Goal: Task Accomplishment & Management: Complete application form

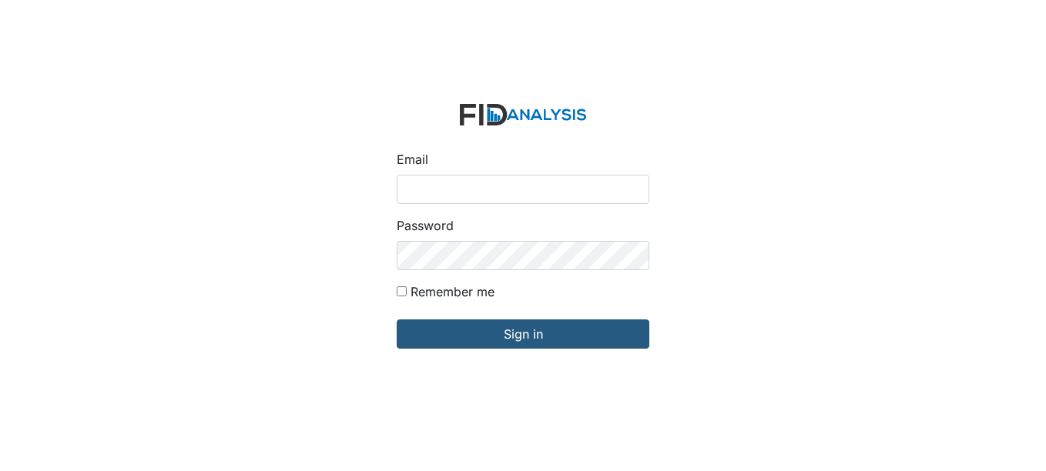
click at [463, 184] on input "Email" at bounding box center [523, 189] width 253 height 29
type input "[EMAIL_ADDRESS][DOMAIN_NAME]"
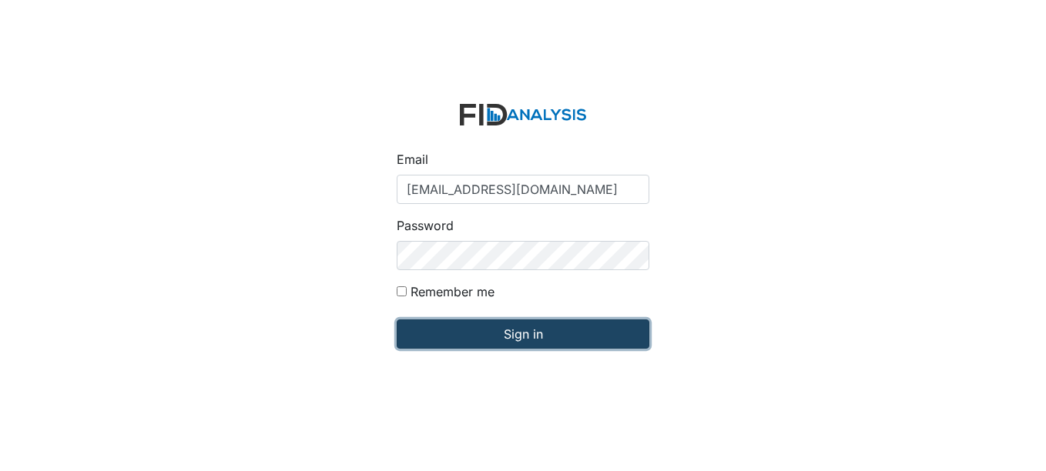
click at [522, 332] on input "Sign in" at bounding box center [523, 334] width 253 height 29
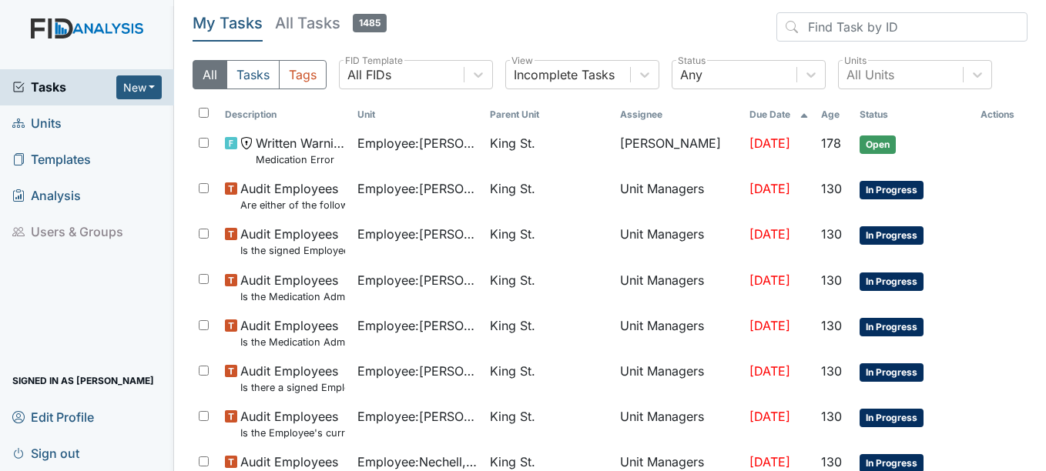
click at [35, 120] on span "Units" at bounding box center [36, 124] width 49 height 24
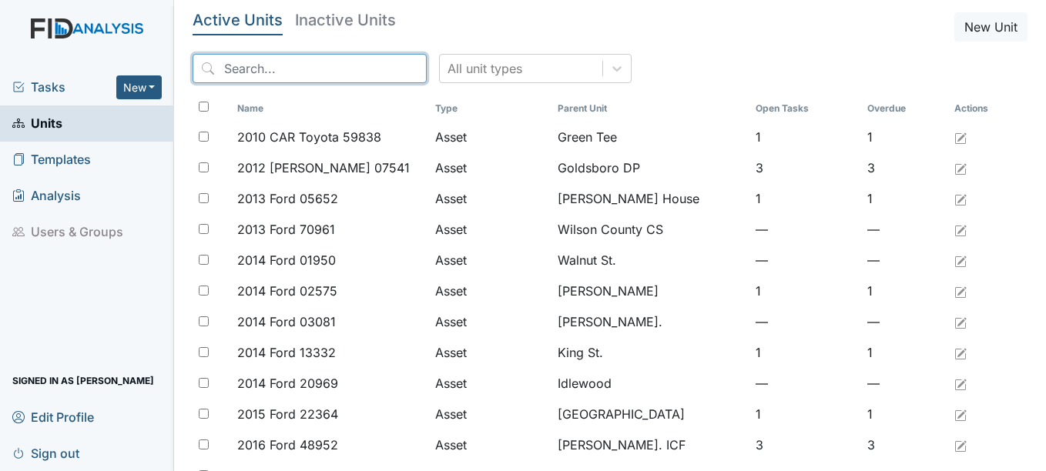
click at [347, 69] on input "search" at bounding box center [310, 68] width 234 height 29
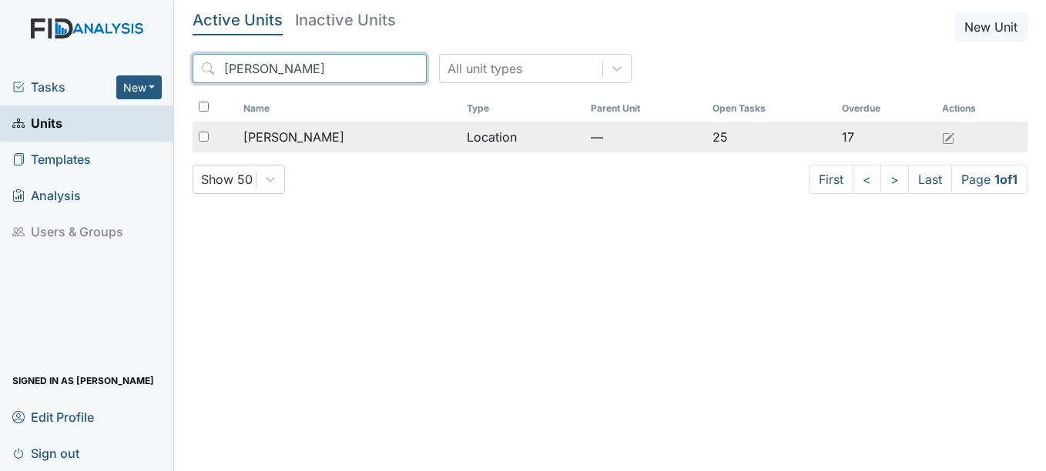
type input "mcfarland"
click at [290, 136] on span "[PERSON_NAME]" at bounding box center [293, 137] width 101 height 18
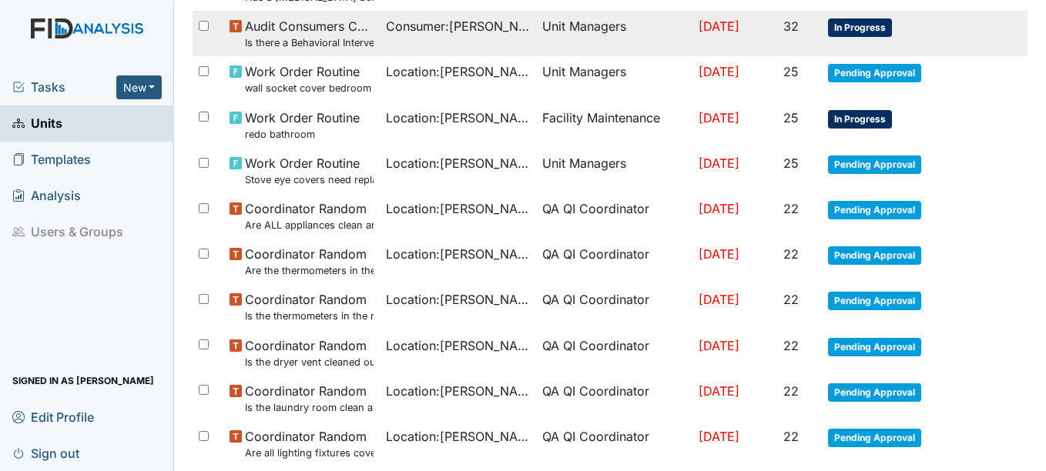
scroll to position [1138, 0]
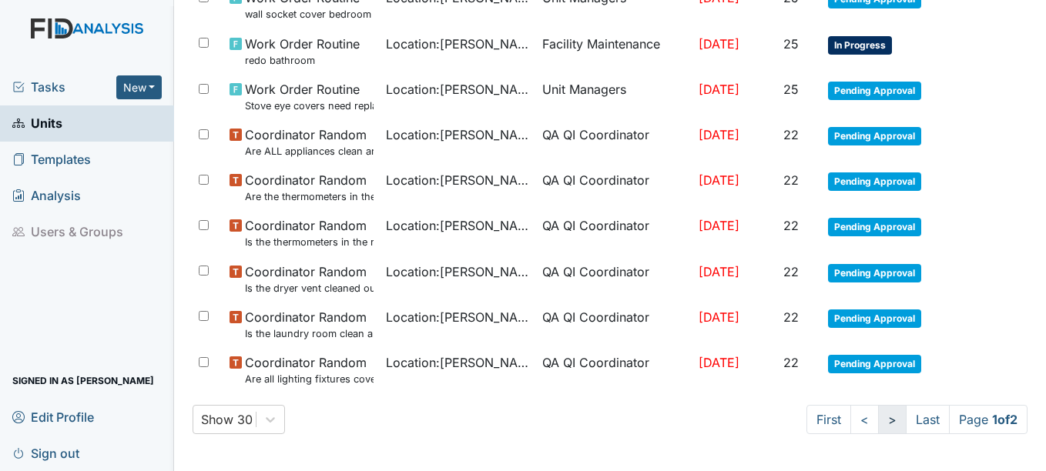
click at [878, 420] on link ">" at bounding box center [892, 419] width 28 height 29
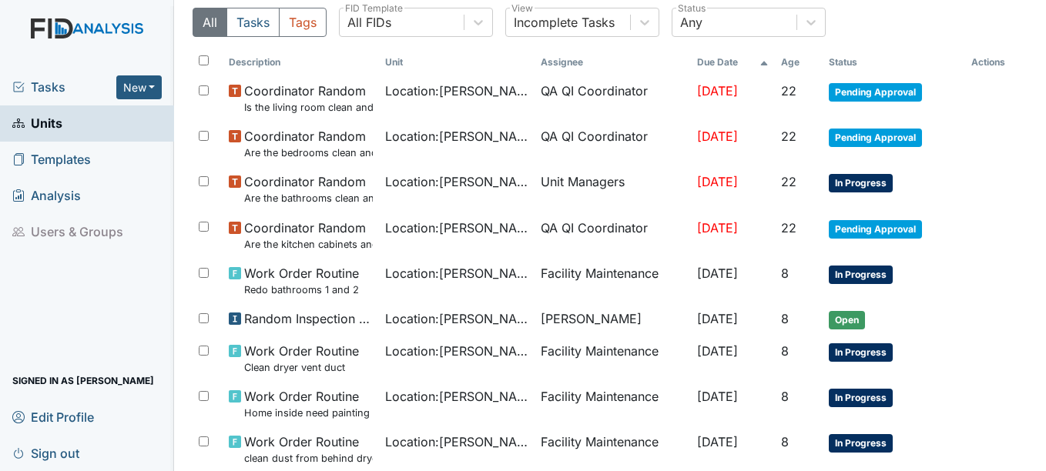
scroll to position [122, 0]
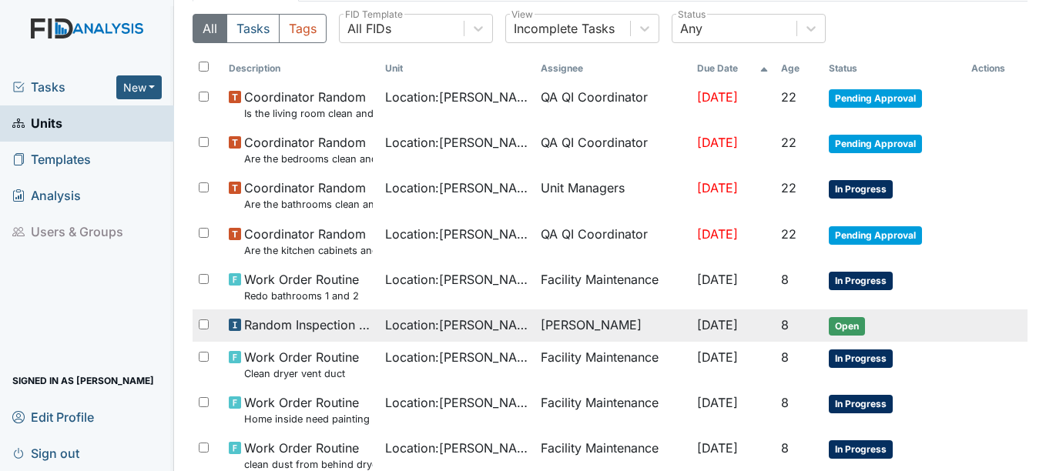
click at [848, 322] on span "Open" at bounding box center [847, 326] width 36 height 18
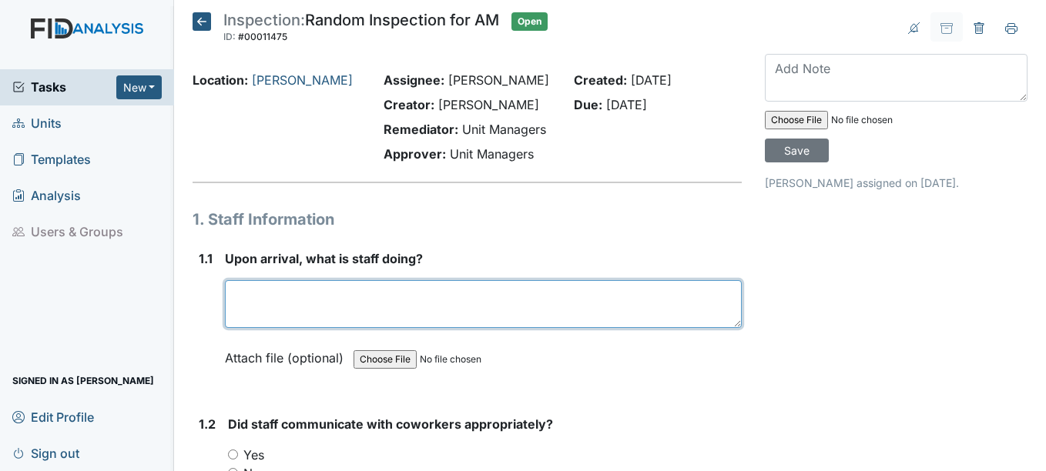
click at [273, 302] on textarea at bounding box center [483, 304] width 516 height 48
type textarea "f"
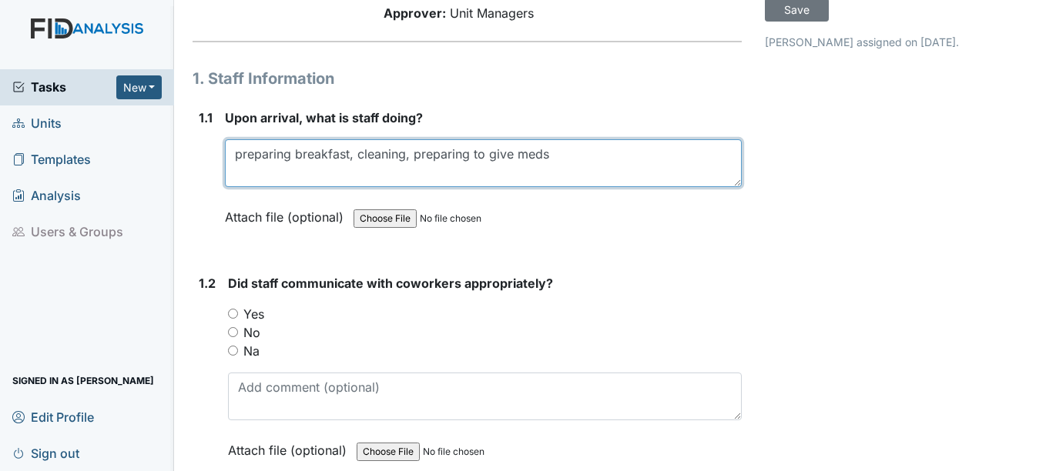
scroll to position [154, 0]
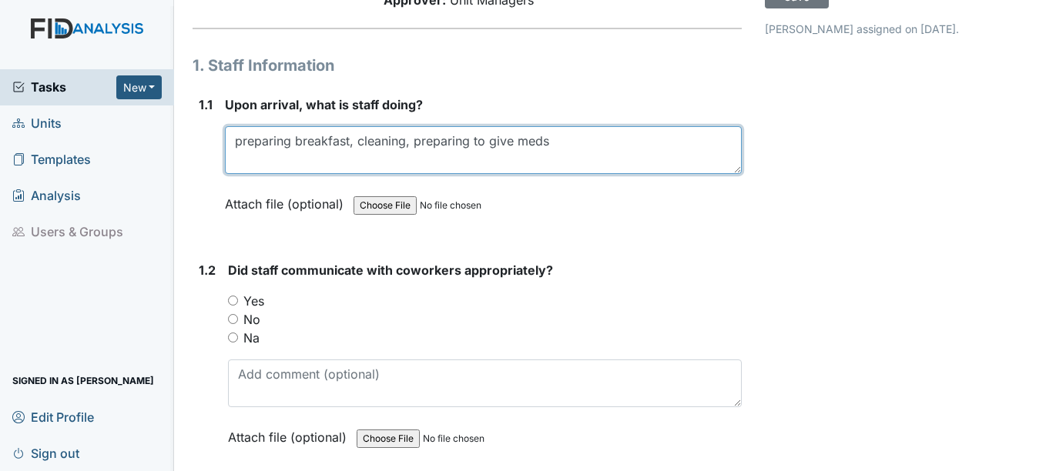
type textarea "preparing breakfast, cleaning, preparing to give meds"
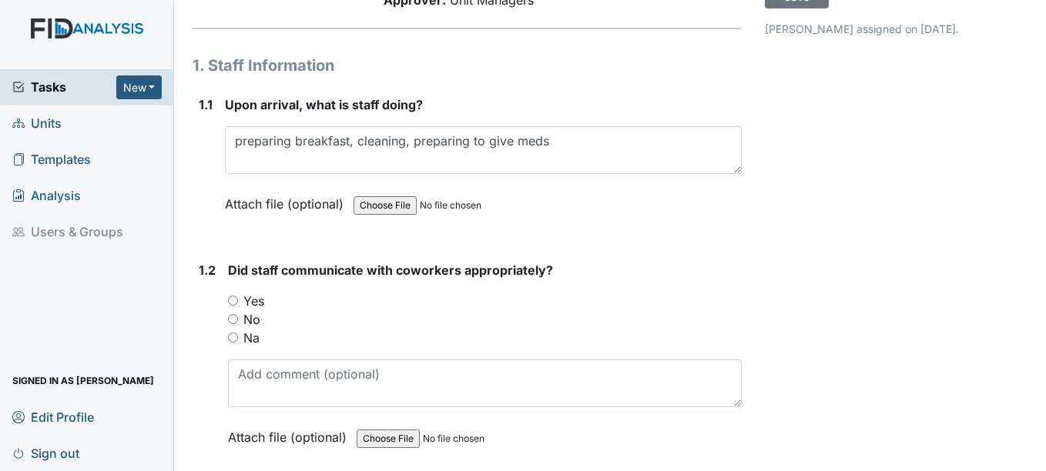
click at [233, 297] on input "Yes" at bounding box center [233, 301] width 10 height 10
radio input "true"
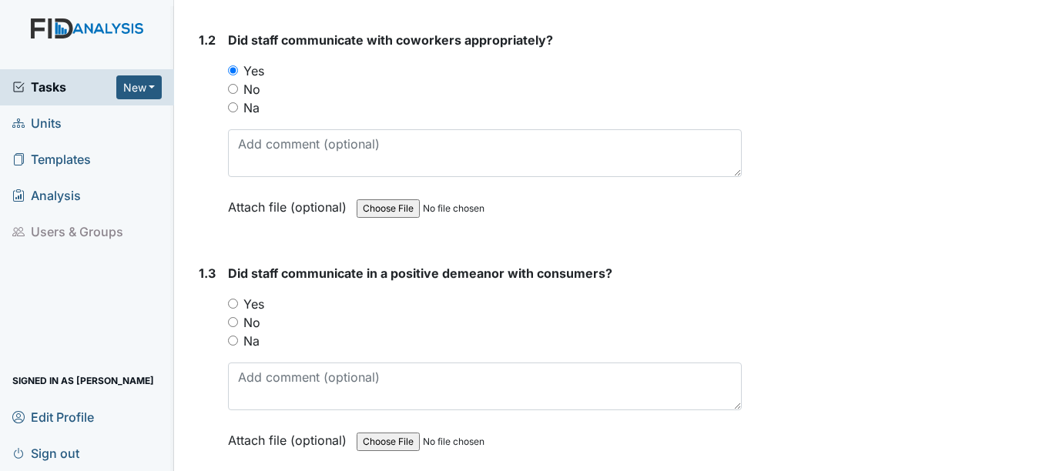
scroll to position [385, 0]
click at [234, 303] on input "Yes" at bounding box center [233, 303] width 10 height 10
radio input "true"
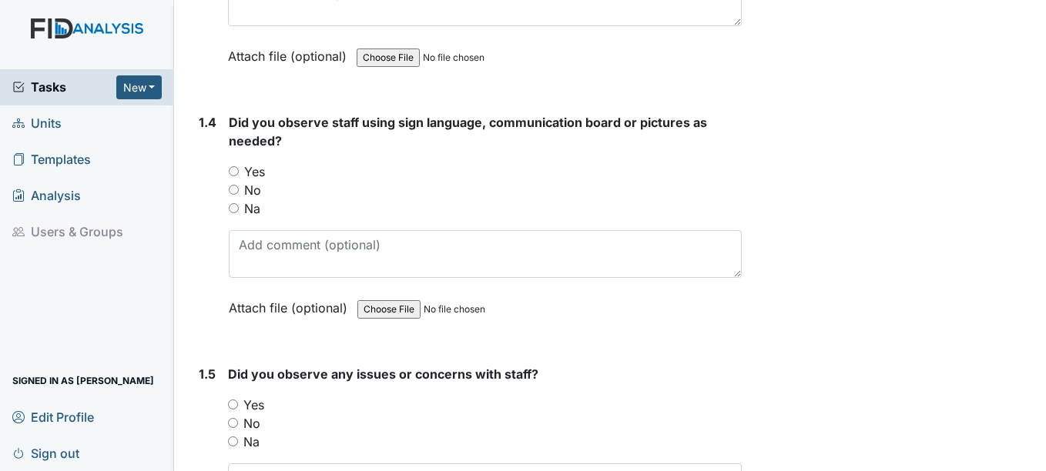
scroll to position [770, 0]
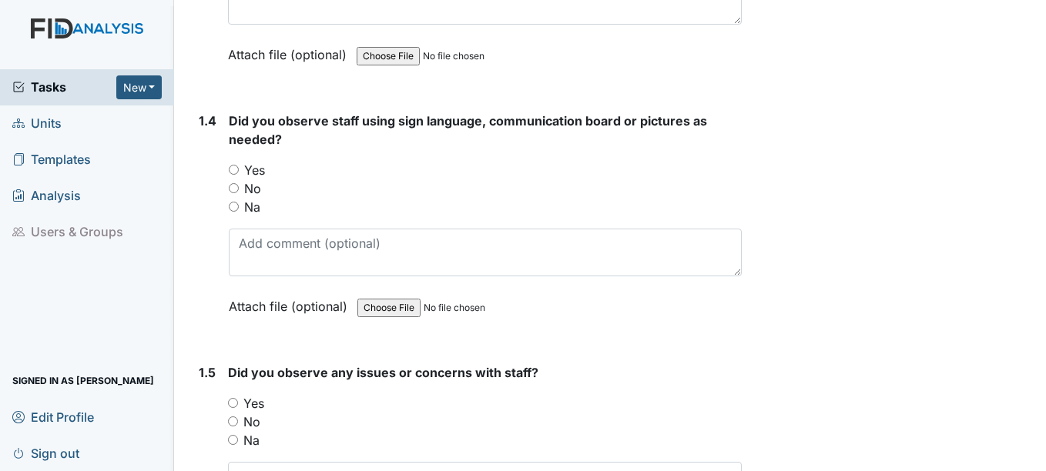
click at [233, 188] on input "No" at bounding box center [234, 188] width 10 height 10
radio input "true"
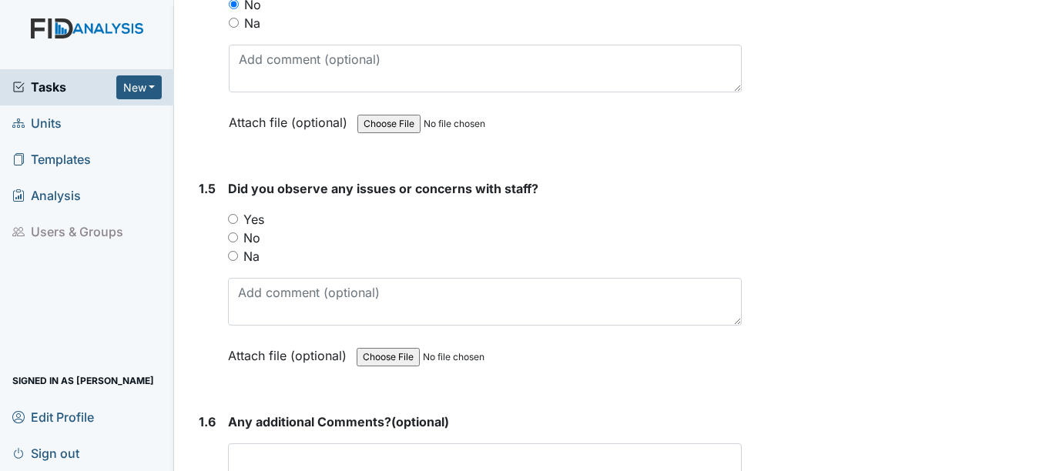
scroll to position [1001, 0]
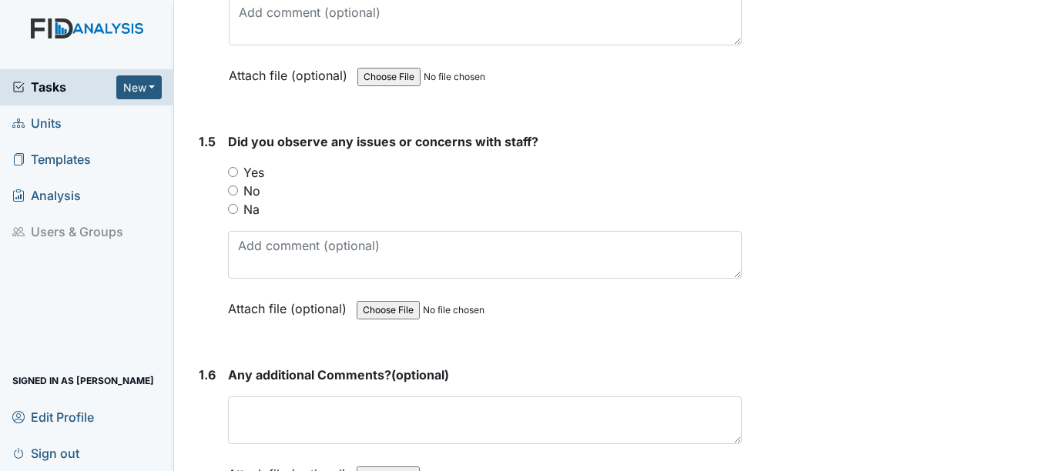
click at [232, 189] on input "No" at bounding box center [233, 191] width 10 height 10
radio input "true"
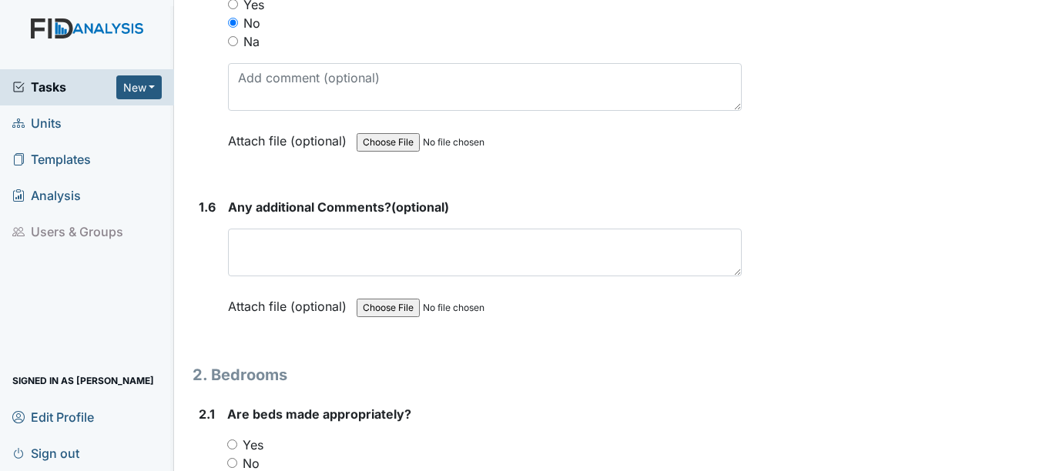
scroll to position [1232, 0]
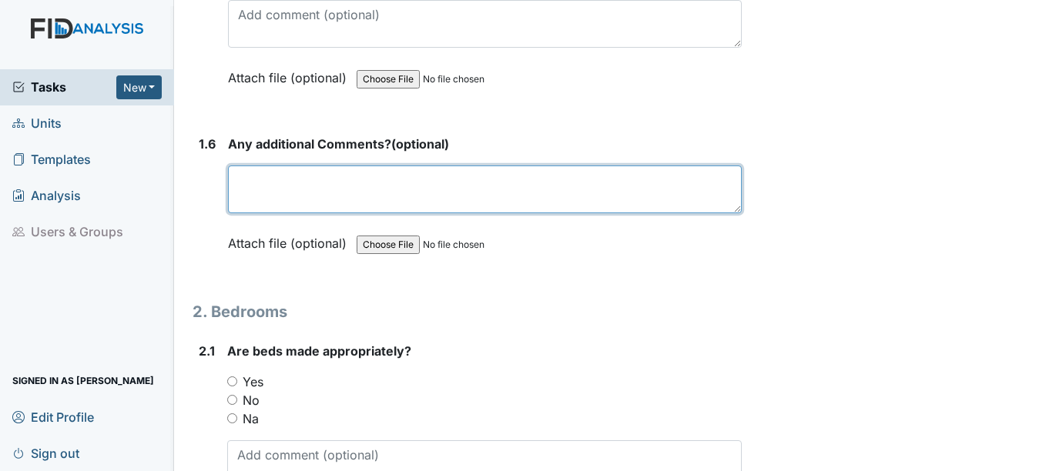
click at [278, 198] on textarea at bounding box center [484, 190] width 513 height 48
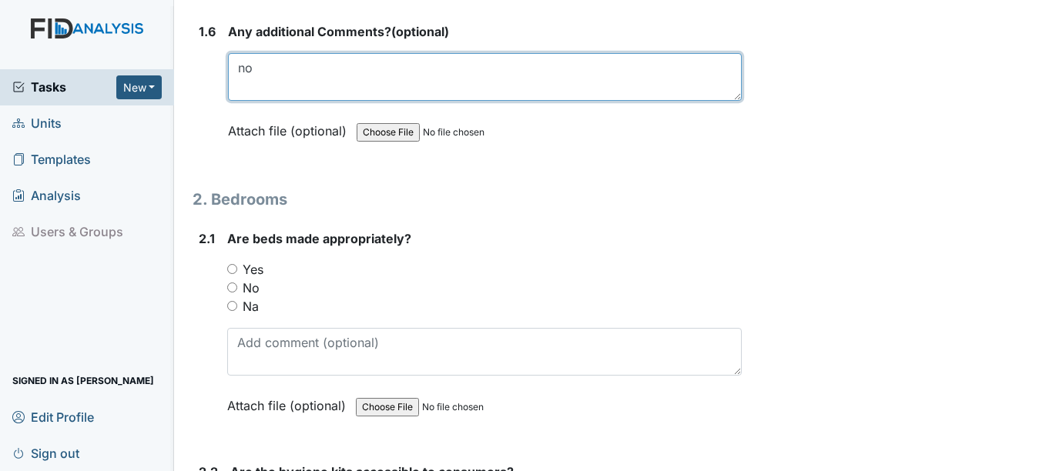
scroll to position [1386, 0]
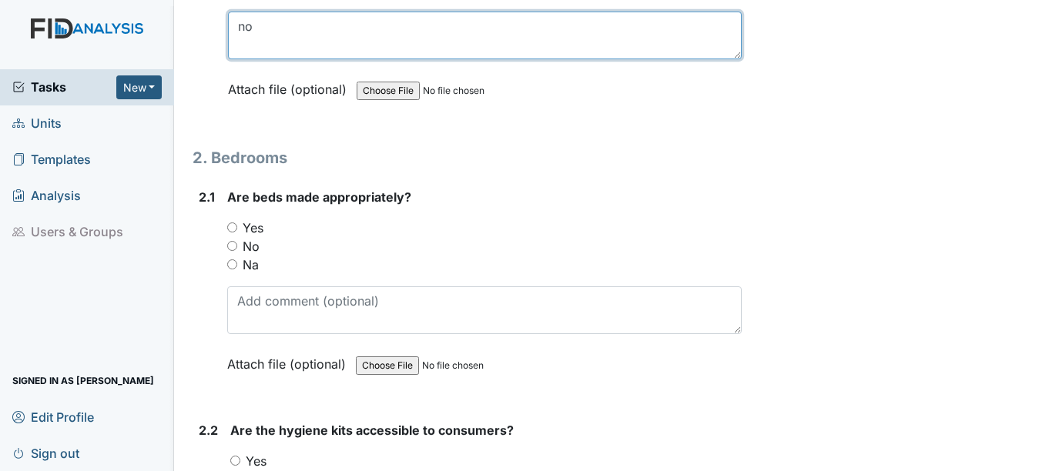
type textarea "no"
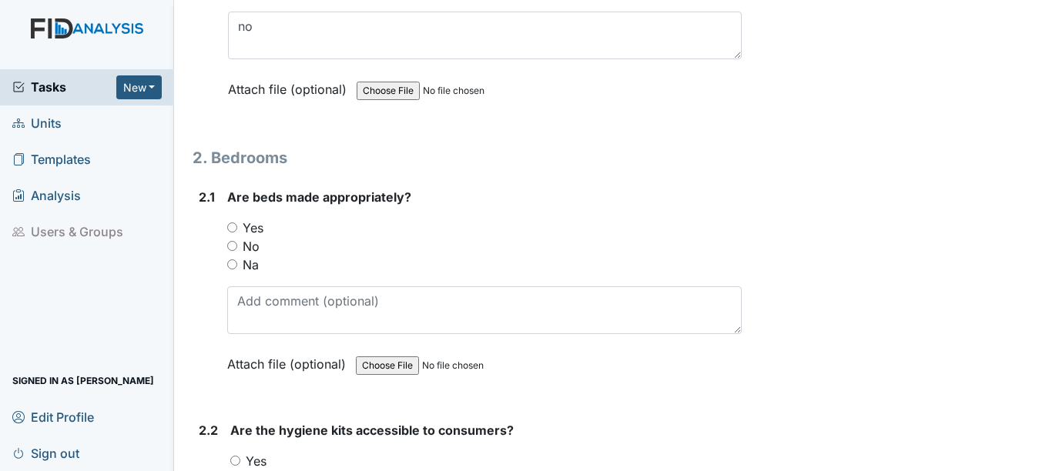
click at [233, 227] on input "Yes" at bounding box center [232, 228] width 10 height 10
radio input "true"
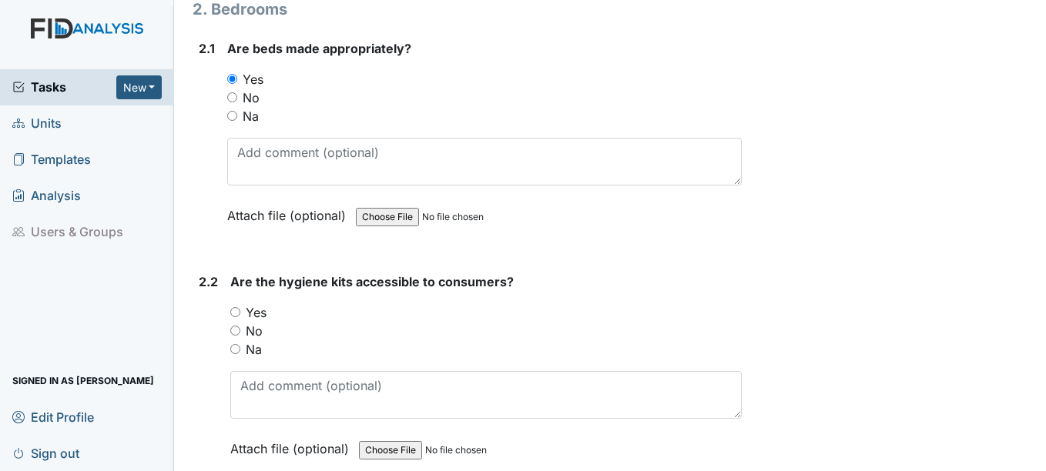
scroll to position [1540, 0]
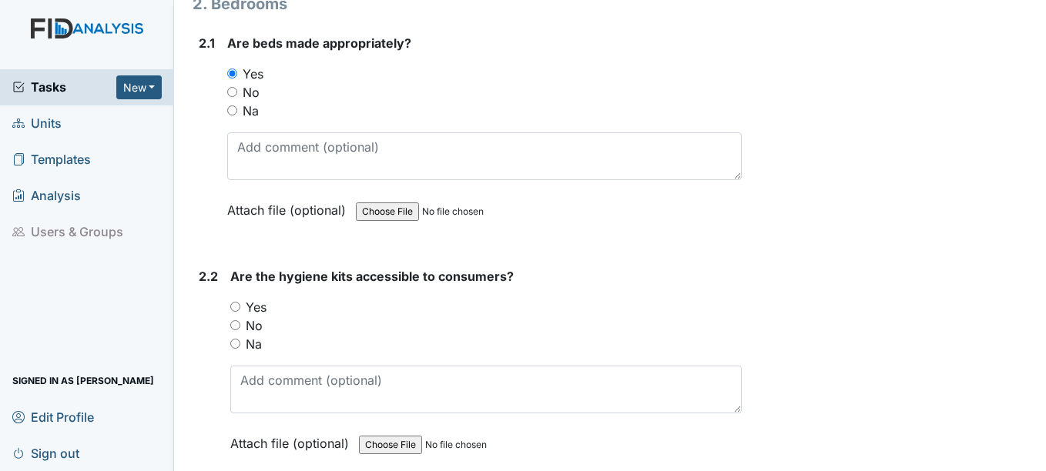
click at [237, 307] on input "Yes" at bounding box center [235, 307] width 10 height 10
radio input "true"
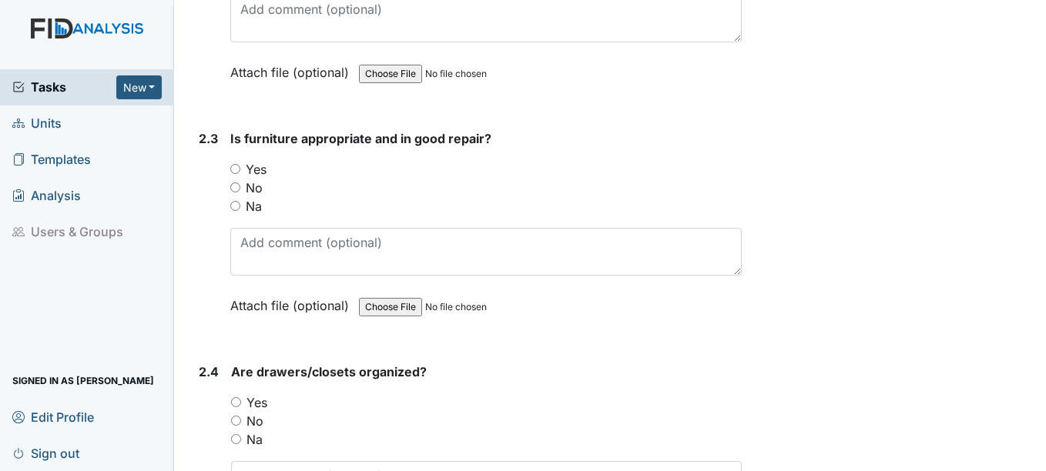
scroll to position [1925, 0]
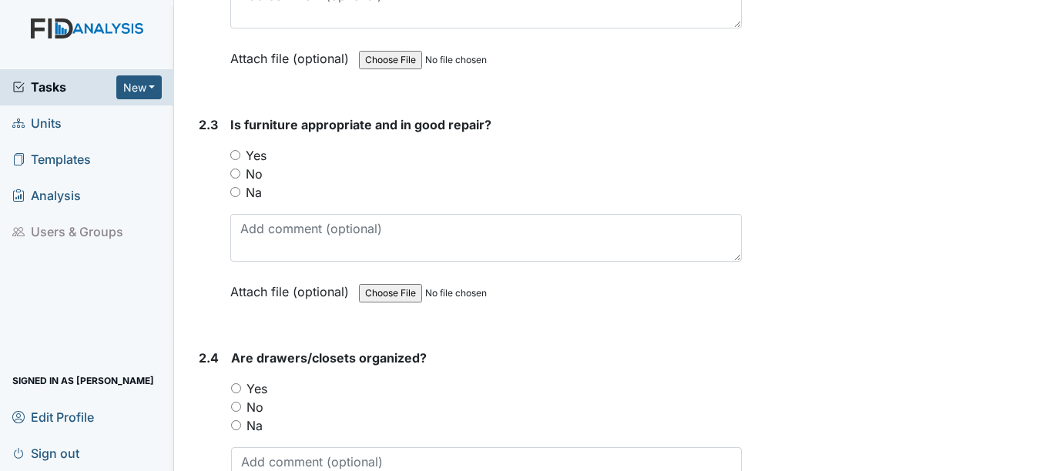
click at [237, 172] on input "No" at bounding box center [235, 174] width 10 height 10
radio input "true"
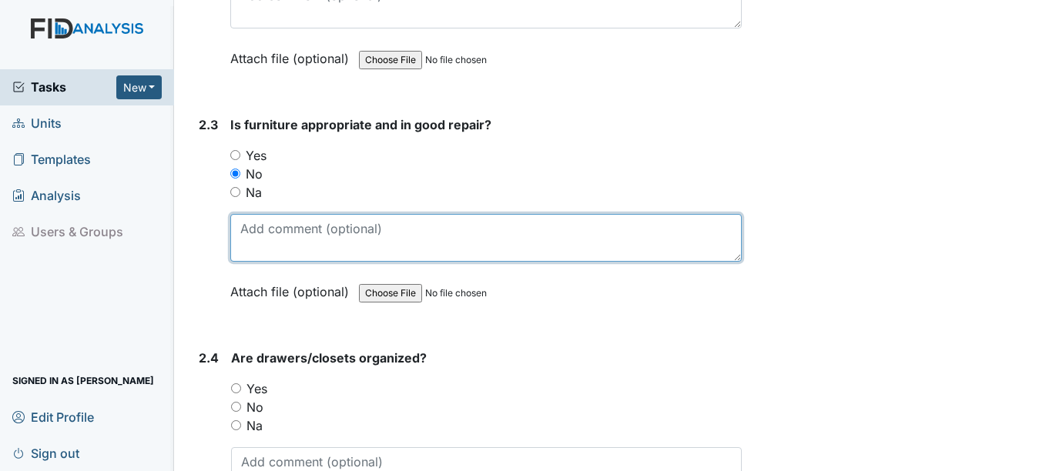
click at [268, 233] on textarea at bounding box center [485, 238] width 511 height 48
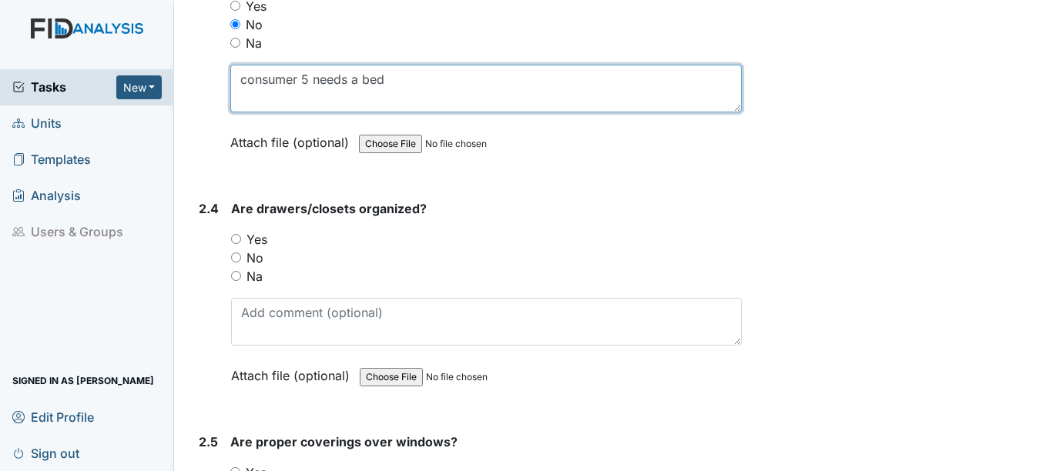
scroll to position [2079, 0]
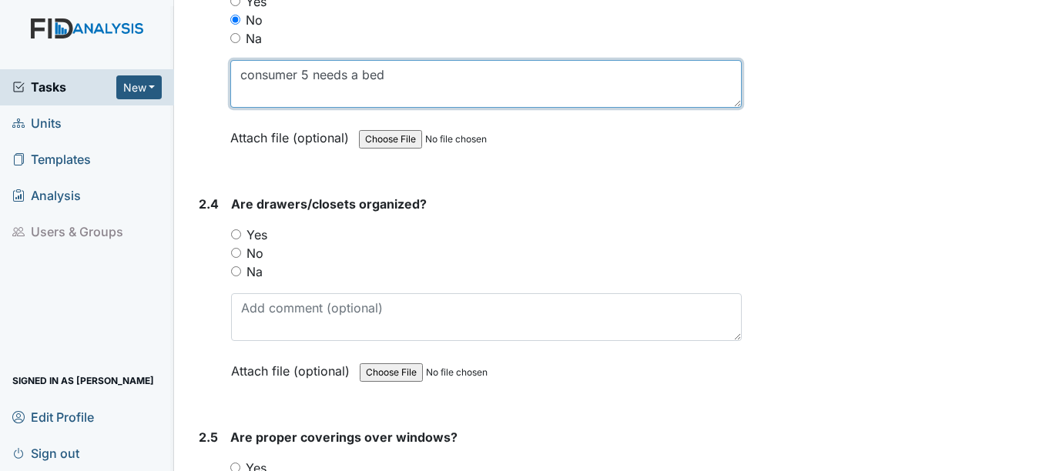
type textarea "consumer 5 needs a bed"
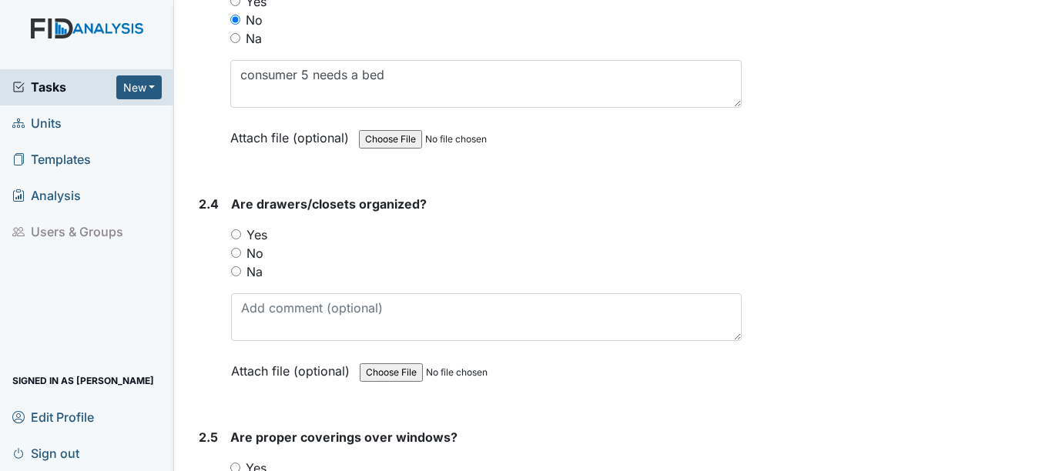
click at [236, 236] on input "Yes" at bounding box center [236, 234] width 10 height 10
radio input "true"
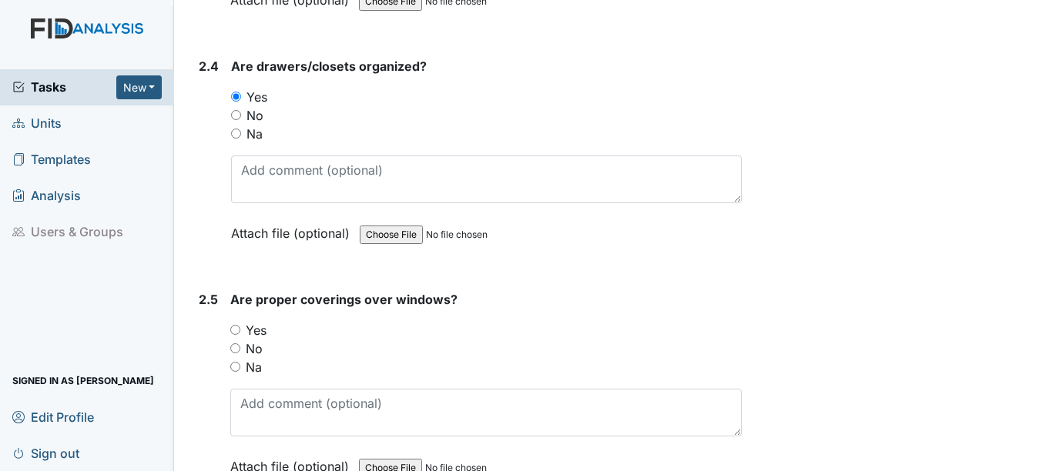
scroll to position [2233, 0]
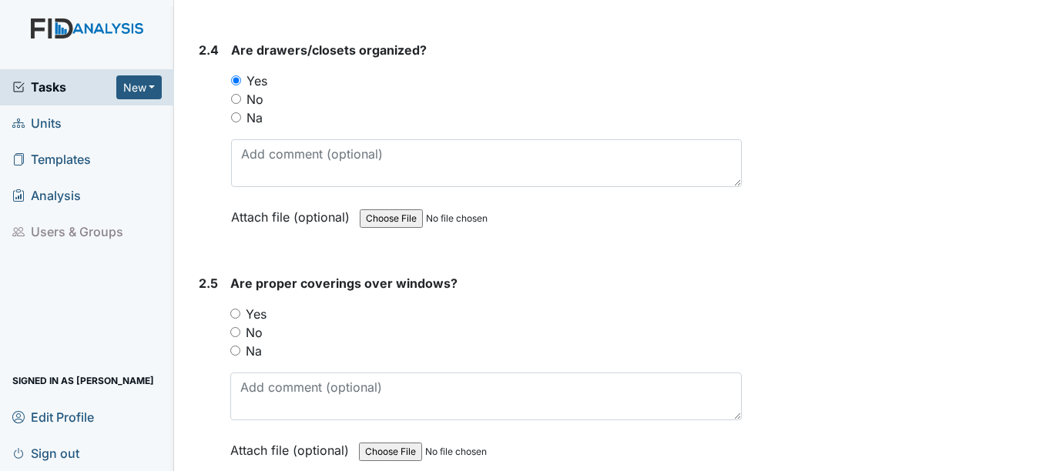
click at [235, 333] on input "No" at bounding box center [235, 332] width 10 height 10
radio input "true"
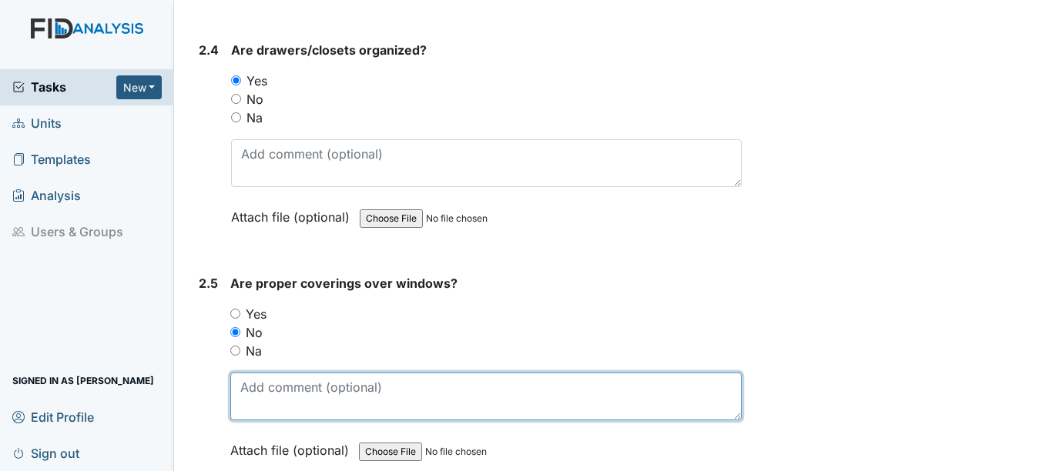
click at [253, 402] on textarea at bounding box center [485, 397] width 511 height 48
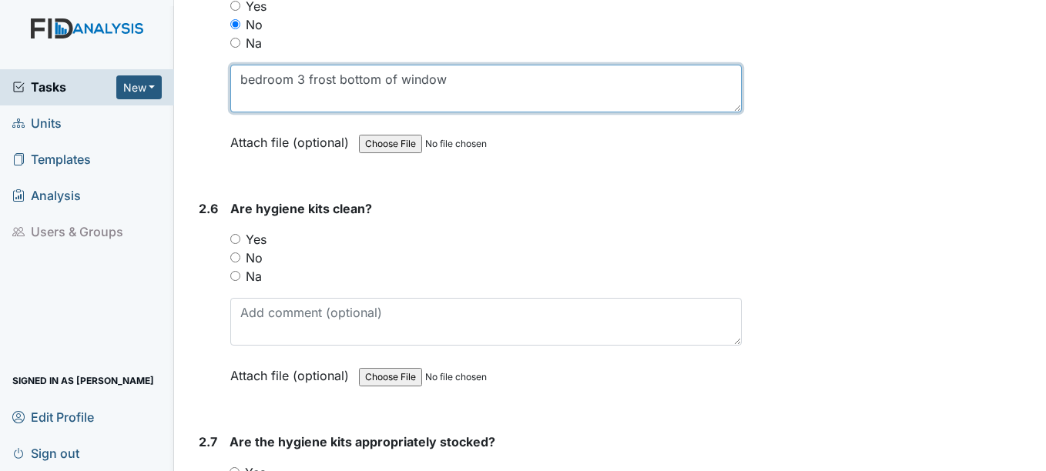
scroll to position [2618, 0]
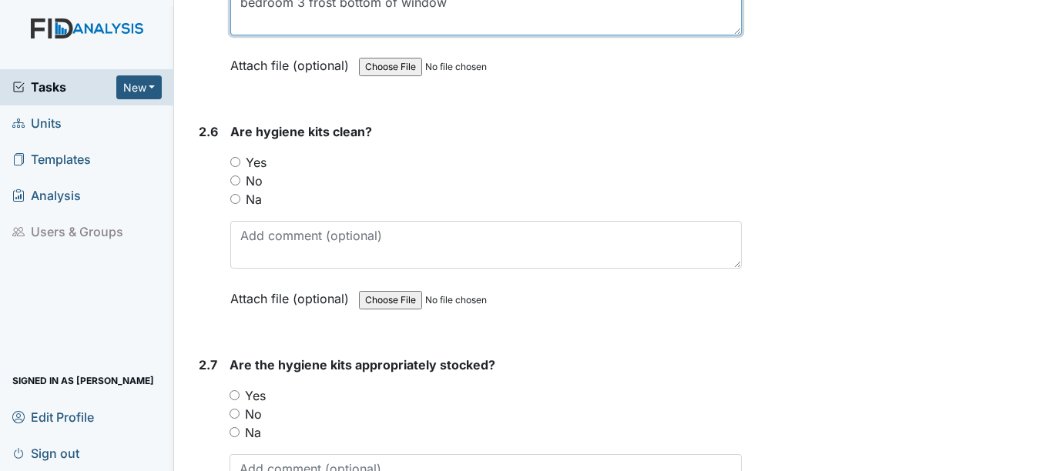
type textarea "bedroom 3 frost bottom of window"
click at [237, 395] on input "Yes" at bounding box center [234, 395] width 10 height 10
radio input "true"
click at [237, 161] on input "Yes" at bounding box center [235, 162] width 10 height 10
radio input "true"
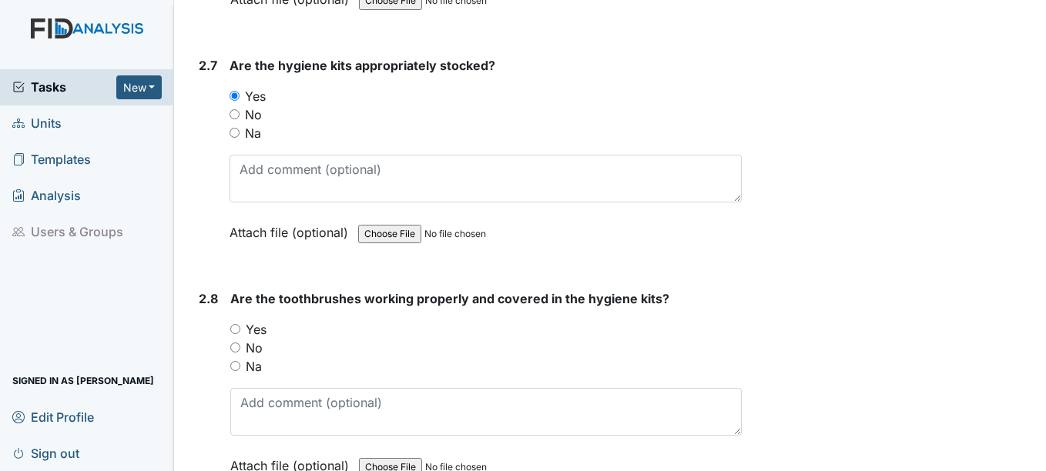
scroll to position [3003, 0]
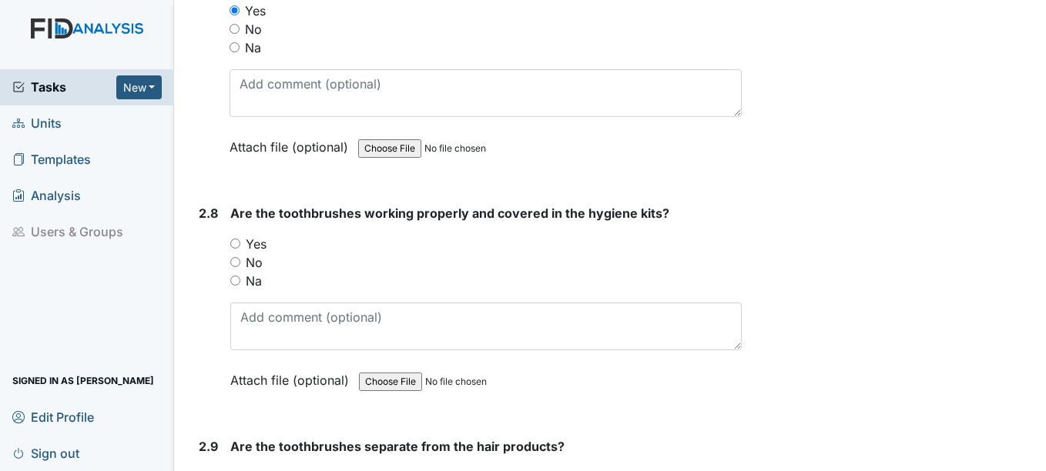
click at [239, 240] on input "Yes" at bounding box center [235, 244] width 10 height 10
radio input "true"
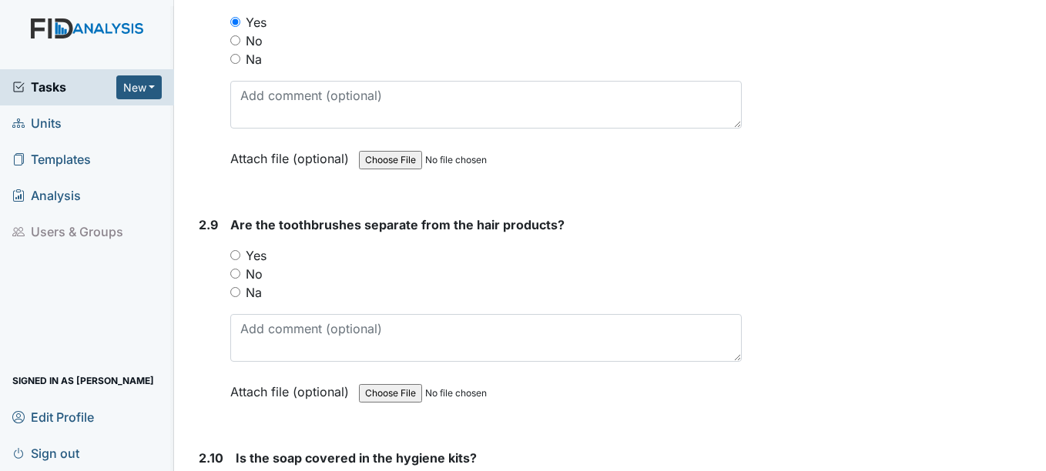
scroll to position [3234, 0]
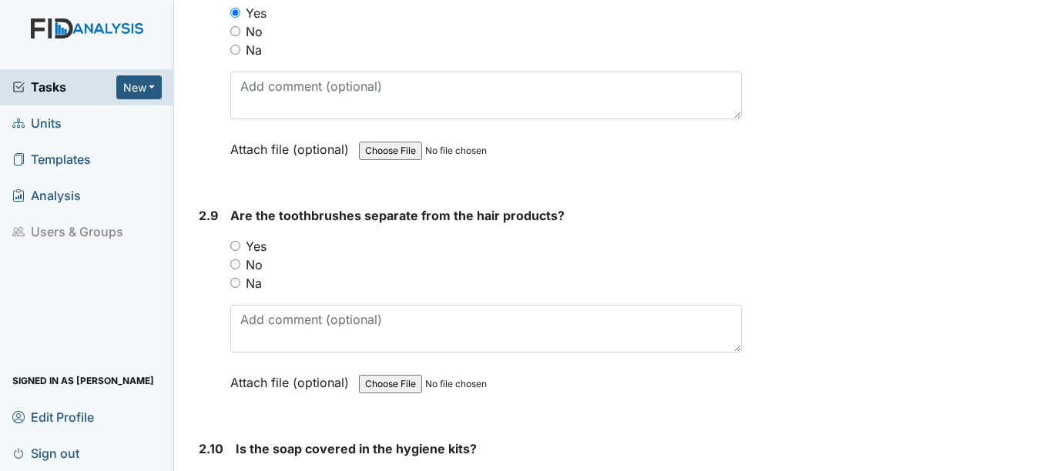
click at [236, 246] on input "Yes" at bounding box center [235, 246] width 10 height 10
radio input "true"
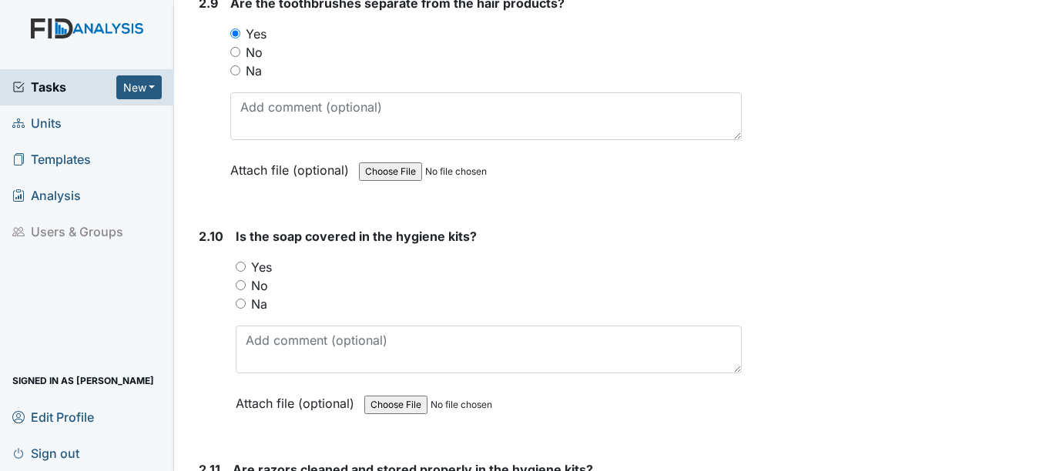
scroll to position [3465, 0]
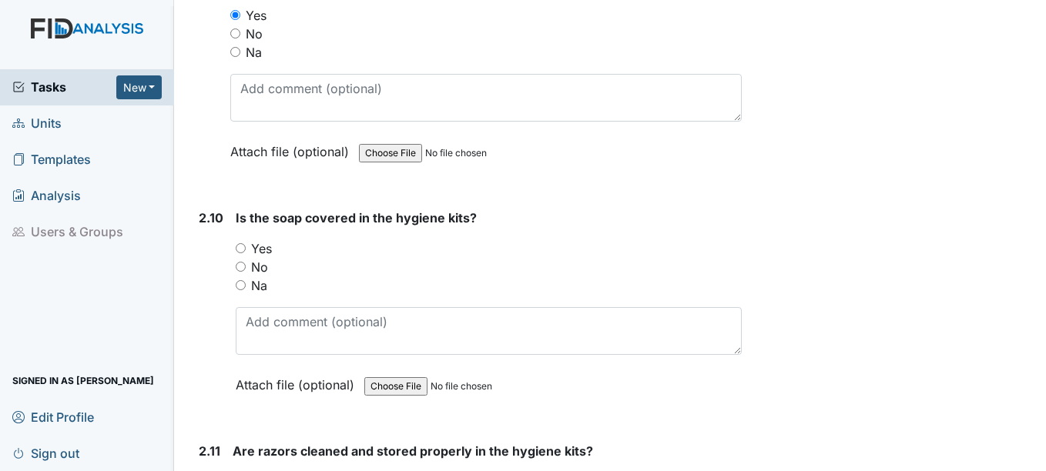
click at [243, 248] on input "Yes" at bounding box center [241, 248] width 10 height 10
radio input "true"
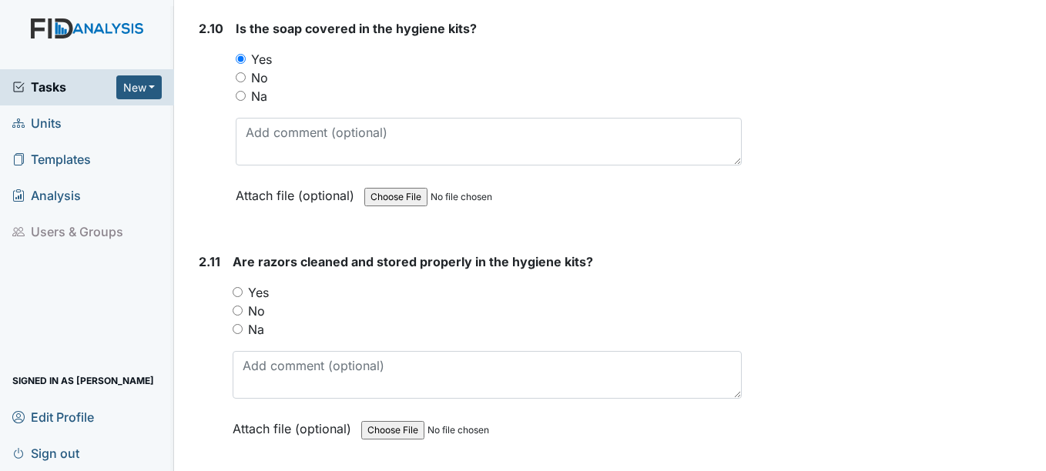
scroll to position [3696, 0]
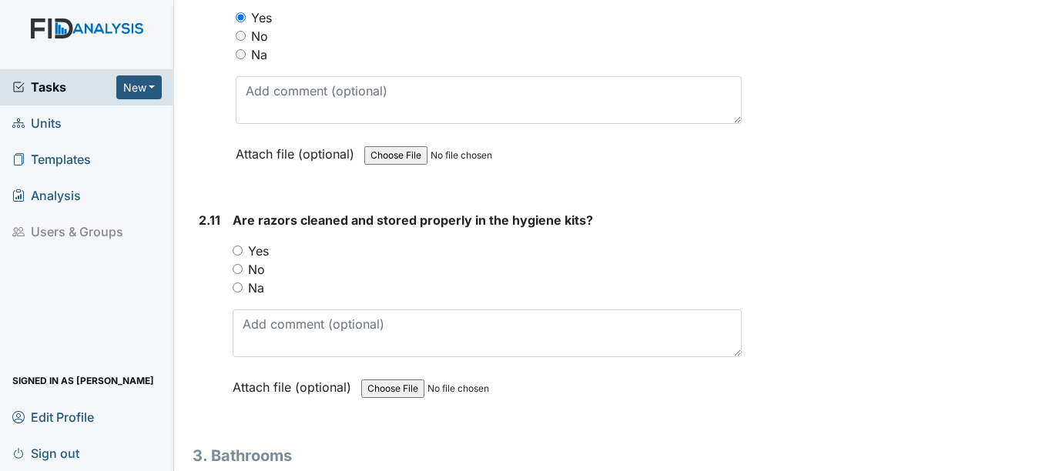
click at [236, 287] on input "Na" at bounding box center [238, 288] width 10 height 10
radio input "true"
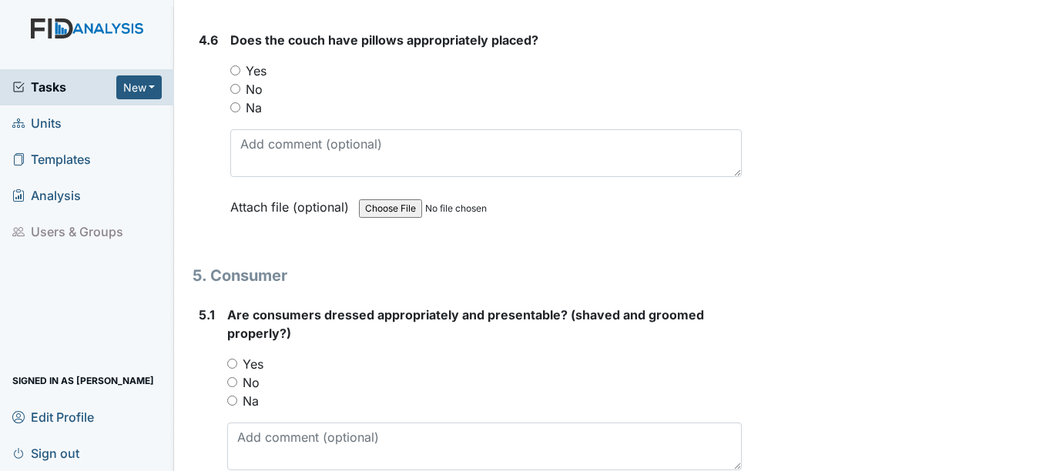
scroll to position [6546, 0]
click at [236, 67] on input "Yes" at bounding box center [235, 70] width 10 height 10
radio input "true"
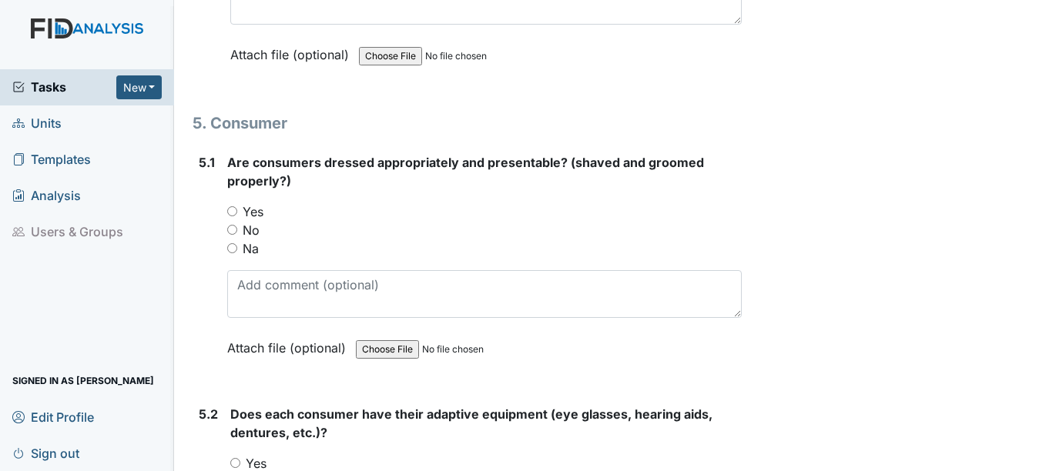
scroll to position [6700, 0]
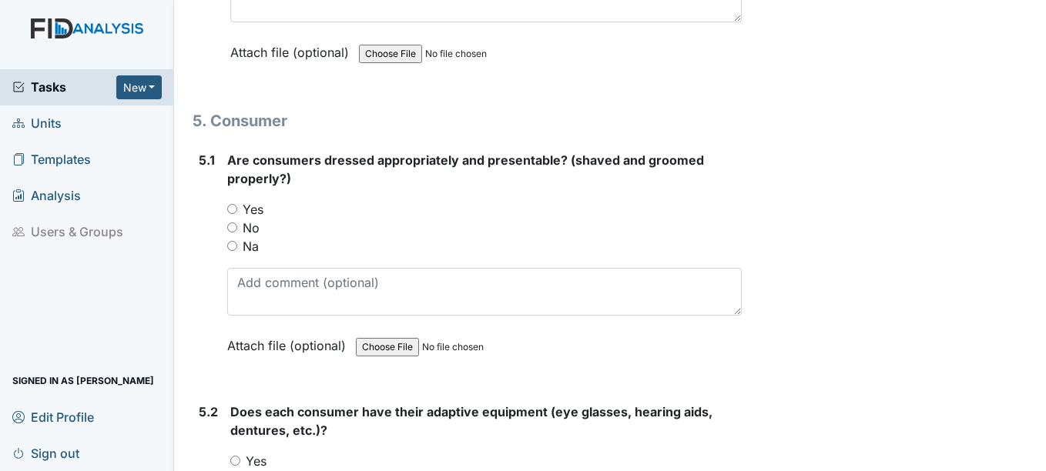
click at [233, 207] on input "Yes" at bounding box center [232, 209] width 10 height 10
radio input "true"
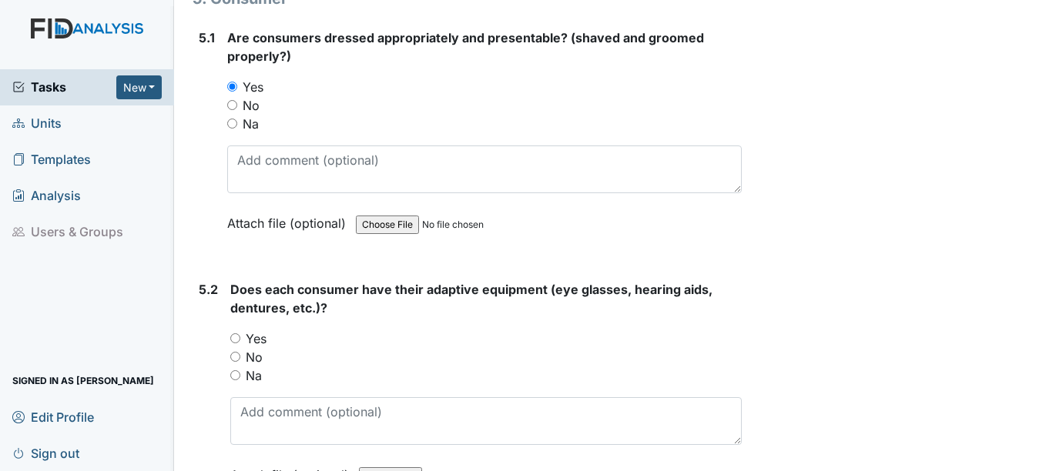
scroll to position [6854, 0]
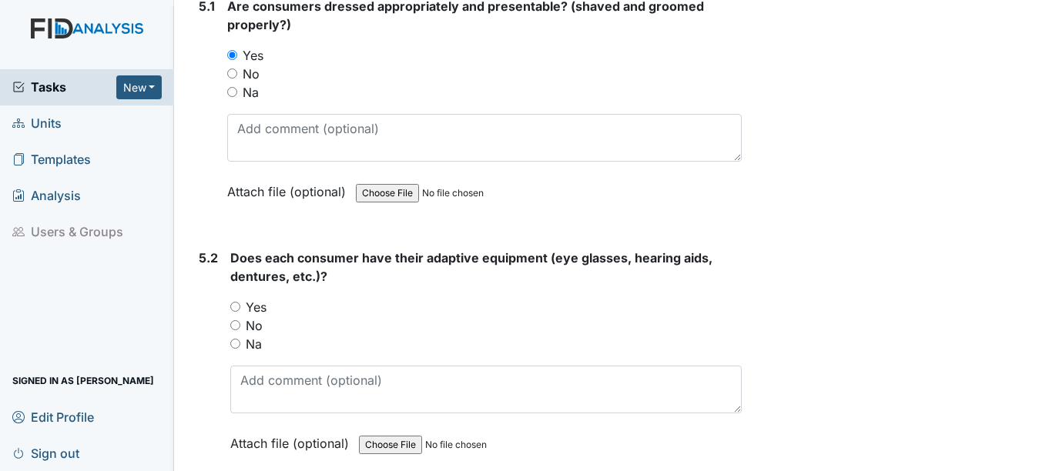
click at [236, 304] on input "Yes" at bounding box center [235, 307] width 10 height 10
radio input "true"
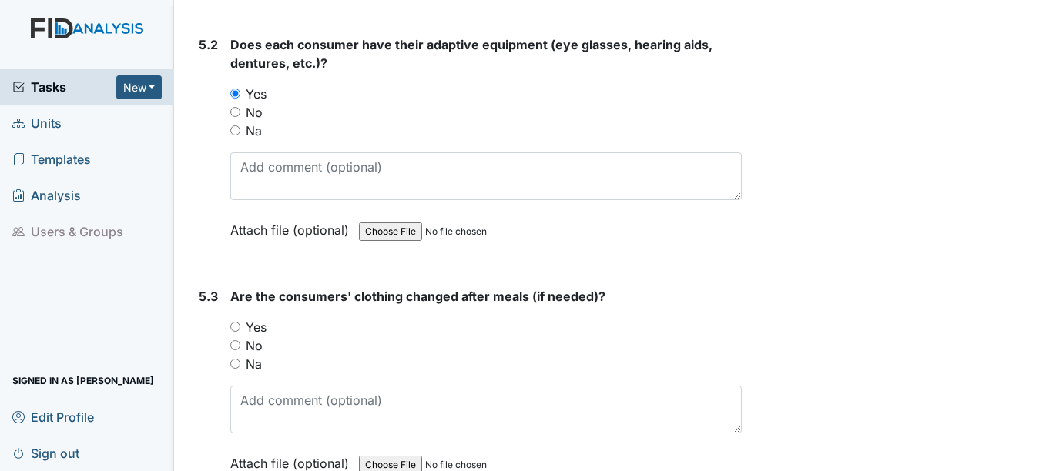
scroll to position [7085, 0]
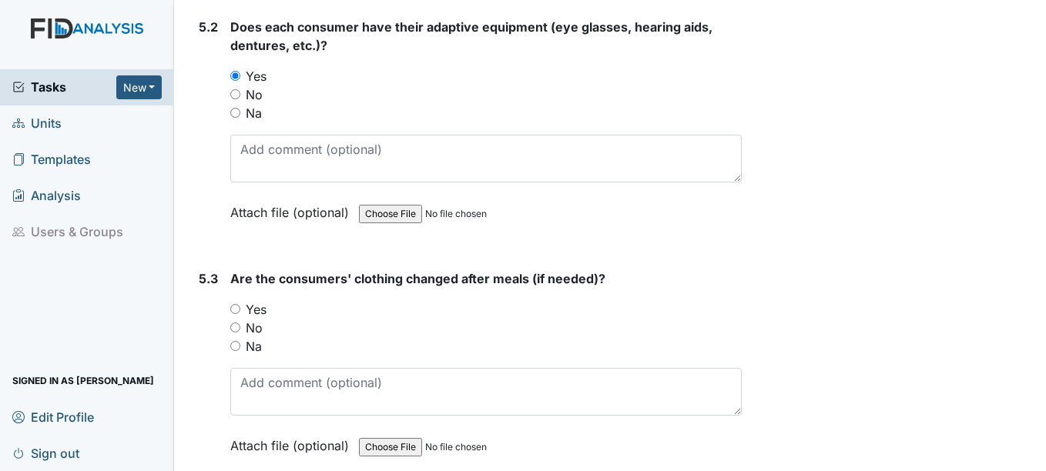
click at [236, 307] on input "Yes" at bounding box center [235, 309] width 10 height 10
radio input "true"
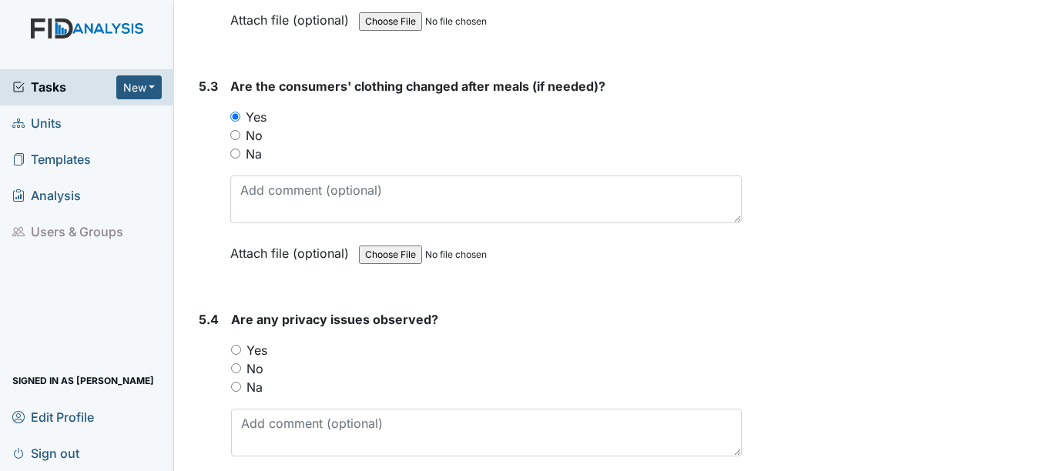
scroll to position [7316, 0]
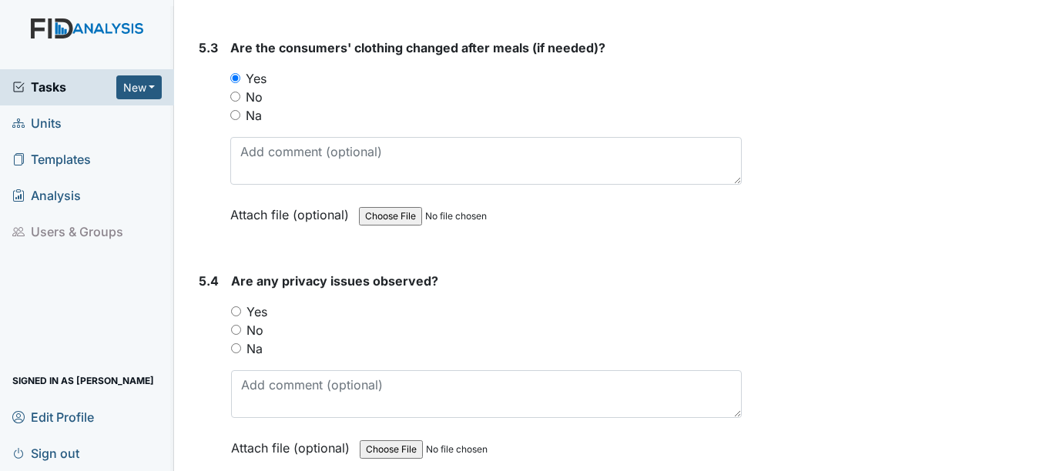
click at [236, 330] on input "No" at bounding box center [236, 330] width 10 height 10
radio input "true"
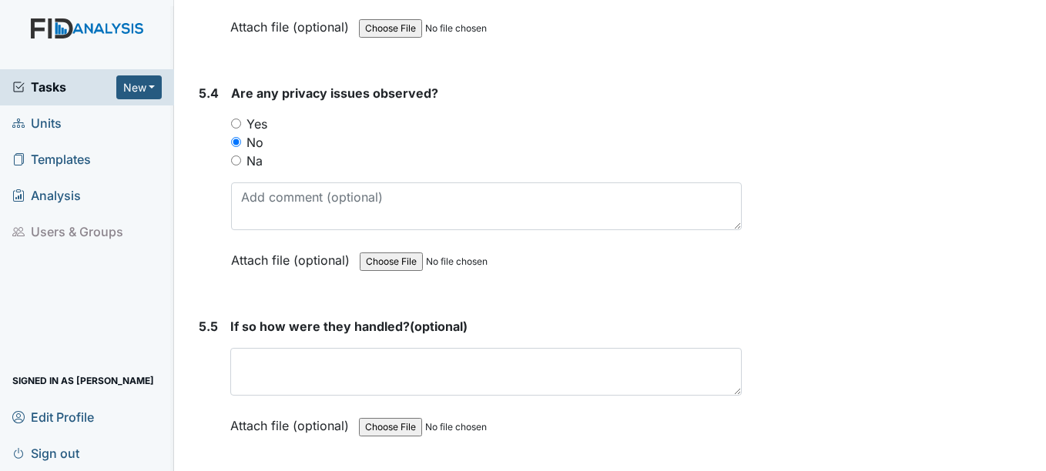
scroll to position [7547, 0]
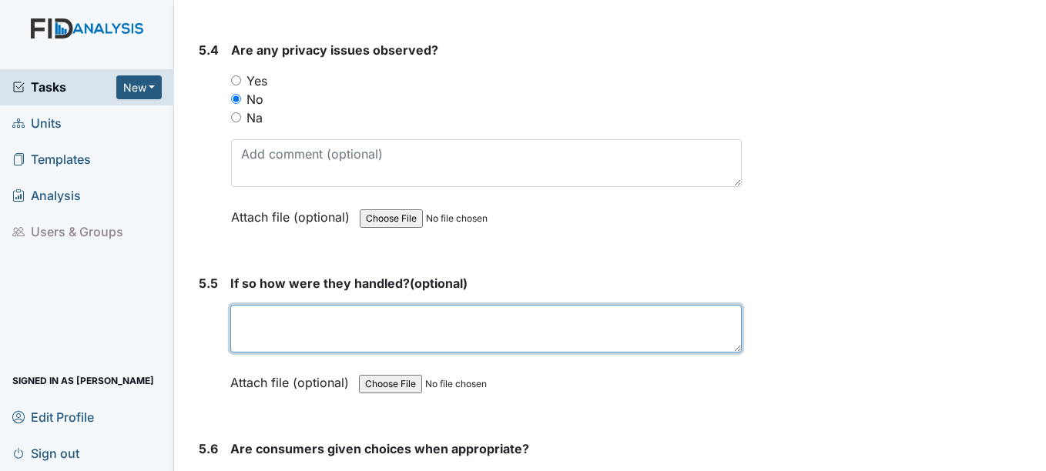
click at [256, 320] on textarea at bounding box center [485, 329] width 511 height 48
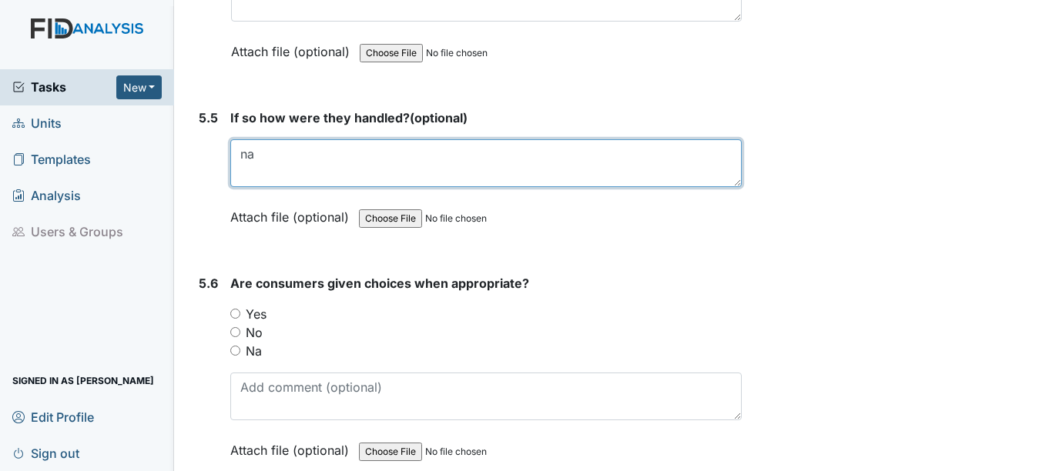
scroll to position [7778, 0]
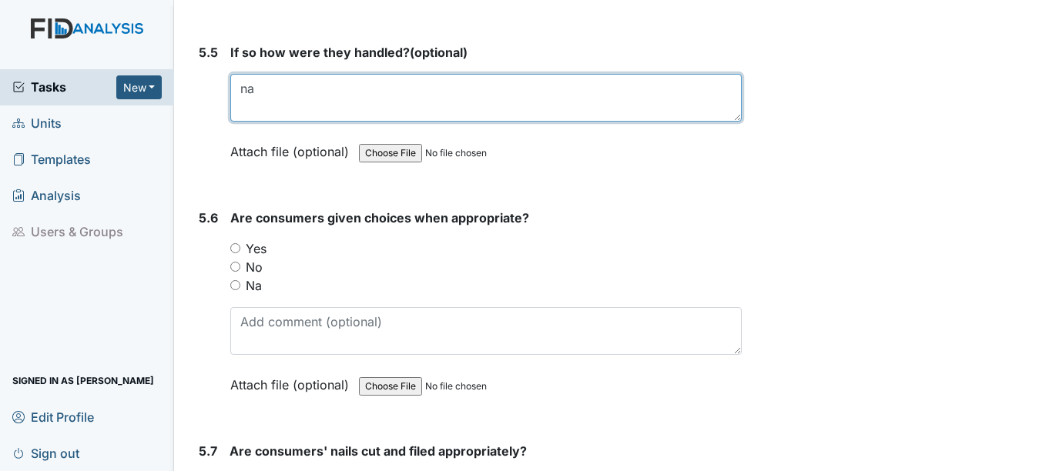
type textarea "na"
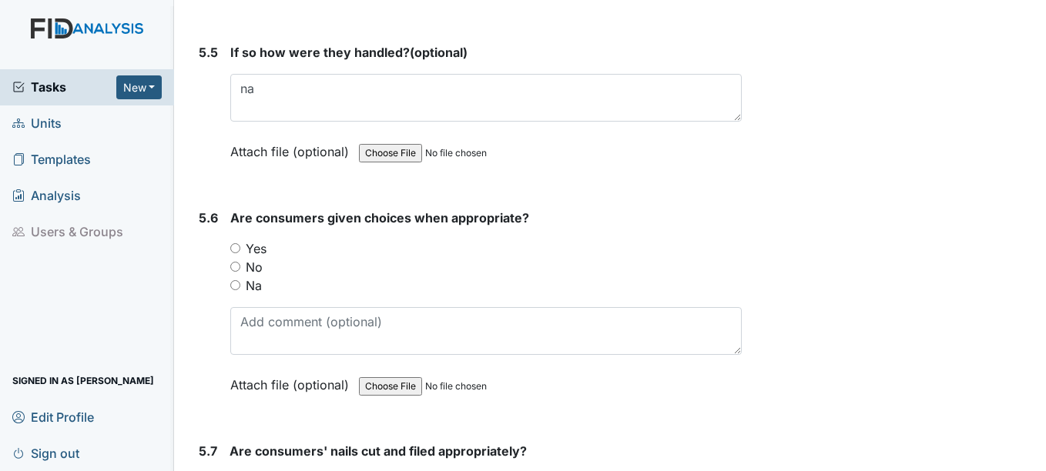
click at [235, 246] on input "Yes" at bounding box center [235, 248] width 10 height 10
radio input "true"
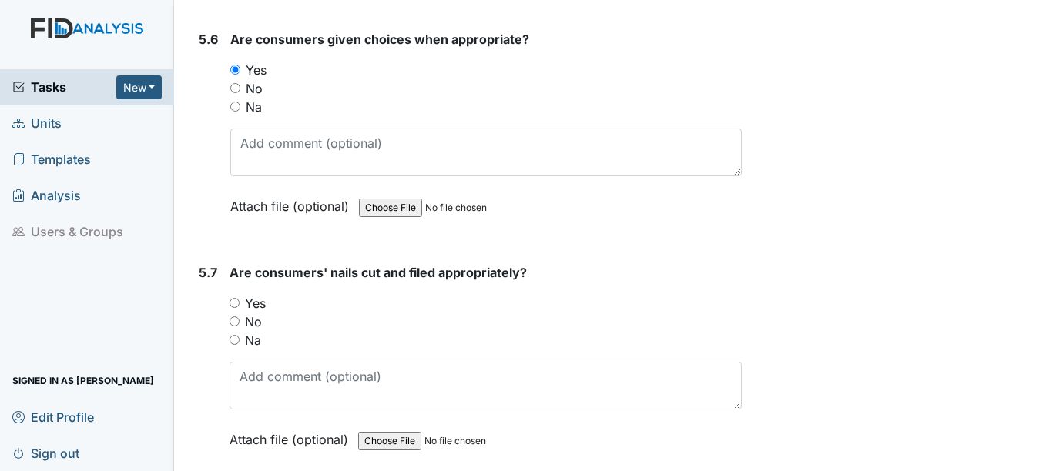
scroll to position [8009, 0]
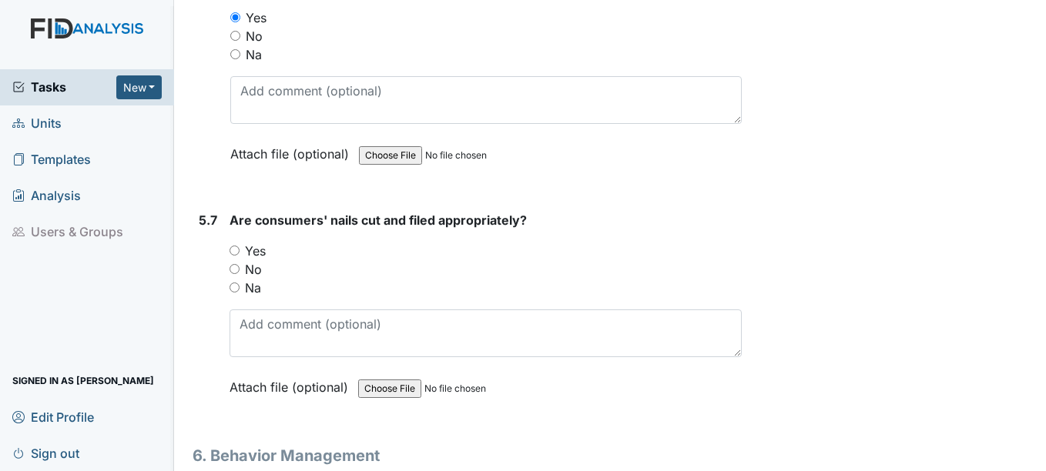
click at [236, 269] on input "No" at bounding box center [234, 269] width 10 height 10
radio input "true"
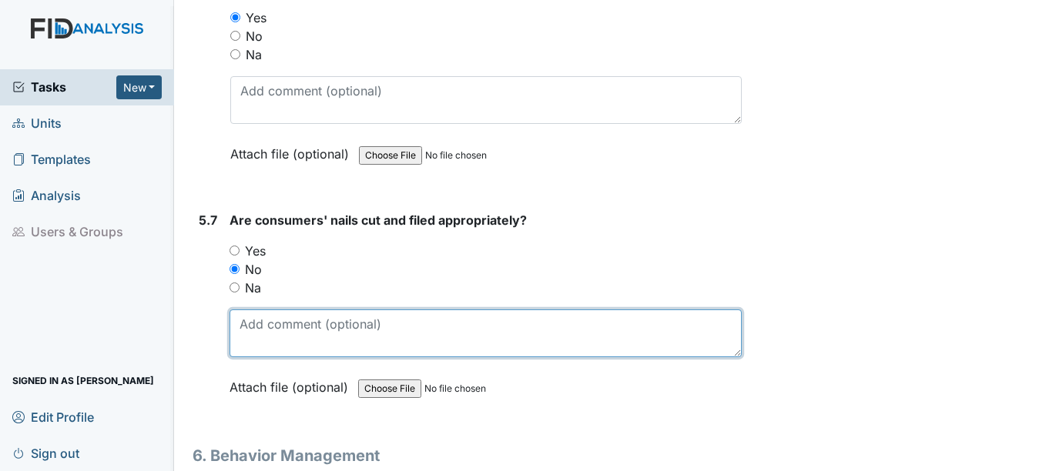
click at [276, 333] on textarea at bounding box center [484, 334] width 511 height 48
click at [350, 326] on textarea "LB, DV,MA, TE" at bounding box center [484, 334] width 511 height 48
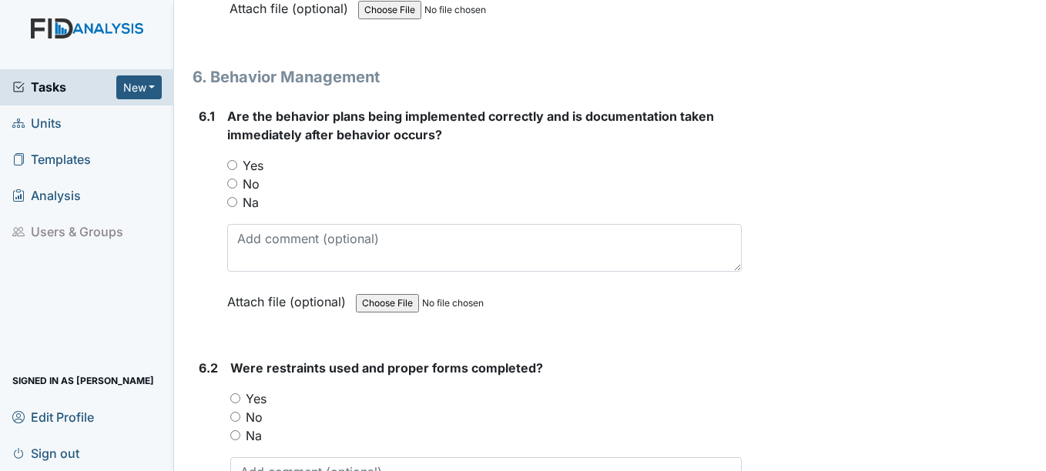
scroll to position [8394, 0]
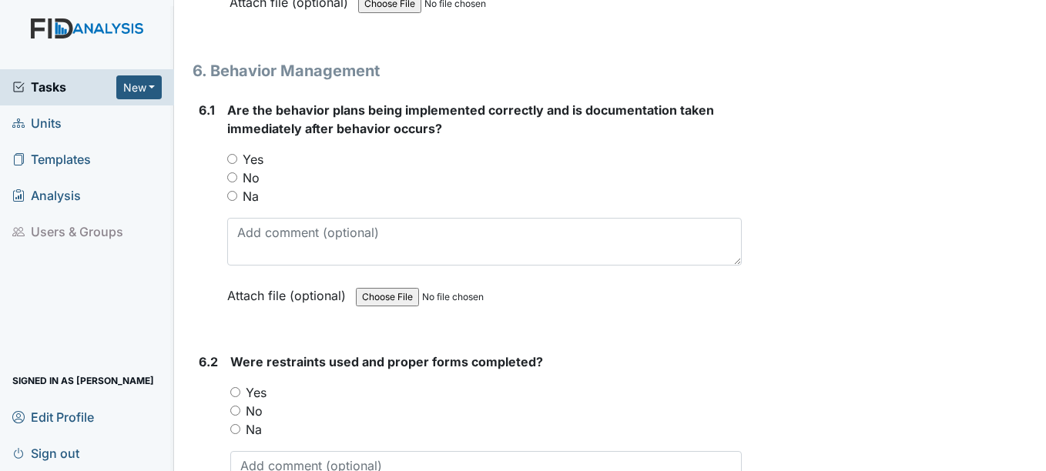
type textarea "LB, DV, MA, TE, BD"
click at [236, 160] on input "Yes" at bounding box center [232, 159] width 10 height 10
radio input "true"
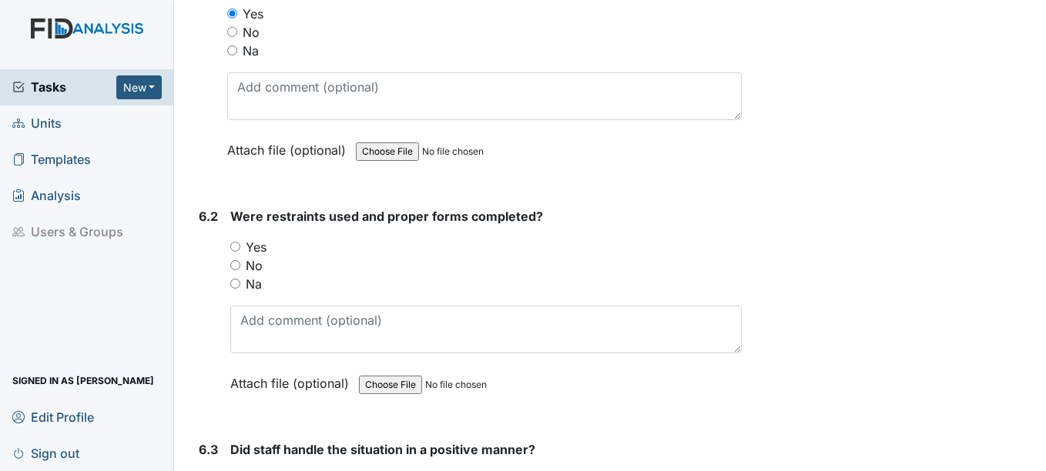
scroll to position [8548, 0]
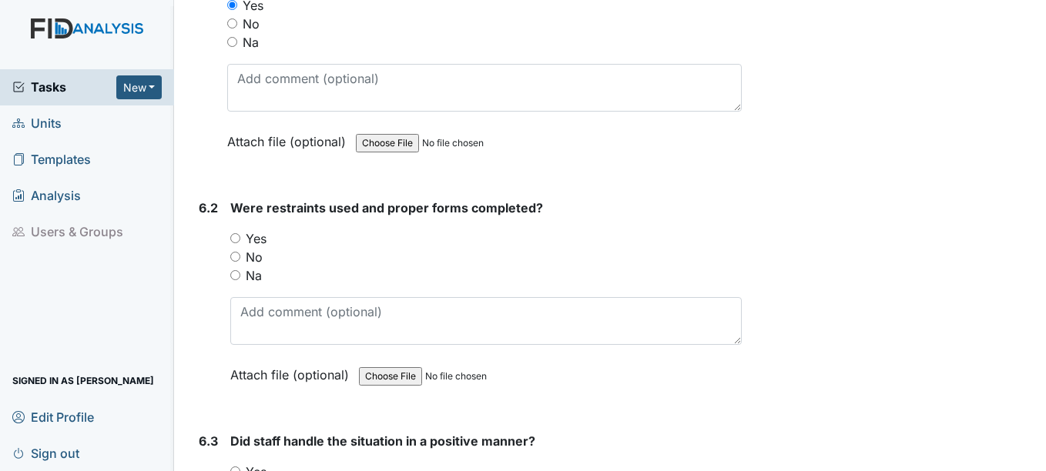
click at [236, 254] on input "No" at bounding box center [235, 257] width 10 height 10
radio input "true"
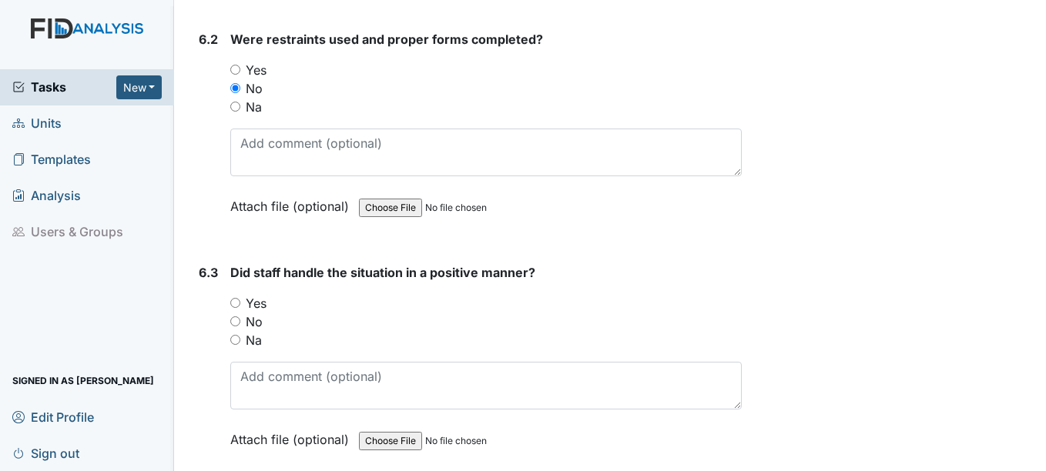
scroll to position [8779, 0]
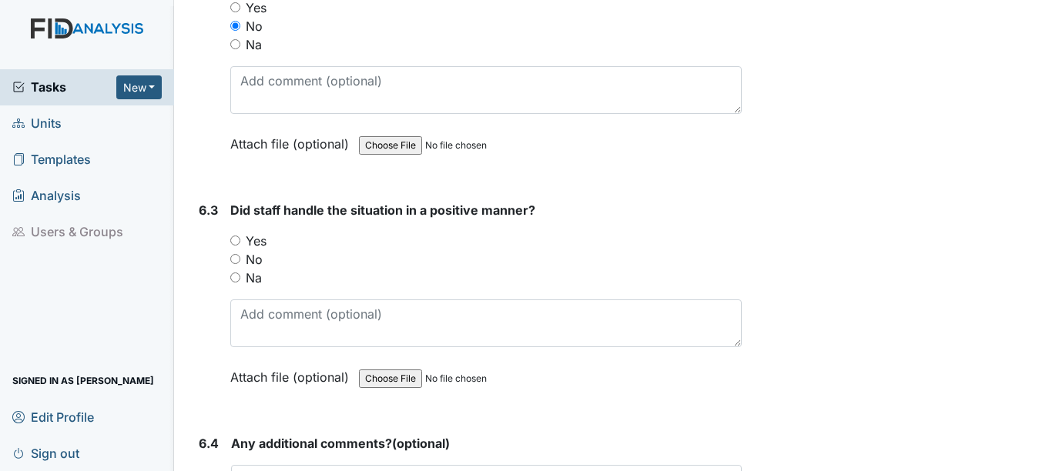
click at [238, 239] on input "Yes" at bounding box center [235, 241] width 10 height 10
radio input "true"
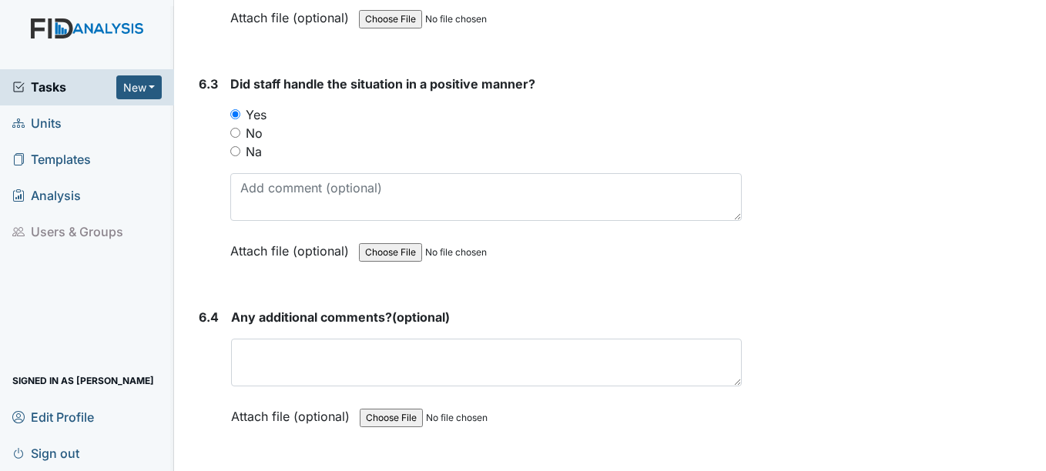
scroll to position [9010, 0]
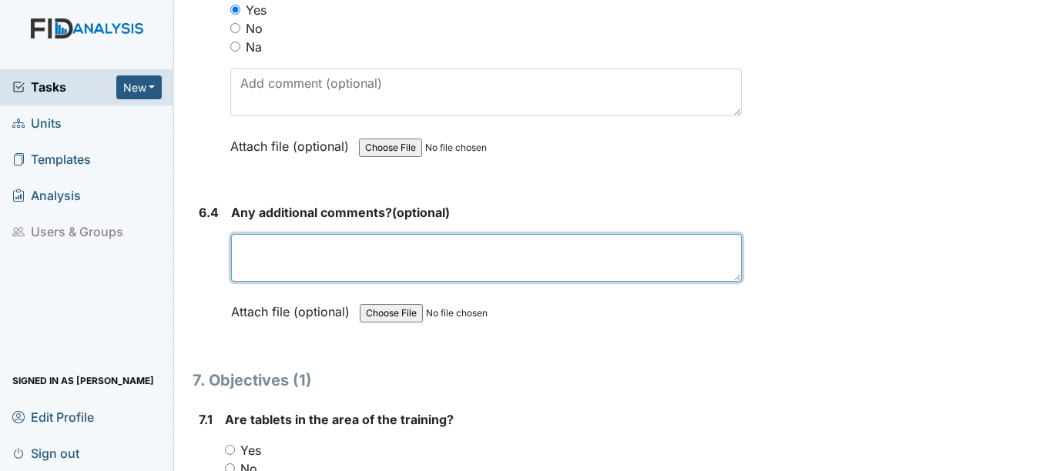
click at [266, 260] on textarea at bounding box center [486, 258] width 510 height 48
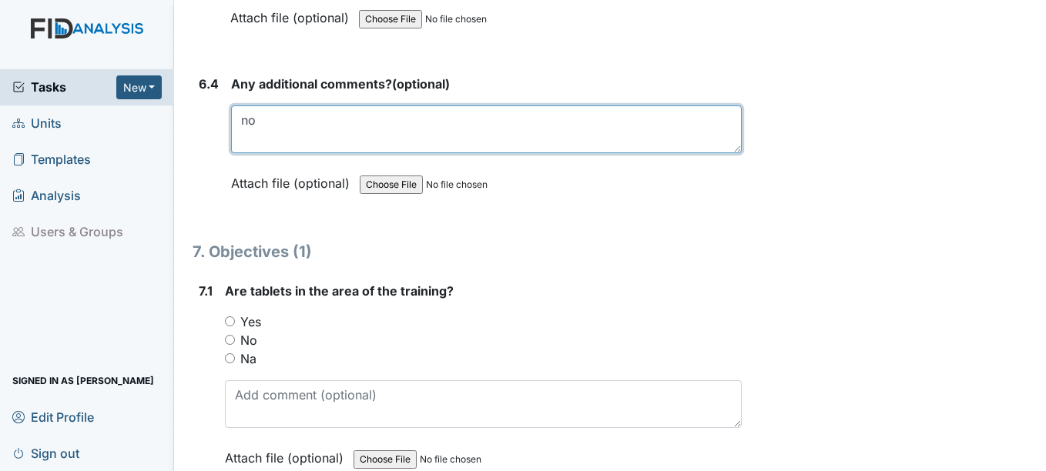
scroll to position [9241, 0]
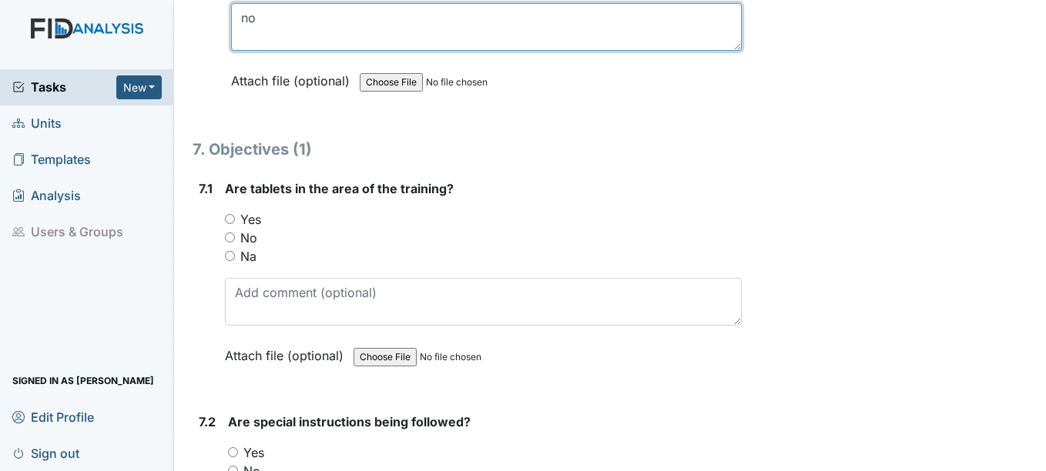
type textarea "no"
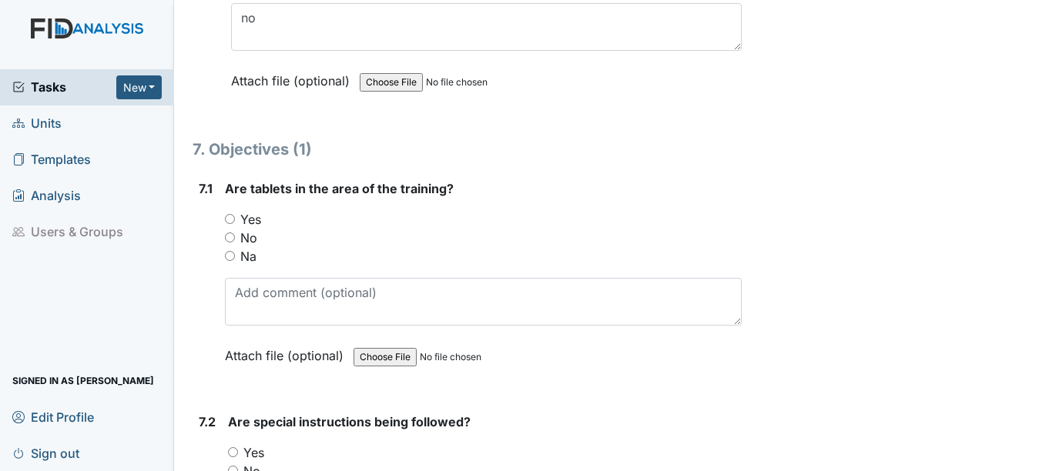
click at [229, 216] on input "Yes" at bounding box center [230, 219] width 10 height 10
radio input "true"
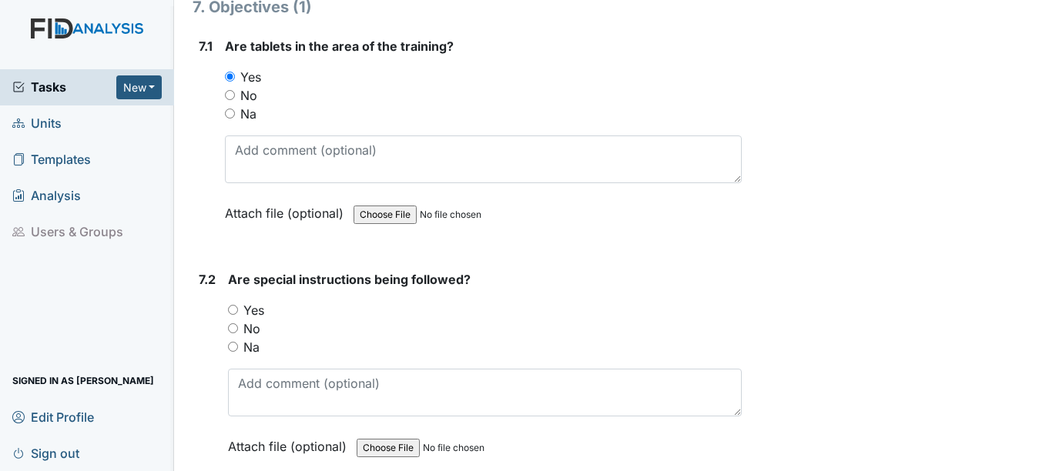
scroll to position [9395, 0]
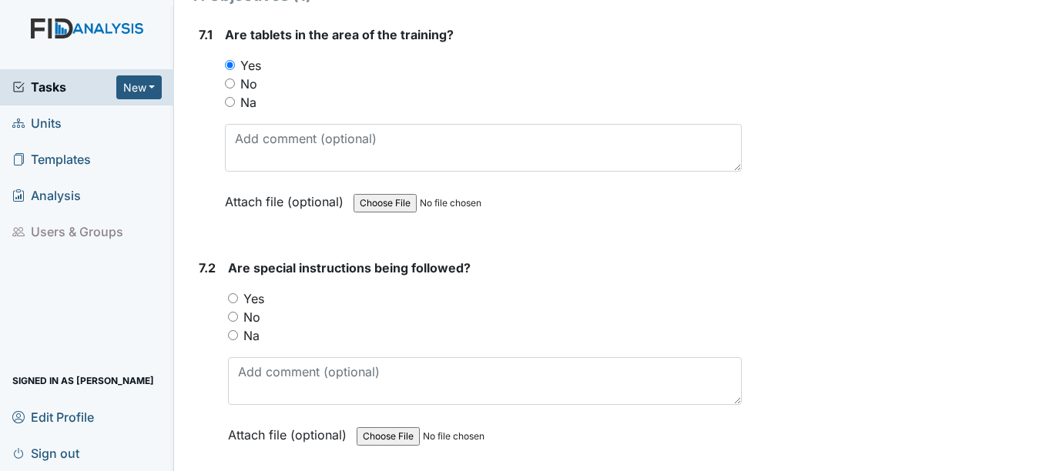
click at [237, 296] on input "Yes" at bounding box center [233, 298] width 10 height 10
radio input "true"
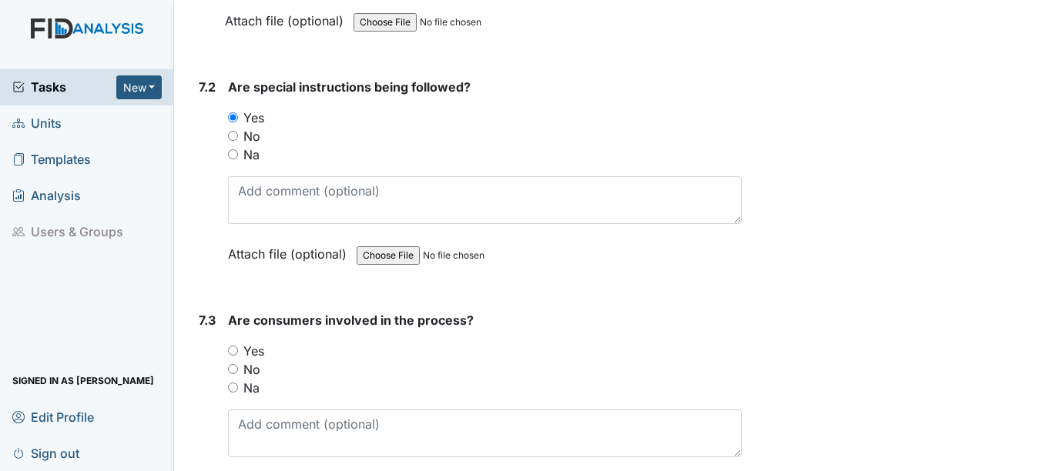
scroll to position [9626, 0]
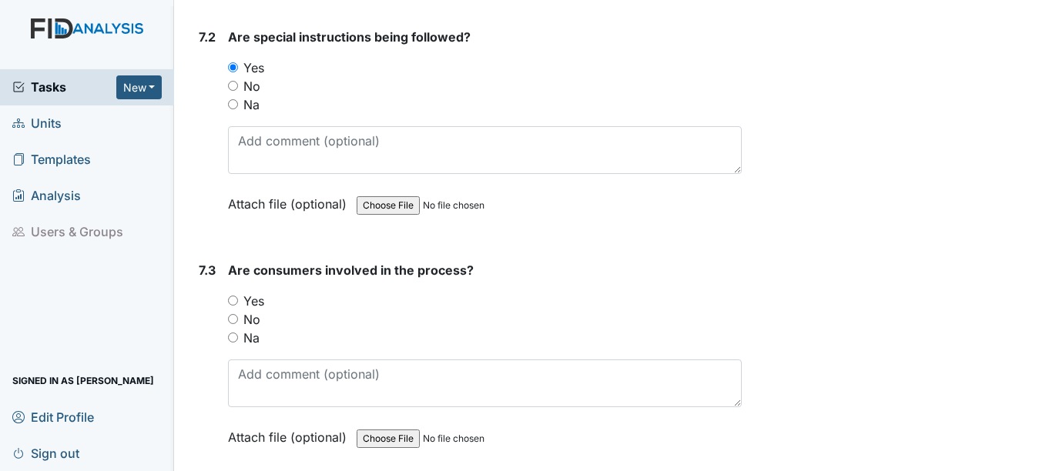
click at [234, 302] on input "Yes" at bounding box center [233, 301] width 10 height 10
radio input "true"
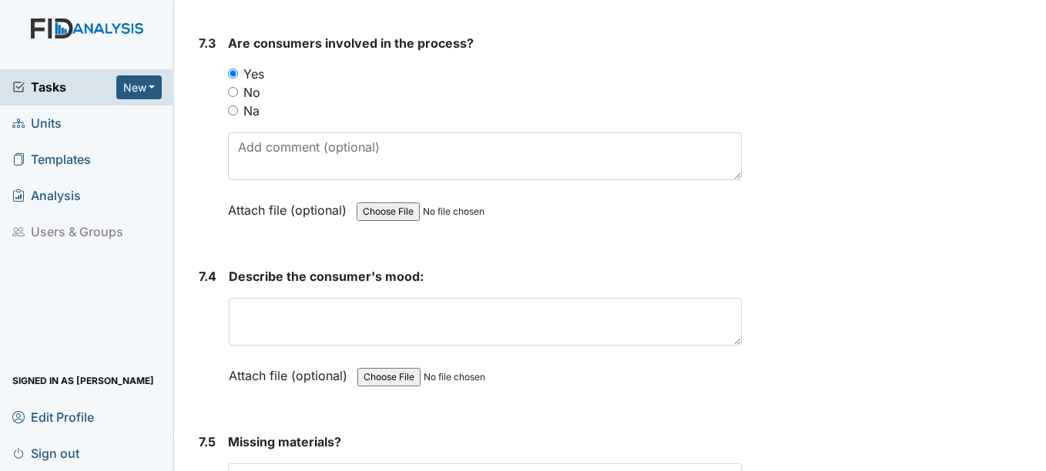
scroll to position [9857, 0]
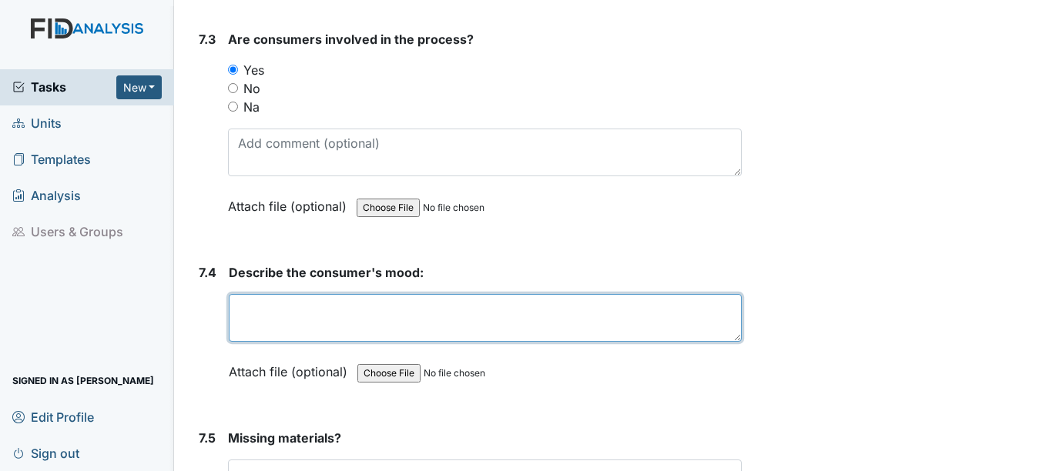
click at [253, 316] on textarea at bounding box center [485, 318] width 512 height 48
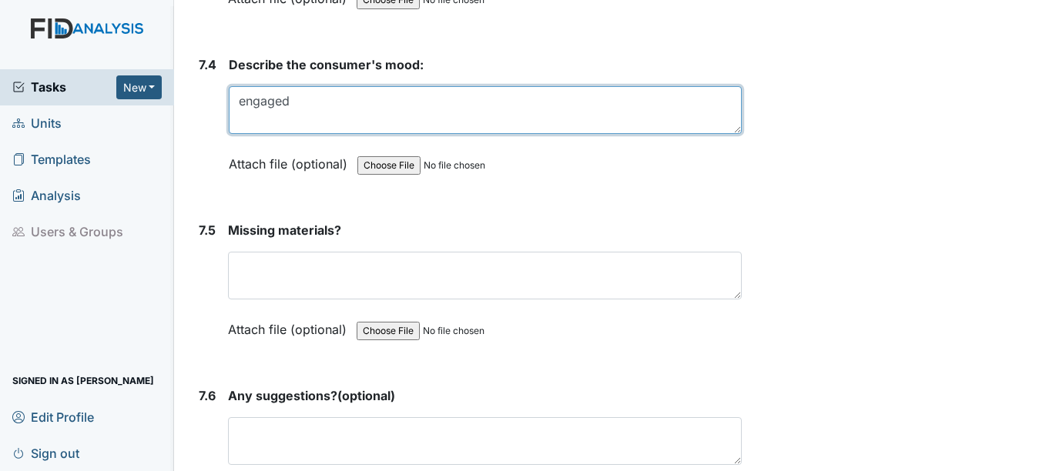
scroll to position [10088, 0]
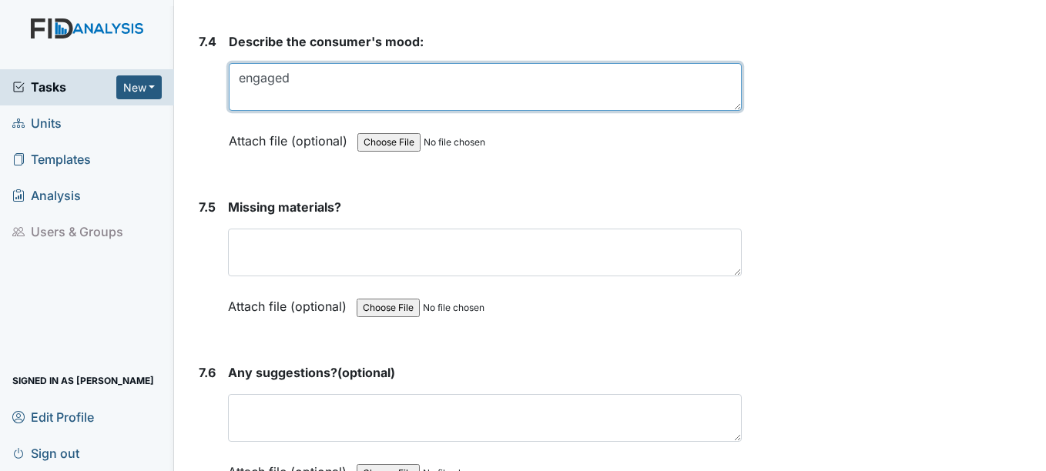
type textarea "engaged"
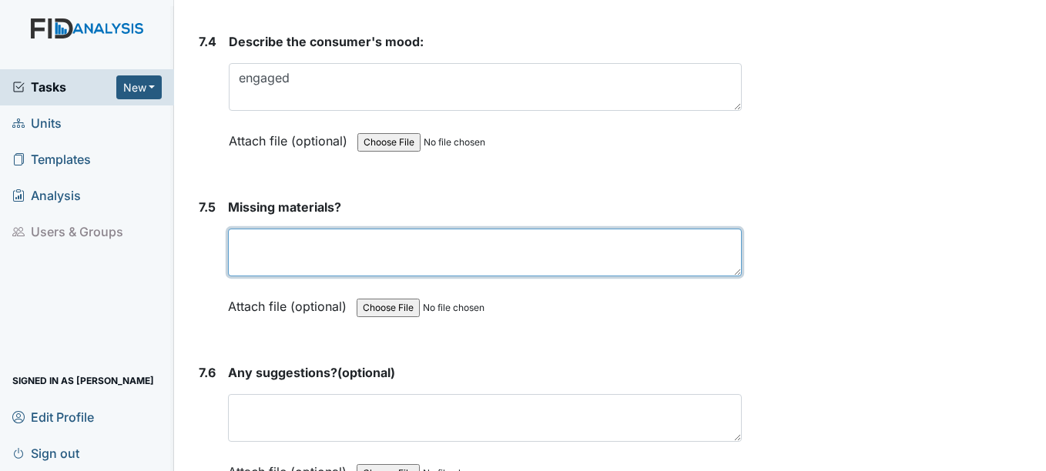
click at [276, 257] on textarea at bounding box center [484, 253] width 513 height 48
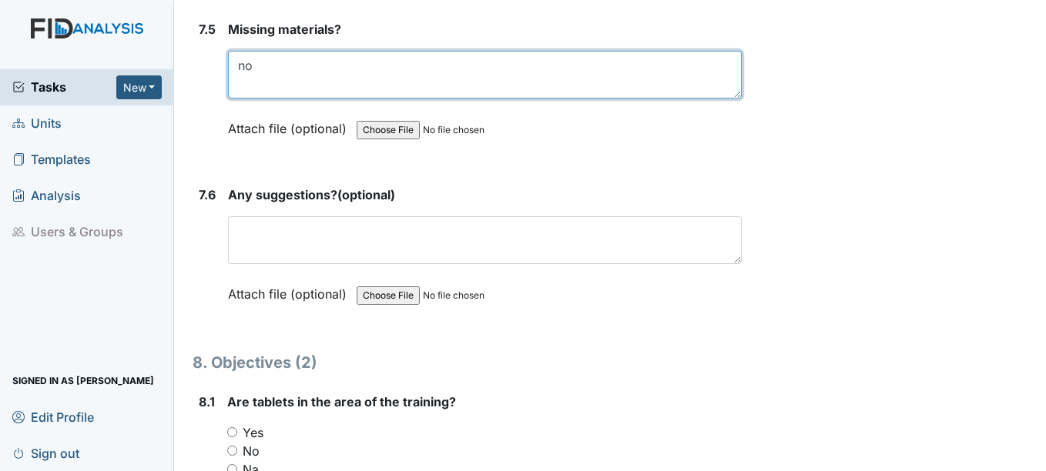
scroll to position [10319, 0]
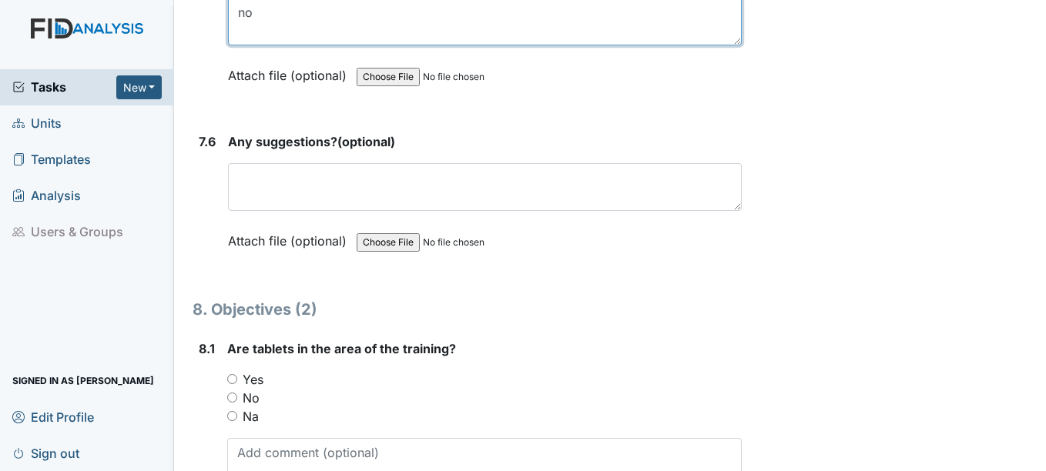
type textarea "no"
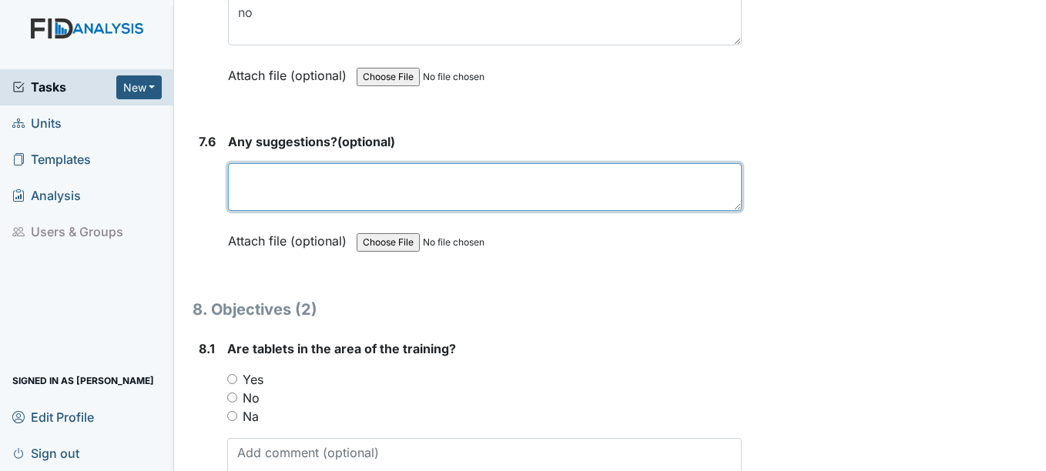
click at [300, 193] on textarea at bounding box center [484, 187] width 513 height 48
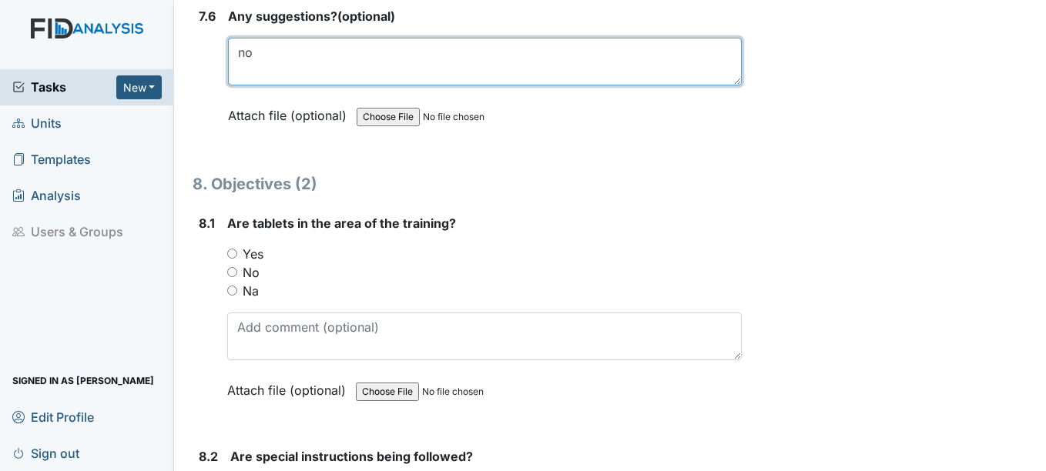
scroll to position [10473, 0]
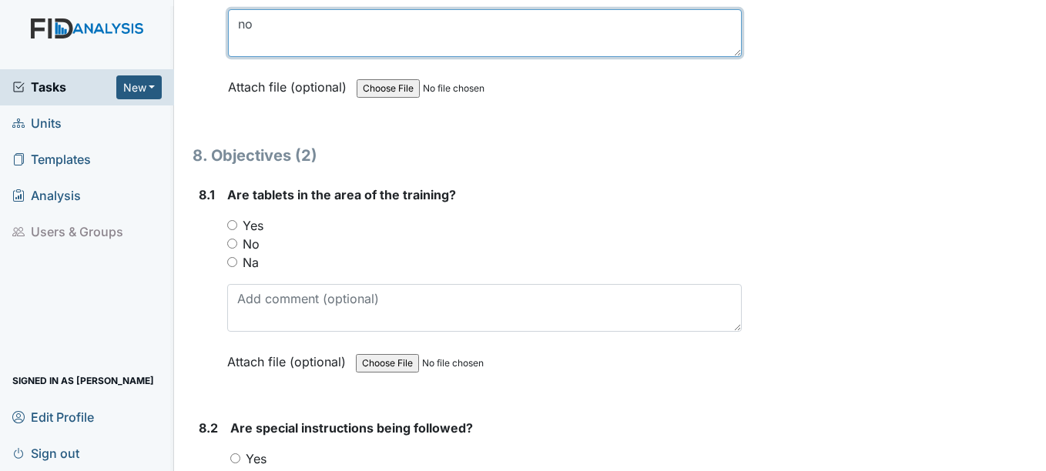
type textarea "no"
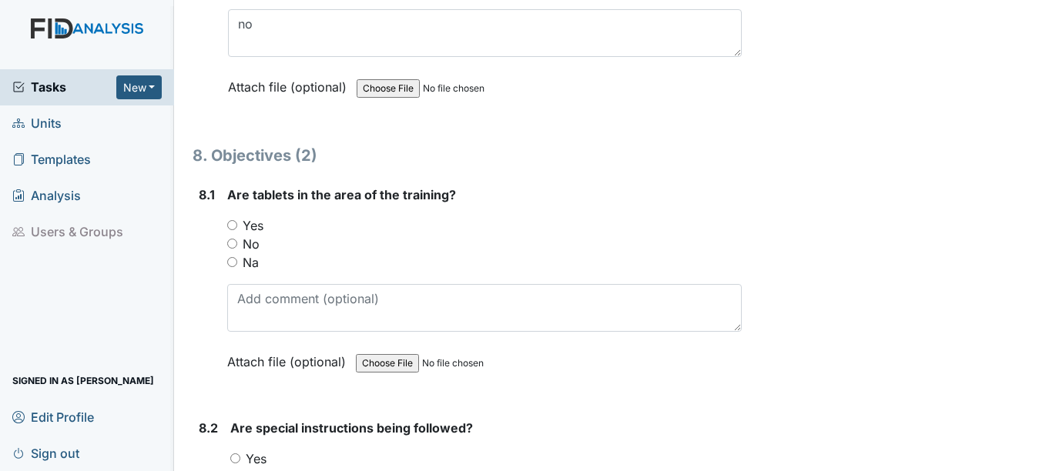
click at [232, 226] on input "Yes" at bounding box center [232, 225] width 10 height 10
radio input "true"
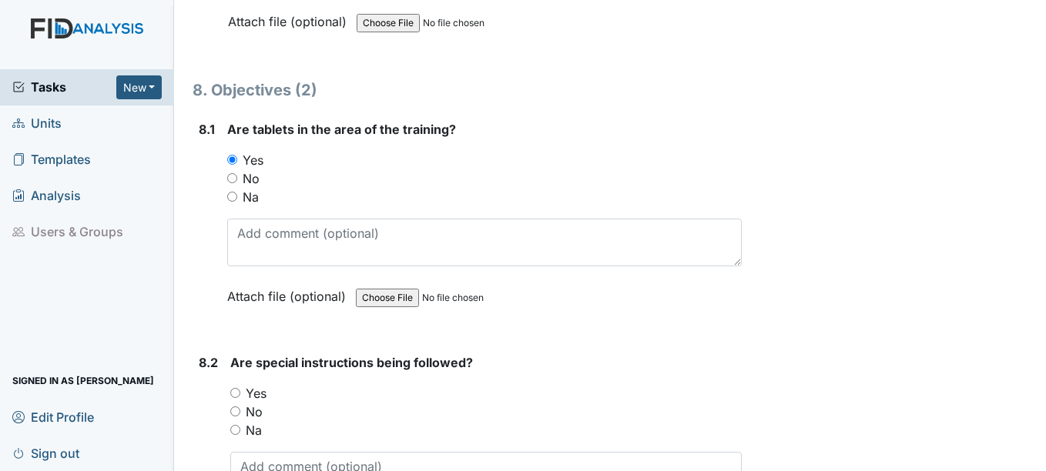
scroll to position [10627, 0]
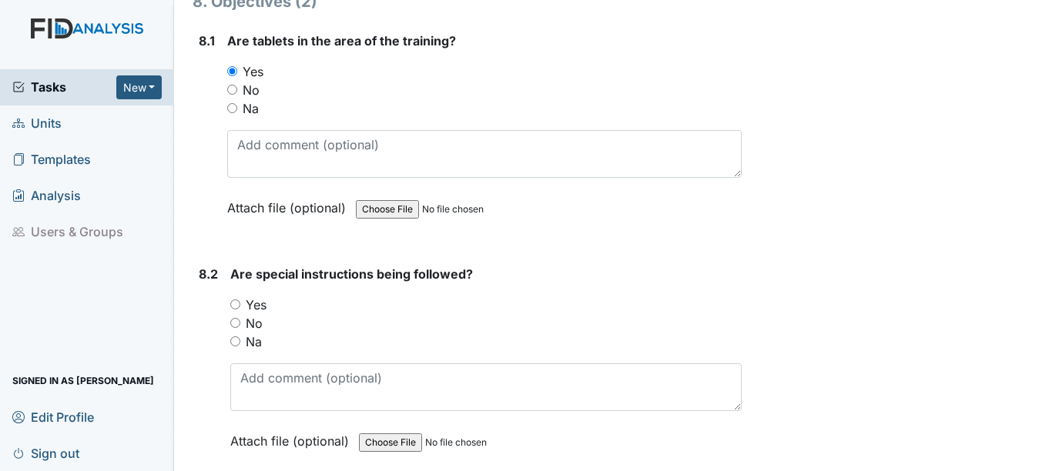
click at [238, 304] on input "Yes" at bounding box center [235, 305] width 10 height 10
radio input "true"
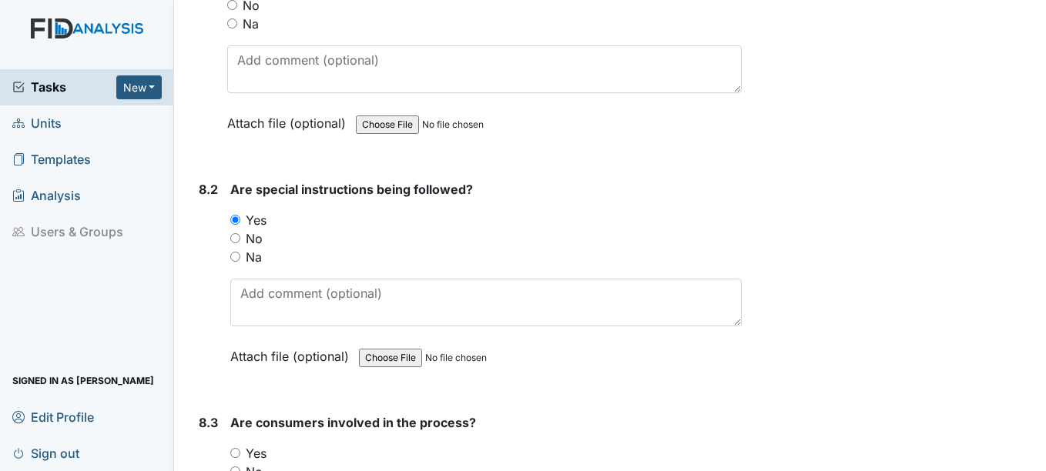
scroll to position [10858, 0]
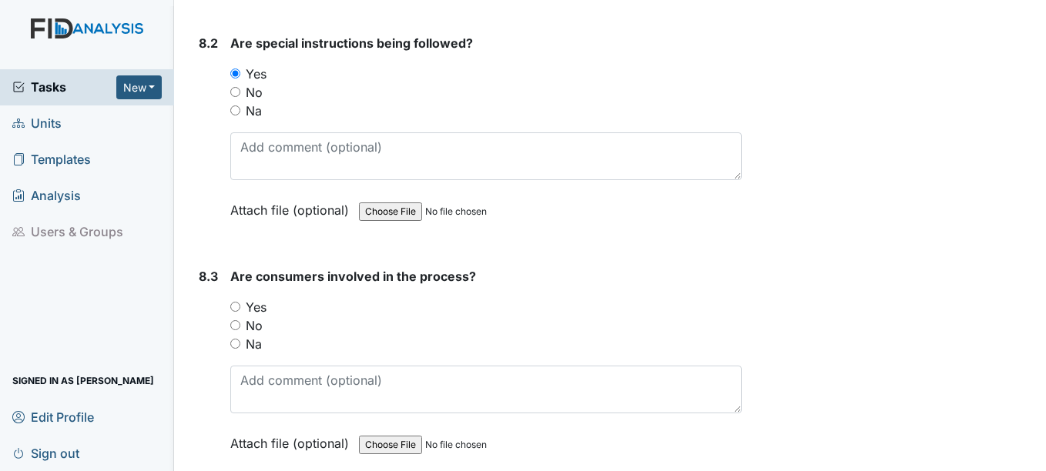
click at [237, 304] on input "Yes" at bounding box center [235, 307] width 10 height 10
radio input "true"
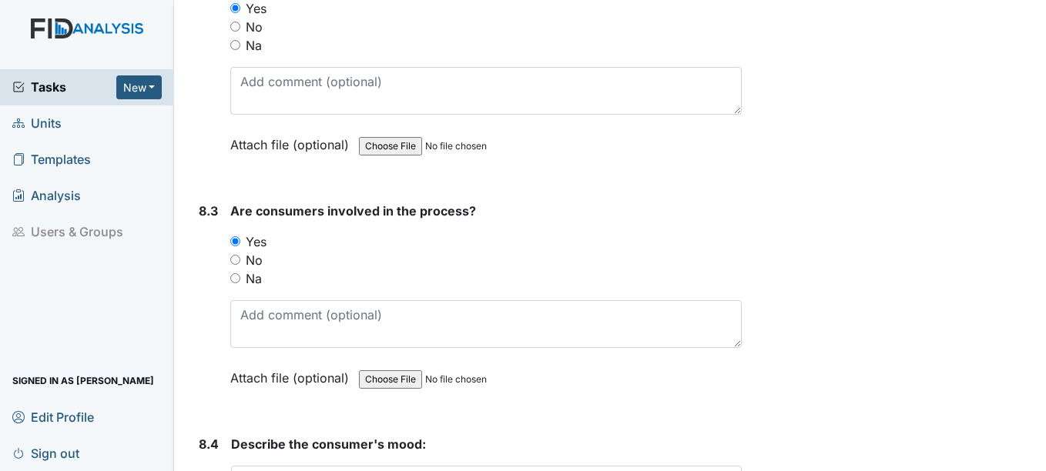
scroll to position [11089, 0]
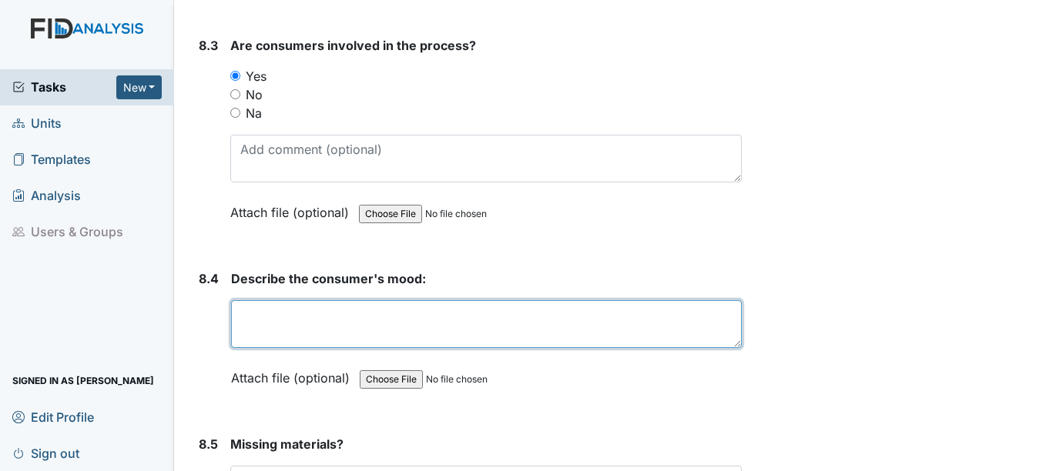
click at [250, 316] on textarea at bounding box center [486, 324] width 510 height 48
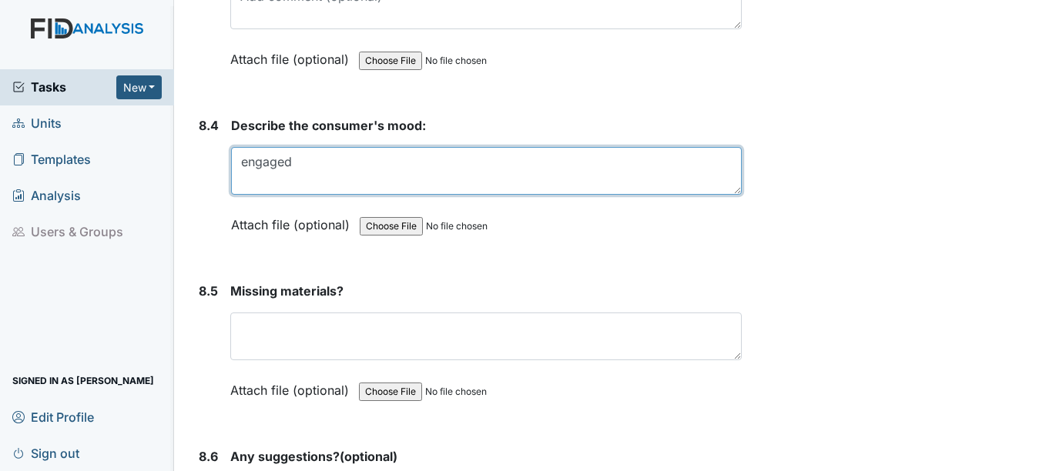
scroll to position [11243, 0]
type textarea "engaged"
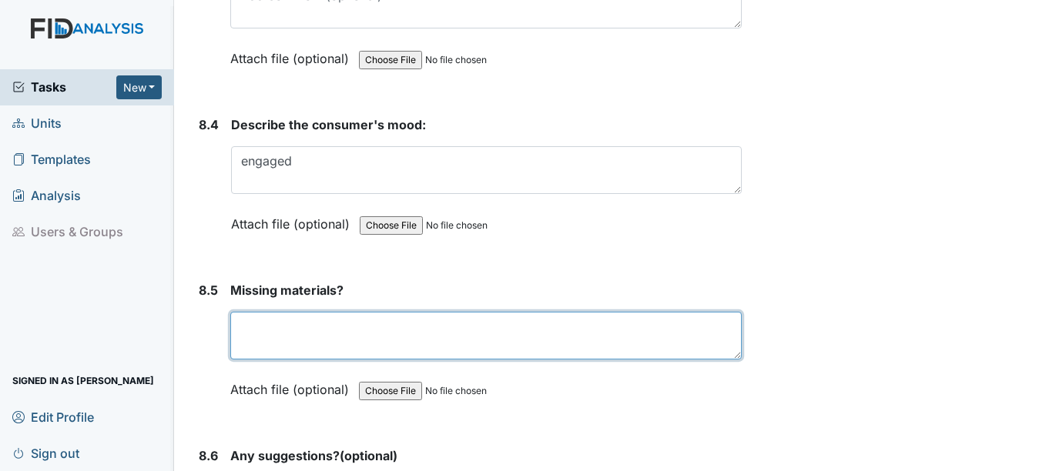
click at [260, 337] on textarea at bounding box center [485, 336] width 511 height 48
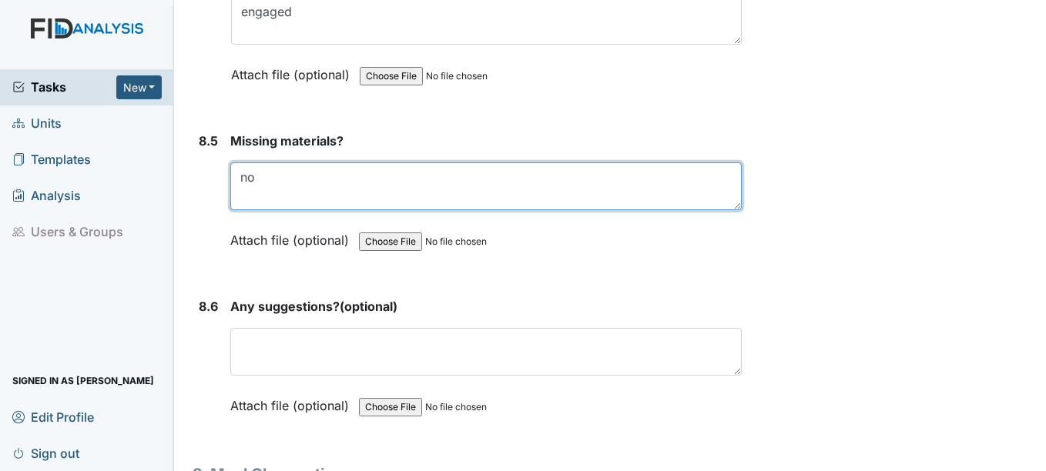
scroll to position [11397, 0]
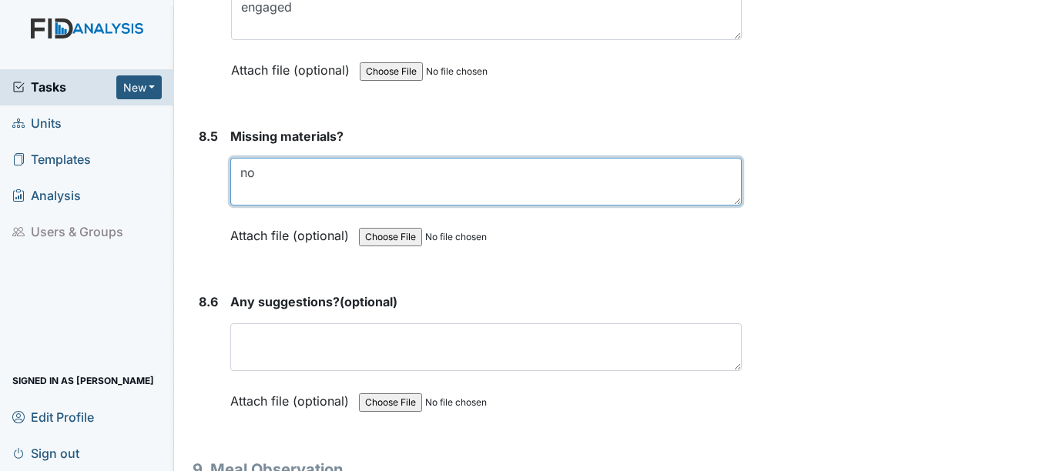
type textarea "no"
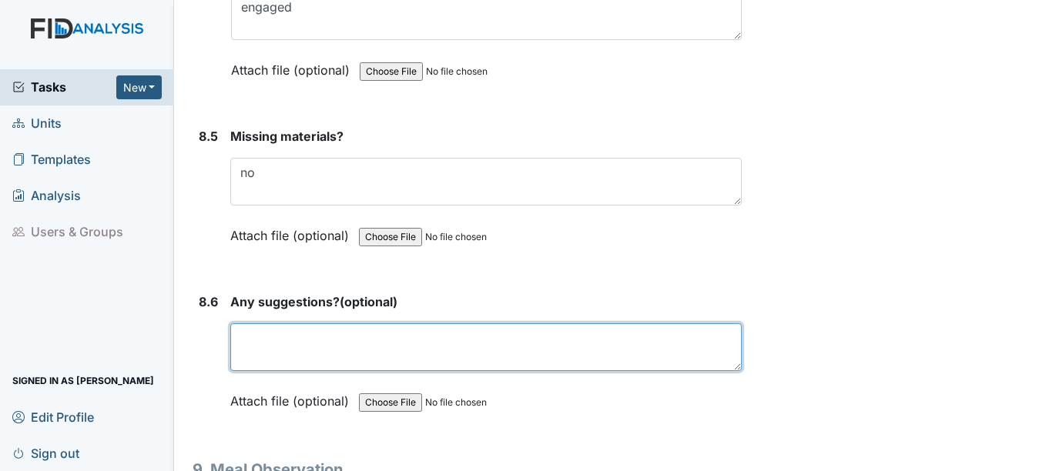
click at [276, 353] on textarea at bounding box center [485, 347] width 511 height 48
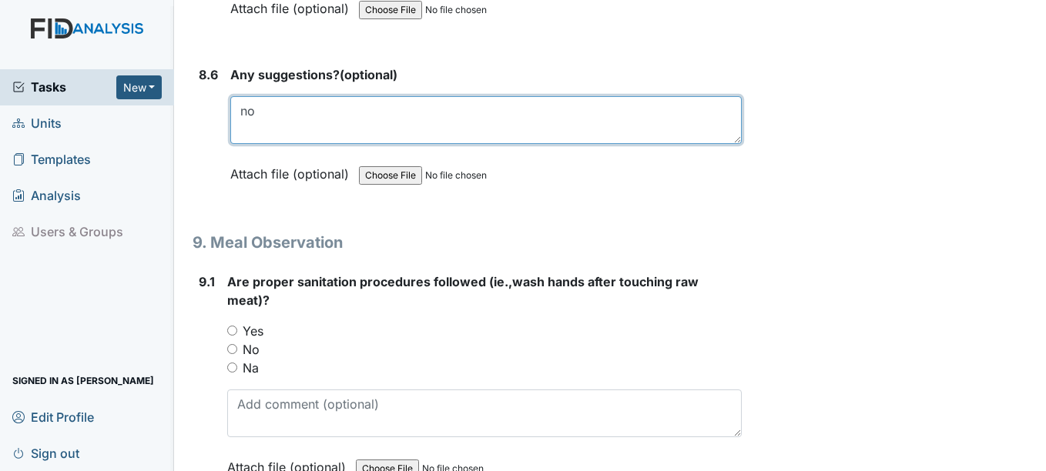
scroll to position [11628, 0]
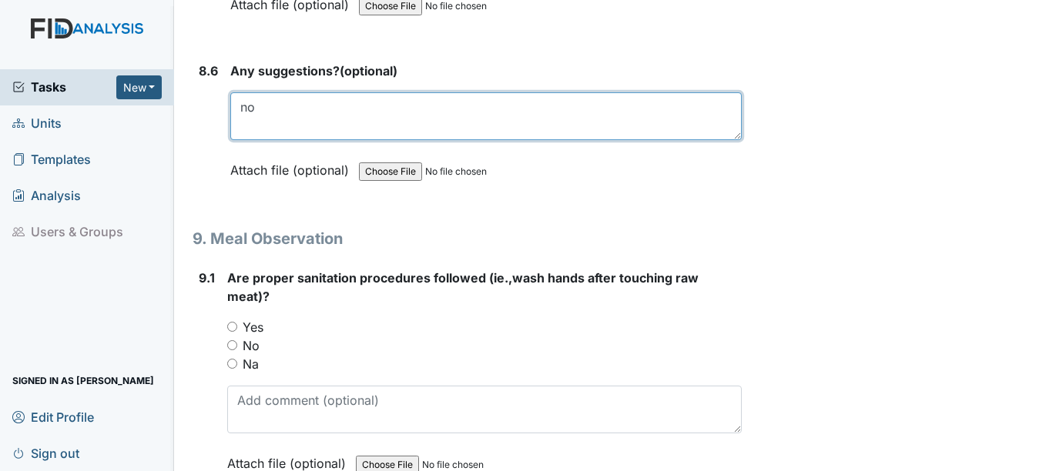
type textarea "no"
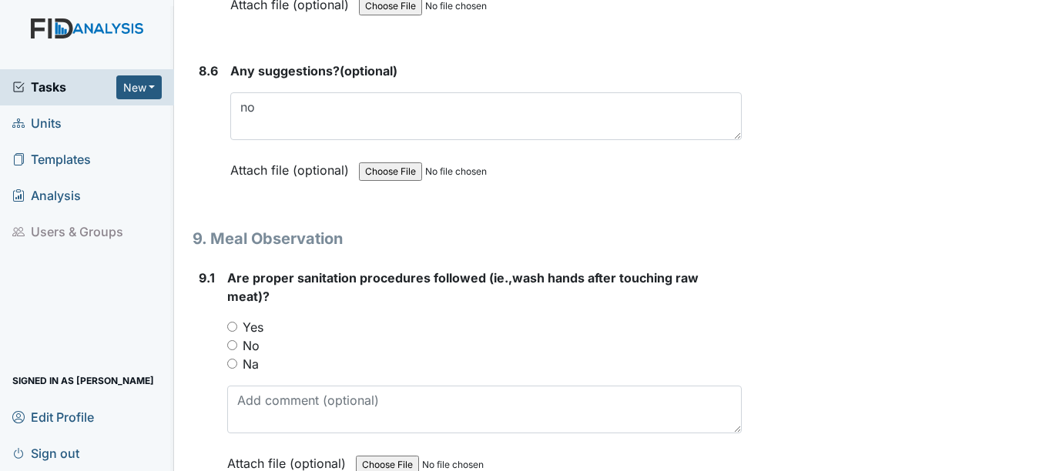
click at [230, 323] on input "Yes" at bounding box center [232, 327] width 10 height 10
radio input "true"
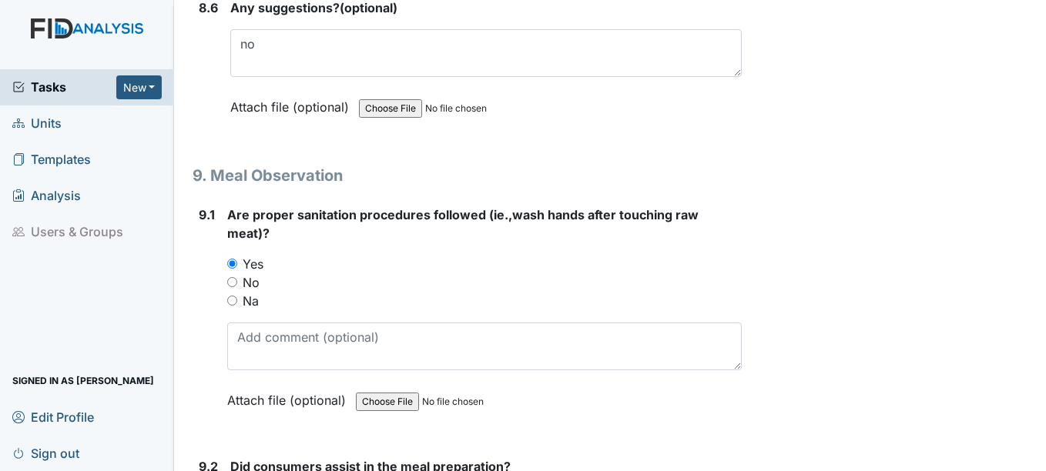
scroll to position [11859, 0]
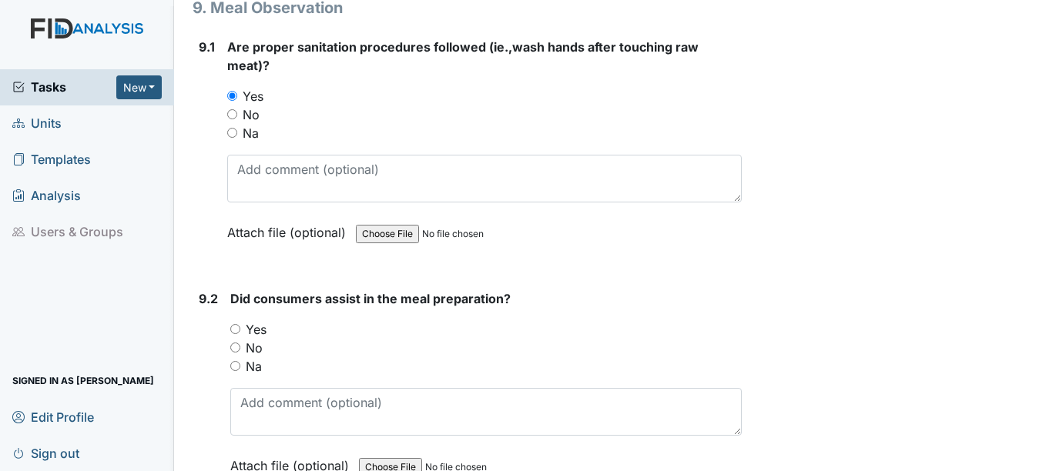
click at [236, 328] on input "Yes" at bounding box center [235, 329] width 10 height 10
radio input "true"
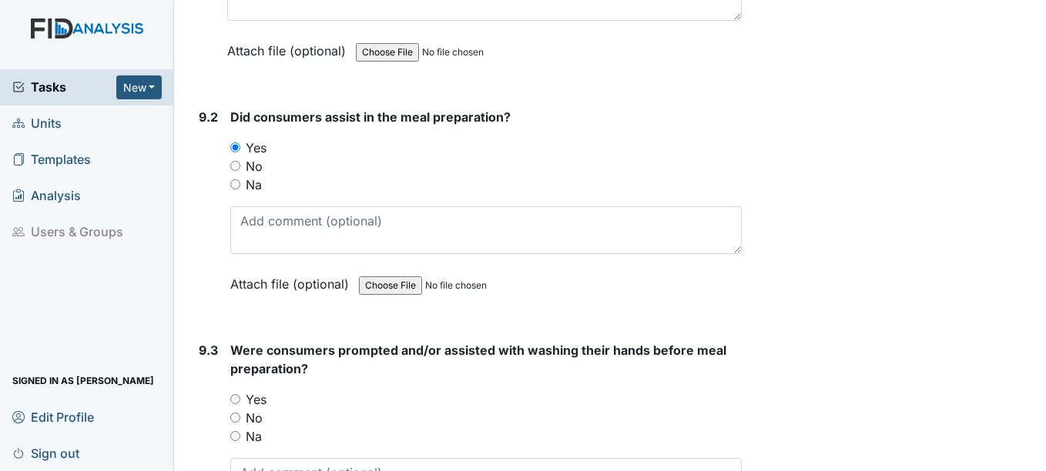
scroll to position [12090, 0]
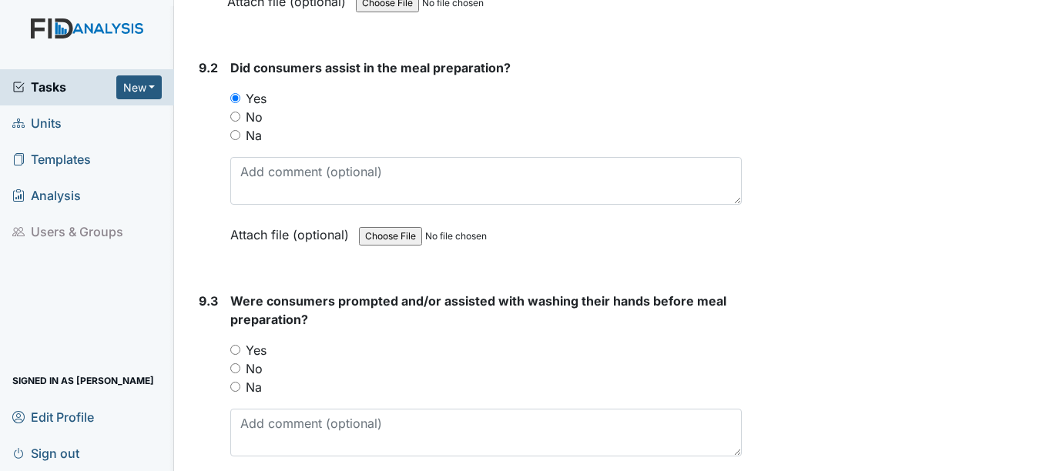
click at [238, 350] on input "Yes" at bounding box center [235, 350] width 10 height 10
radio input "true"
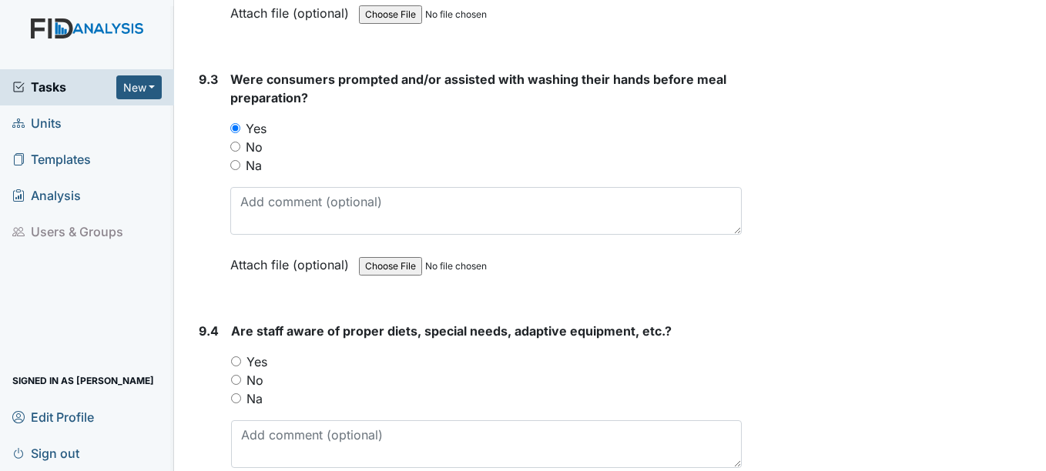
scroll to position [12321, 0]
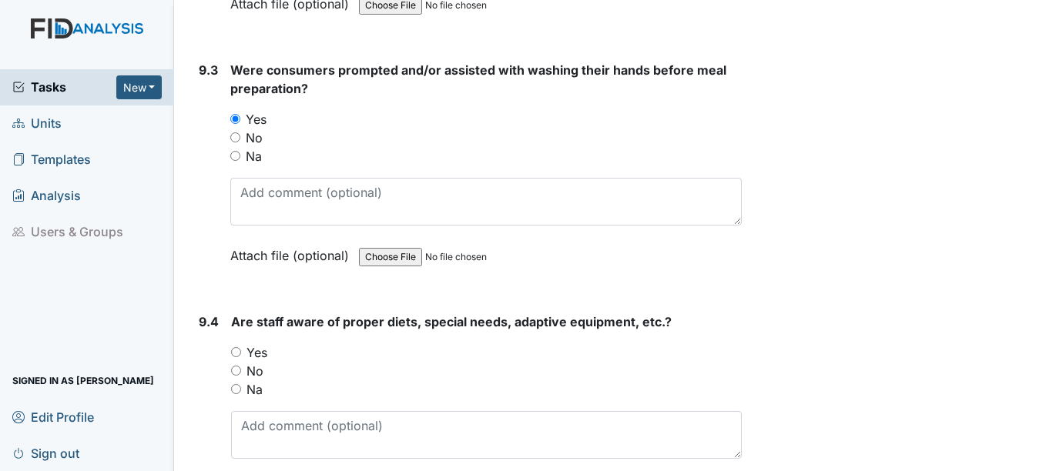
click at [238, 350] on input "Yes" at bounding box center [236, 352] width 10 height 10
radio input "true"
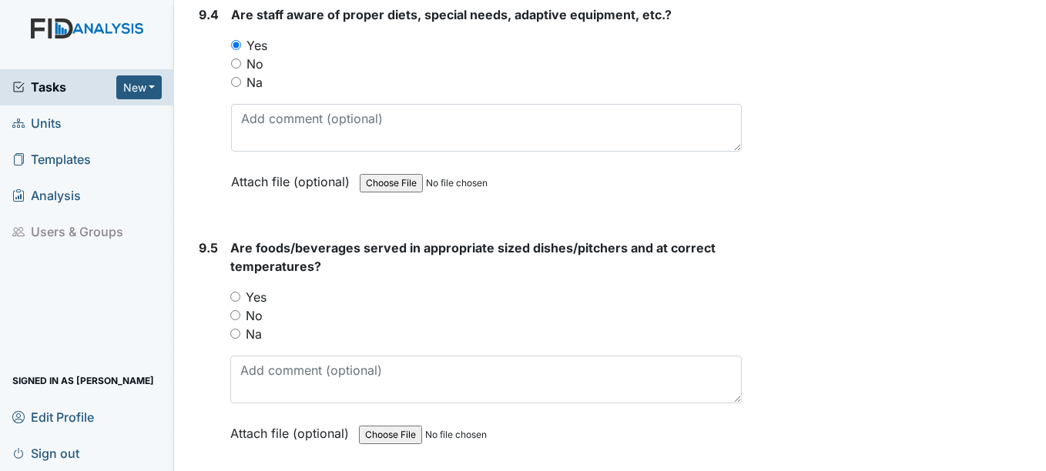
scroll to position [12629, 0]
click at [234, 296] on input "Yes" at bounding box center [235, 296] width 10 height 10
radio input "true"
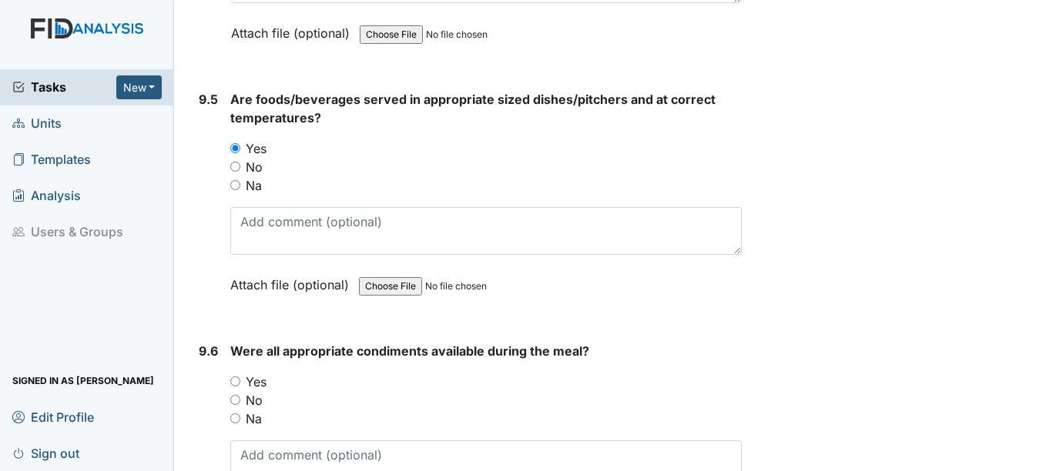
scroll to position [12783, 0]
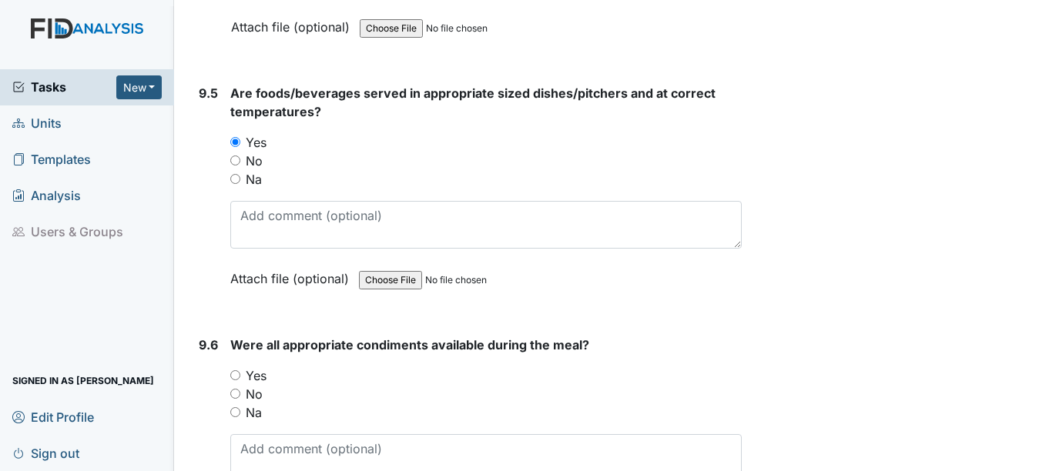
click at [237, 372] on input "Yes" at bounding box center [235, 375] width 10 height 10
radio input "true"
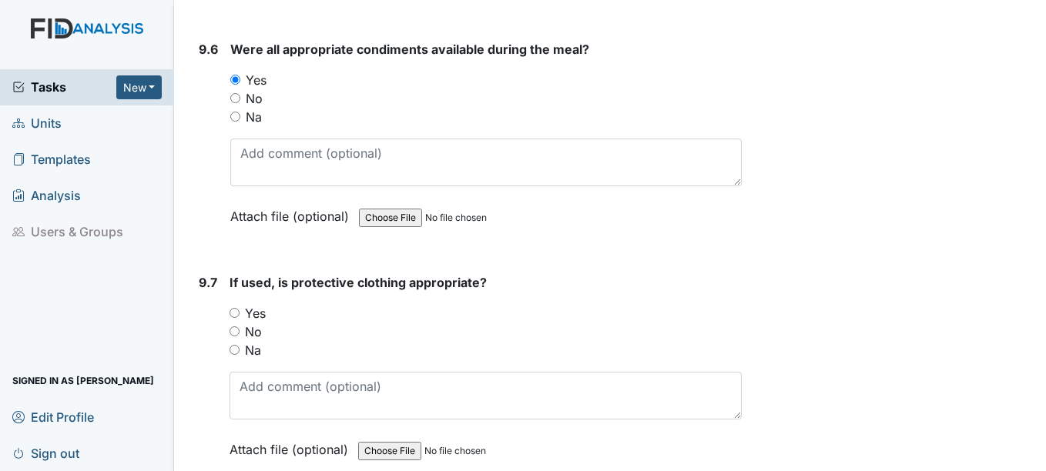
scroll to position [13091, 0]
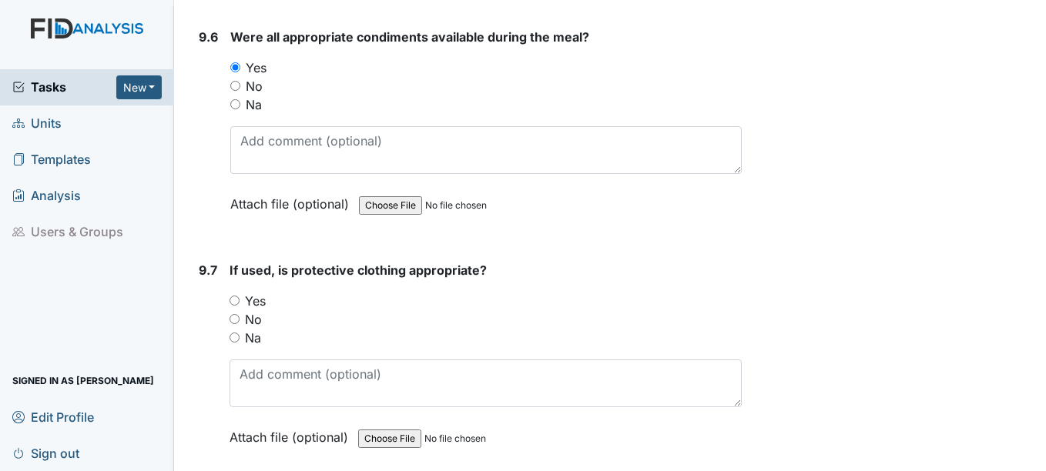
click at [237, 301] on input "Yes" at bounding box center [234, 301] width 10 height 10
radio input "true"
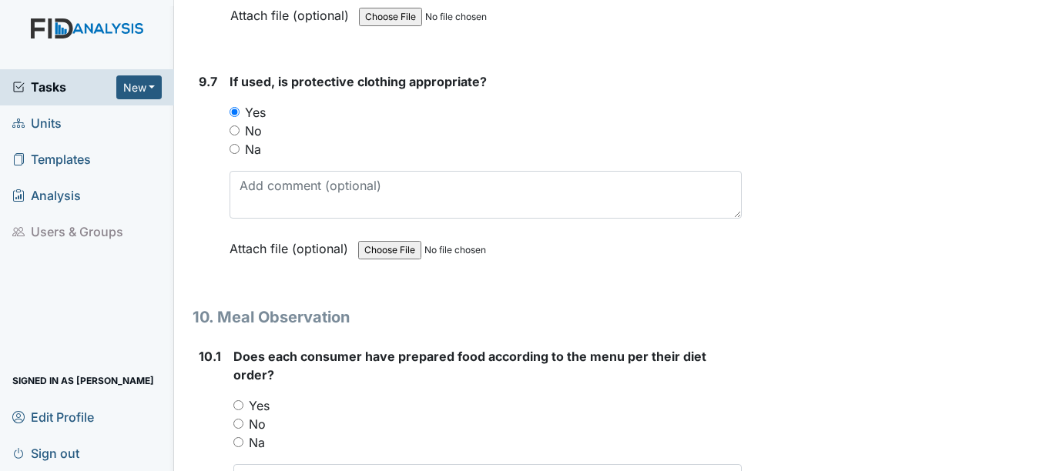
scroll to position [13322, 0]
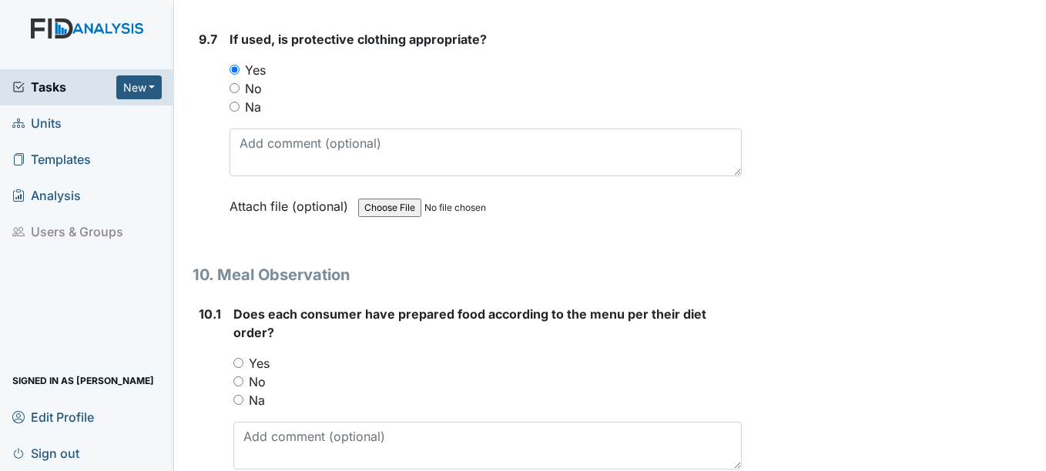
click at [237, 364] on input "Yes" at bounding box center [238, 363] width 10 height 10
radio input "true"
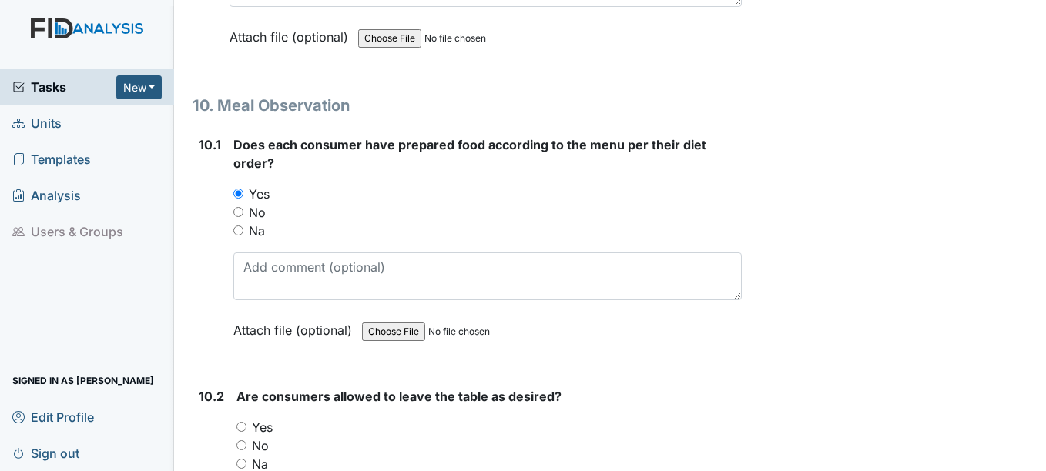
scroll to position [13553, 0]
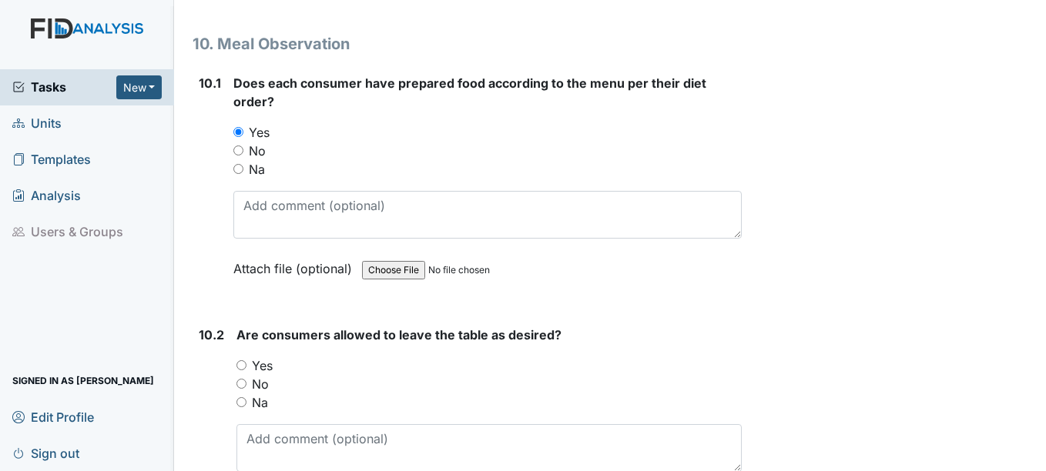
click at [241, 367] on input "Yes" at bounding box center [241, 365] width 10 height 10
radio input "true"
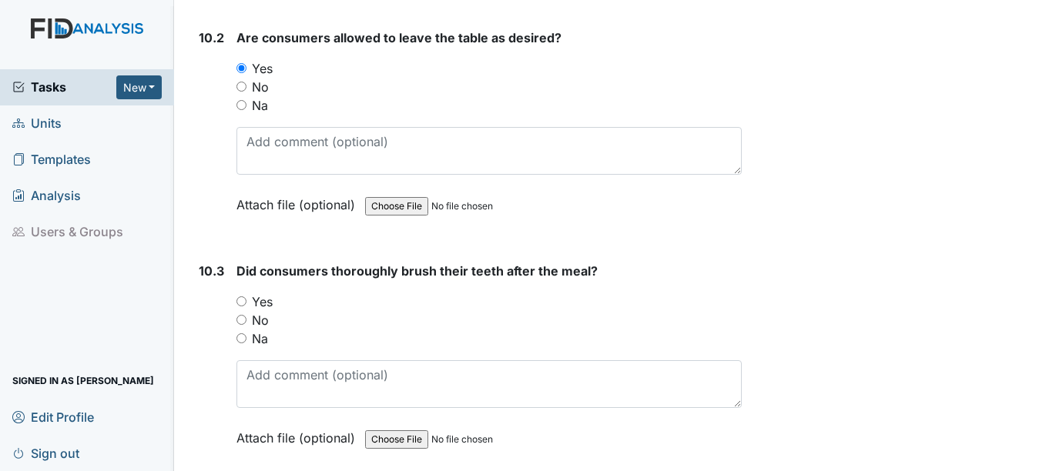
scroll to position [13861, 0]
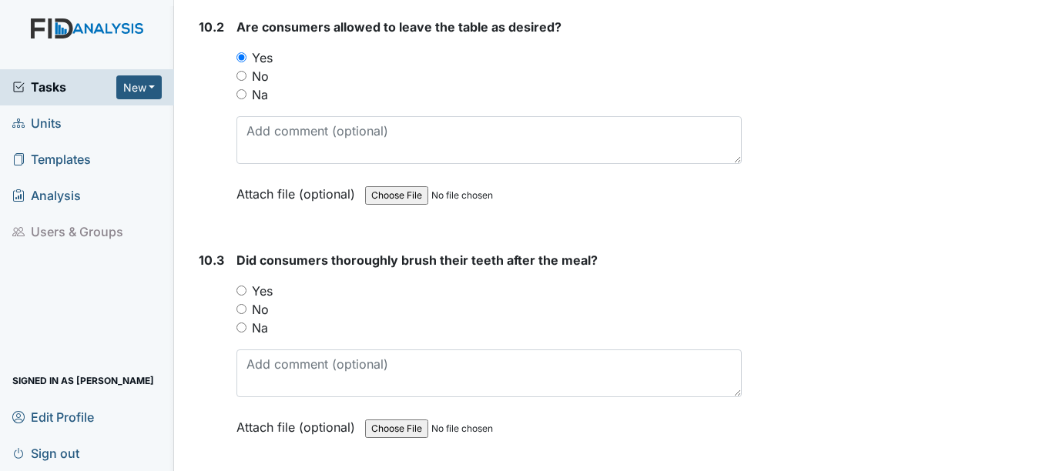
click at [244, 289] on input "Yes" at bounding box center [241, 291] width 10 height 10
radio input "true"
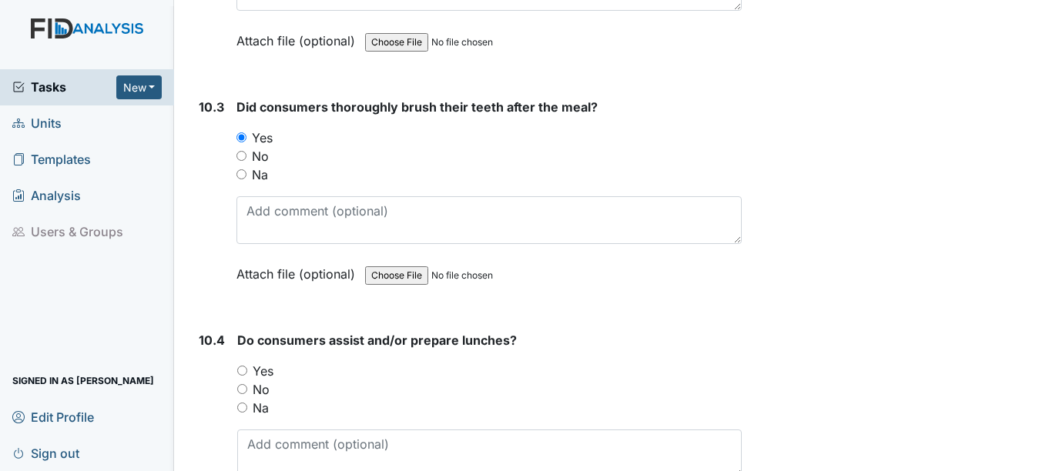
scroll to position [14092, 0]
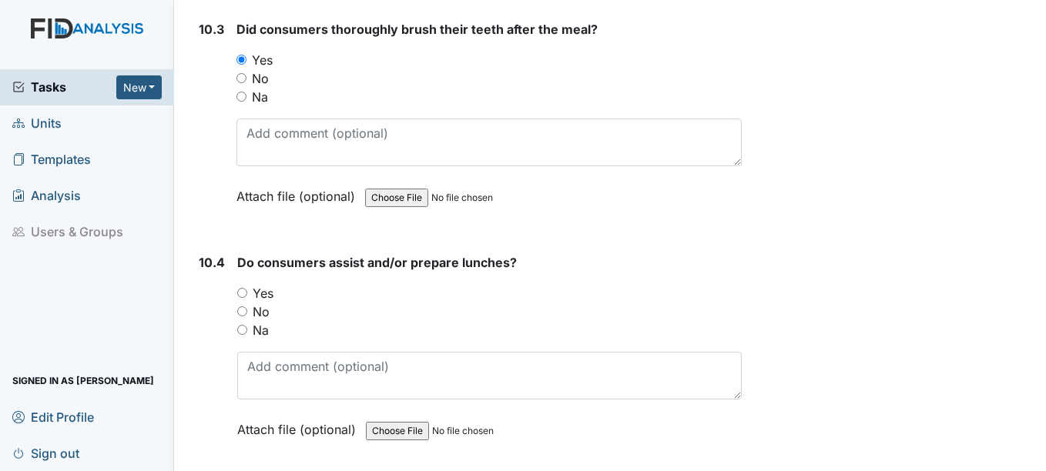
click at [239, 291] on input "Yes" at bounding box center [242, 293] width 10 height 10
radio input "true"
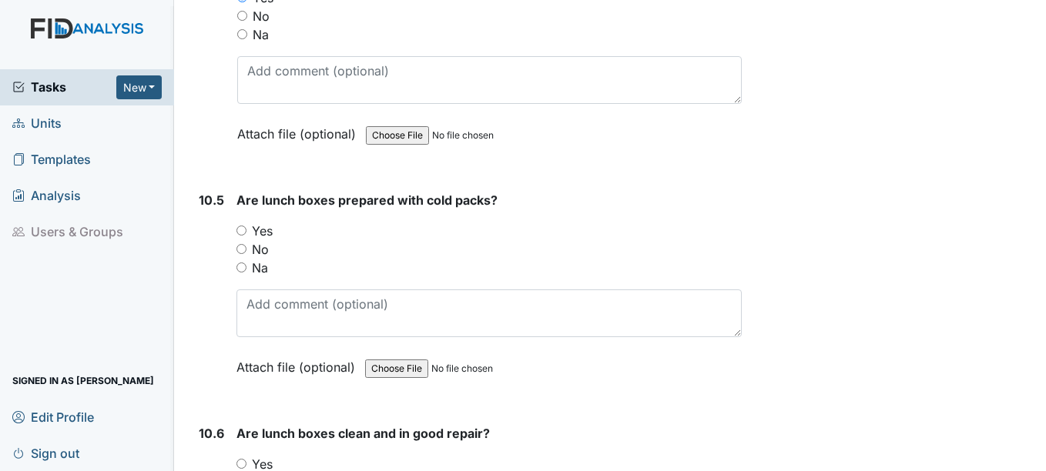
scroll to position [14400, 0]
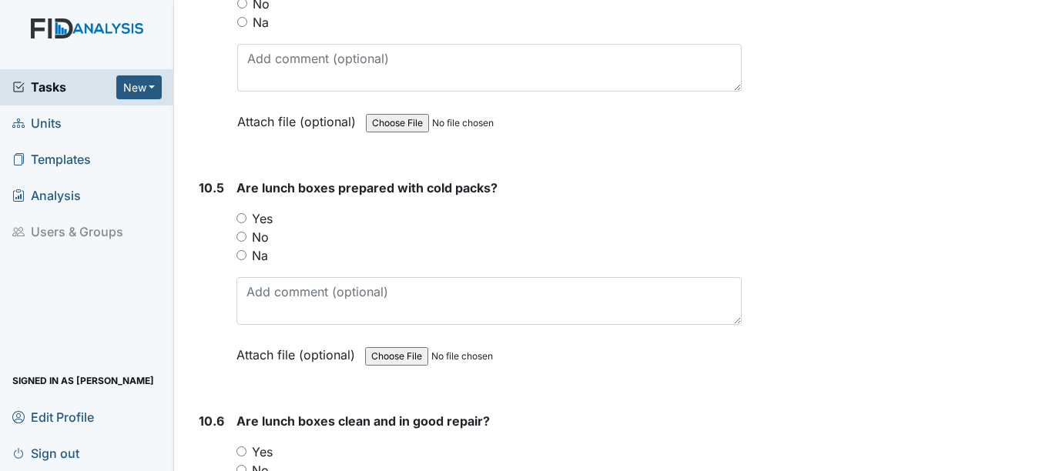
click at [245, 218] on input "Yes" at bounding box center [241, 218] width 10 height 10
radio input "true"
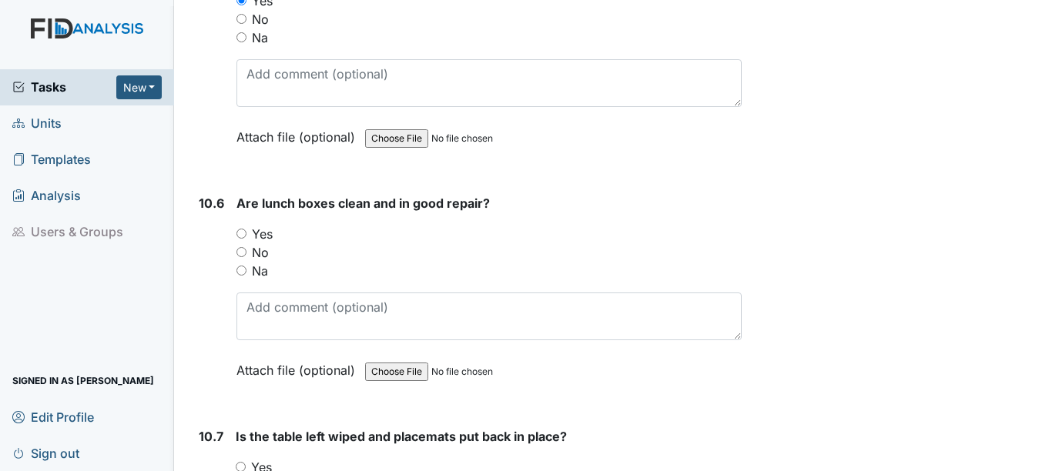
scroll to position [14631, 0]
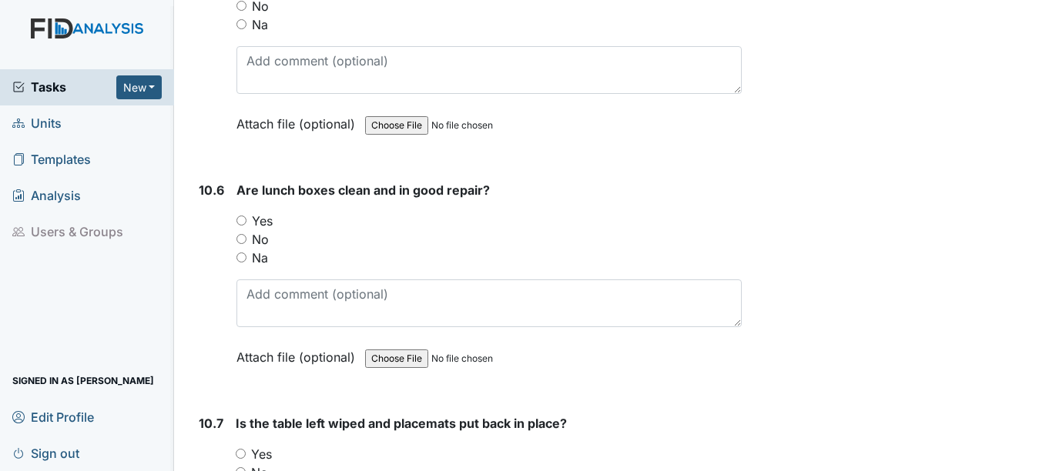
click at [239, 219] on input "Yes" at bounding box center [241, 221] width 10 height 10
radio input "true"
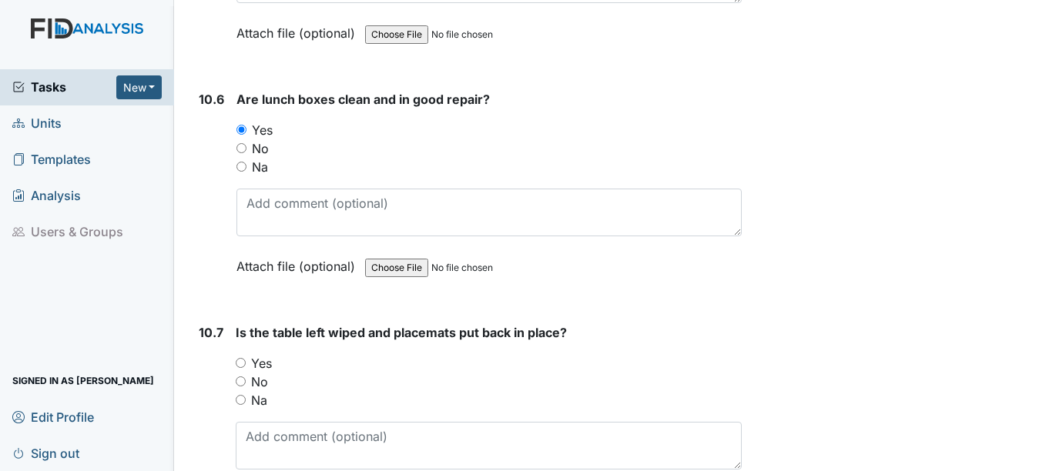
scroll to position [14785, 0]
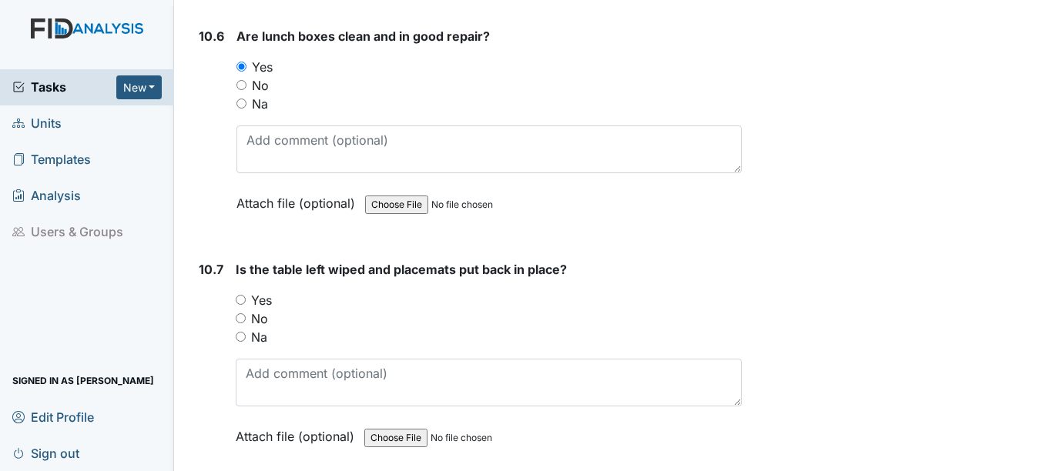
click at [238, 300] on input "Yes" at bounding box center [241, 300] width 10 height 10
radio input "true"
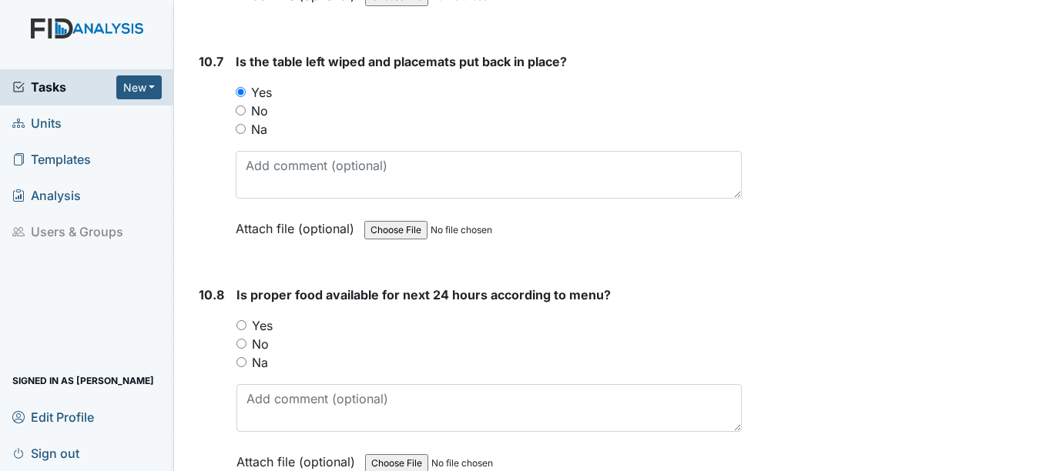
scroll to position [15016, 0]
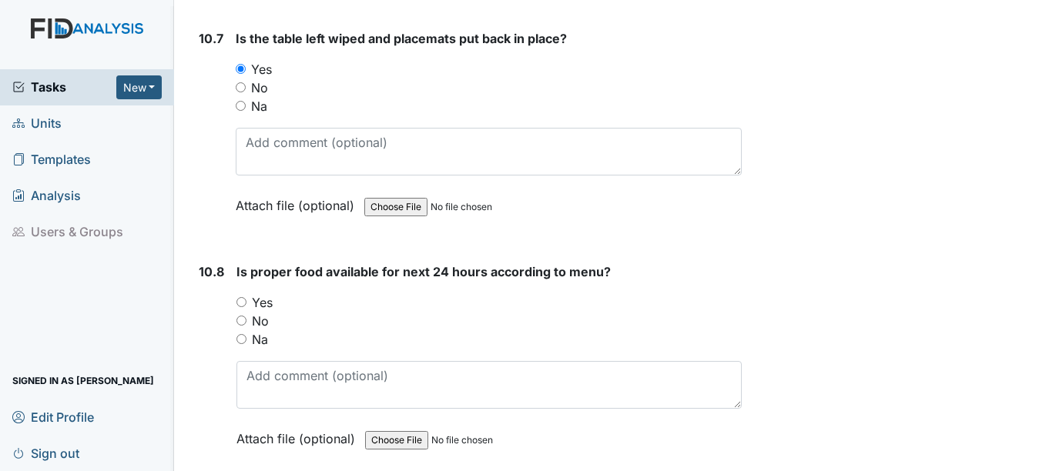
click at [242, 301] on input "Yes" at bounding box center [241, 302] width 10 height 10
radio input "true"
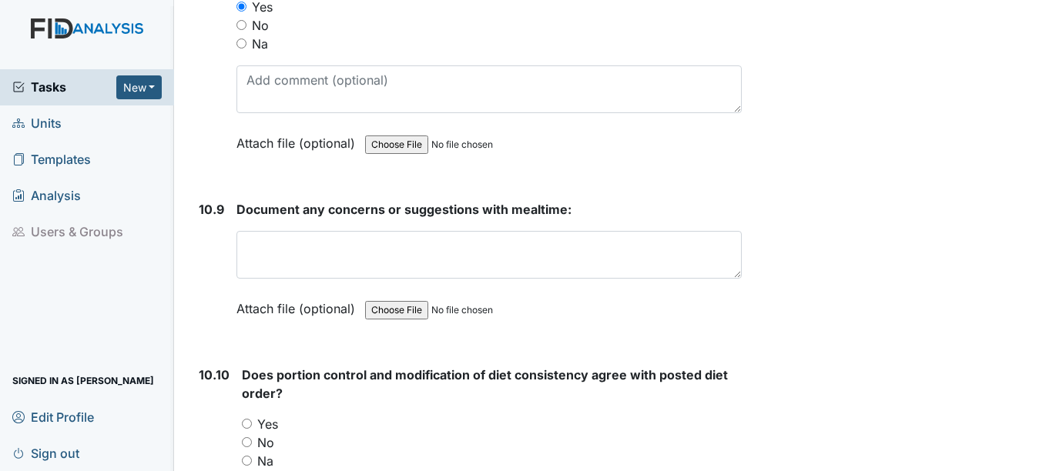
scroll to position [15324, 0]
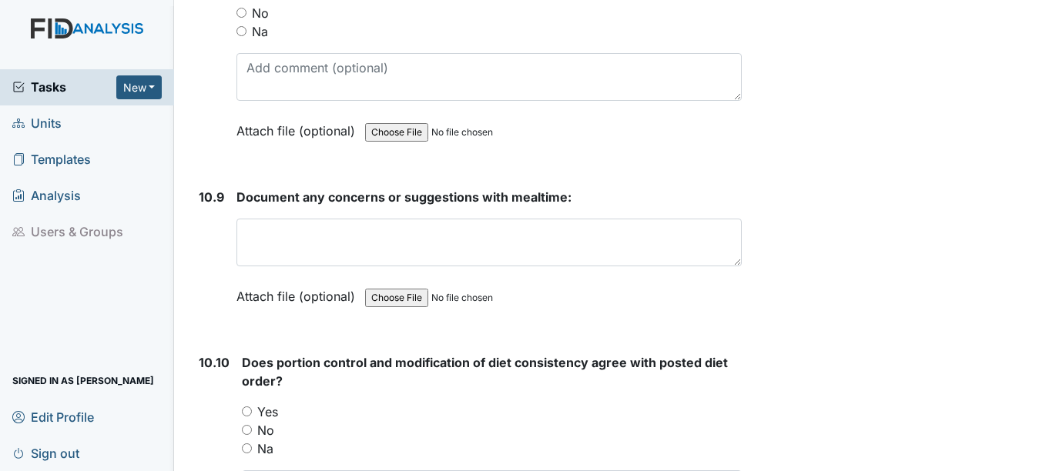
drag, startPoint x: 246, startPoint y: 408, endPoint x: 252, endPoint y: 371, distance: 37.5
click at [246, 400] on div "Does portion control and modification of diet consistency agree with posted die…" at bounding box center [491, 460] width 499 height 215
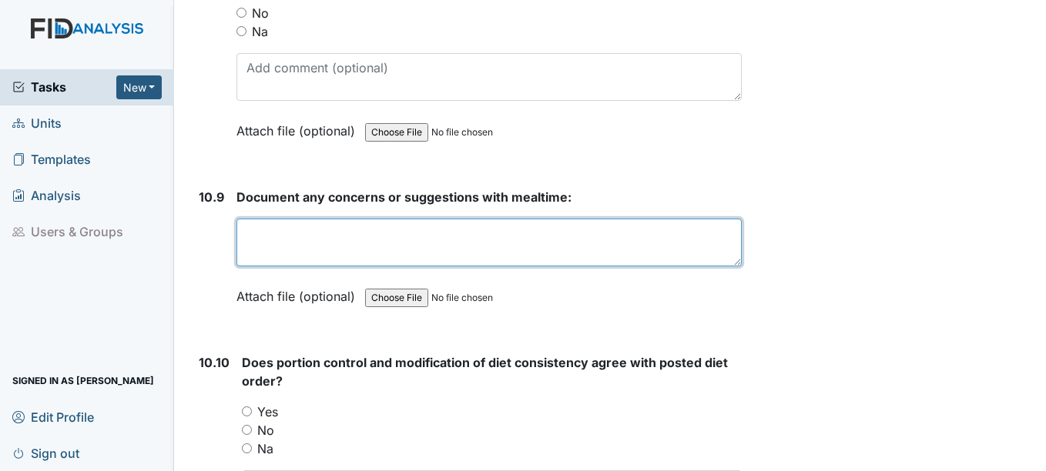
click at [284, 245] on textarea at bounding box center [488, 243] width 504 height 48
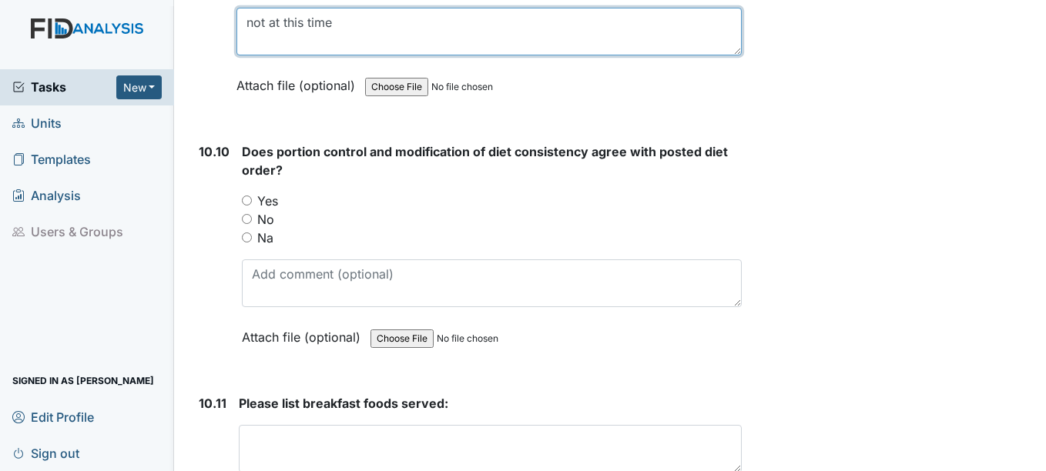
scroll to position [15555, 0]
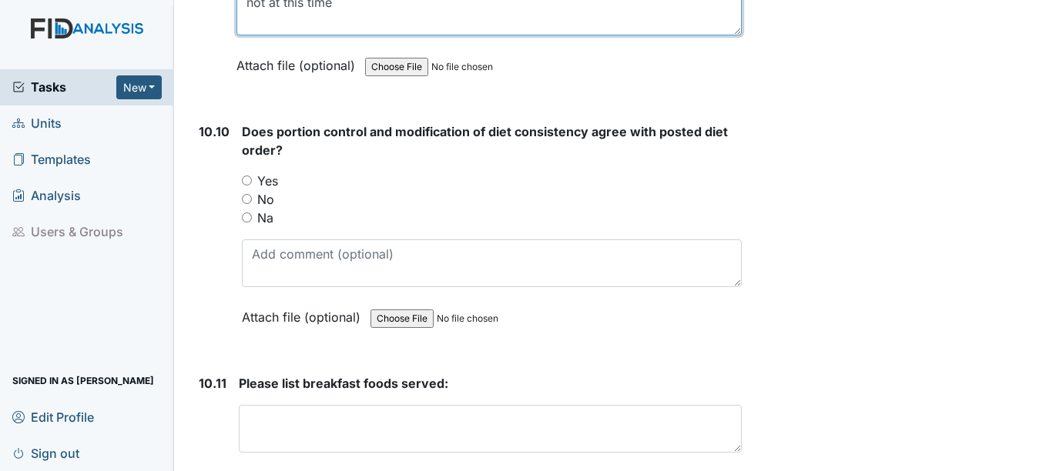
type textarea "not at this time"
click at [245, 179] on input "Yes" at bounding box center [247, 181] width 10 height 10
radio input "true"
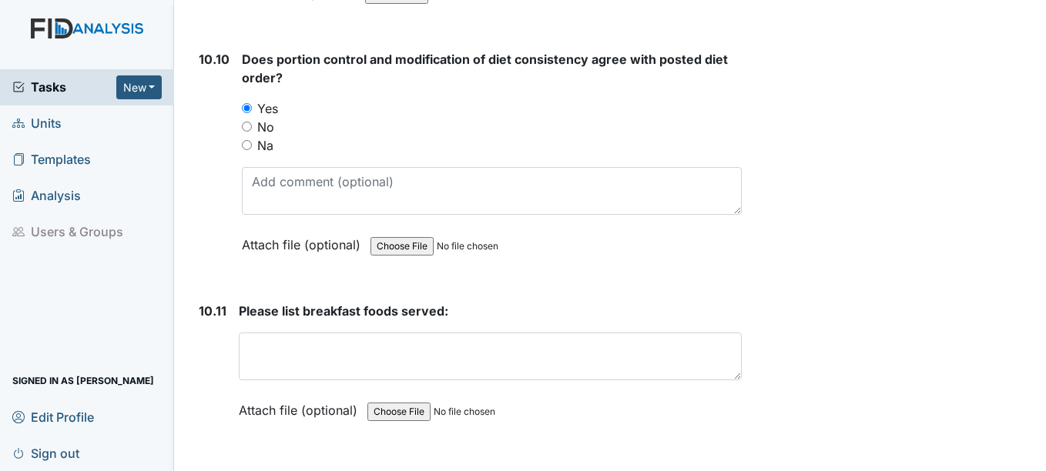
scroll to position [15709, 0]
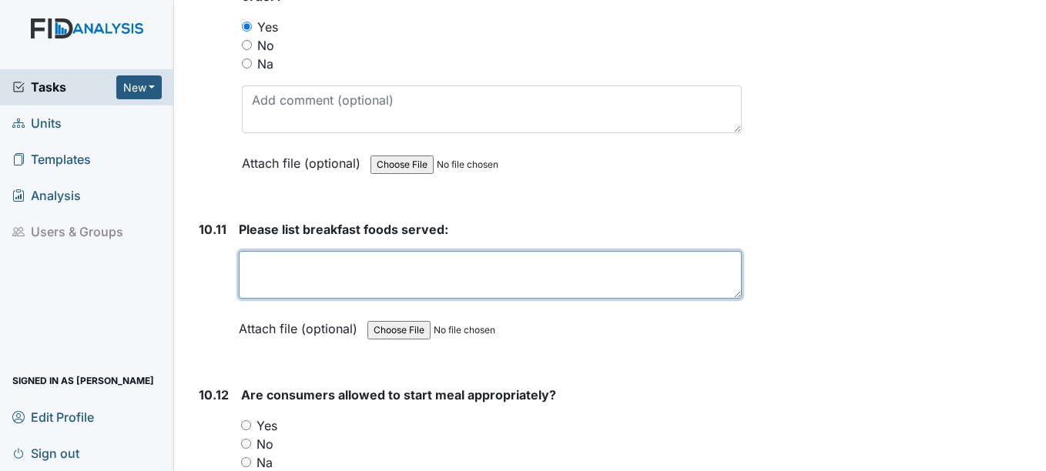
click at [267, 271] on textarea at bounding box center [490, 275] width 502 height 48
click at [260, 266] on textarea "biscut," at bounding box center [490, 275] width 502 height 48
click at [317, 266] on textarea "biscuits, sasage, butt" at bounding box center [490, 275] width 502 height 48
click at [390, 266] on textarea "biscuits, sausage, butt" at bounding box center [490, 275] width 502 height 48
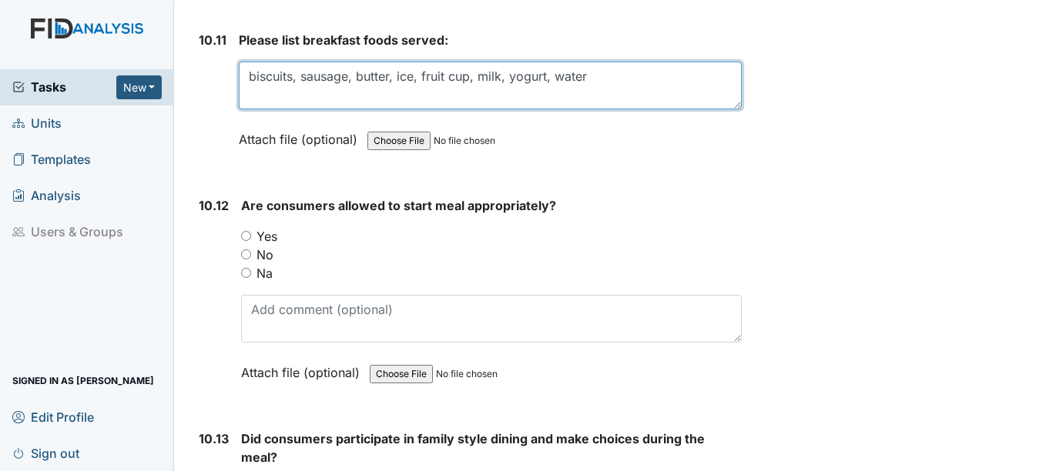
scroll to position [15940, 0]
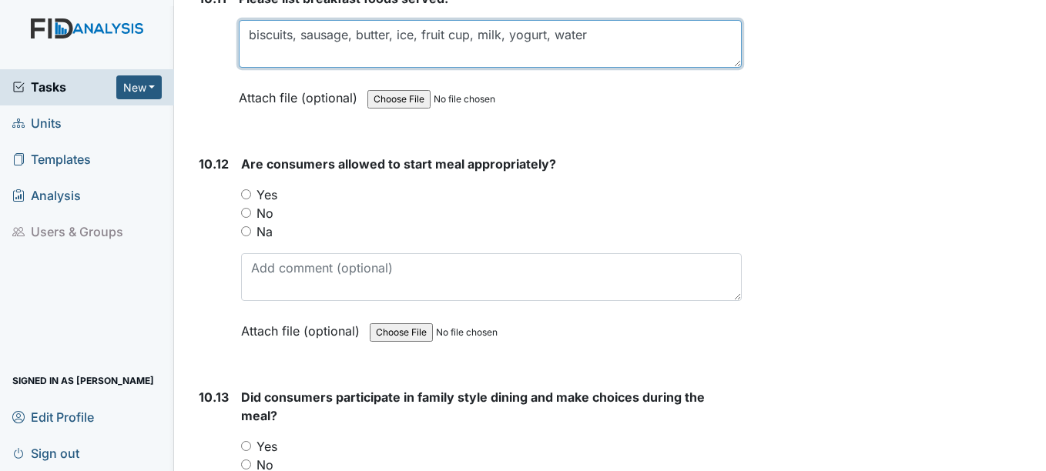
type textarea "biscuits, sausage, butter, ice, fruit cup, milk, yogurt, water"
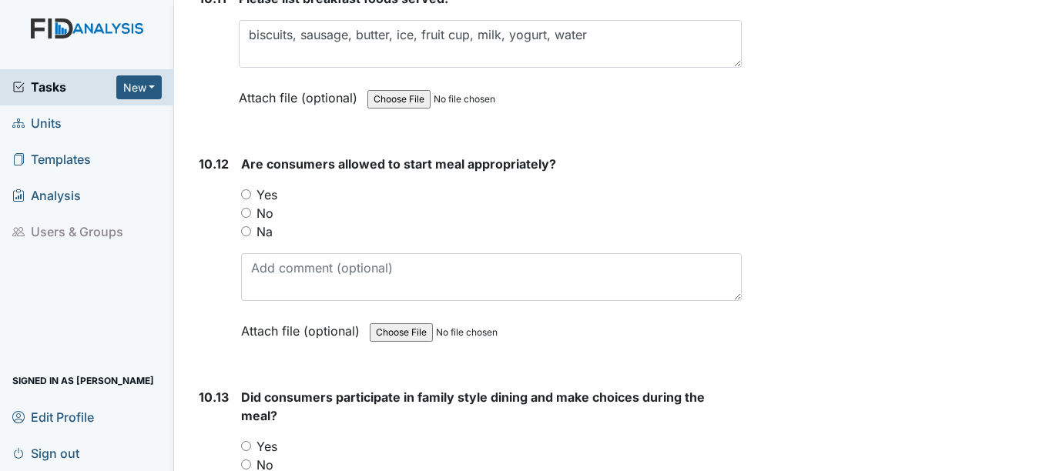
click at [243, 194] on input "Yes" at bounding box center [246, 194] width 10 height 10
radio input "true"
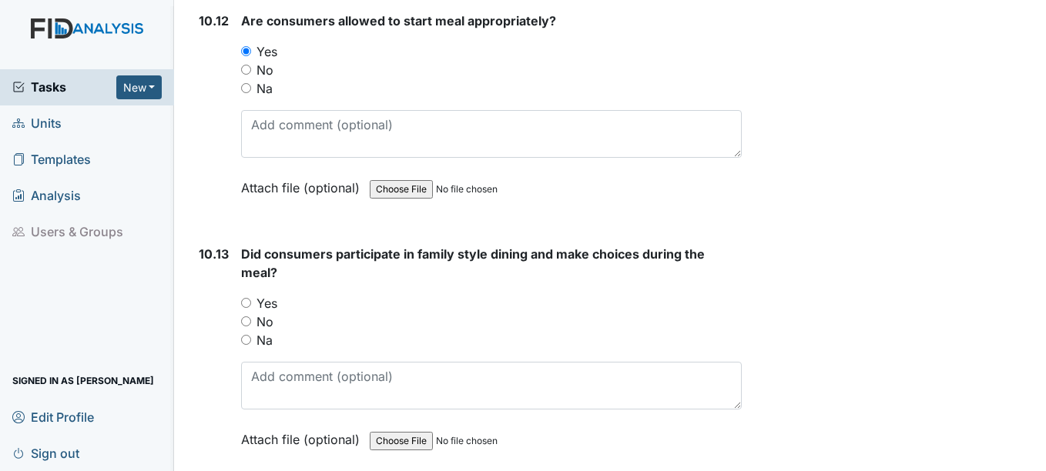
scroll to position [16094, 0]
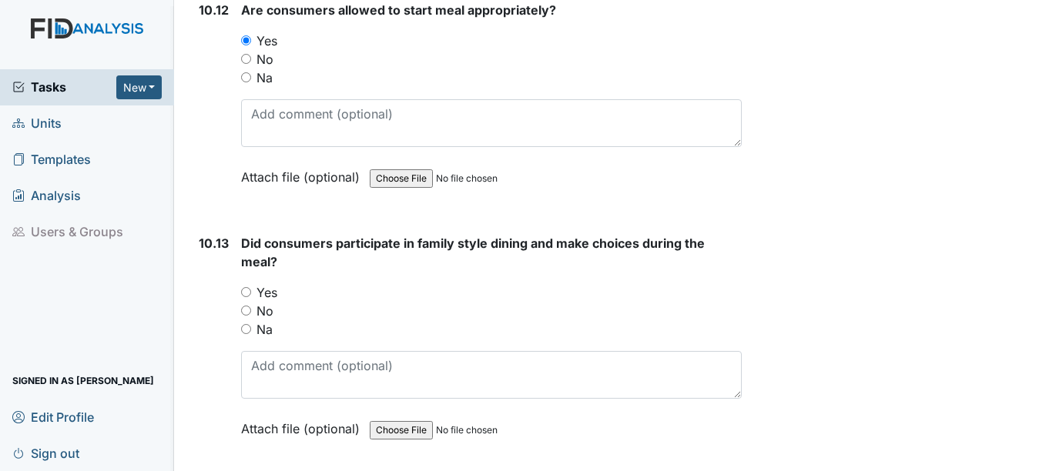
click at [245, 291] on input "Yes" at bounding box center [246, 292] width 10 height 10
radio input "true"
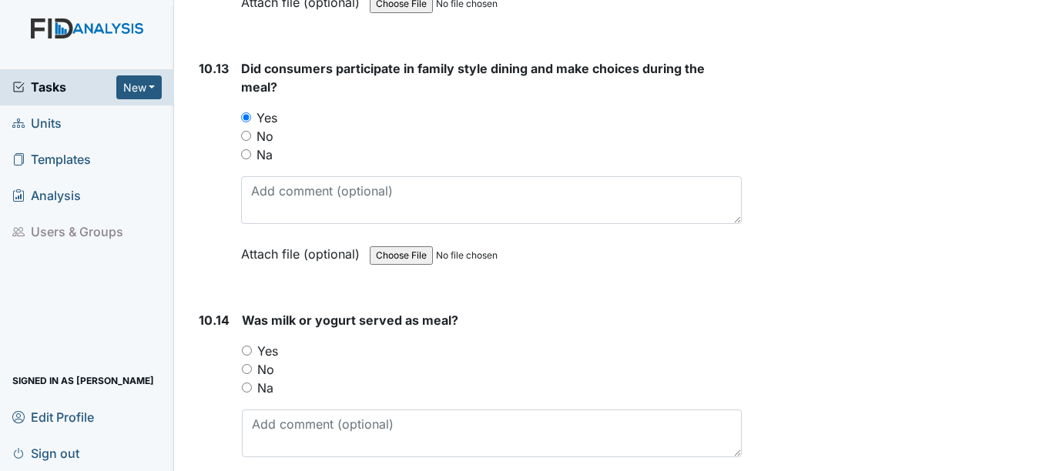
scroll to position [16402, 0]
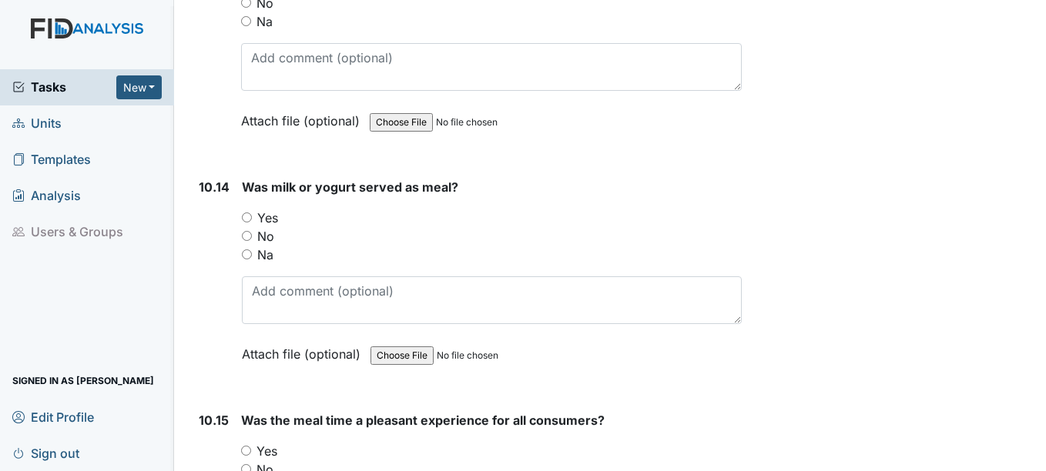
click at [245, 219] on input "Yes" at bounding box center [247, 218] width 10 height 10
radio input "true"
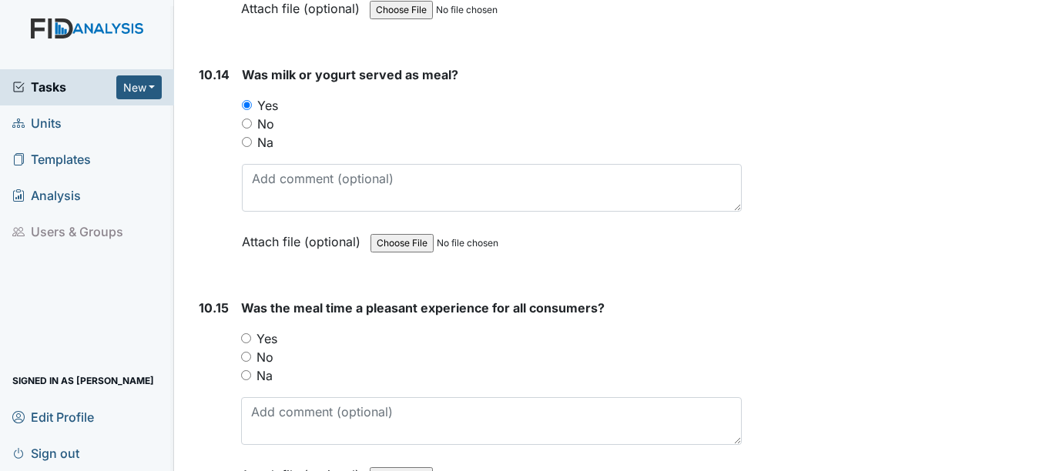
scroll to position [16633, 0]
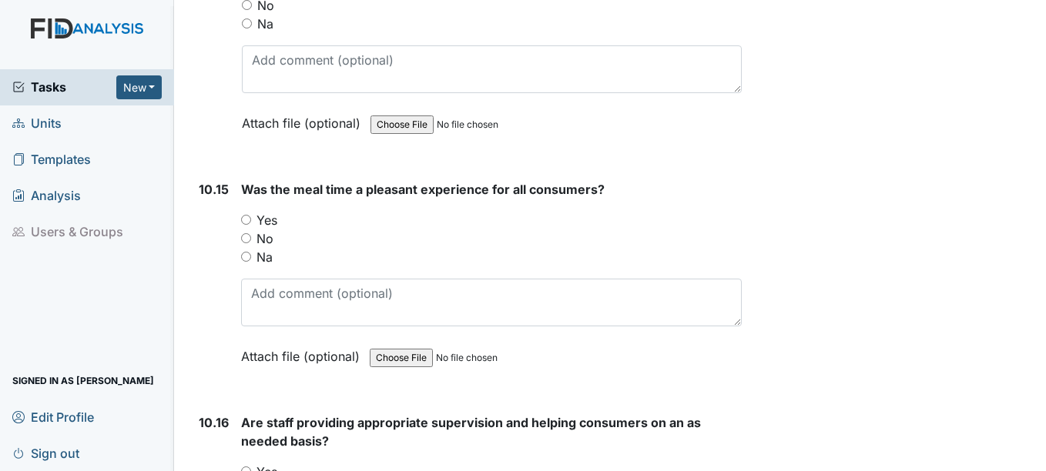
click at [243, 221] on input "Yes" at bounding box center [246, 220] width 10 height 10
radio input "true"
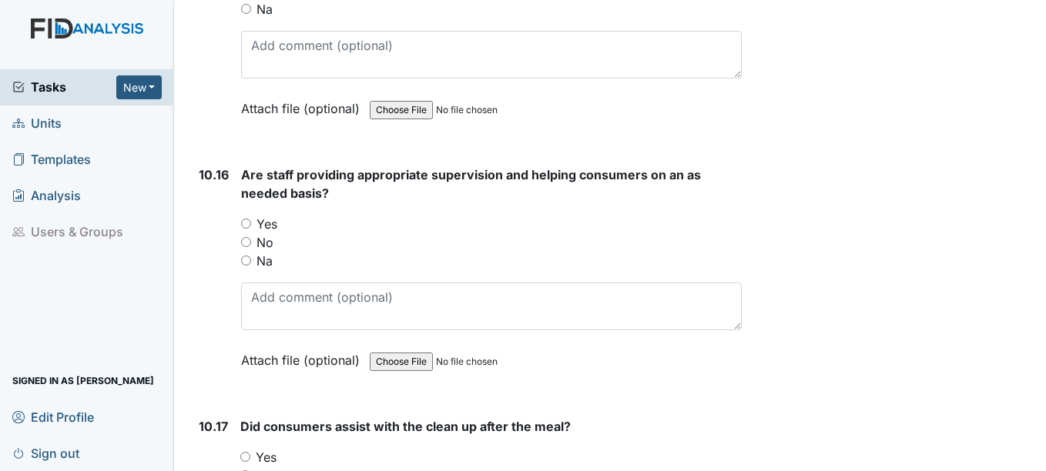
scroll to position [16941, 0]
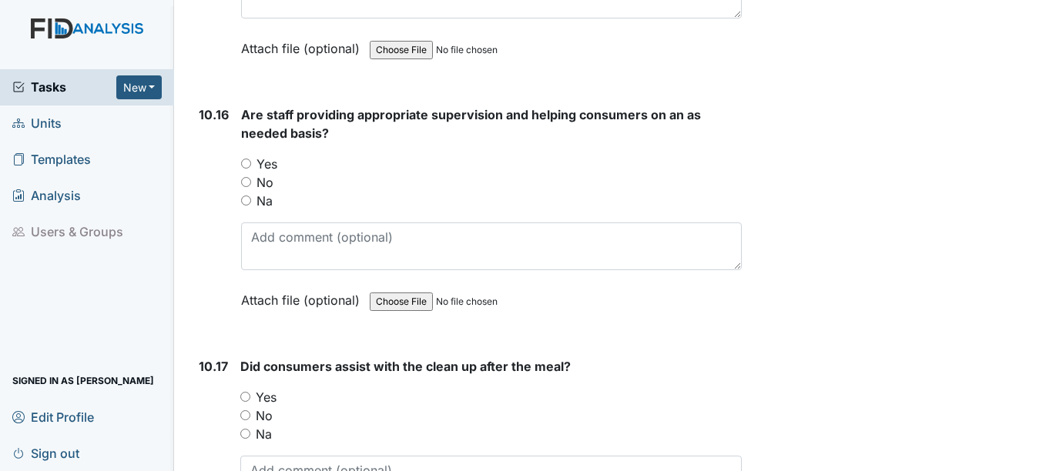
click at [245, 164] on input "Yes" at bounding box center [246, 164] width 10 height 10
radio input "true"
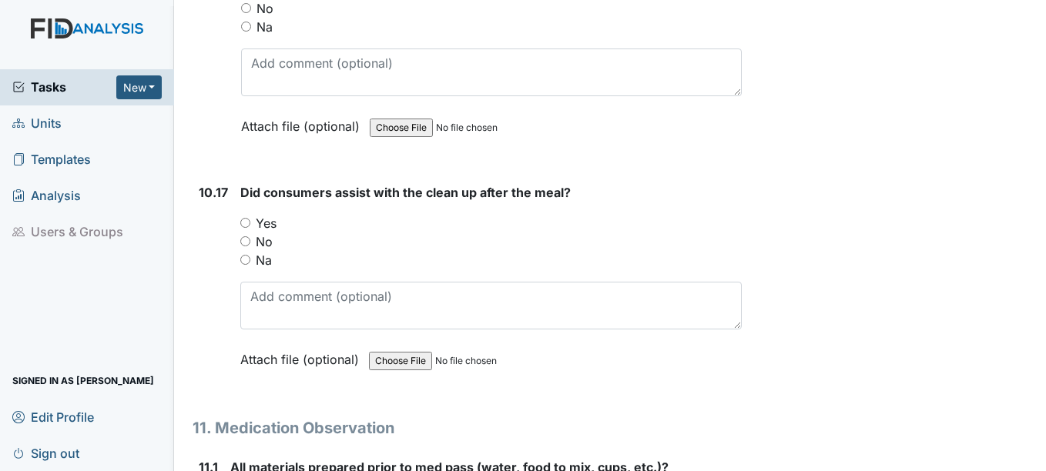
scroll to position [17095, 0]
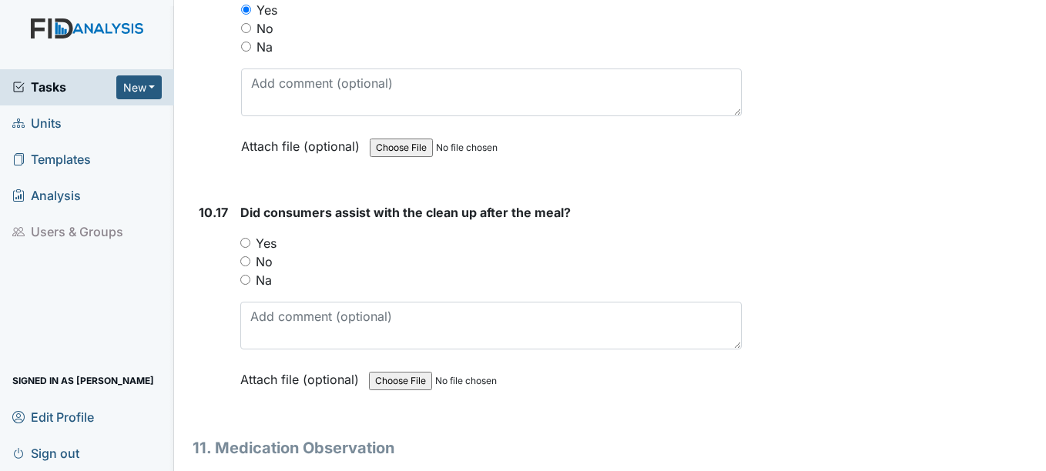
click at [246, 242] on input "Yes" at bounding box center [245, 243] width 10 height 10
radio input "true"
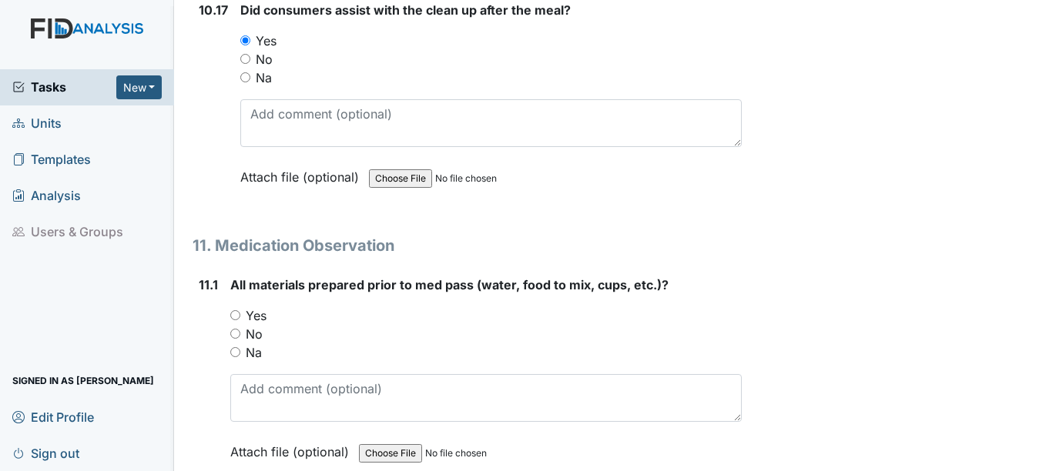
scroll to position [17326, 0]
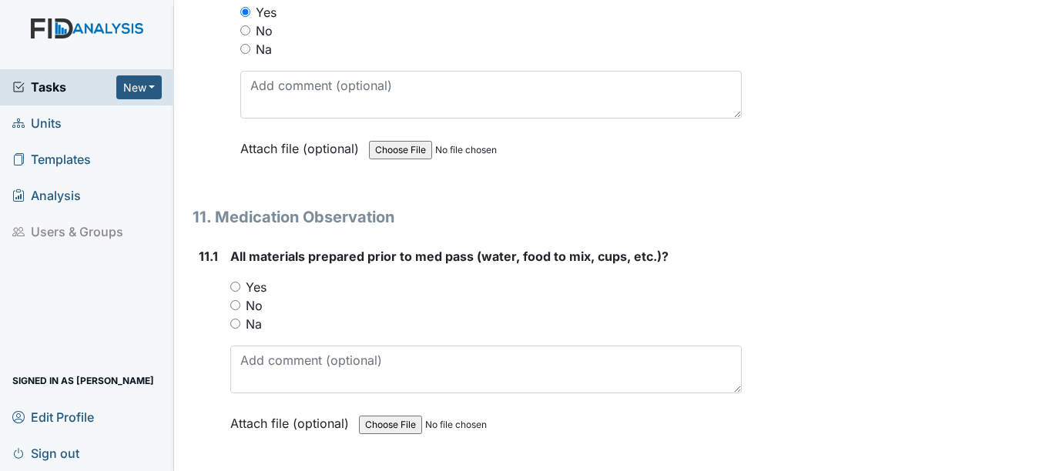
click at [234, 287] on input "Yes" at bounding box center [235, 287] width 10 height 10
radio input "true"
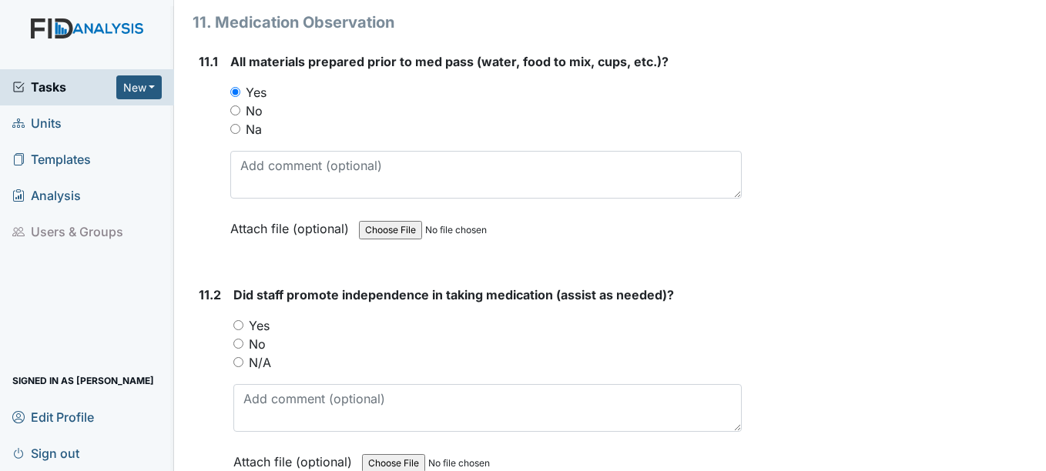
scroll to position [17557, 0]
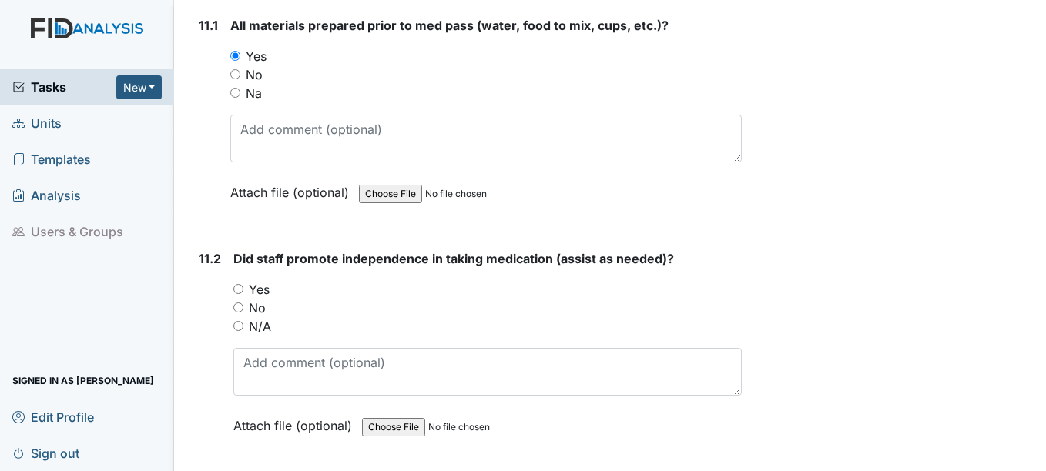
click at [242, 288] on input "Yes" at bounding box center [238, 289] width 10 height 10
radio input "true"
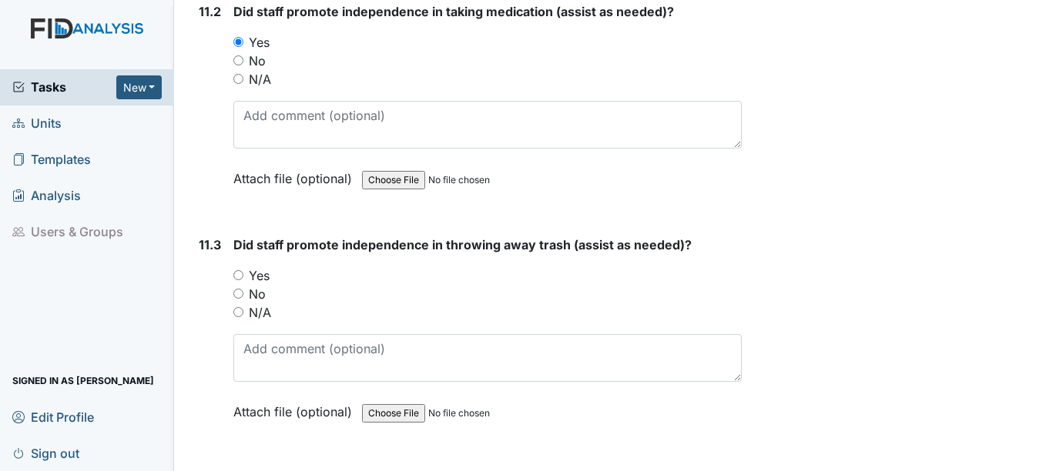
scroll to position [17865, 0]
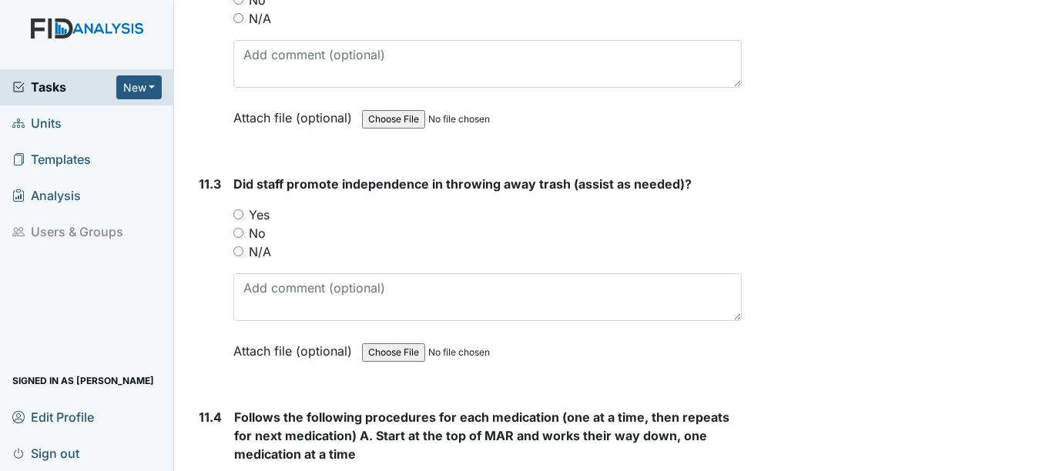
click at [239, 214] on input "Yes" at bounding box center [238, 214] width 10 height 10
radio input "true"
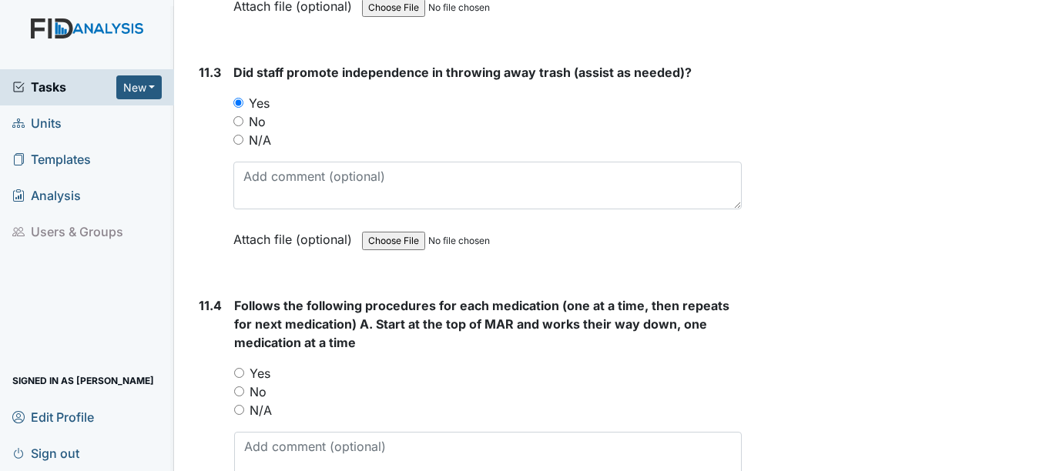
scroll to position [18097, 0]
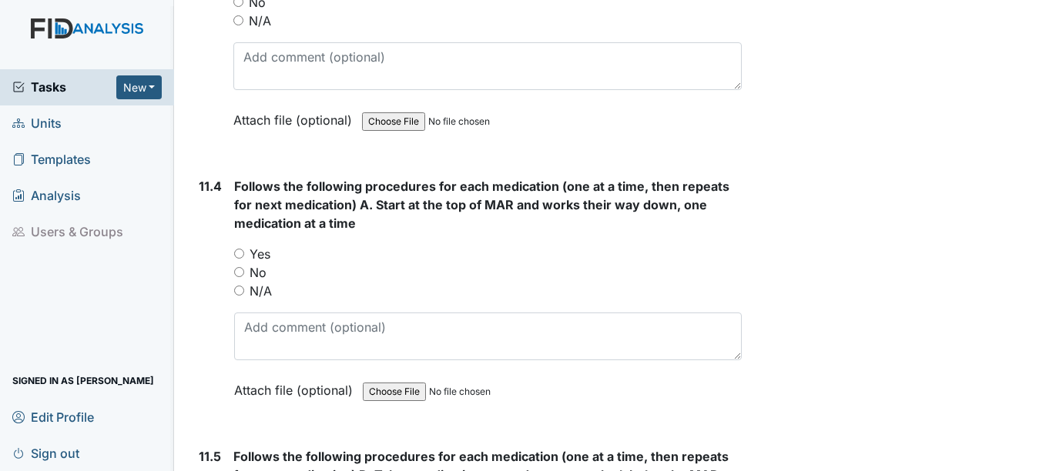
click at [239, 254] on input "Yes" at bounding box center [239, 254] width 10 height 10
radio input "true"
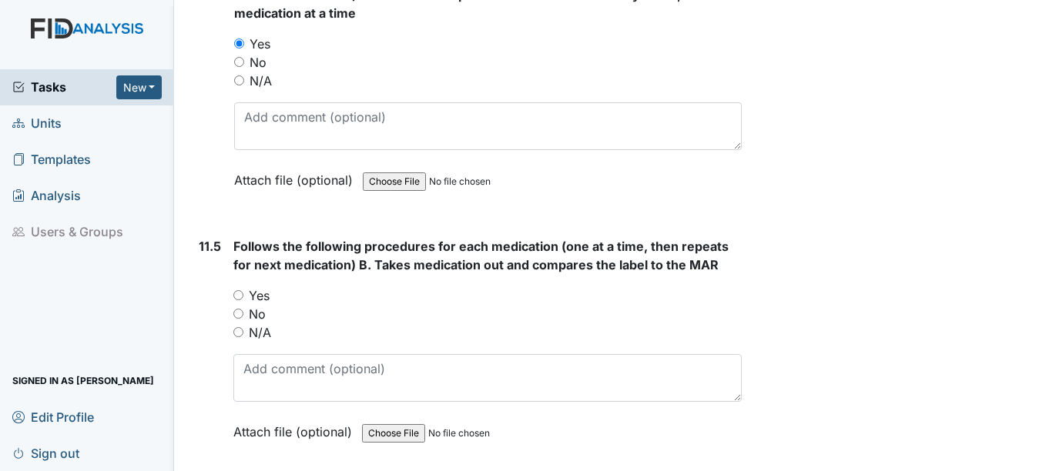
scroll to position [18328, 0]
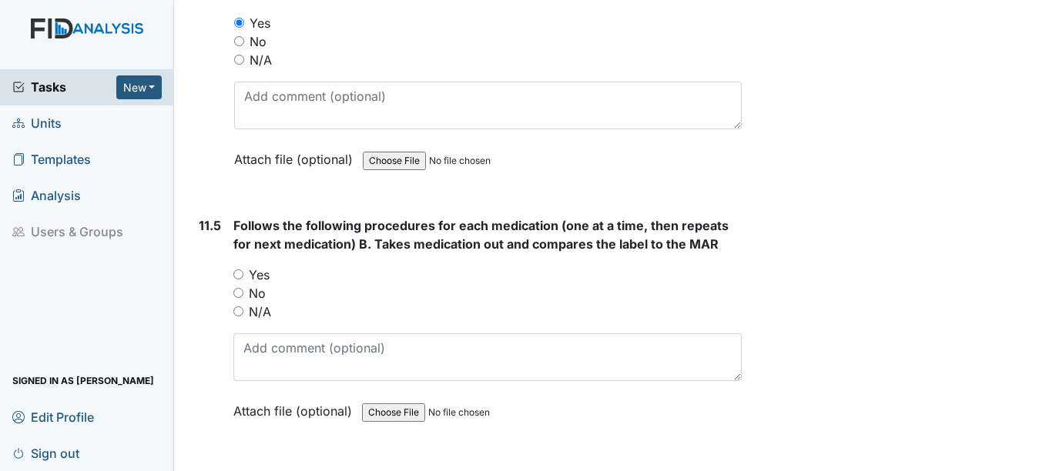
click at [239, 275] on input "Yes" at bounding box center [238, 275] width 10 height 10
radio input "true"
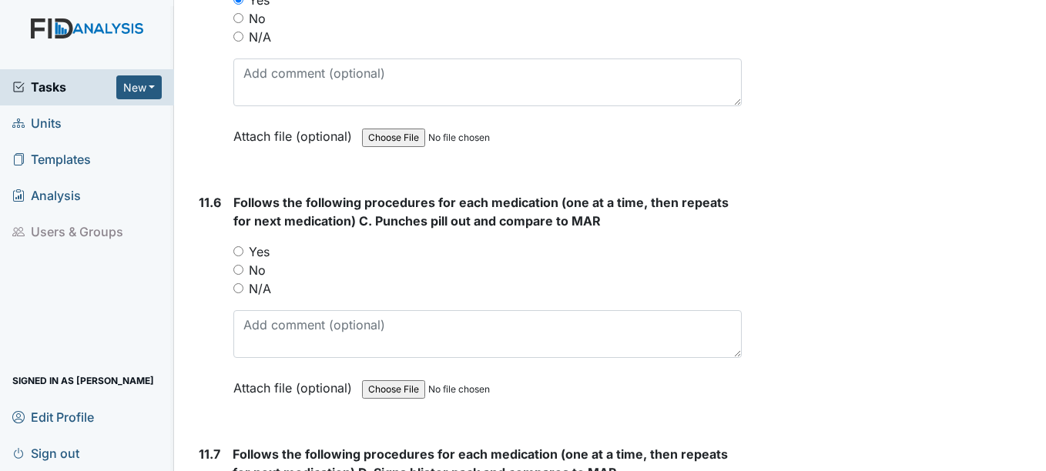
scroll to position [18636, 0]
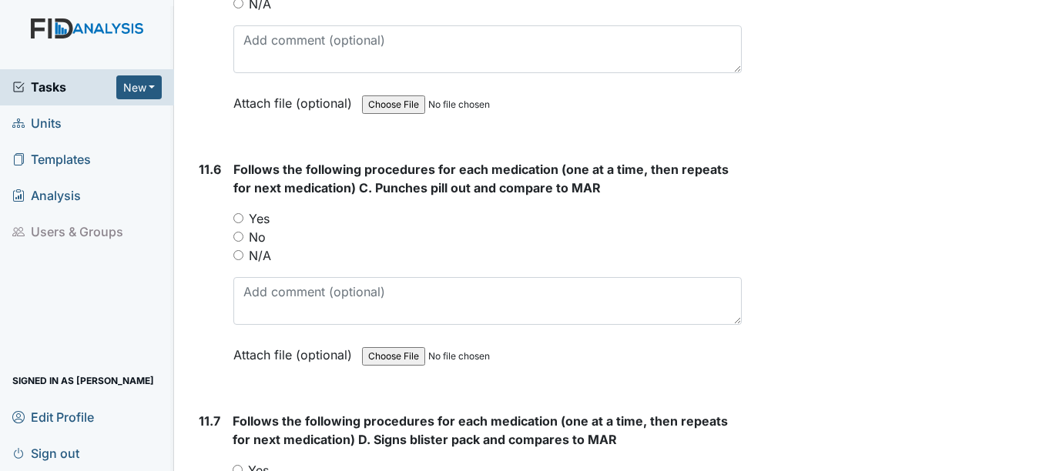
click at [237, 216] on input "Yes" at bounding box center [238, 218] width 10 height 10
radio input "true"
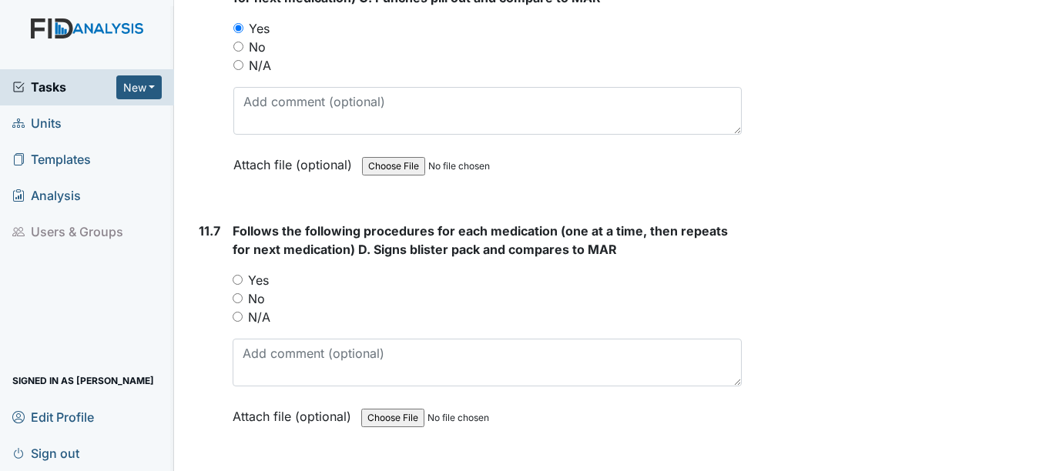
scroll to position [18867, 0]
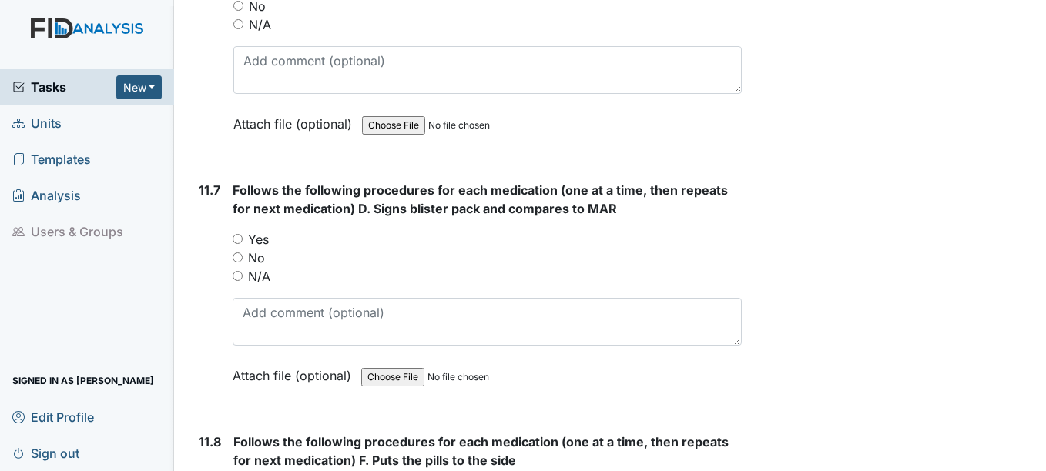
click at [237, 239] on input "Yes" at bounding box center [238, 239] width 10 height 10
radio input "true"
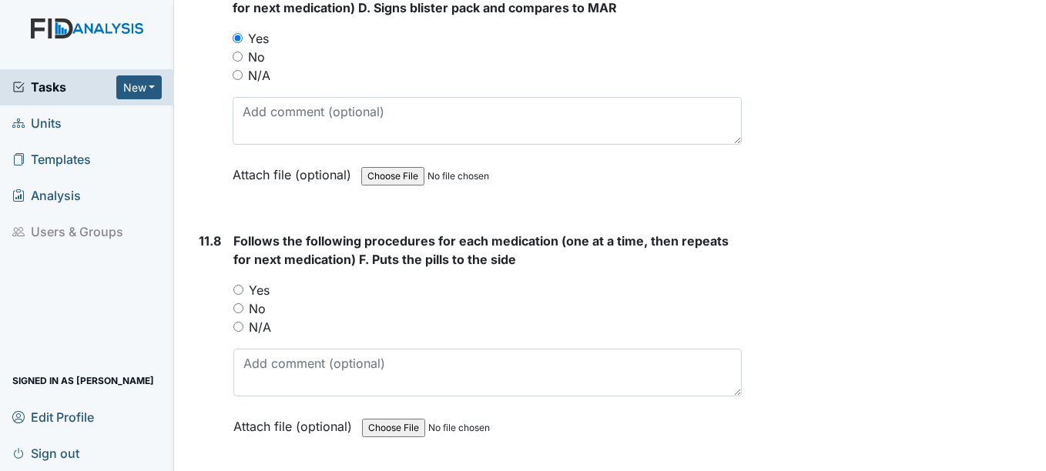
scroll to position [19175, 0]
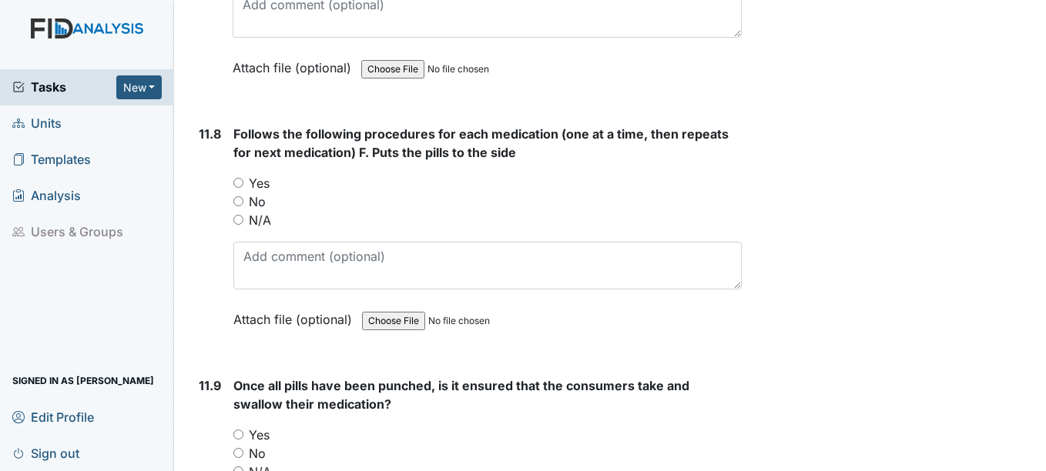
click at [239, 181] on input "Yes" at bounding box center [238, 183] width 10 height 10
radio input "true"
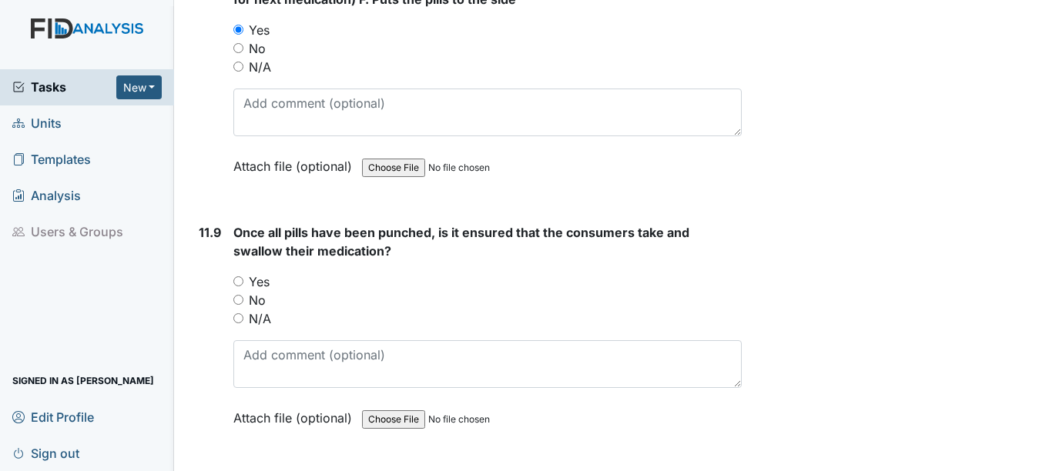
scroll to position [19406, 0]
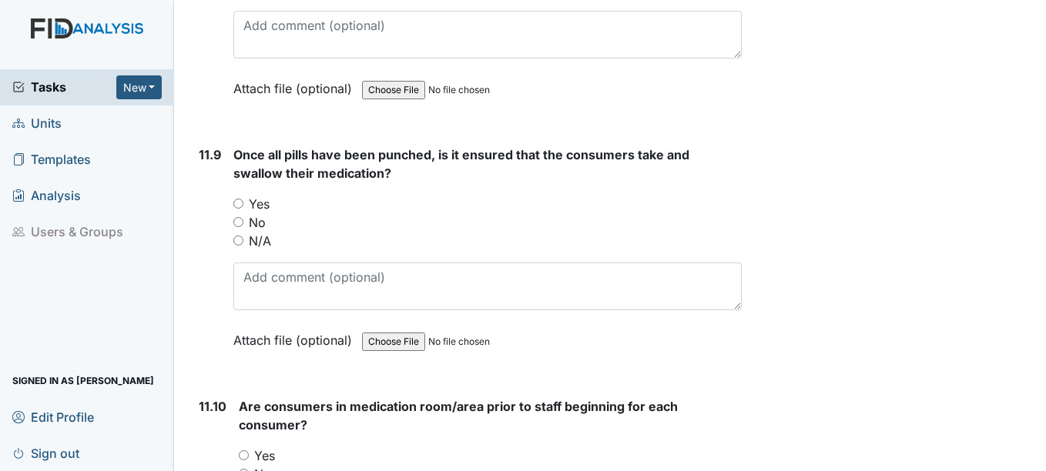
click at [241, 202] on input "Yes" at bounding box center [238, 204] width 10 height 10
radio input "true"
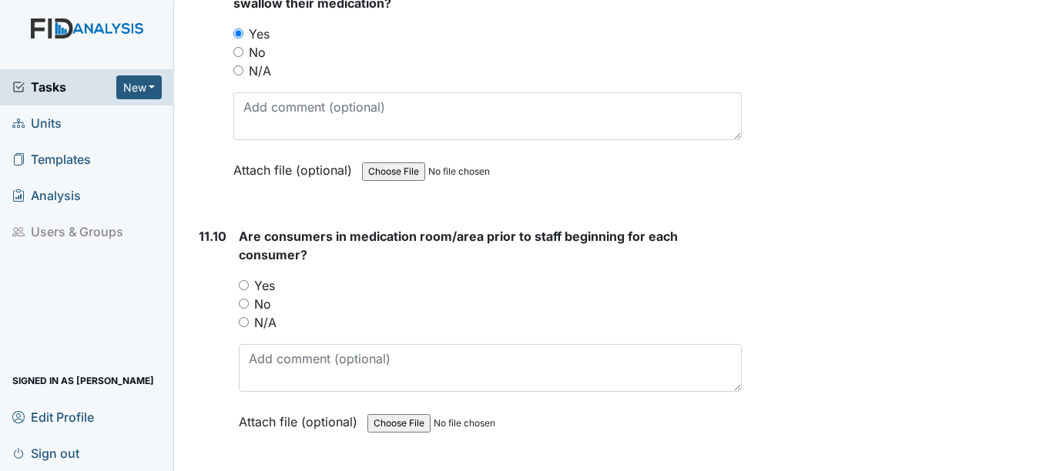
scroll to position [19637, 0]
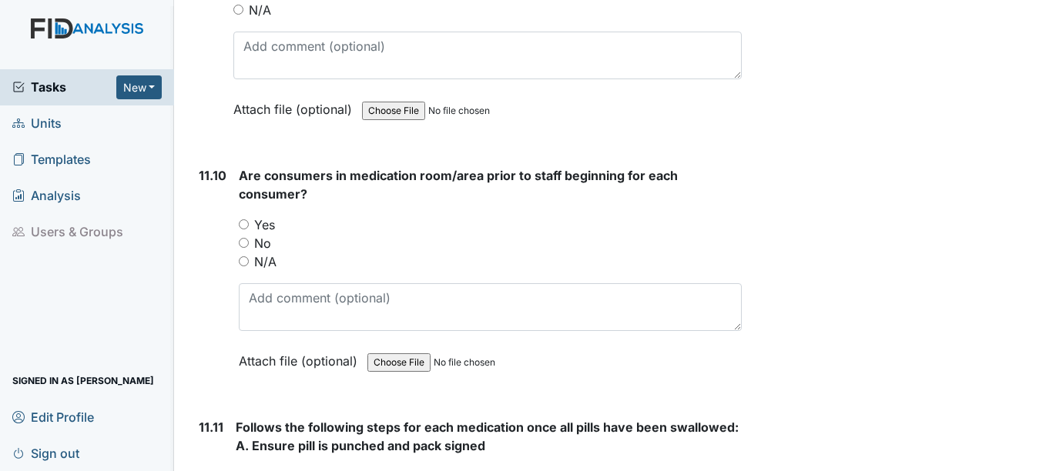
click at [244, 224] on input "Yes" at bounding box center [244, 224] width 10 height 10
radio input "true"
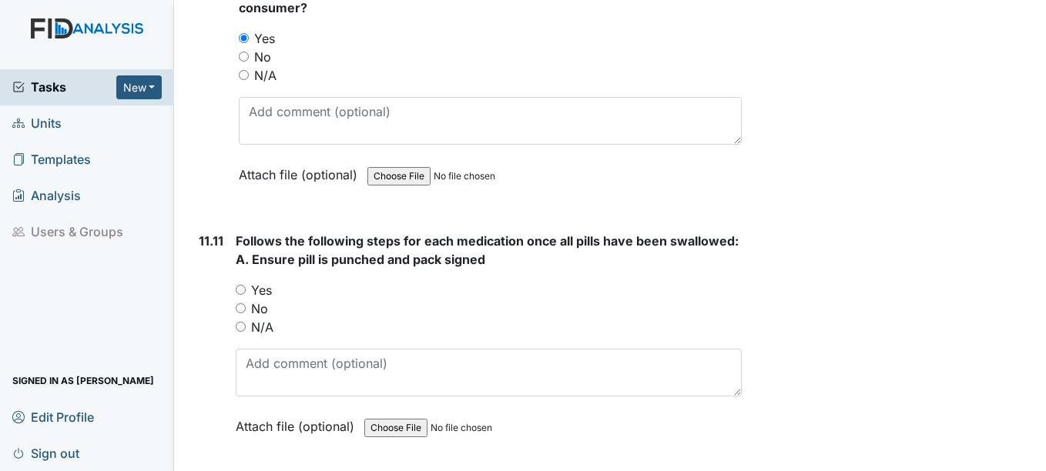
scroll to position [19868, 0]
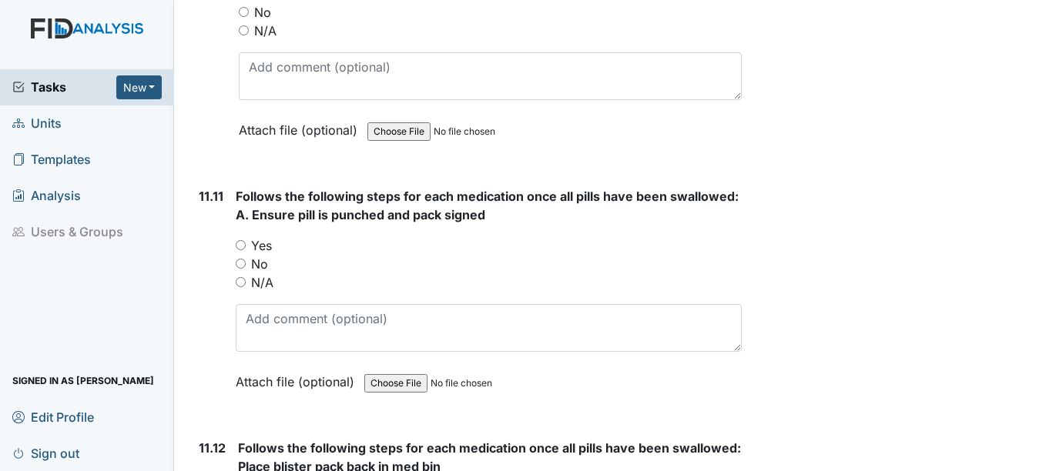
click at [241, 246] on input "Yes" at bounding box center [241, 245] width 10 height 10
radio input "true"
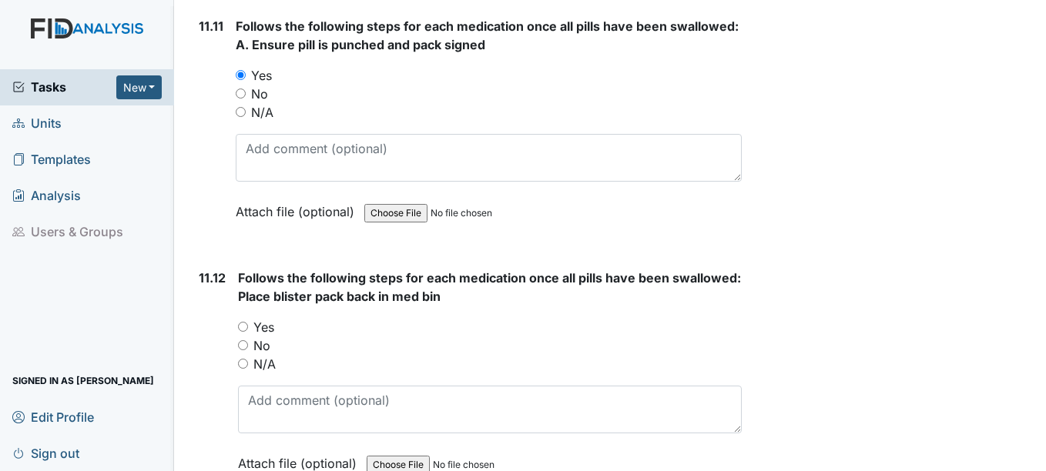
scroll to position [20099, 0]
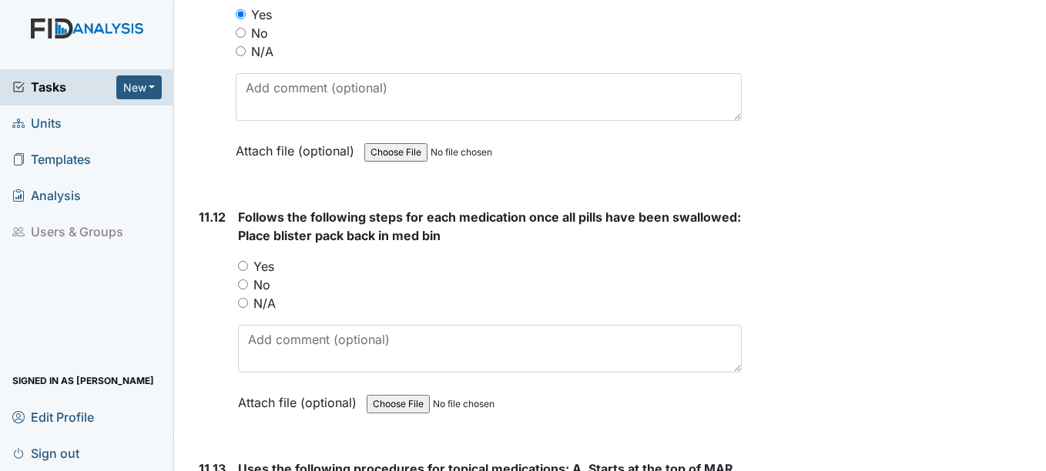
click at [243, 267] on input "Yes" at bounding box center [243, 266] width 10 height 10
radio input "true"
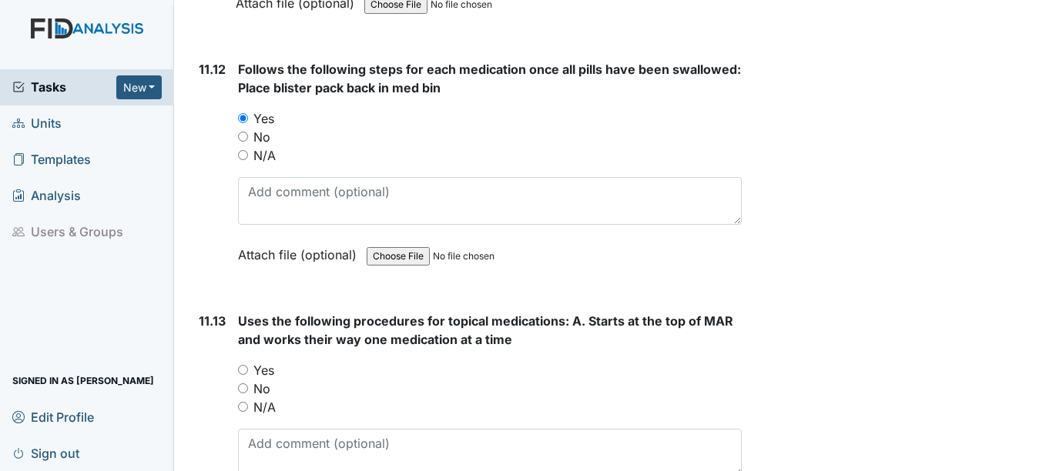
scroll to position [20330, 0]
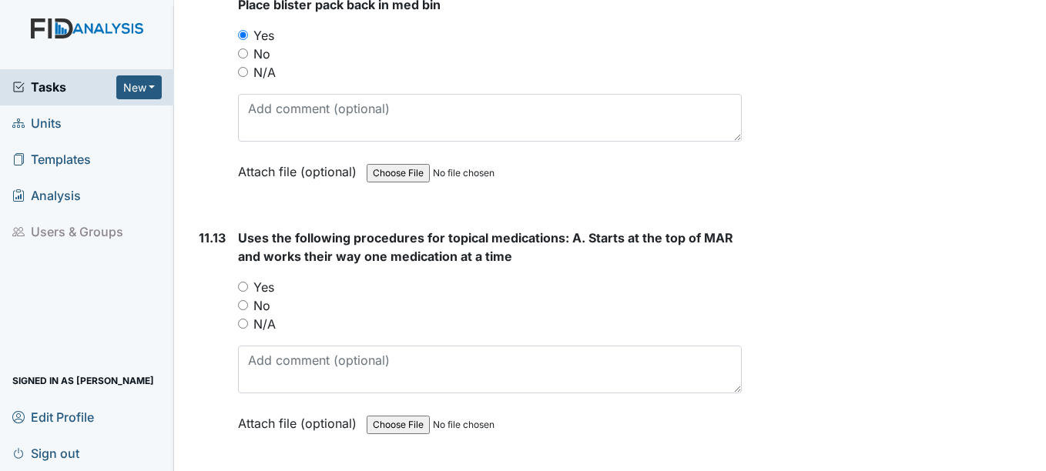
click at [245, 284] on input "Yes" at bounding box center [243, 287] width 10 height 10
radio input "true"
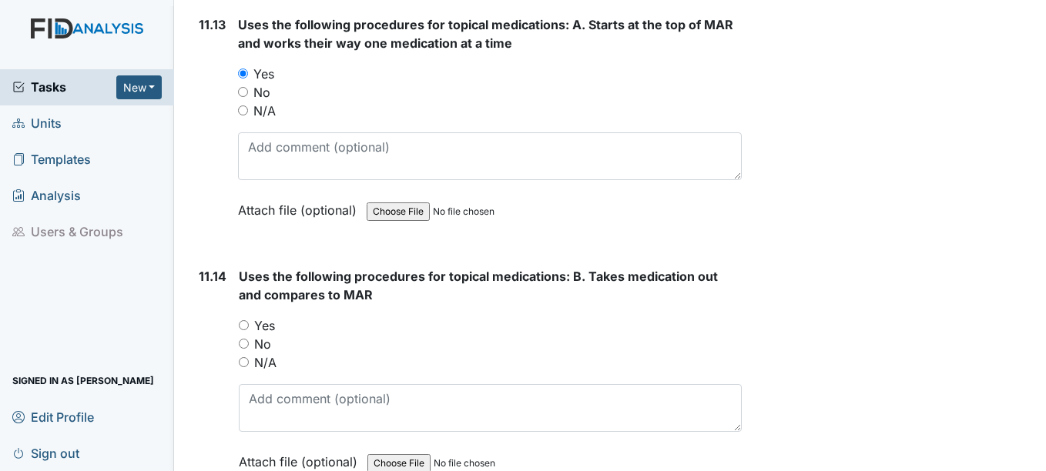
scroll to position [20561, 0]
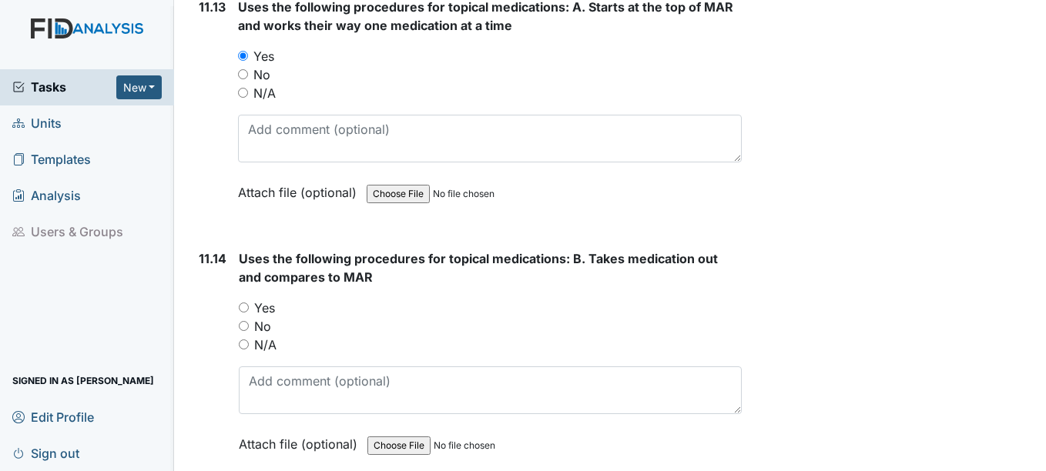
click at [244, 305] on input "Yes" at bounding box center [244, 308] width 10 height 10
radio input "true"
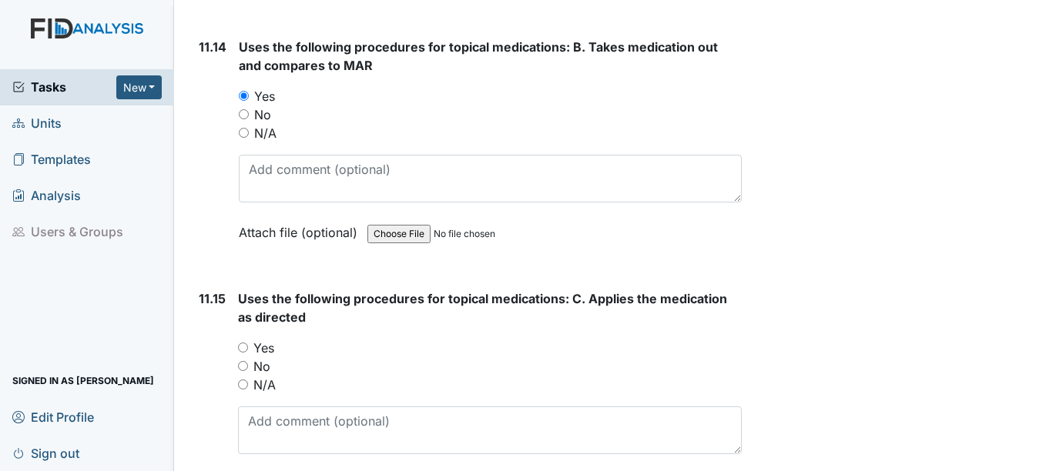
scroll to position [20869, 0]
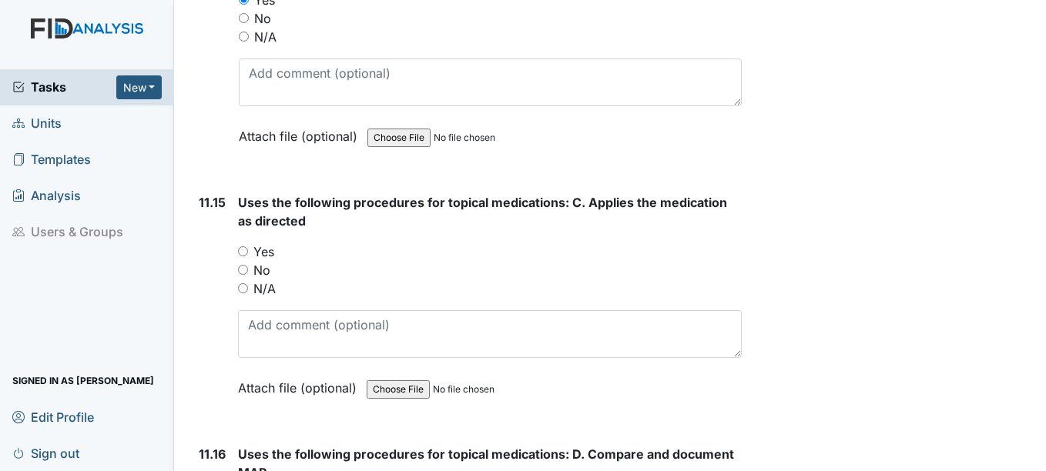
click at [245, 251] on input "Yes" at bounding box center [243, 251] width 10 height 10
radio input "true"
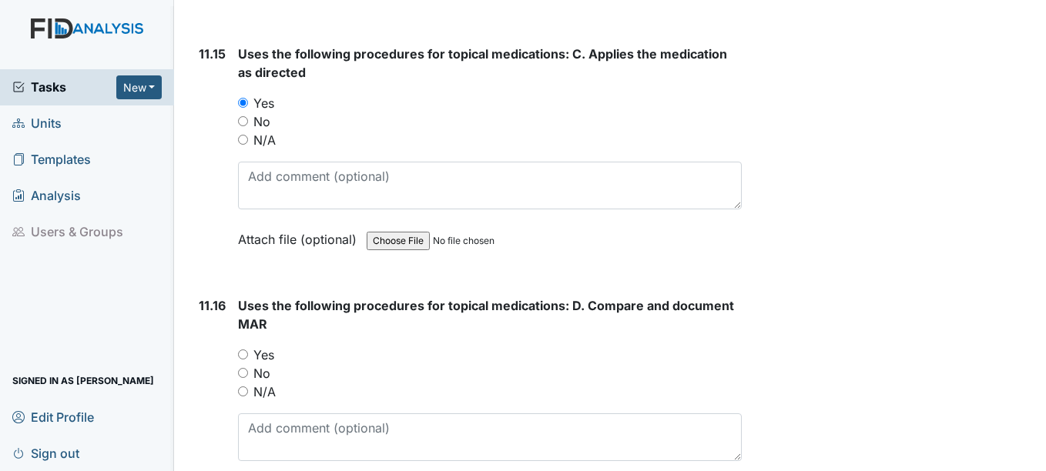
scroll to position [21023, 0]
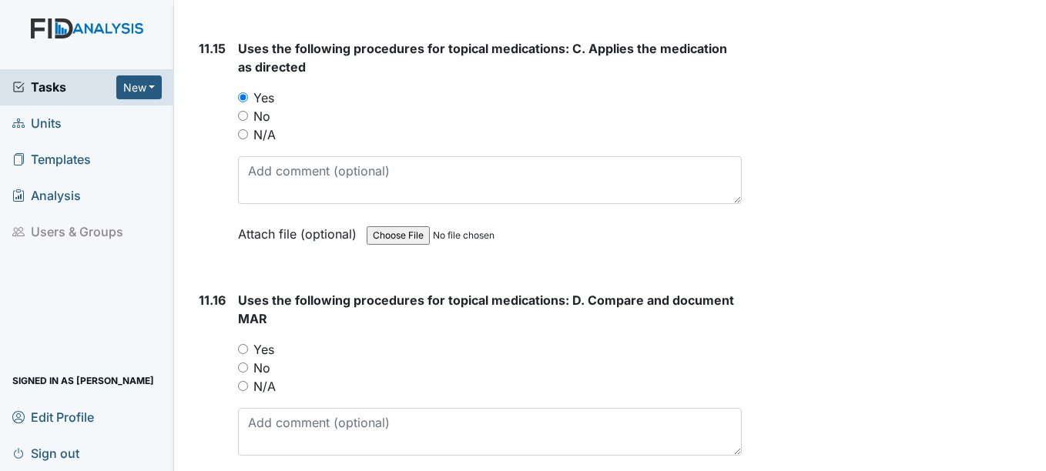
click at [240, 350] on input "Yes" at bounding box center [243, 349] width 10 height 10
radio input "true"
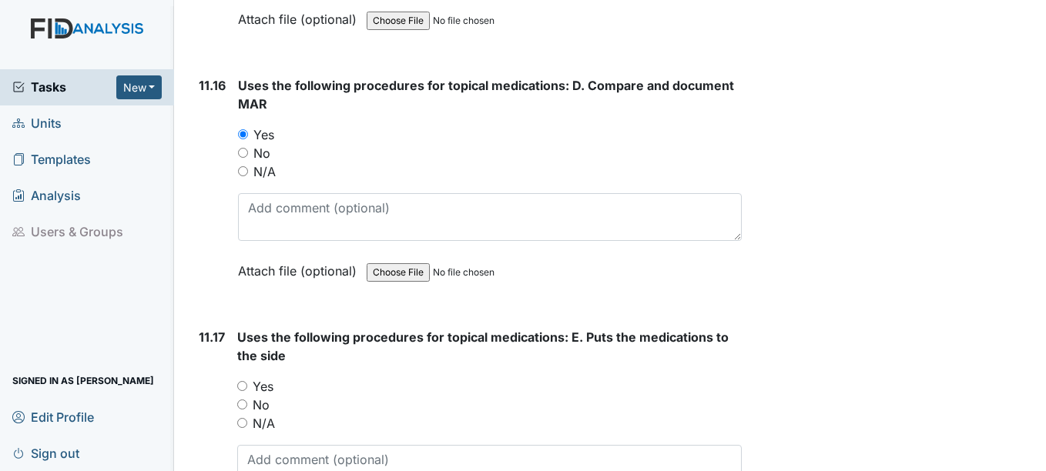
scroll to position [21331, 0]
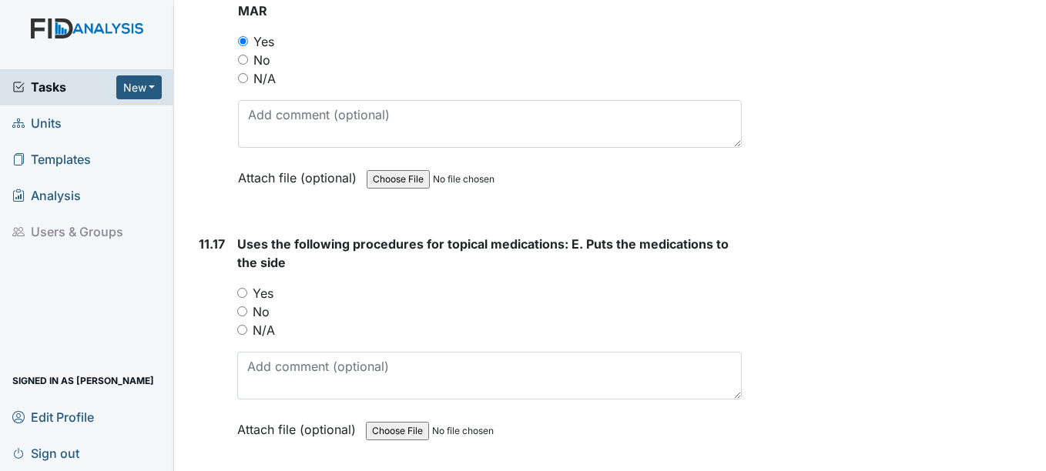
click at [243, 292] on input "Yes" at bounding box center [242, 293] width 10 height 10
radio input "true"
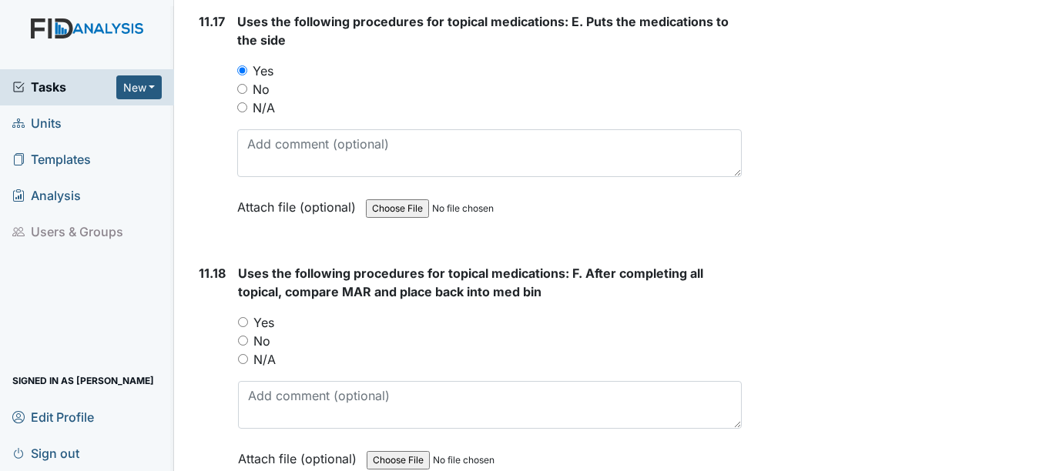
scroll to position [21562, 0]
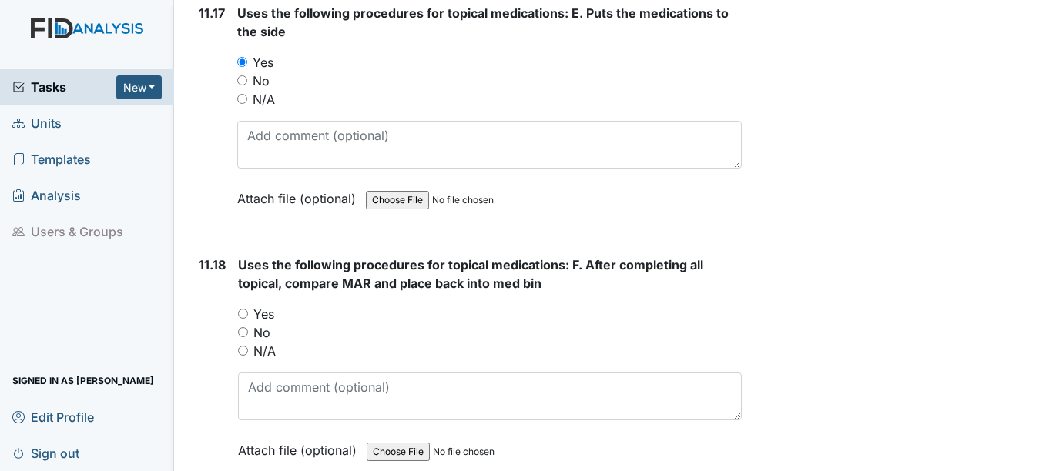
click at [243, 312] on input "Yes" at bounding box center [243, 314] width 10 height 10
radio input "true"
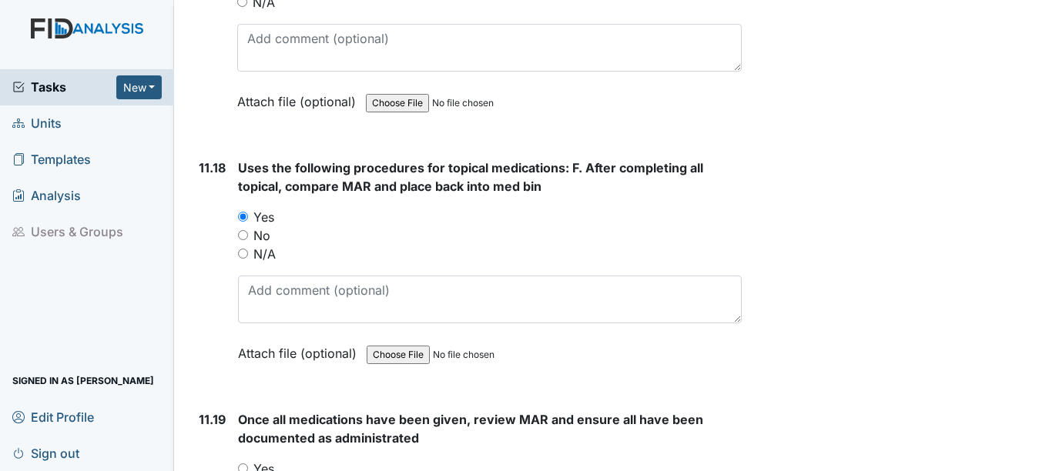
scroll to position [21793, 0]
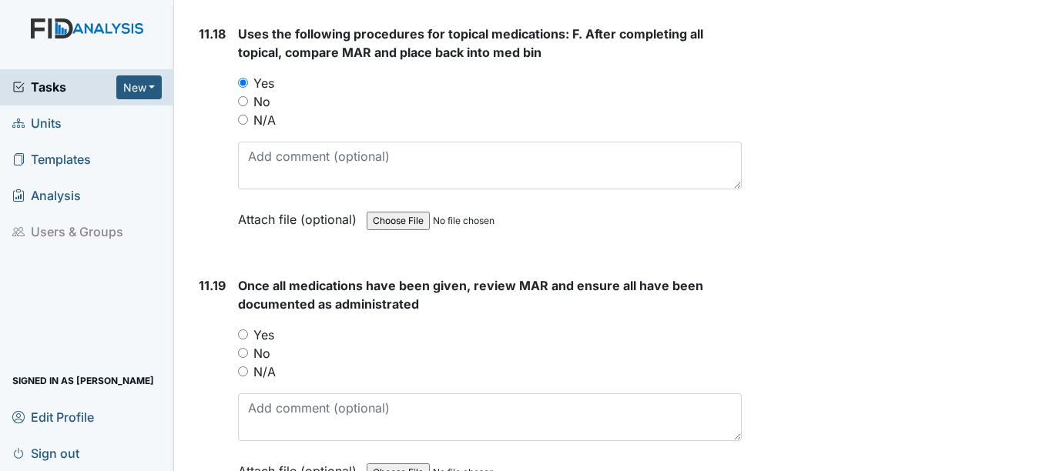
click at [246, 333] on input "Yes" at bounding box center [243, 335] width 10 height 10
radio input "true"
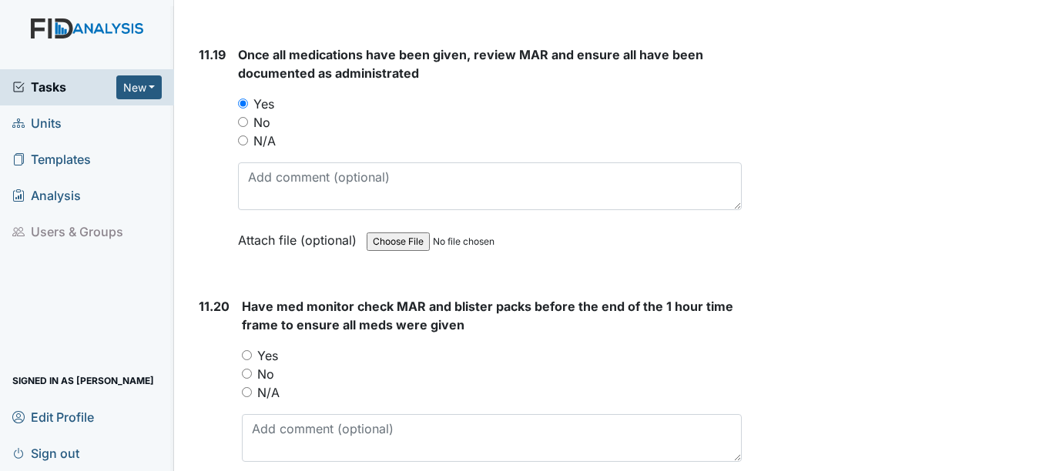
click at [246, 355] on input "Yes" at bounding box center [247, 355] width 10 height 10
radio input "true"
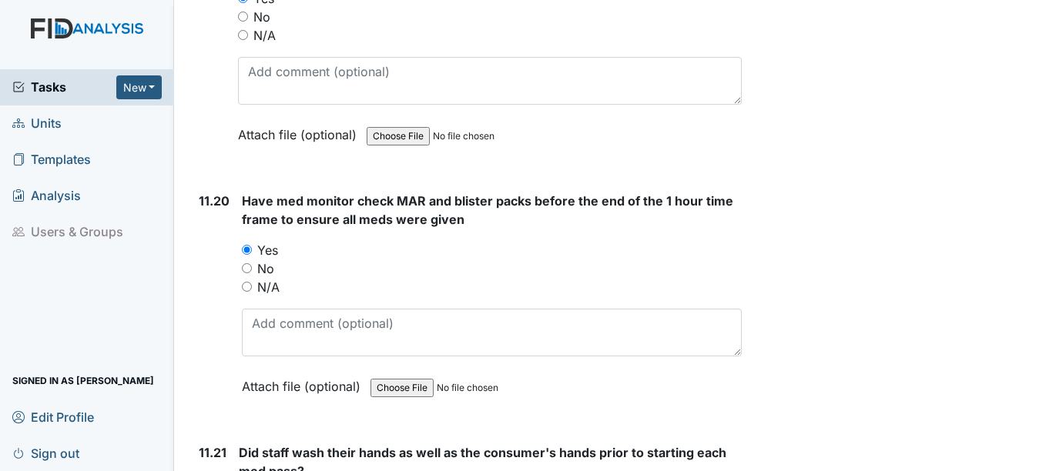
scroll to position [22255, 0]
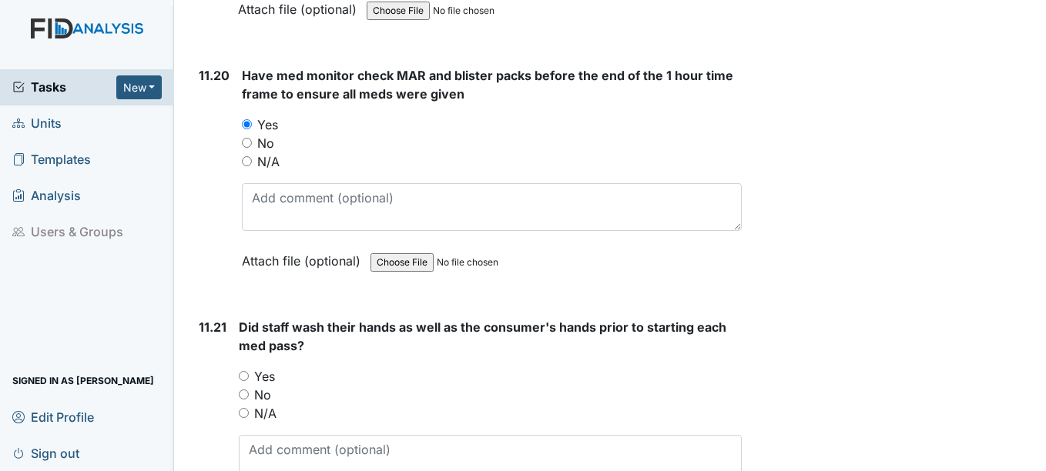
click at [242, 373] on input "Yes" at bounding box center [244, 376] width 10 height 10
radio input "true"
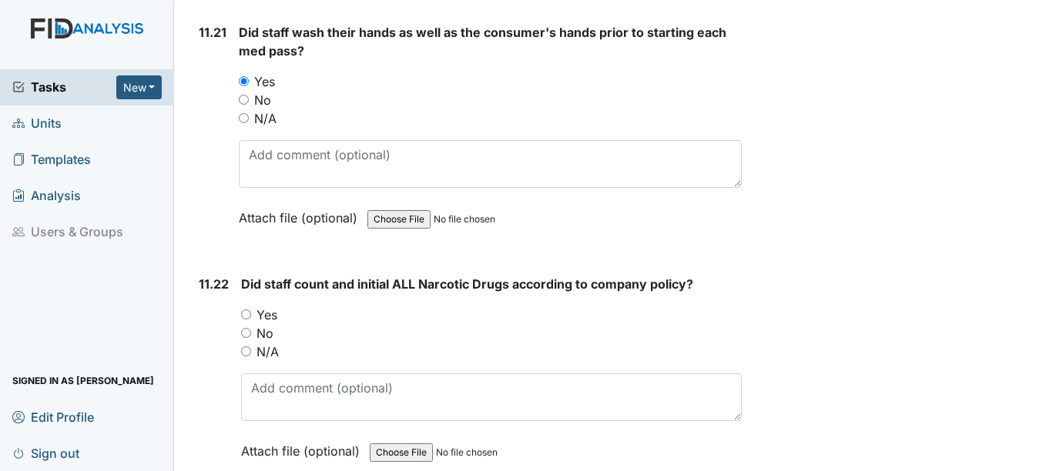
scroll to position [22563, 0]
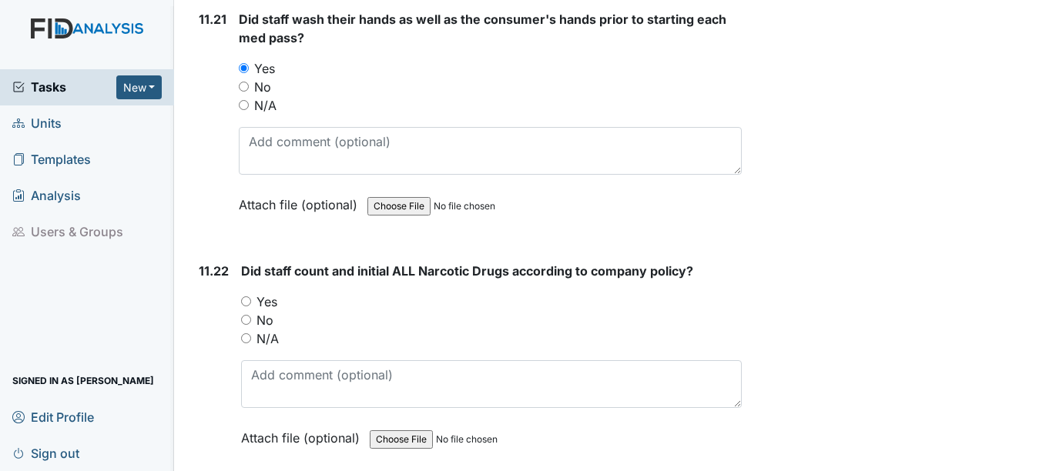
click at [246, 300] on input "Yes" at bounding box center [246, 301] width 10 height 10
radio input "true"
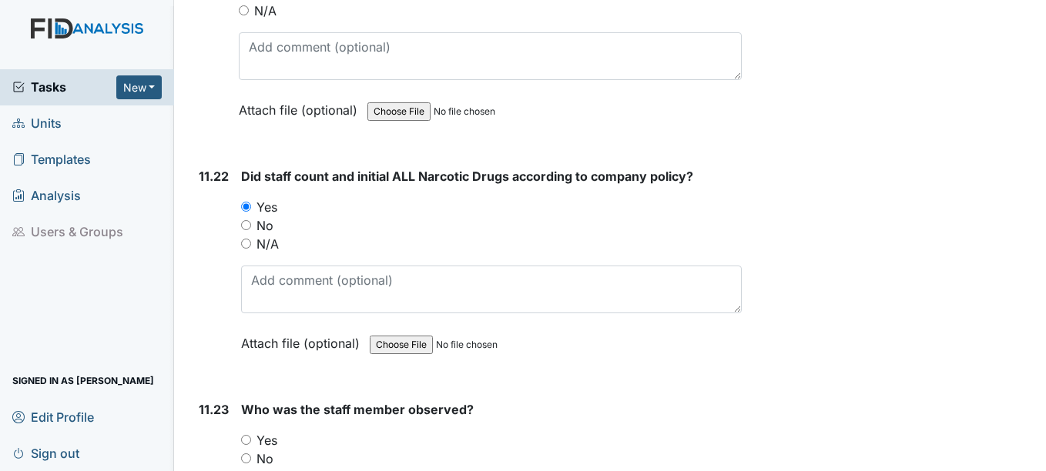
scroll to position [22794, 0]
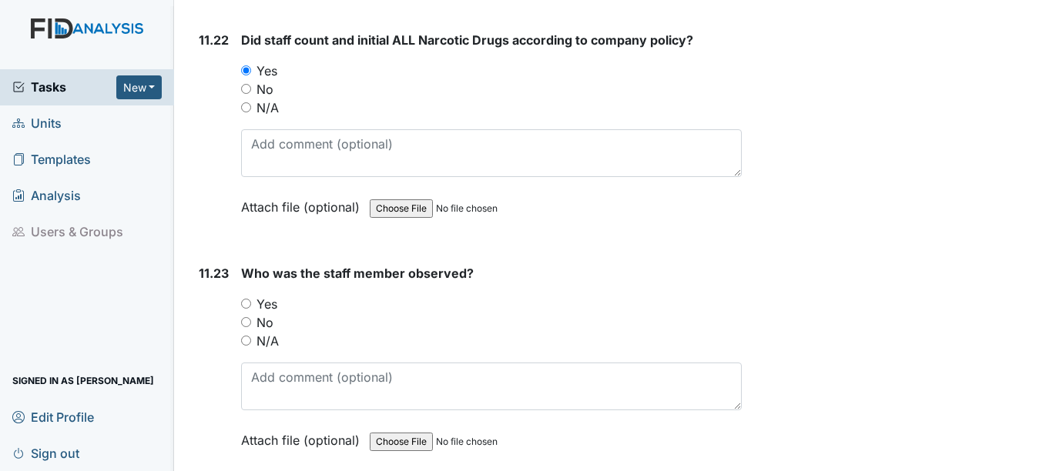
click at [246, 305] on input "Yes" at bounding box center [246, 304] width 10 height 10
radio input "true"
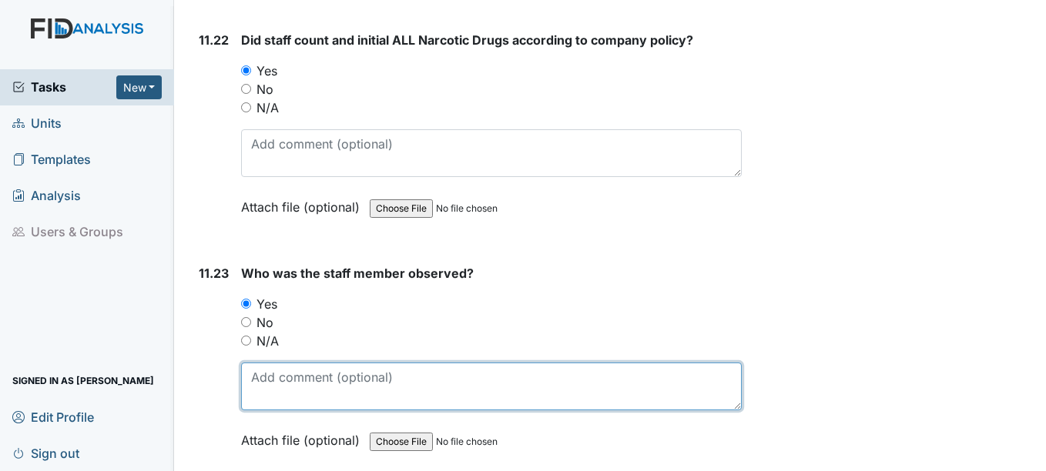
click at [262, 391] on textarea at bounding box center [491, 387] width 500 height 48
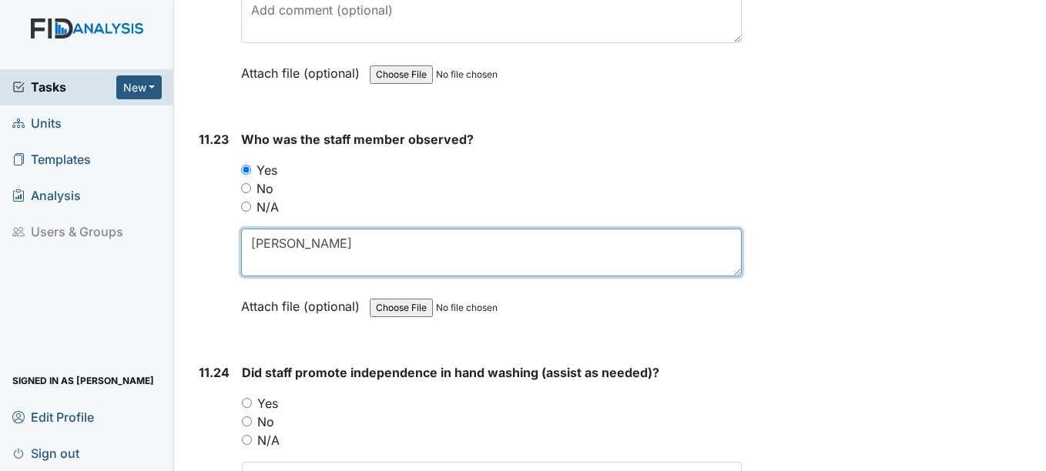
scroll to position [22948, 0]
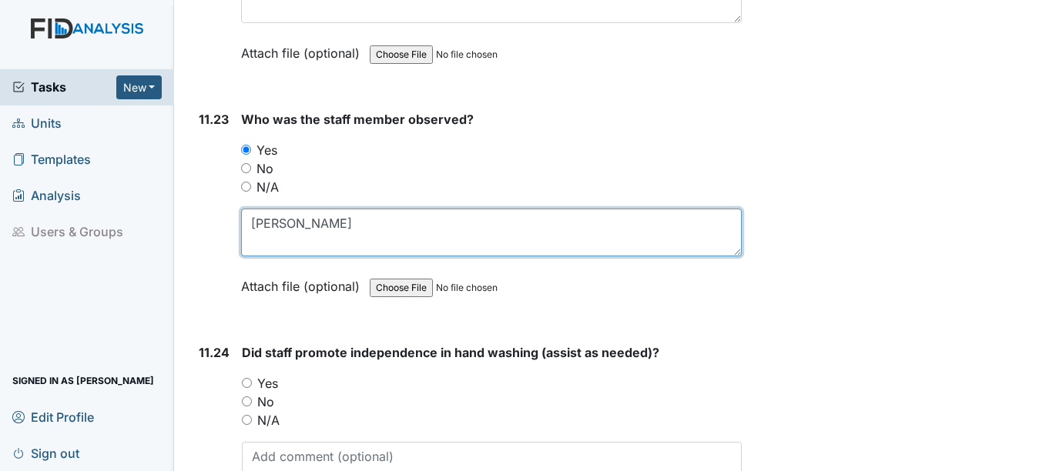
type textarea "Sandra Alston"
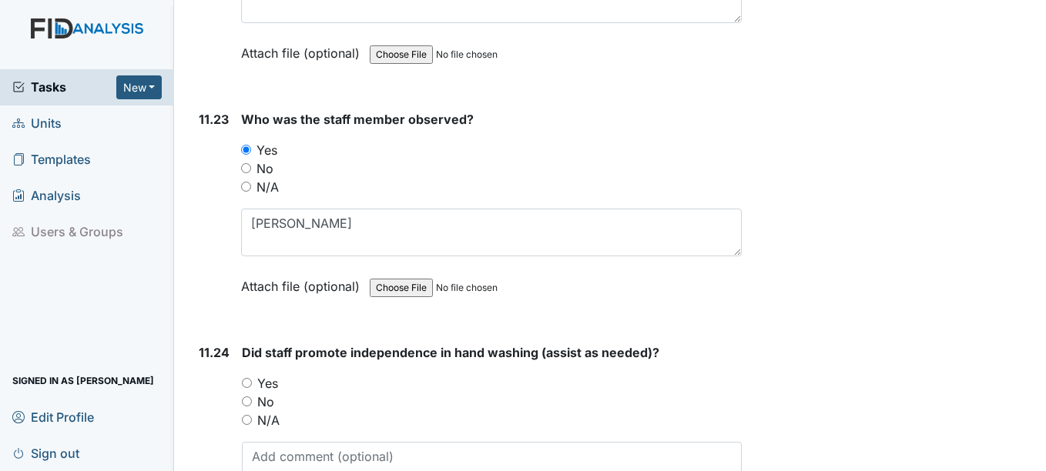
click at [246, 381] on input "Yes" at bounding box center [247, 383] width 10 height 10
radio input "true"
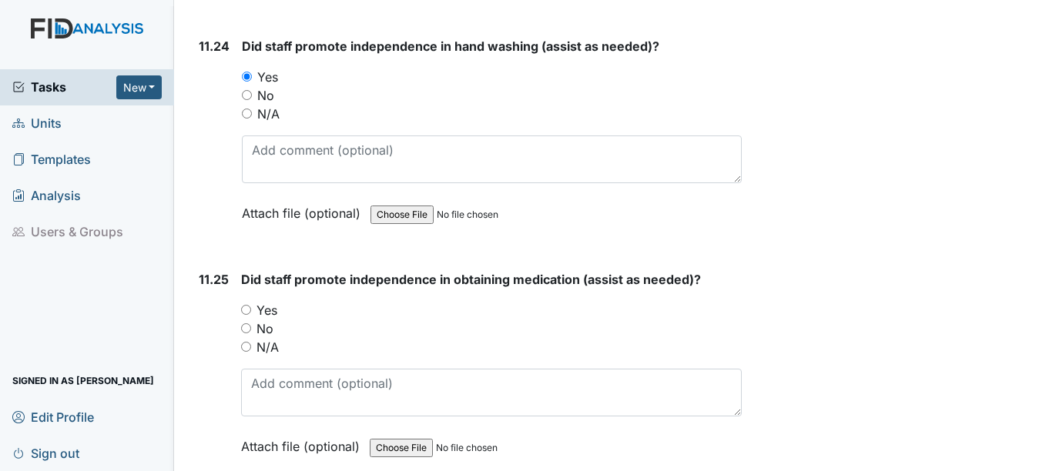
scroll to position [23256, 0]
click at [249, 308] on input "Yes" at bounding box center [246, 308] width 10 height 10
radio input "true"
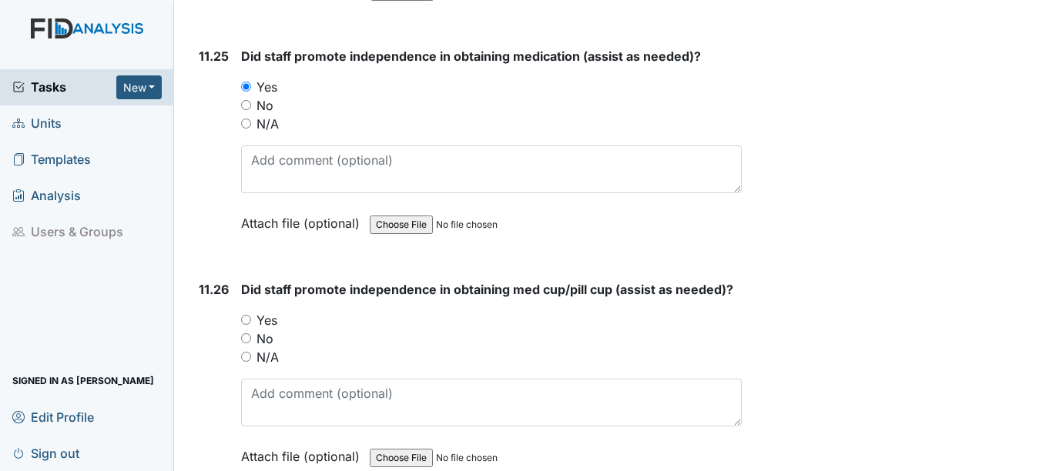
scroll to position [23487, 0]
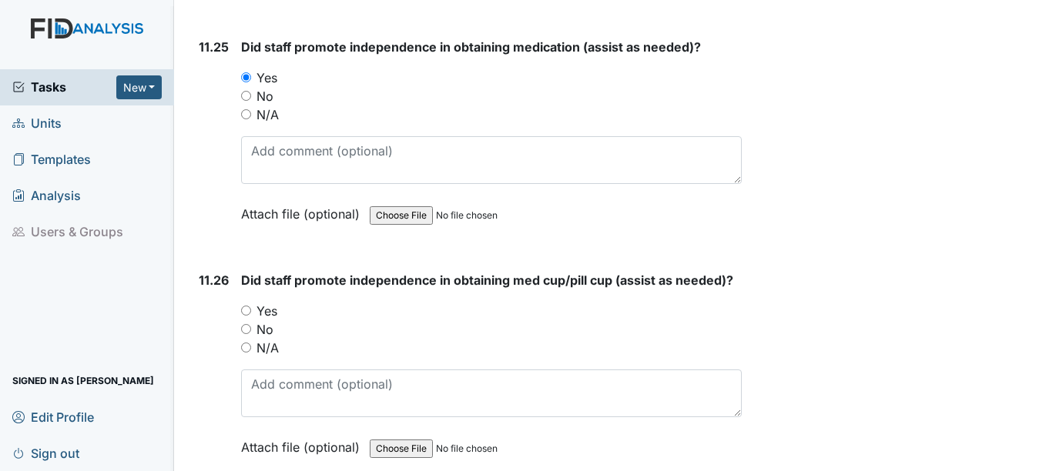
click at [247, 309] on input "Yes" at bounding box center [246, 311] width 10 height 10
radio input "true"
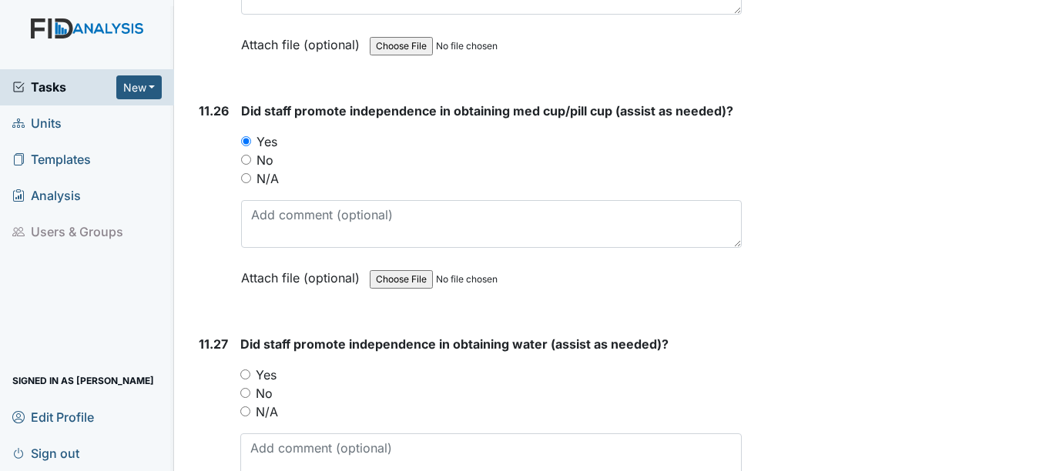
scroll to position [23718, 0]
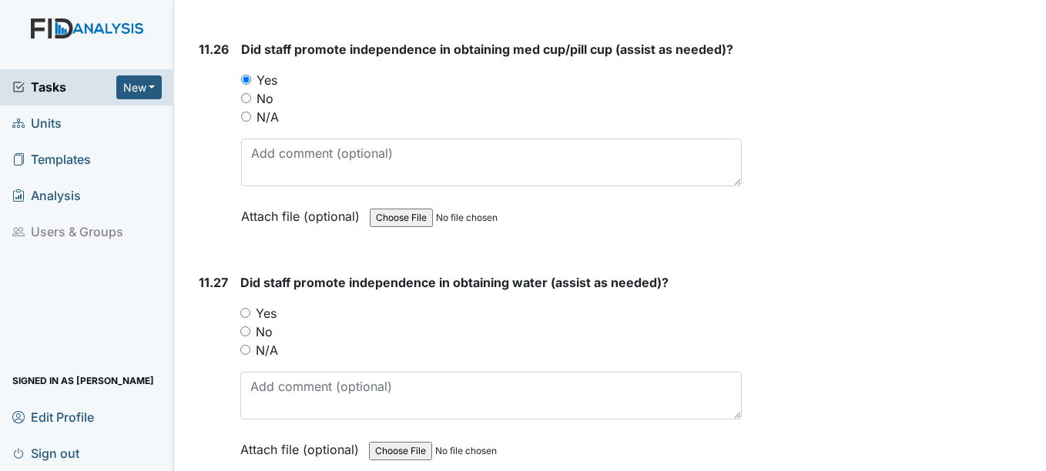
click at [246, 312] on input "Yes" at bounding box center [245, 313] width 10 height 10
radio input "true"
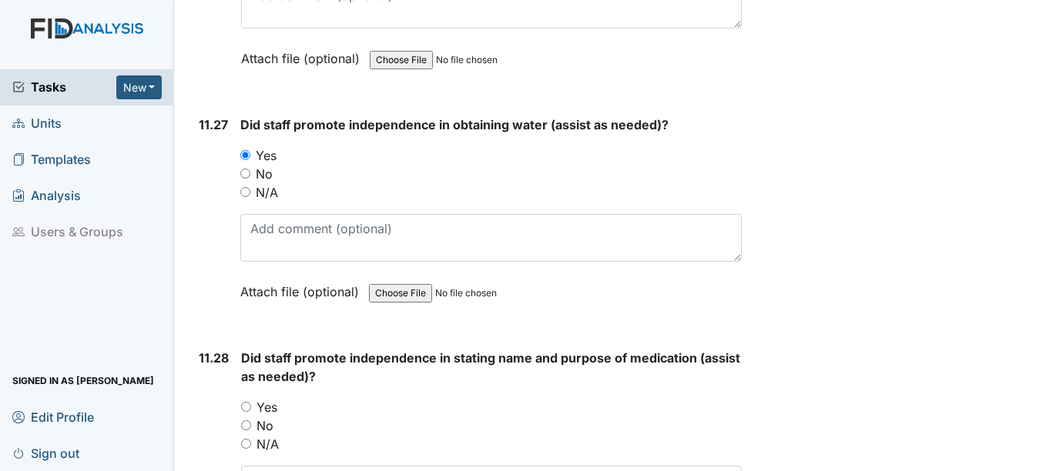
scroll to position [24026, 0]
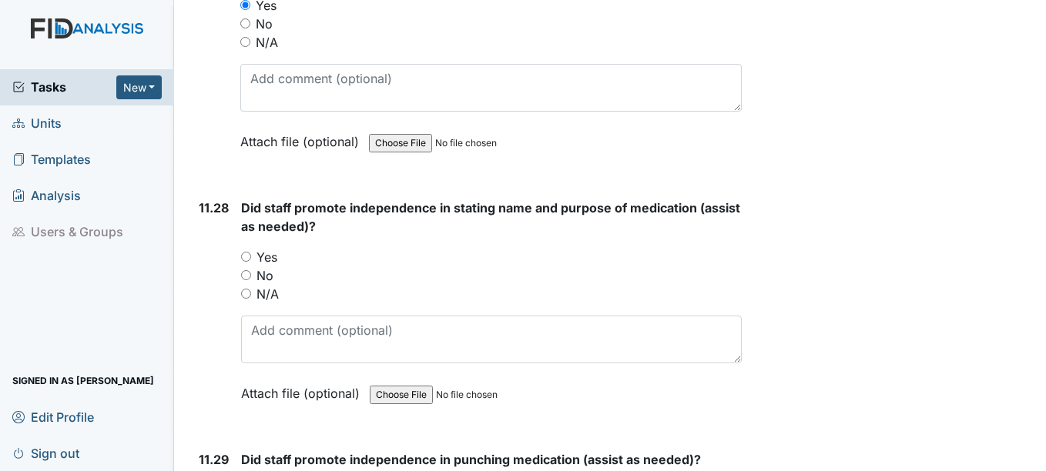
click at [247, 259] on input "Yes" at bounding box center [246, 257] width 10 height 10
radio input "true"
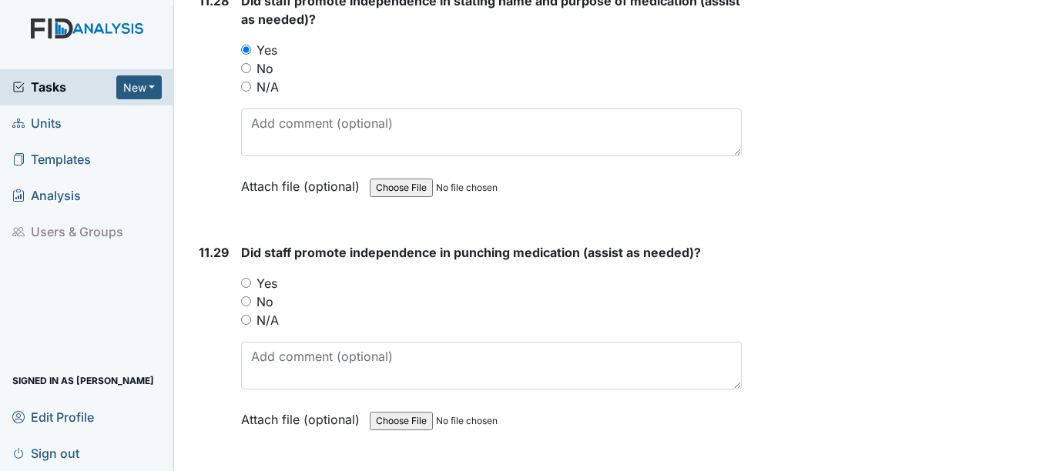
scroll to position [24257, 0]
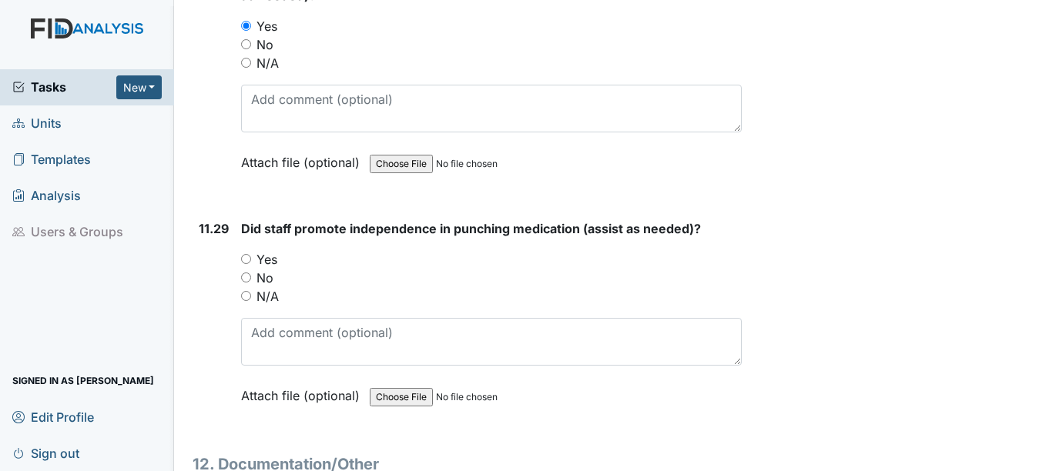
click at [247, 258] on input "Yes" at bounding box center [246, 259] width 10 height 10
radio input "true"
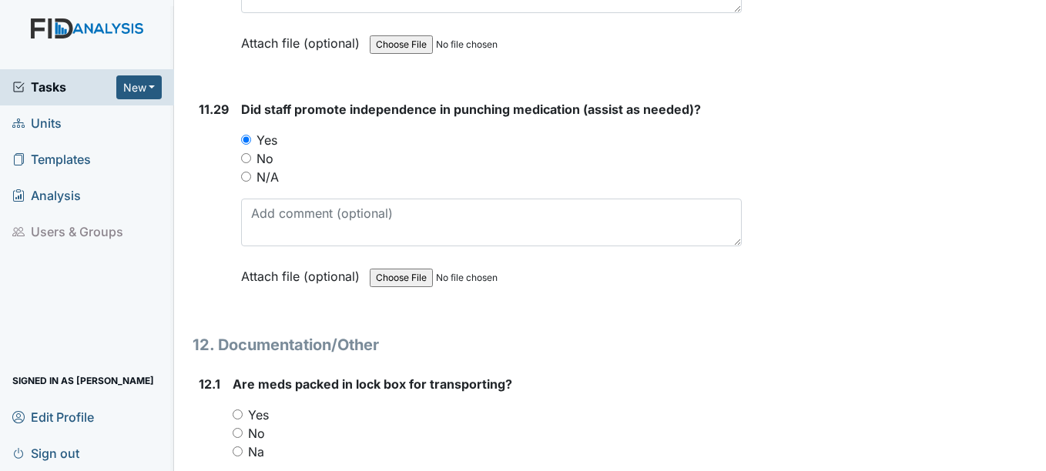
scroll to position [24565, 0]
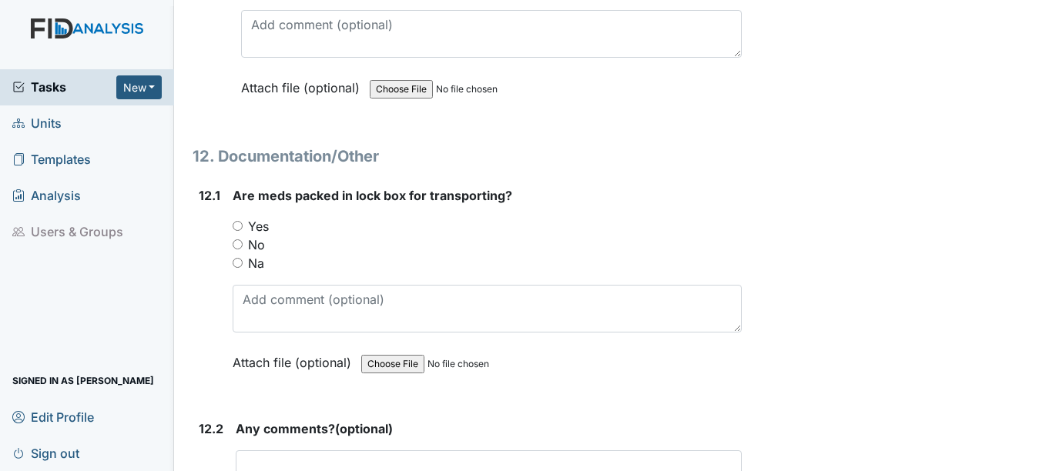
click at [239, 224] on input "Yes" at bounding box center [238, 226] width 10 height 10
radio input "true"
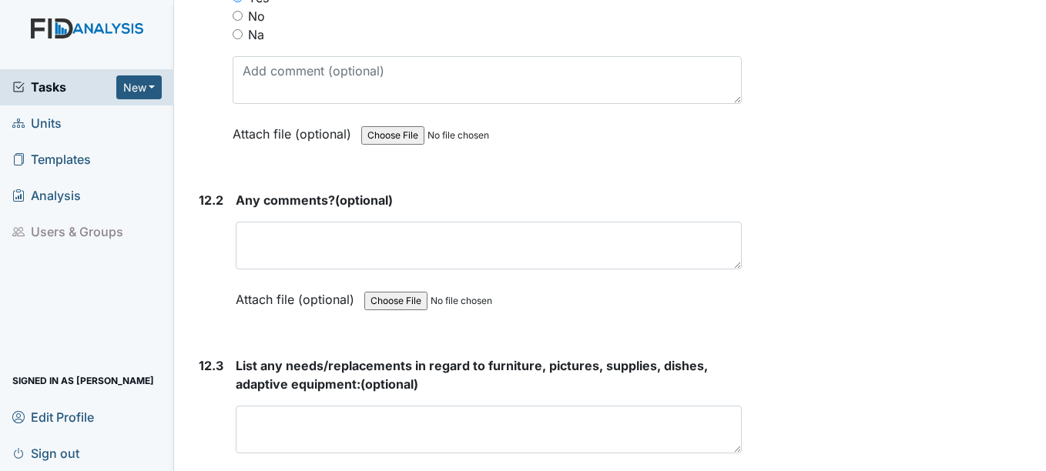
scroll to position [24796, 0]
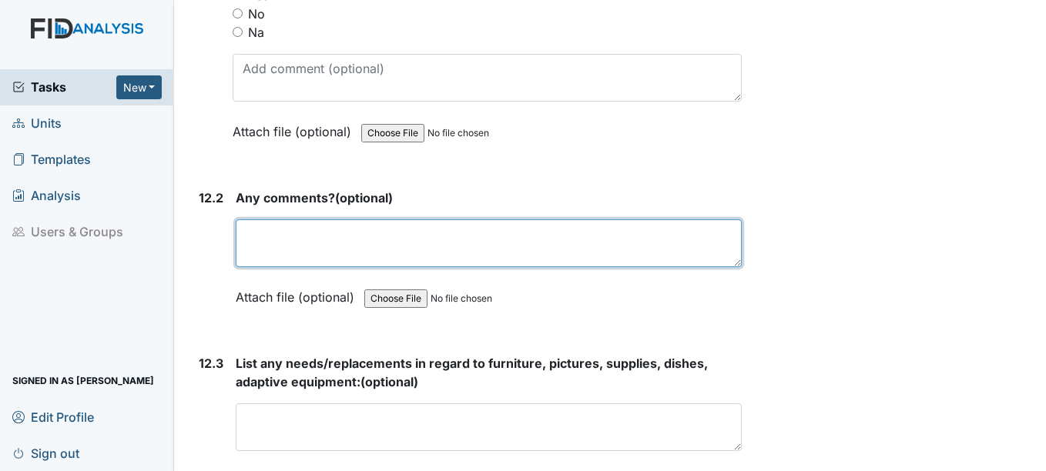
click at [250, 240] on textarea at bounding box center [488, 243] width 505 height 48
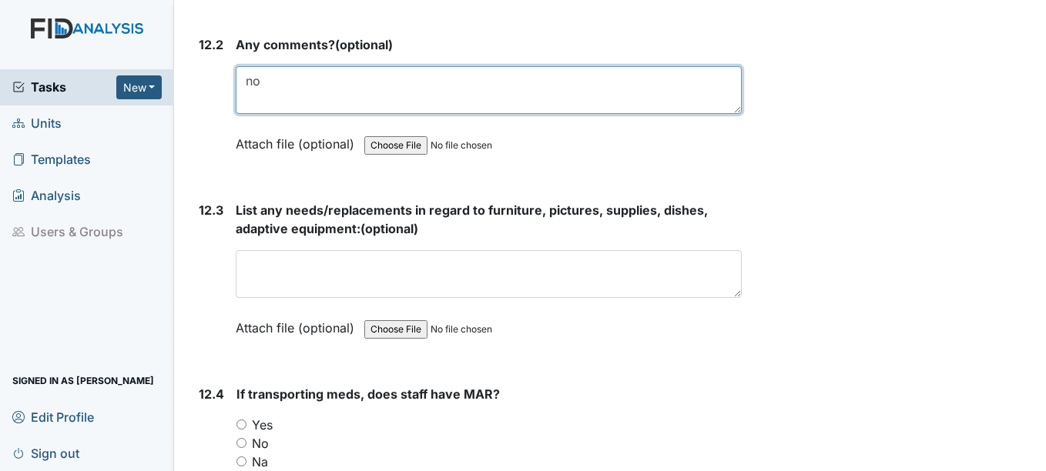
scroll to position [24950, 0]
type textarea "no"
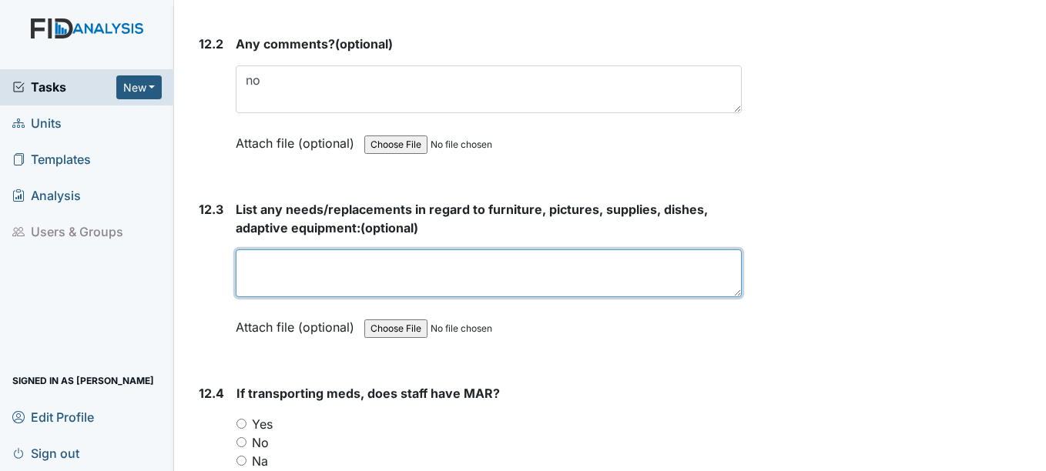
click at [270, 278] on textarea at bounding box center [488, 274] width 505 height 48
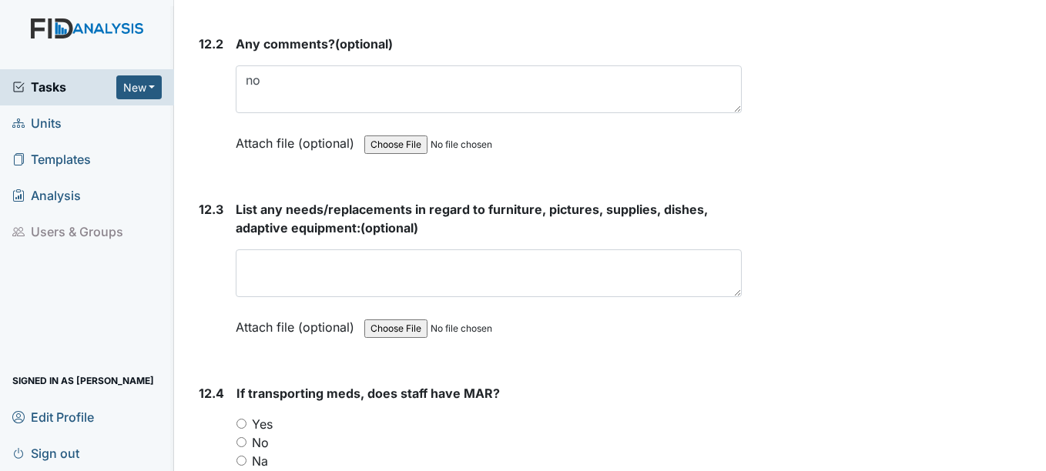
click at [240, 423] on input "Yes" at bounding box center [241, 424] width 10 height 10
radio input "true"
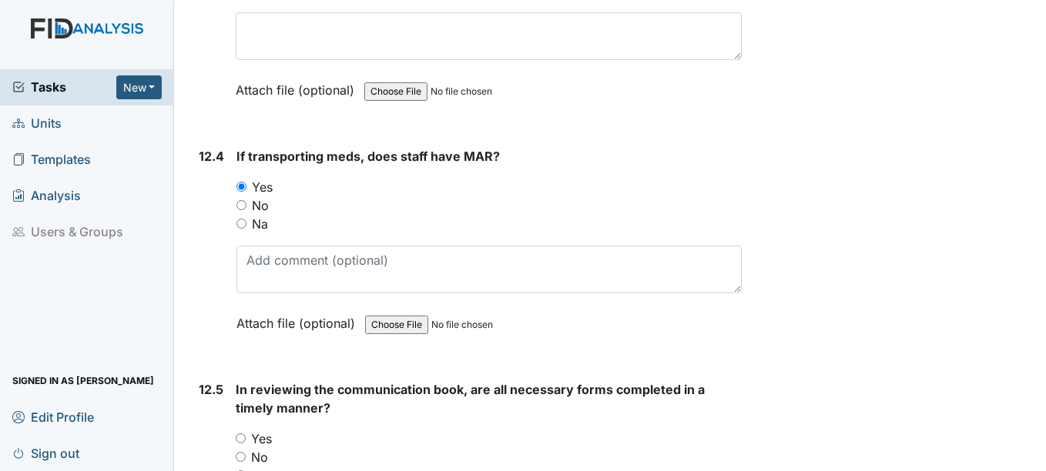
scroll to position [25258, 0]
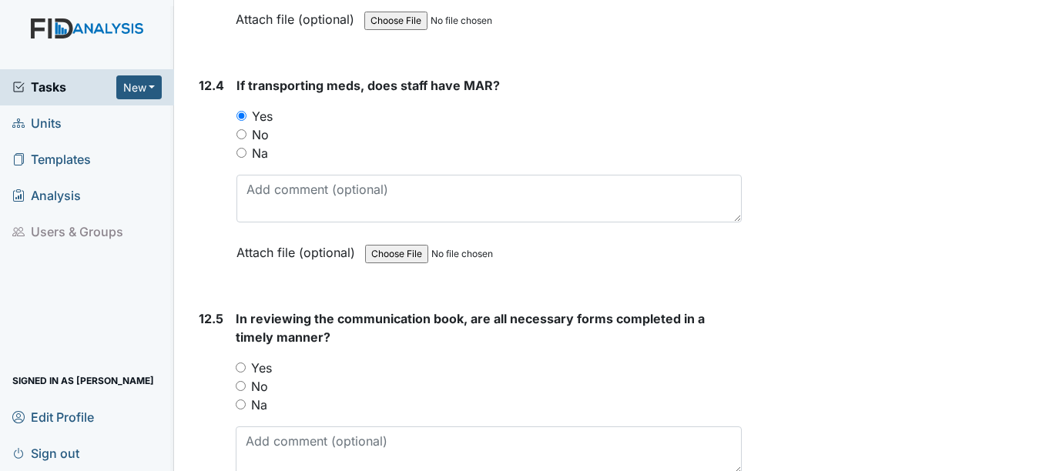
click at [245, 367] on input "Yes" at bounding box center [241, 368] width 10 height 10
radio input "true"
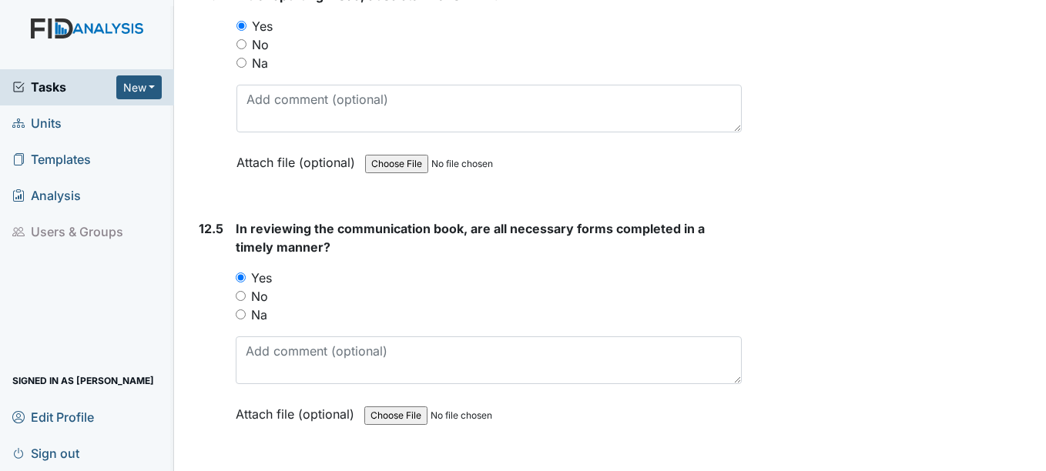
scroll to position [25489, 0]
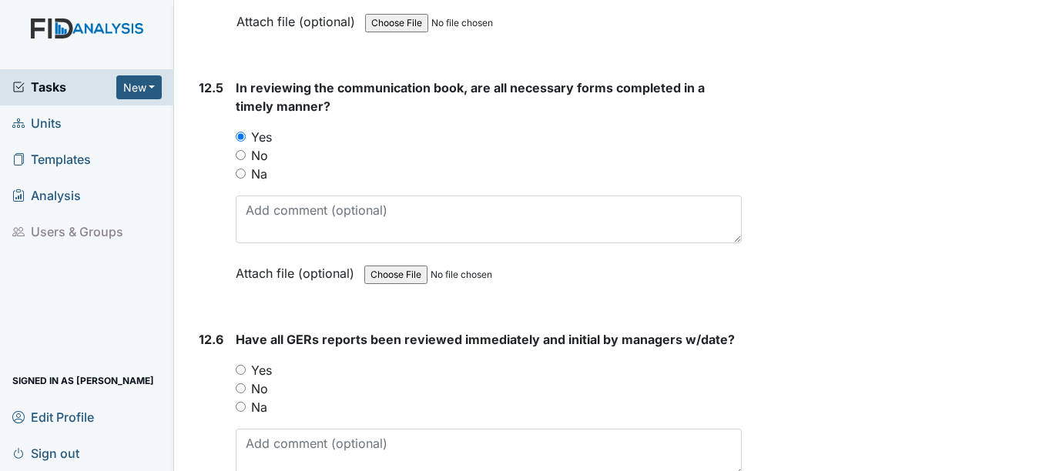
click at [240, 370] on input "Yes" at bounding box center [241, 370] width 10 height 10
radio input "true"
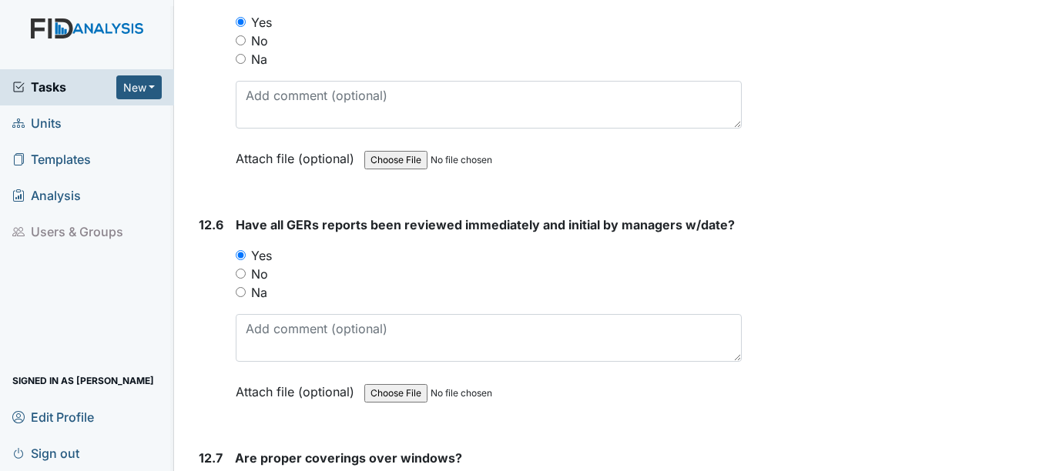
scroll to position [25797, 0]
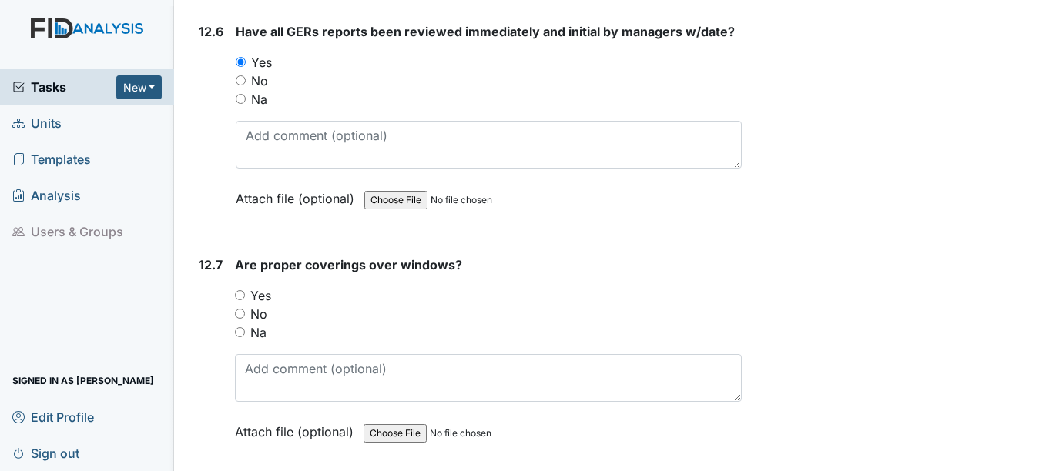
click at [240, 312] on input "No" at bounding box center [240, 314] width 10 height 10
radio input "true"
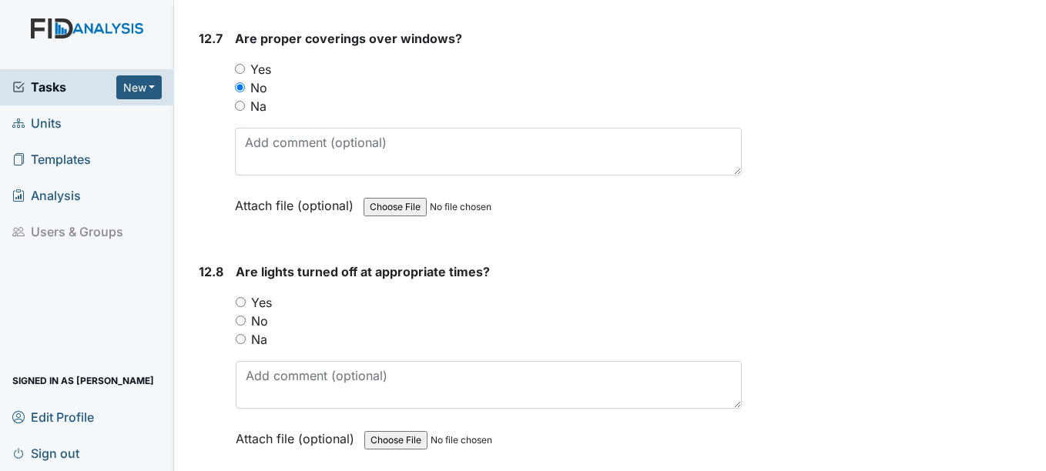
scroll to position [26028, 0]
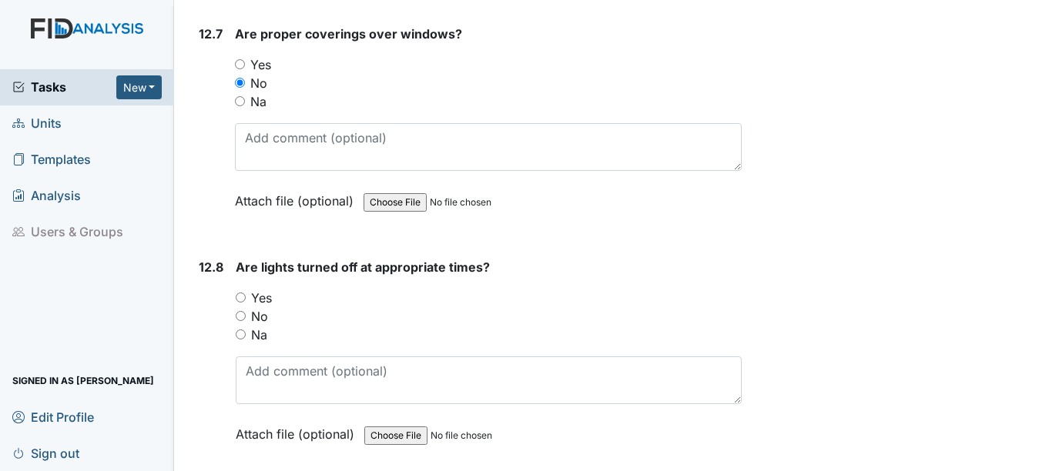
click at [240, 297] on input "Yes" at bounding box center [241, 298] width 10 height 10
radio input "true"
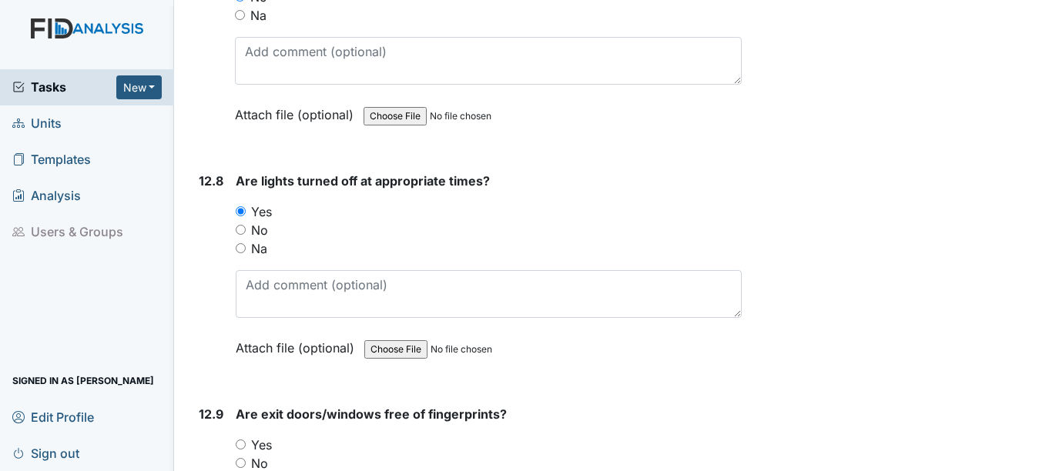
scroll to position [26259, 0]
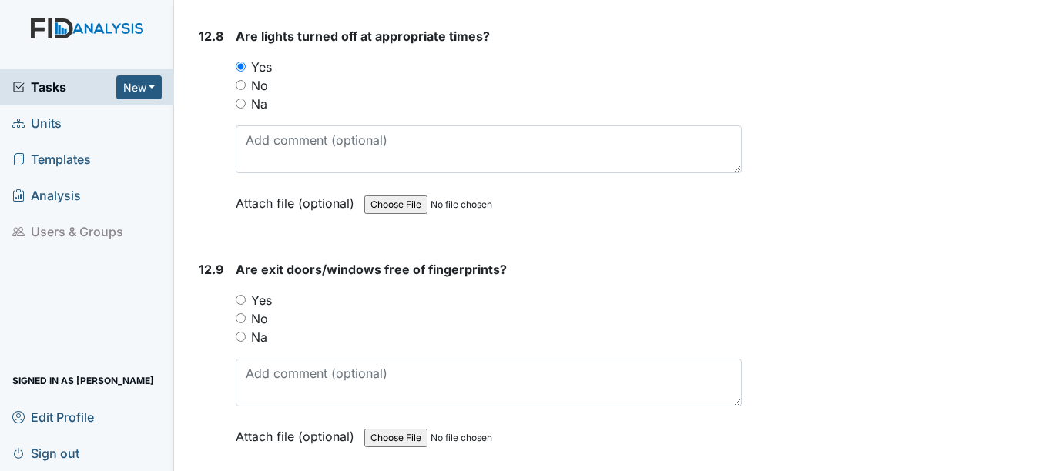
click at [240, 297] on input "Yes" at bounding box center [241, 300] width 10 height 10
radio input "true"
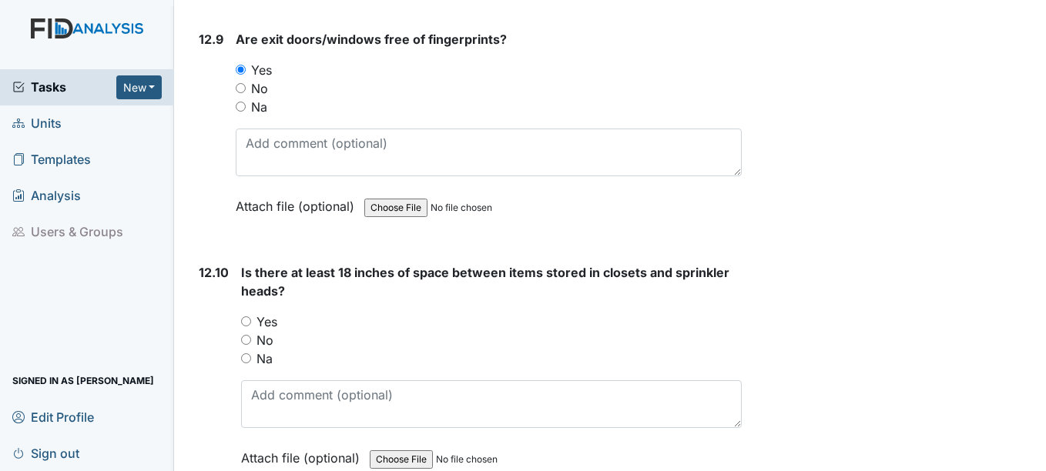
scroll to position [26490, 0]
click at [247, 340] on input "No" at bounding box center [246, 339] width 10 height 10
radio input "true"
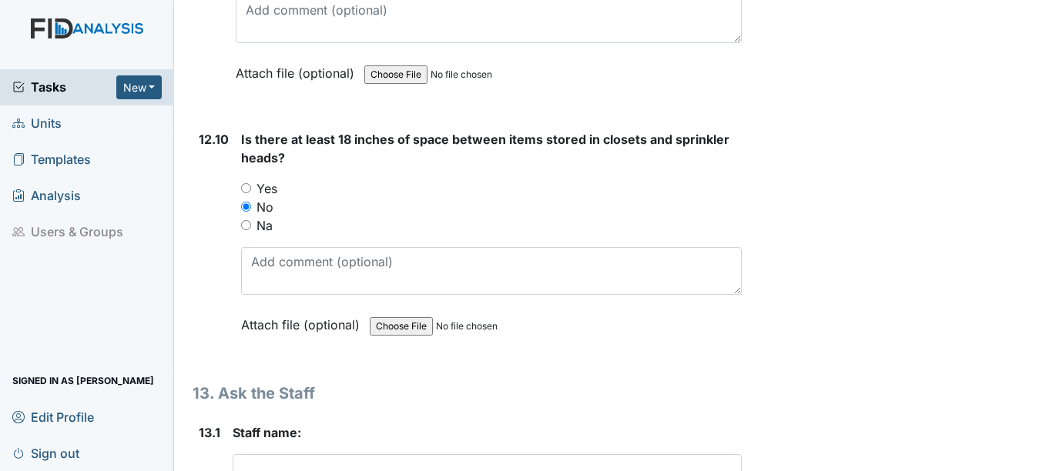
scroll to position [26798, 0]
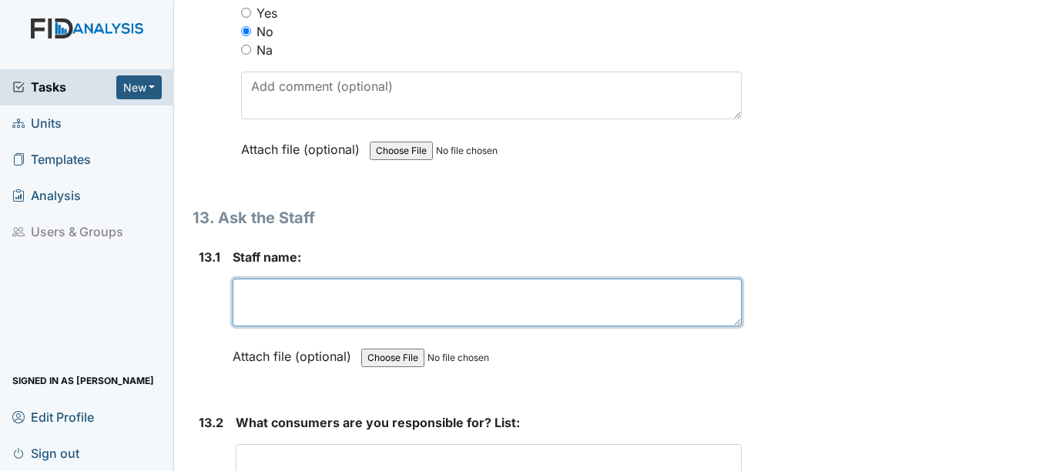
click at [290, 302] on textarea at bounding box center [487, 303] width 508 height 48
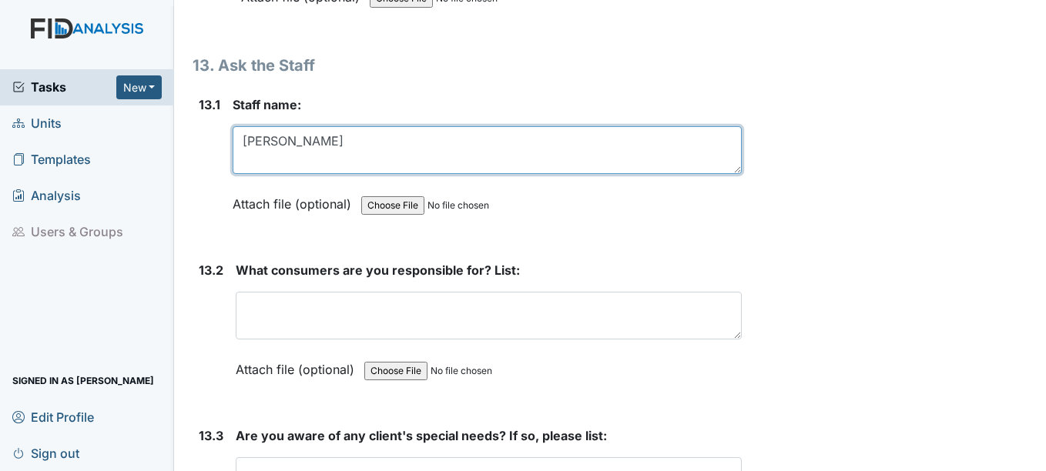
scroll to position [26952, 0]
type textarea "Sandra Alston"
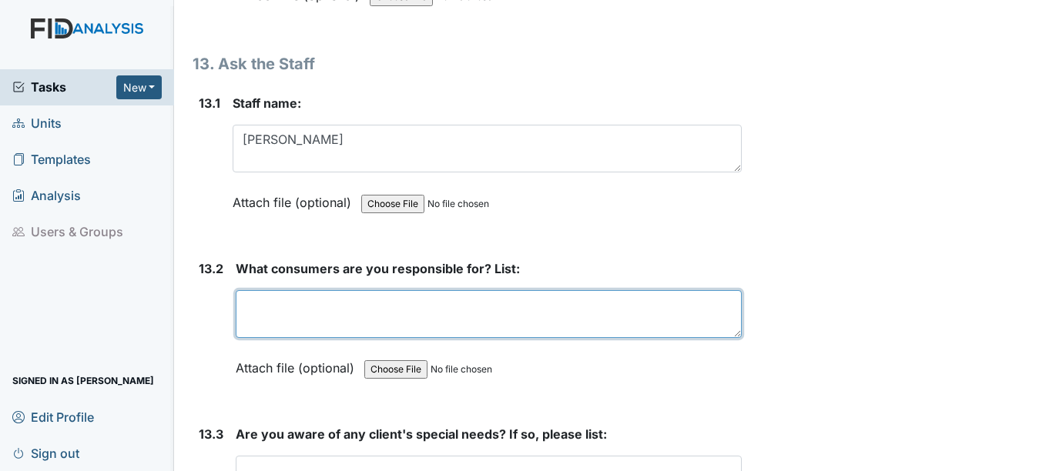
click at [290, 302] on textarea at bounding box center [488, 314] width 505 height 48
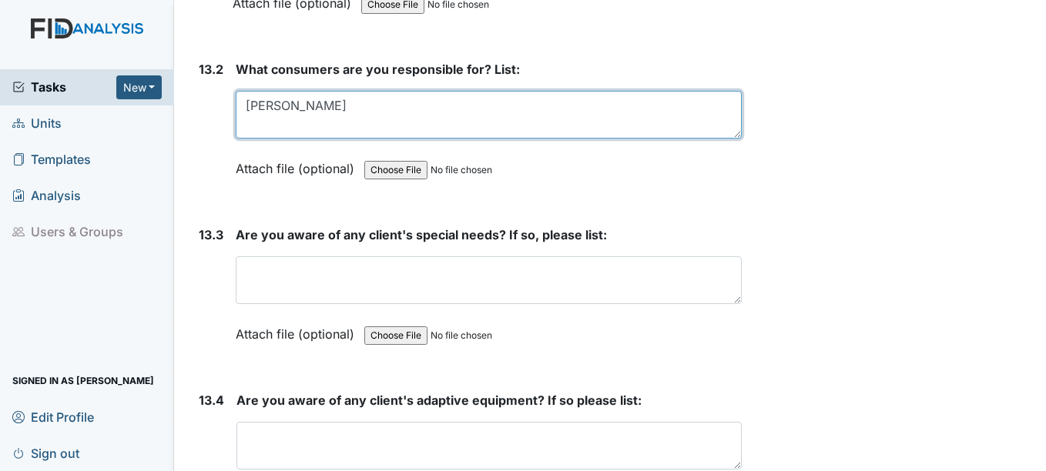
scroll to position [27183, 0]
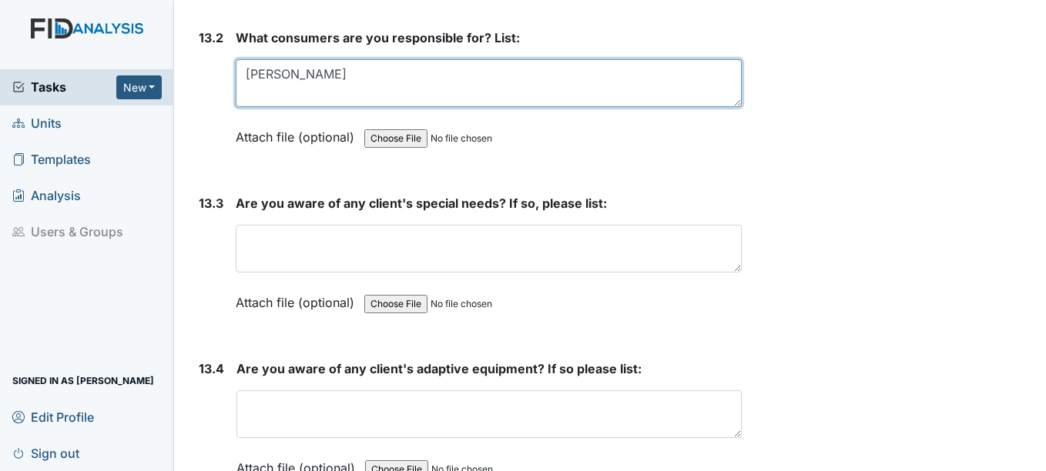
type textarea "Barry-David-Larry"
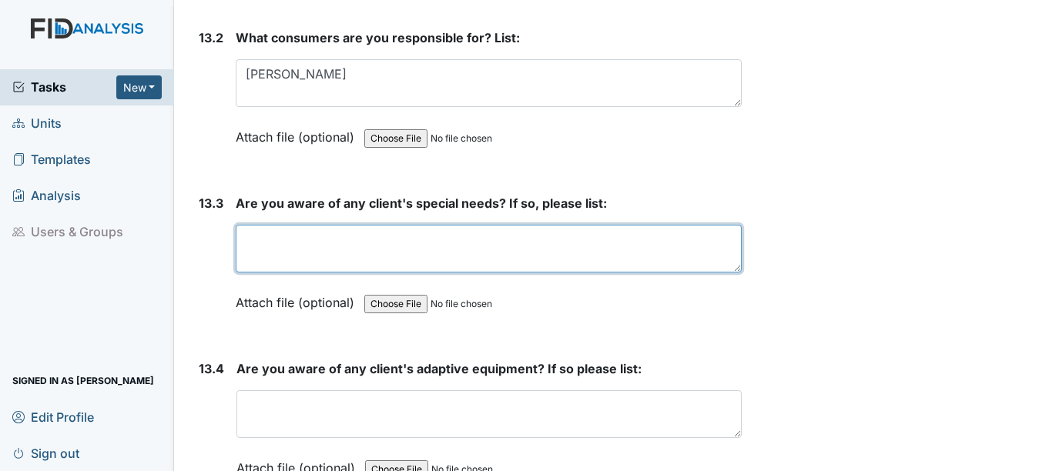
click at [281, 243] on textarea at bounding box center [488, 249] width 505 height 48
drag, startPoint x: 281, startPoint y: 243, endPoint x: 187, endPoint y: 511, distance: 283.2
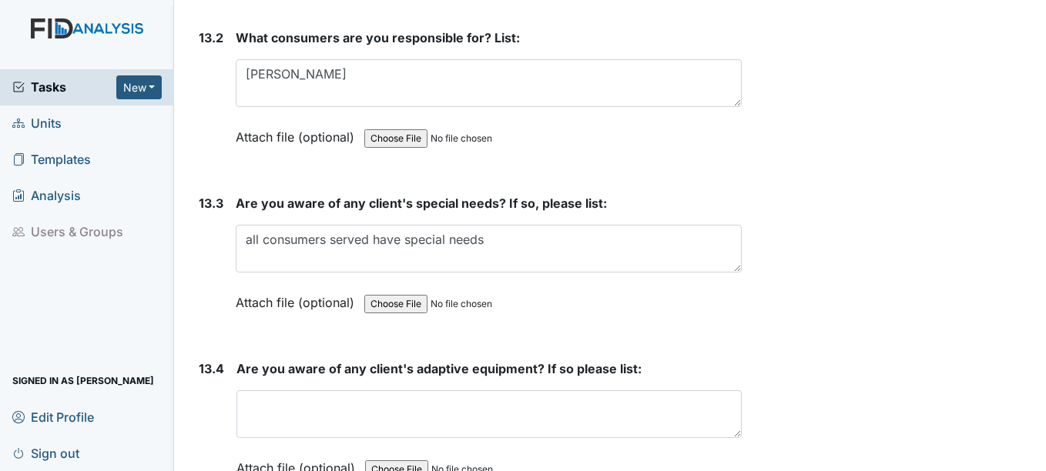
drag, startPoint x: 187, startPoint y: 511, endPoint x: 841, endPoint y: 134, distance: 754.5
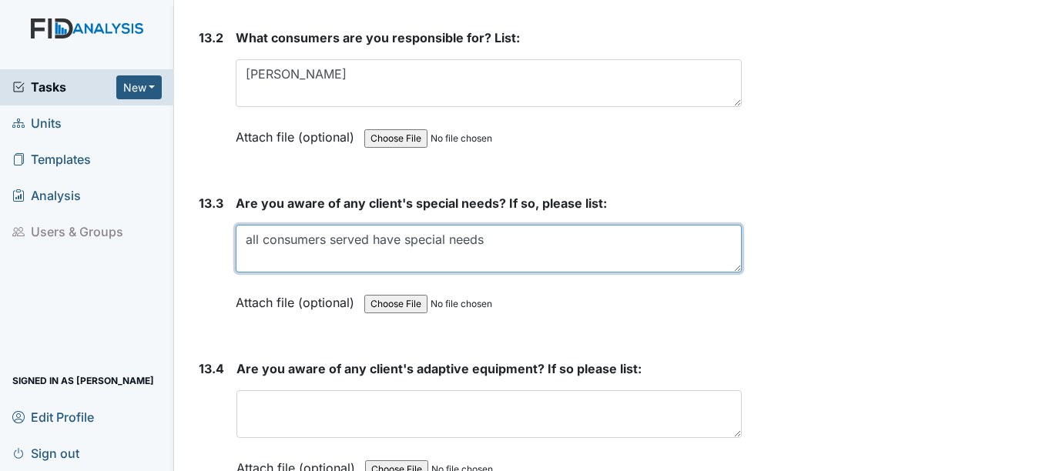
click at [328, 240] on textarea "all consumers served have special needs" at bounding box center [488, 249] width 505 height 48
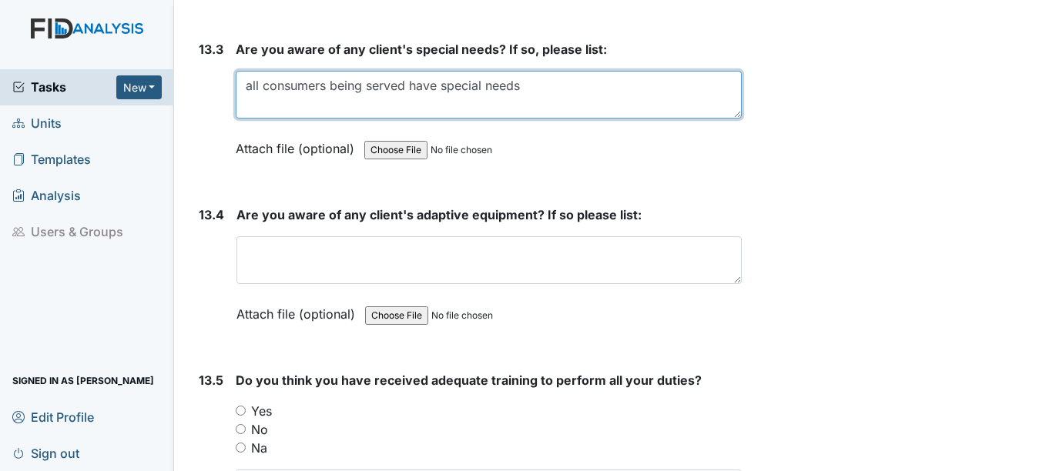
scroll to position [27414, 0]
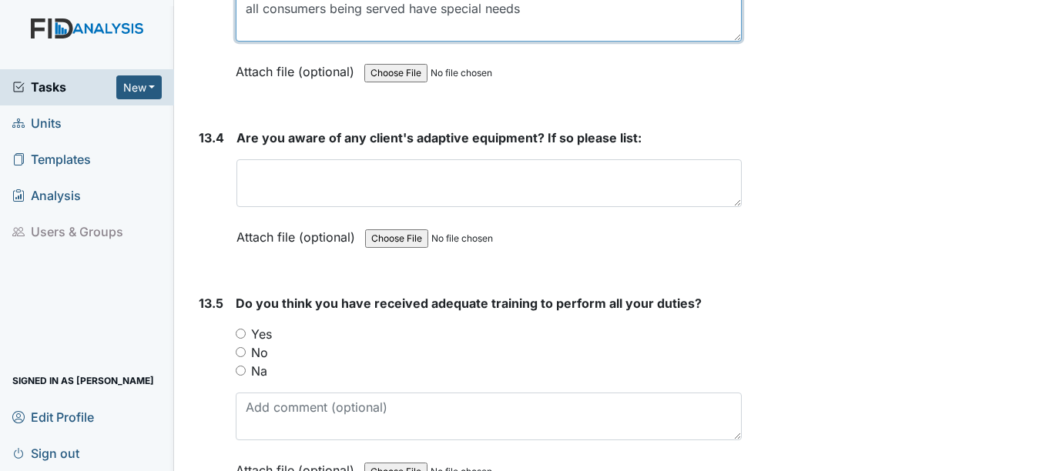
type textarea "all consumers being served have special needs"
click at [238, 334] on input "Yes" at bounding box center [241, 334] width 10 height 10
radio input "true"
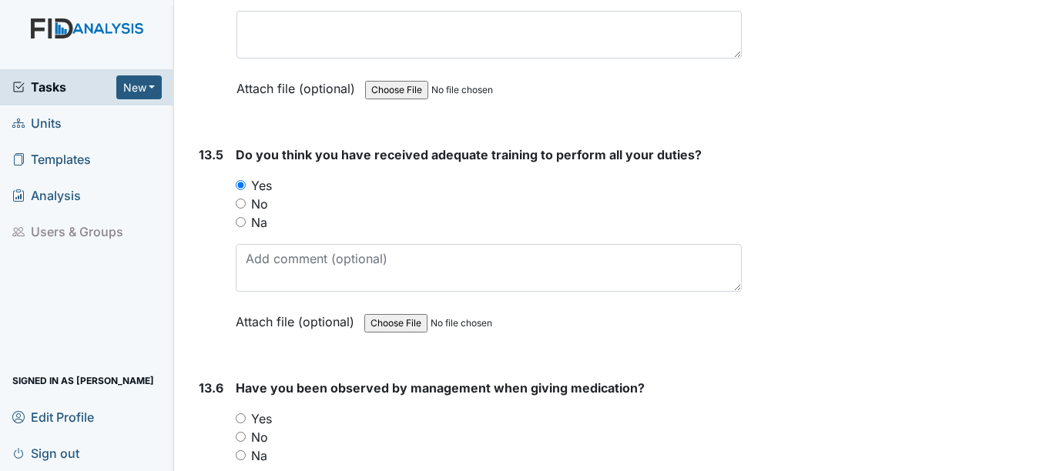
scroll to position [27568, 0]
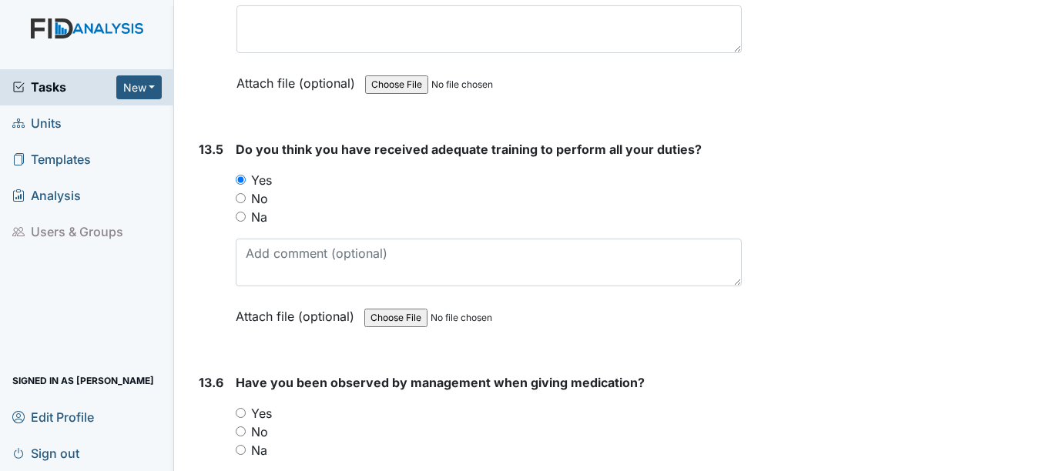
click at [243, 414] on input "Yes" at bounding box center [241, 413] width 10 height 10
radio input "true"
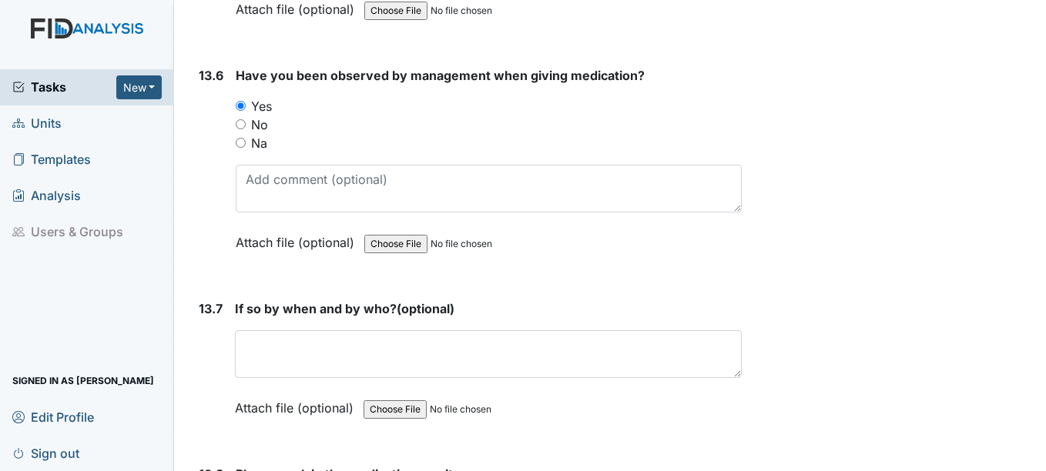
scroll to position [27876, 0]
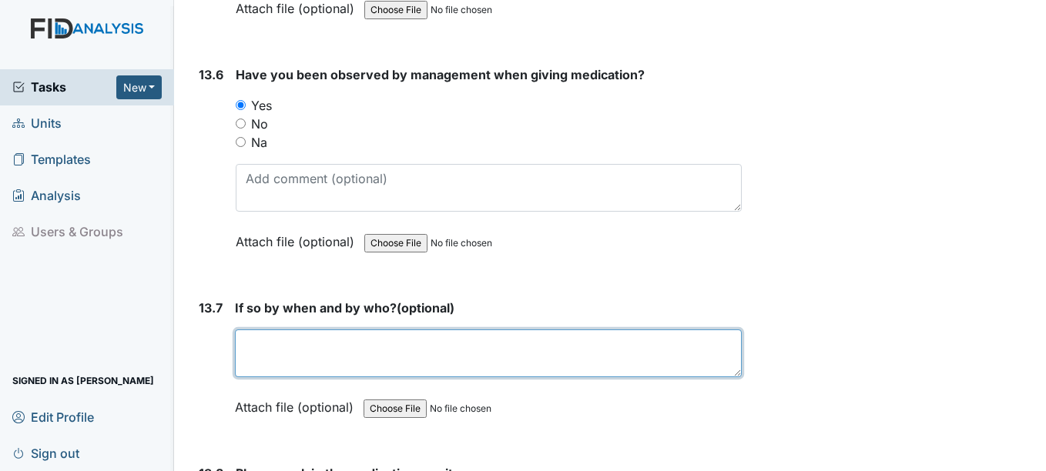
click at [273, 360] on textarea at bounding box center [488, 354] width 506 height 48
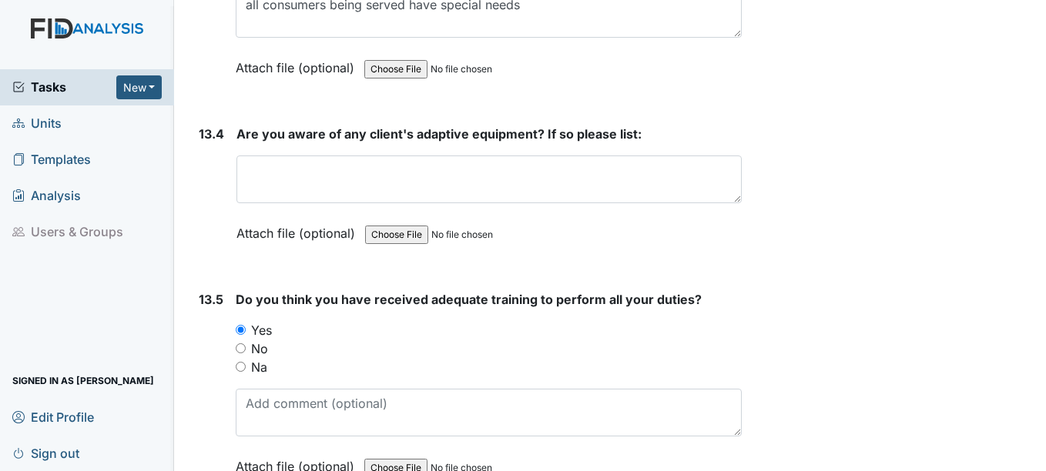
scroll to position [27414, 0]
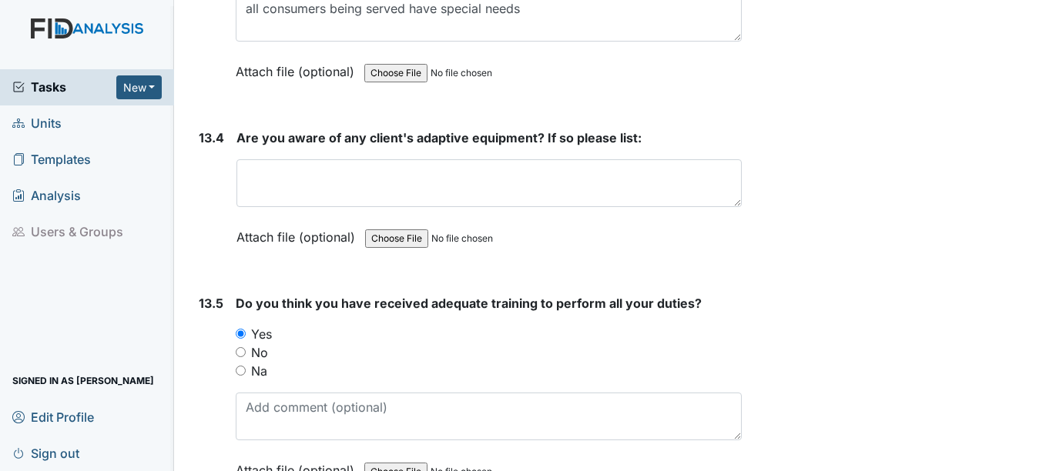
type textarea "QP last month"
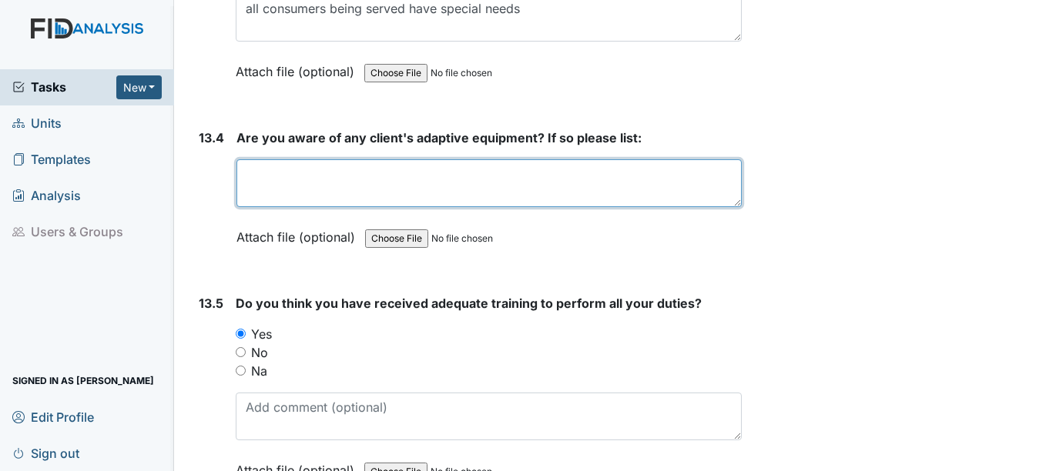
click at [265, 171] on textarea at bounding box center [488, 183] width 504 height 48
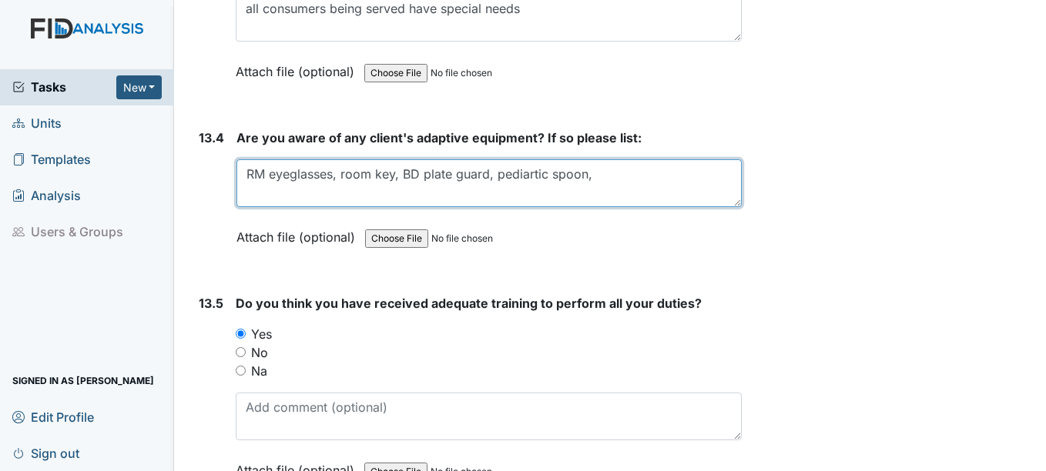
click at [517, 172] on textarea "RM eyeglasses, room key, BD plate guard, pediartic spoon," at bounding box center [488, 183] width 504 height 48
click at [598, 176] on textarea "RM eyeglasses, room key, BD plate guard, pediatric spoon," at bounding box center [488, 183] width 504 height 48
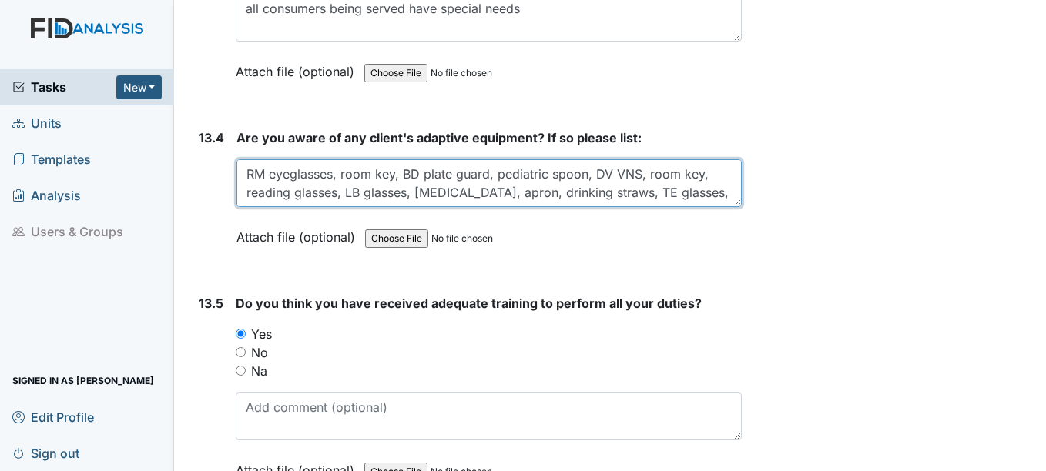
click at [678, 192] on textarea "RM eyeglasses, room key, BD plate guard, pediatric spoon, DV VNS, room key, rea…" at bounding box center [488, 183] width 504 height 48
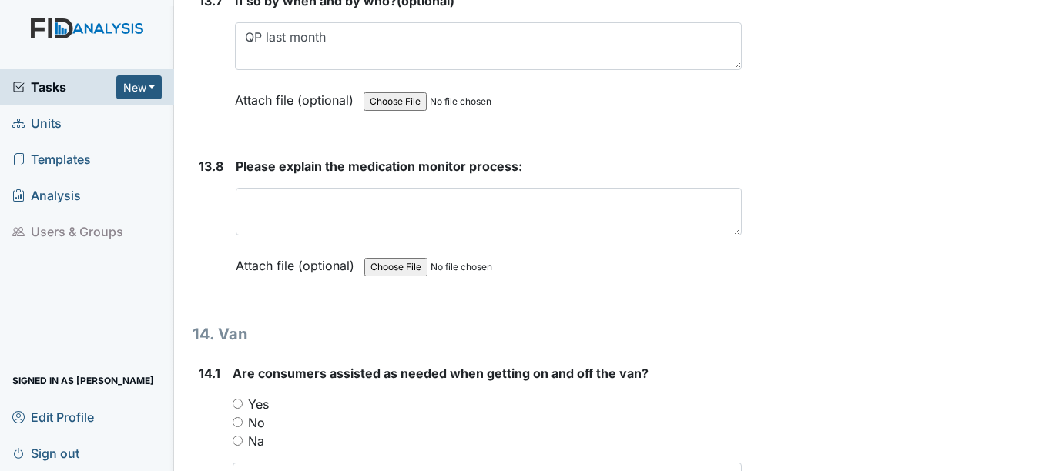
scroll to position [28184, 0]
type textarea "RM eyeglasses, room key, BD plate guard, pediatric spoon, DV VNS, room key, rea…"
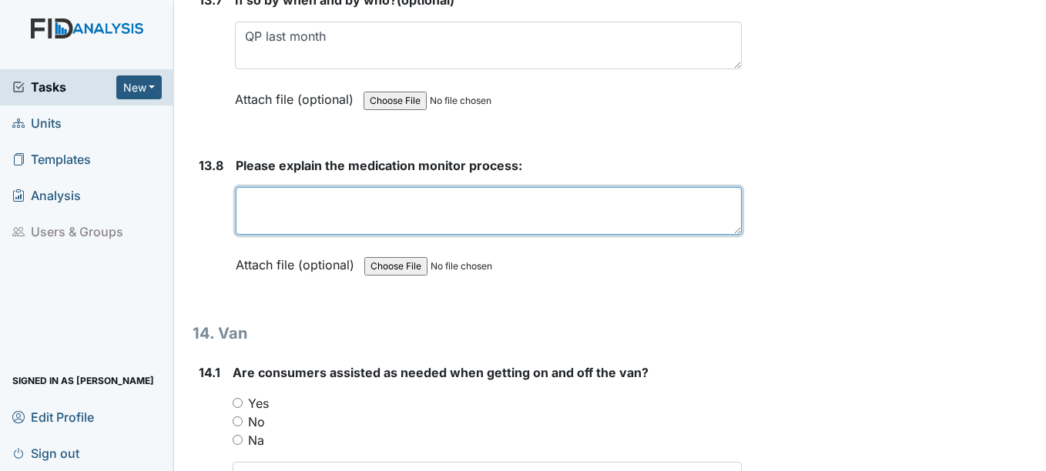
click at [263, 200] on textarea at bounding box center [488, 211] width 505 height 48
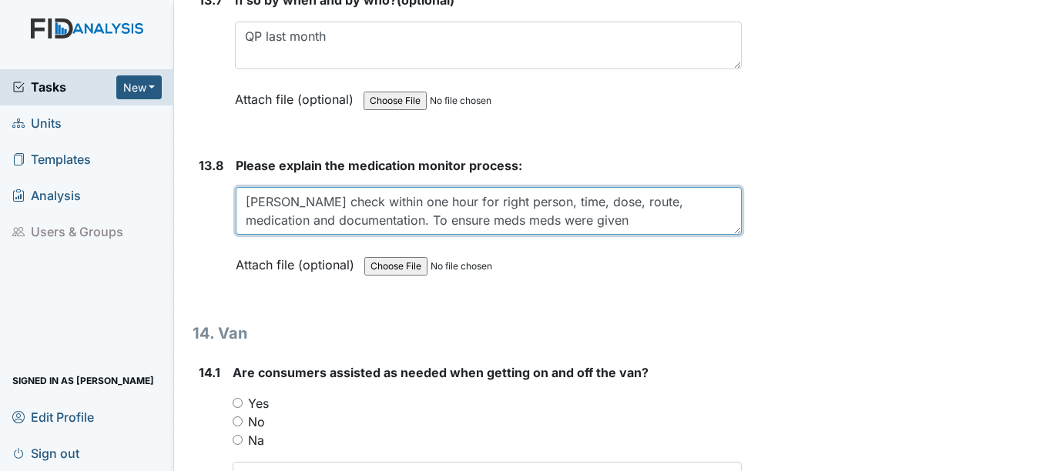
click at [478, 219] on textarea "Keren Oser check within one hour for right person, time, dose, route, medicatio…" at bounding box center [488, 211] width 505 height 48
drag, startPoint x: 479, startPoint y: 218, endPoint x: 652, endPoint y: 218, distance: 173.3
click at [652, 218] on textarea "Keren Oser check within one hour for right person, time, dose, route, medicatio…" at bounding box center [488, 211] width 505 height 48
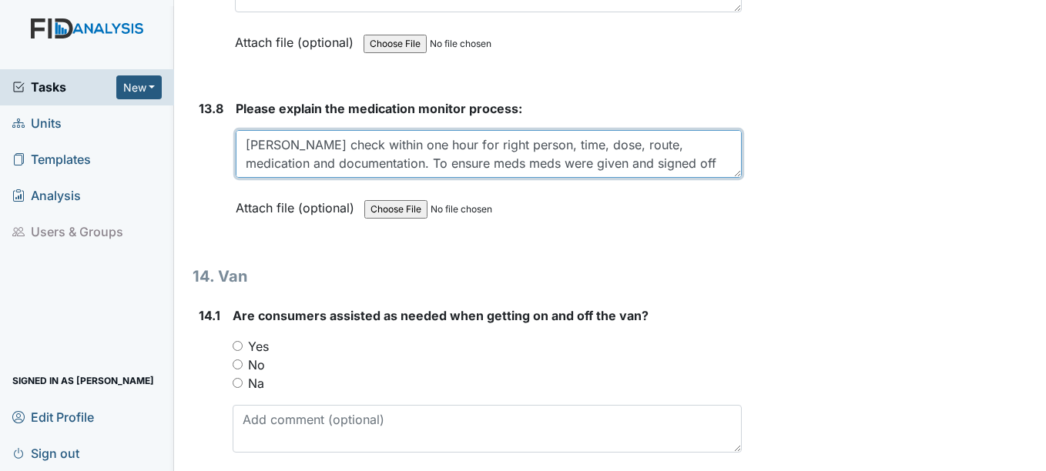
scroll to position [28415, 0]
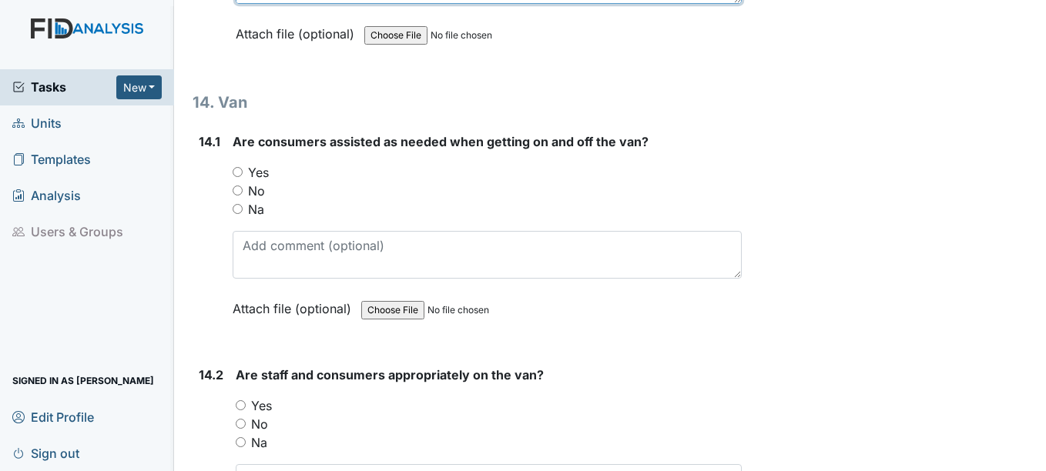
type textarea "Keren Oser check within one hour for right person, time, dose, route, medicatio…"
click at [241, 173] on input "Yes" at bounding box center [238, 172] width 10 height 10
radio input "true"
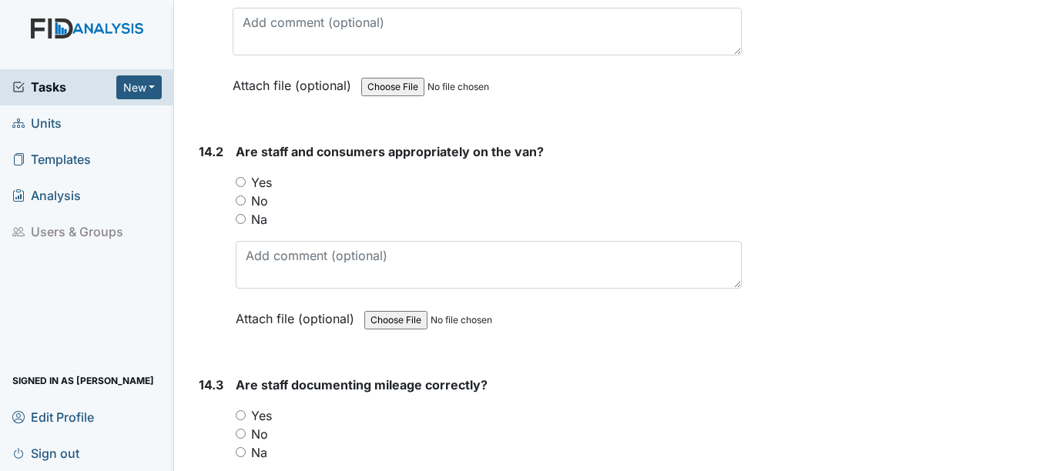
scroll to position [28646, 0]
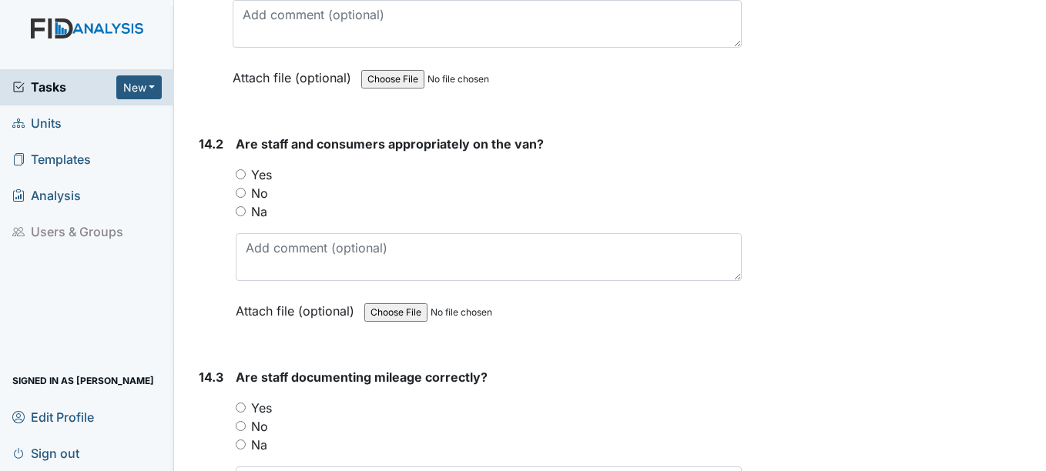
click at [243, 175] on input "Yes" at bounding box center [241, 174] width 10 height 10
radio input "true"
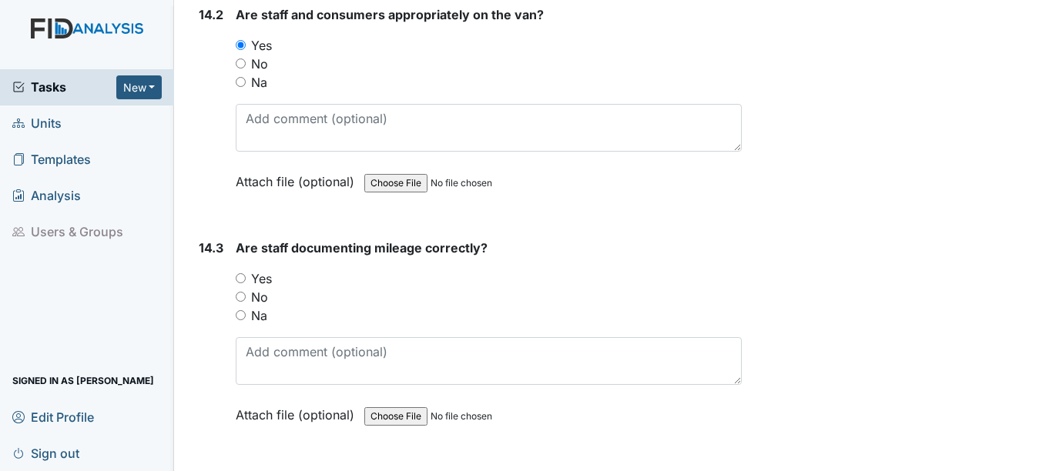
scroll to position [28800, 0]
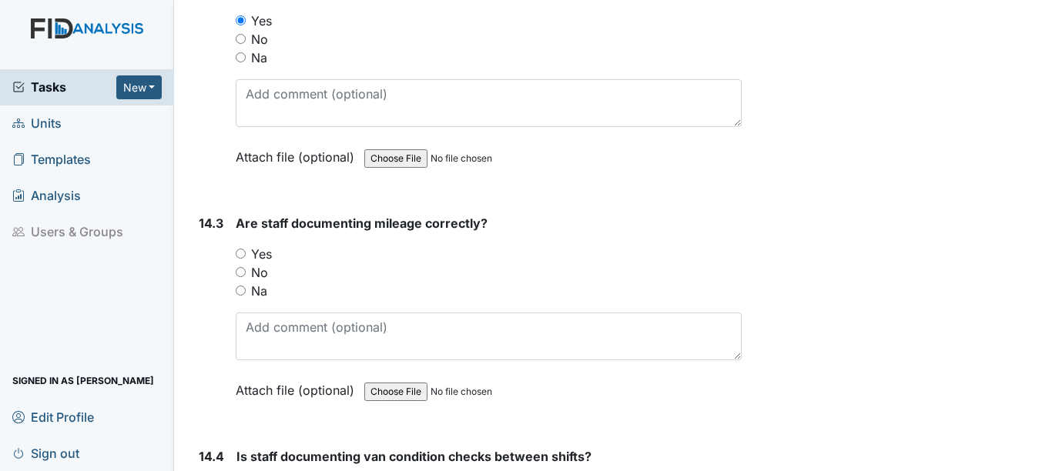
click at [239, 253] on input "Yes" at bounding box center [241, 254] width 10 height 10
radio input "true"
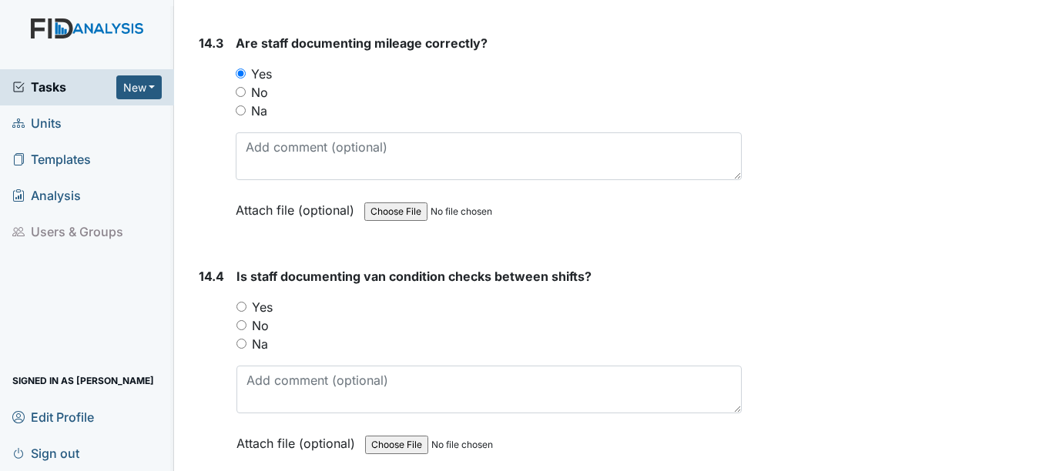
scroll to position [29031, 0]
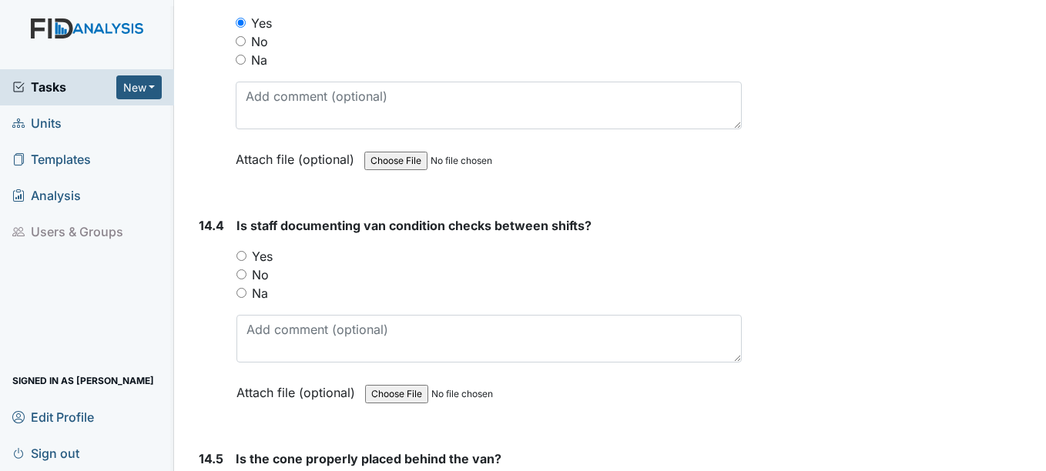
click at [241, 256] on input "Yes" at bounding box center [241, 256] width 10 height 10
radio input "true"
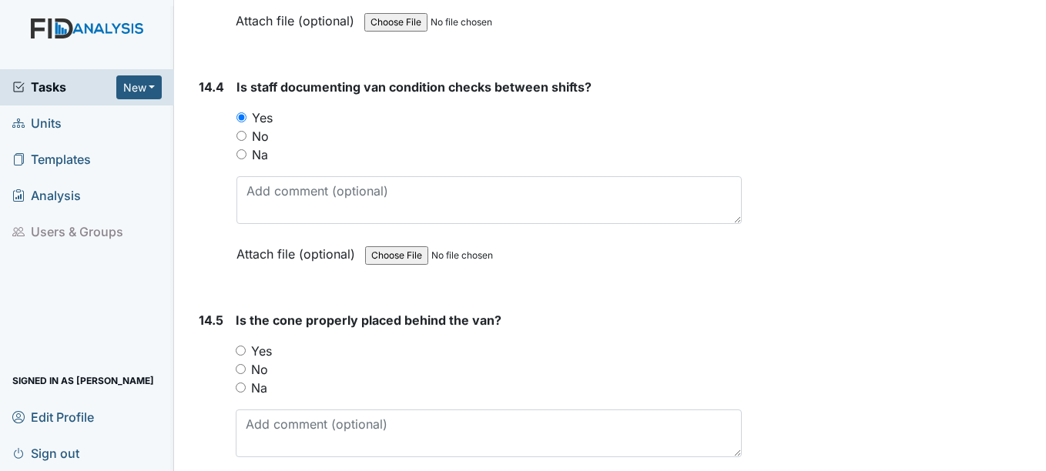
scroll to position [29185, 0]
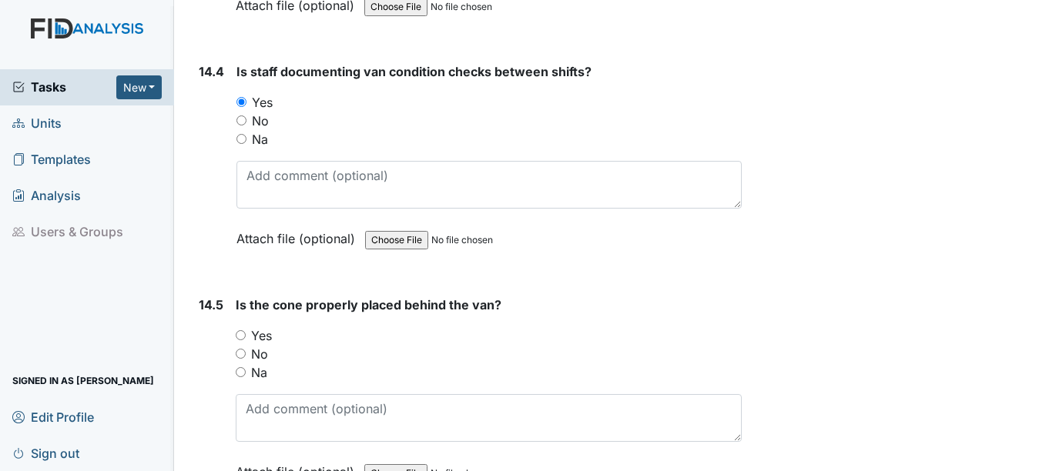
click at [241, 334] on input "Yes" at bounding box center [241, 335] width 10 height 10
radio input "true"
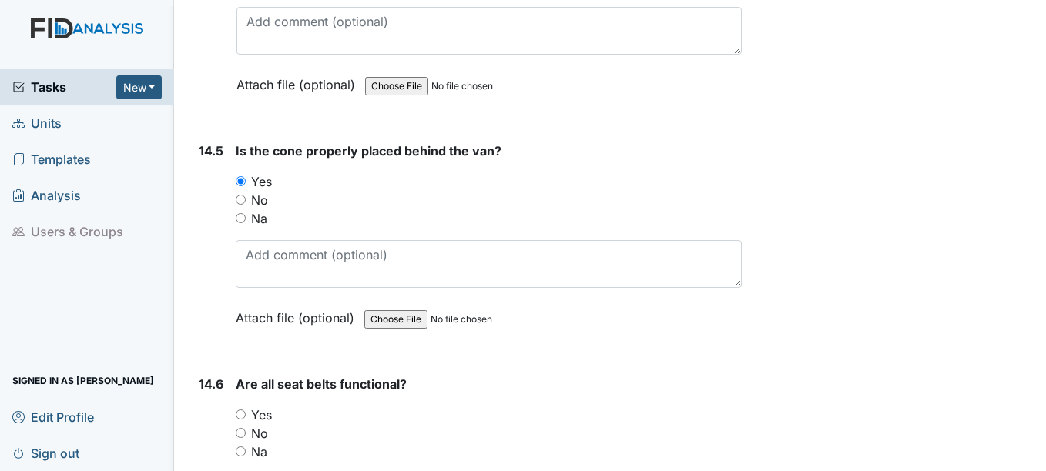
scroll to position [29416, 0]
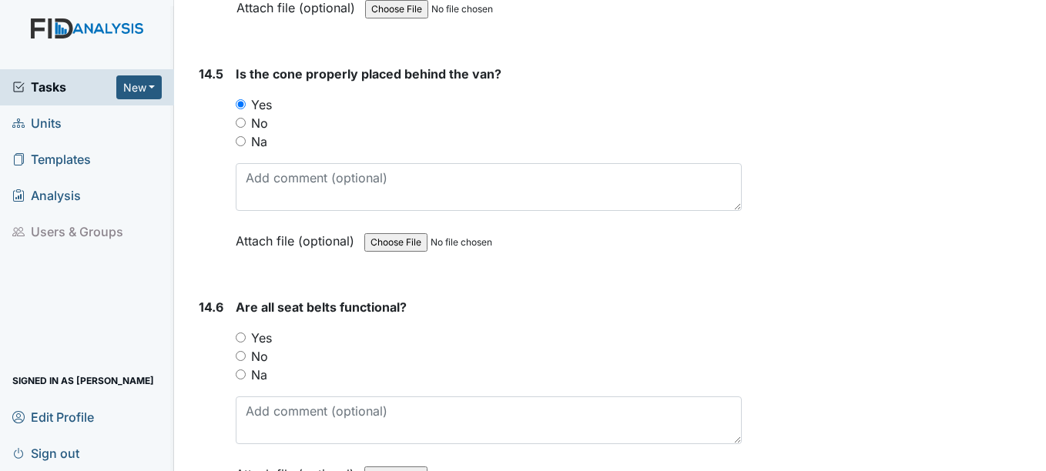
click at [243, 334] on input "Yes" at bounding box center [241, 338] width 10 height 10
radio input "true"
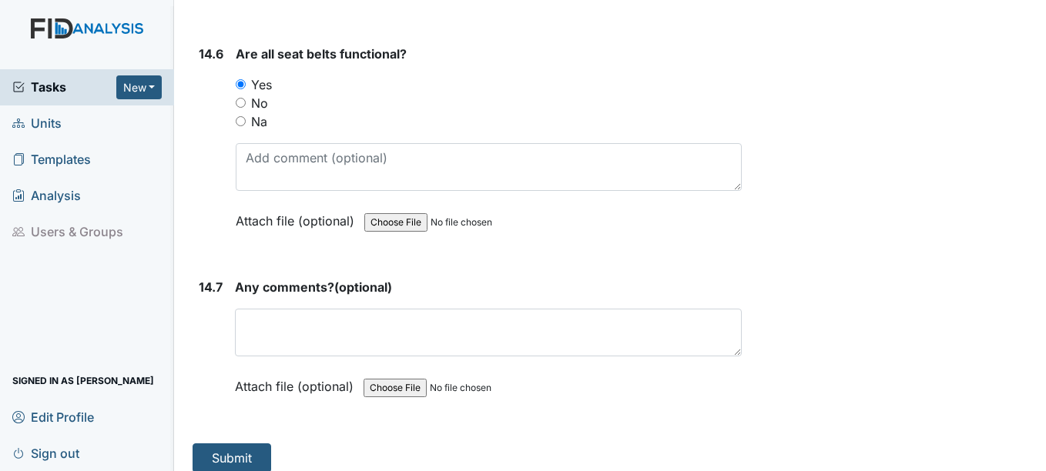
scroll to position [29684, 0]
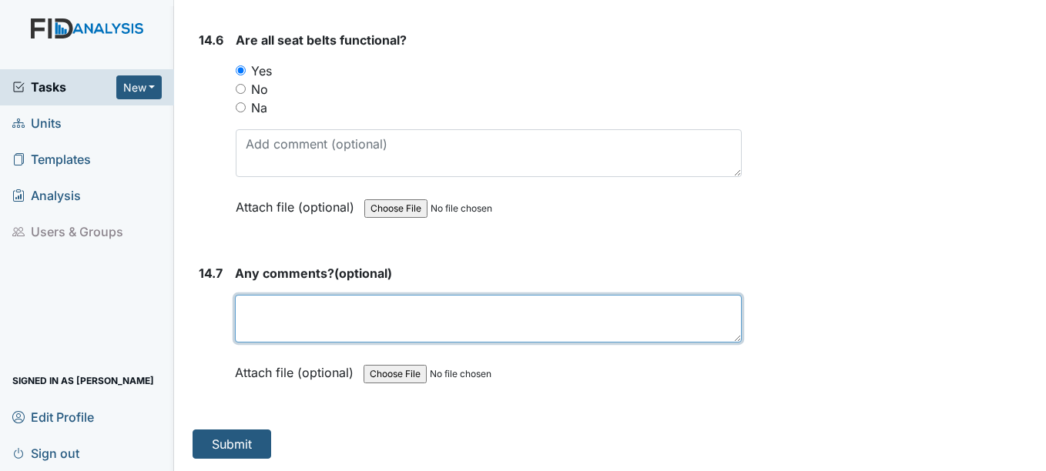
click at [277, 315] on textarea at bounding box center [488, 319] width 506 height 48
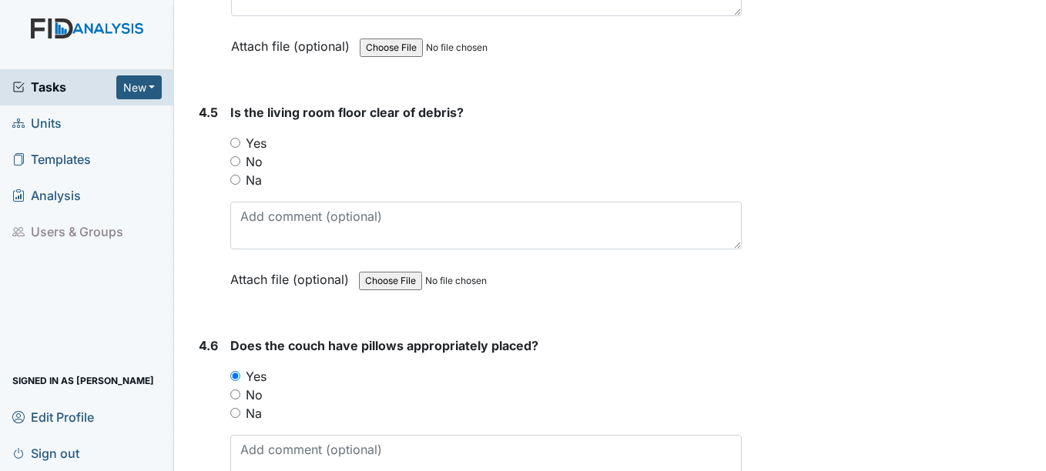
scroll to position [6197, 0]
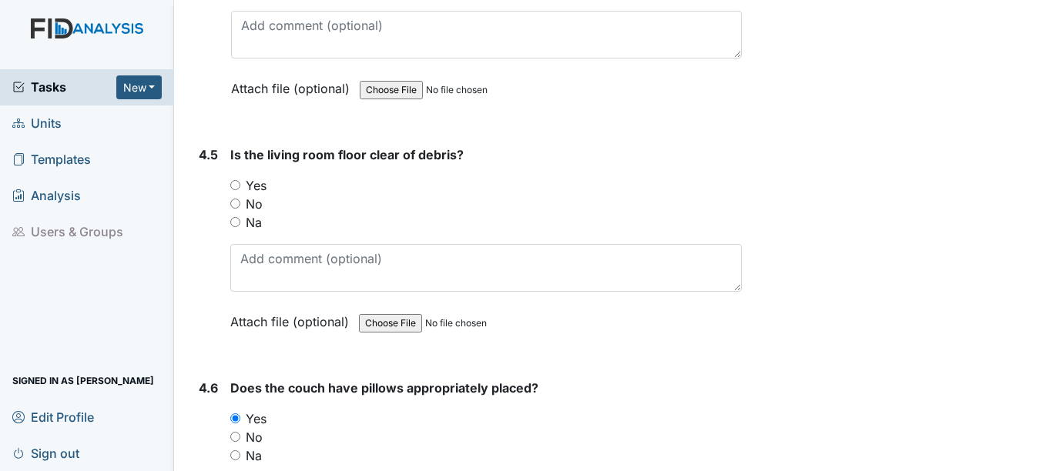
type textarea "no"
click at [236, 186] on input "Yes" at bounding box center [235, 185] width 10 height 10
radio input "true"
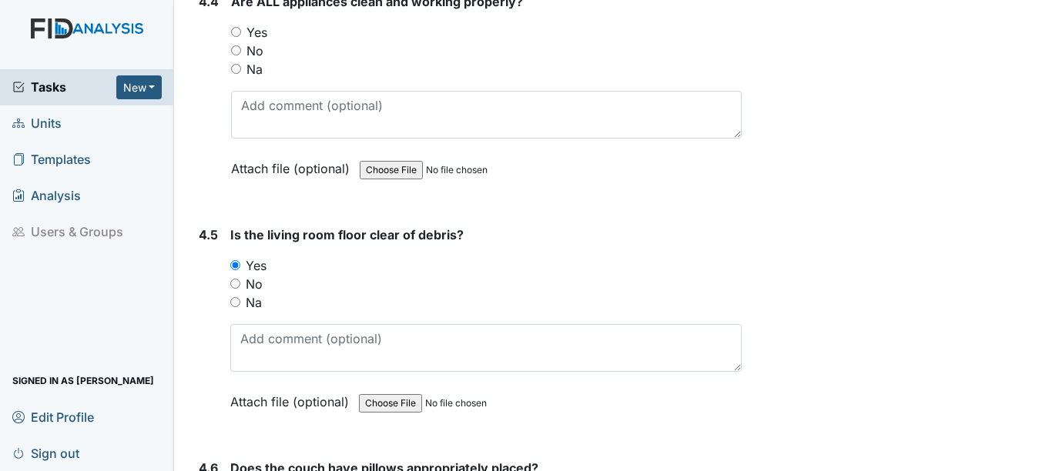
scroll to position [6043, 0]
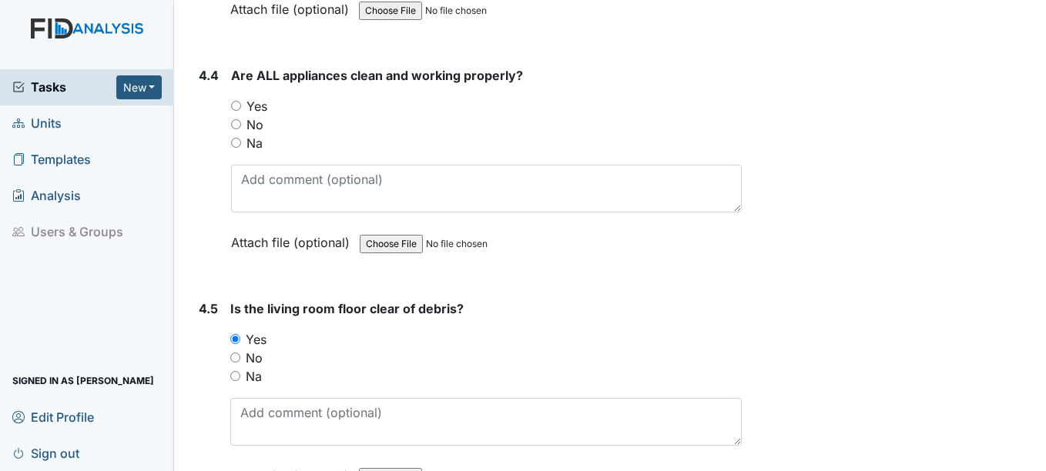
click at [239, 105] on input "Yes" at bounding box center [236, 106] width 10 height 10
radio input "true"
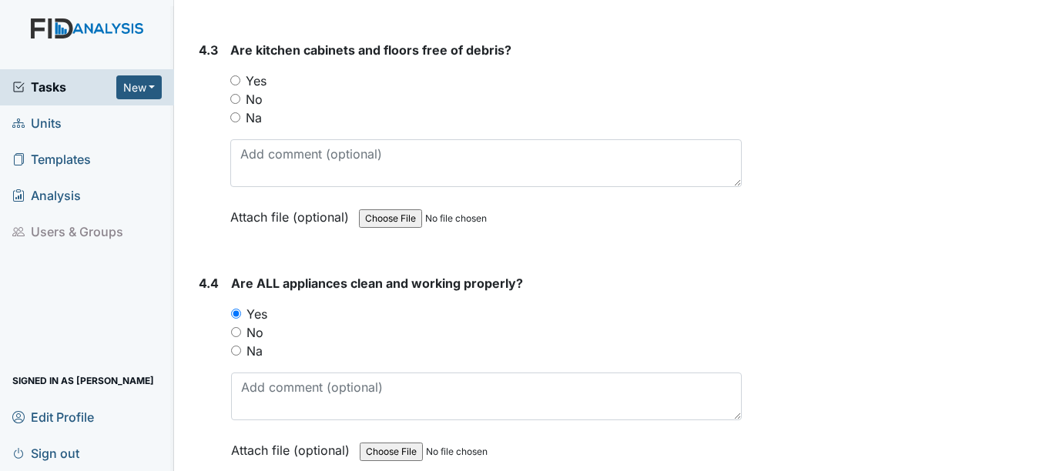
scroll to position [5812, 0]
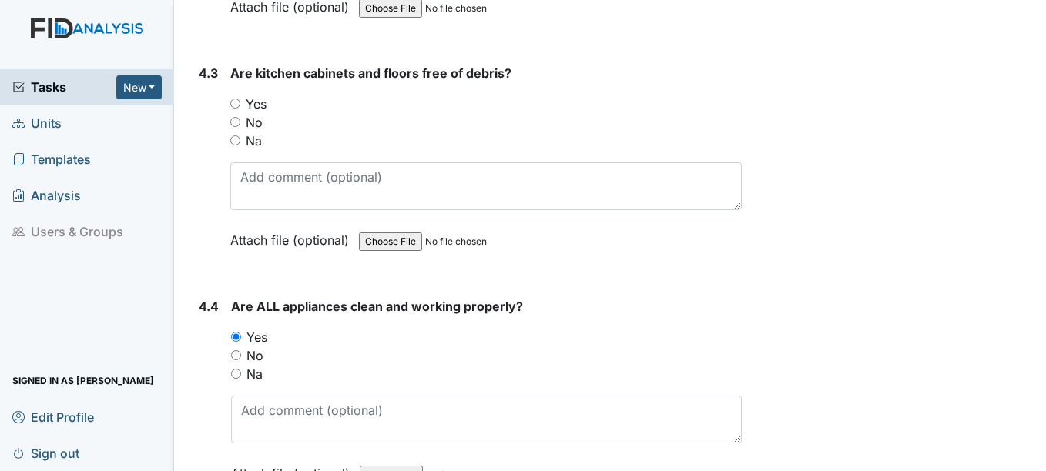
click at [234, 102] on input "Yes" at bounding box center [235, 104] width 10 height 10
radio input "true"
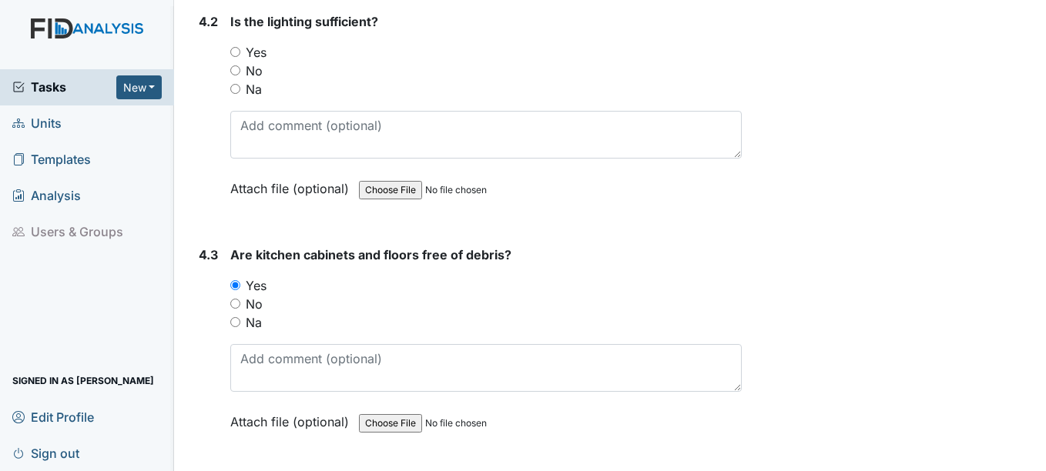
scroll to position [5581, 0]
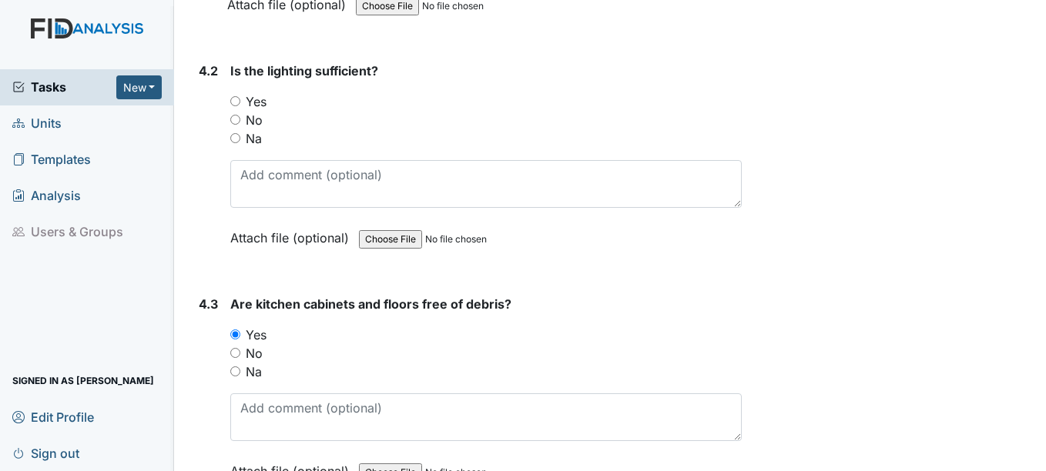
click at [236, 100] on input "Yes" at bounding box center [235, 101] width 10 height 10
radio input "true"
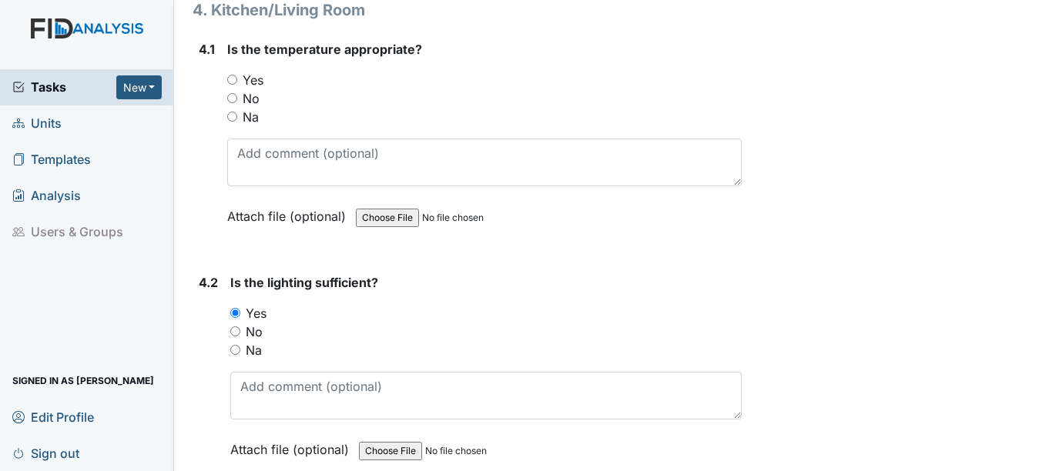
scroll to position [5350, 0]
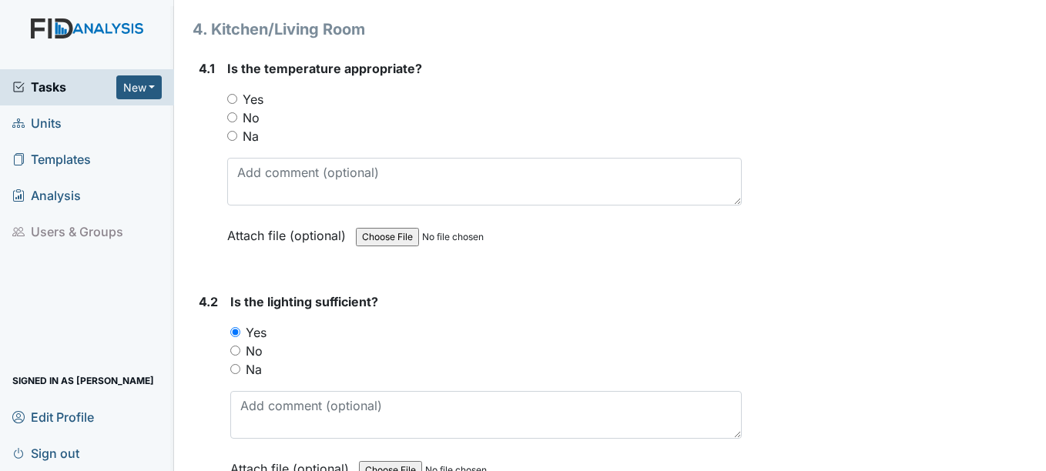
click at [234, 101] on input "Yes" at bounding box center [232, 99] width 10 height 10
radio input "true"
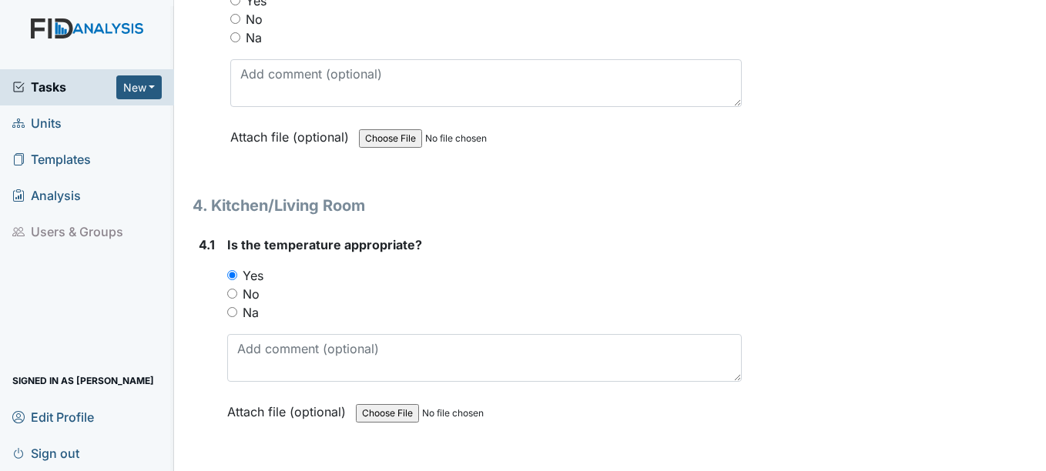
scroll to position [5119, 0]
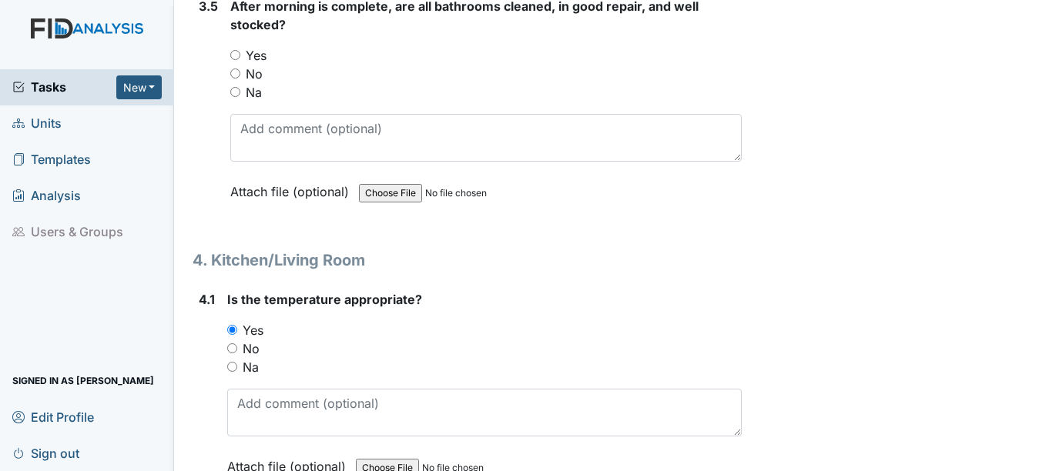
click at [236, 55] on input "Yes" at bounding box center [235, 55] width 10 height 10
radio input "true"
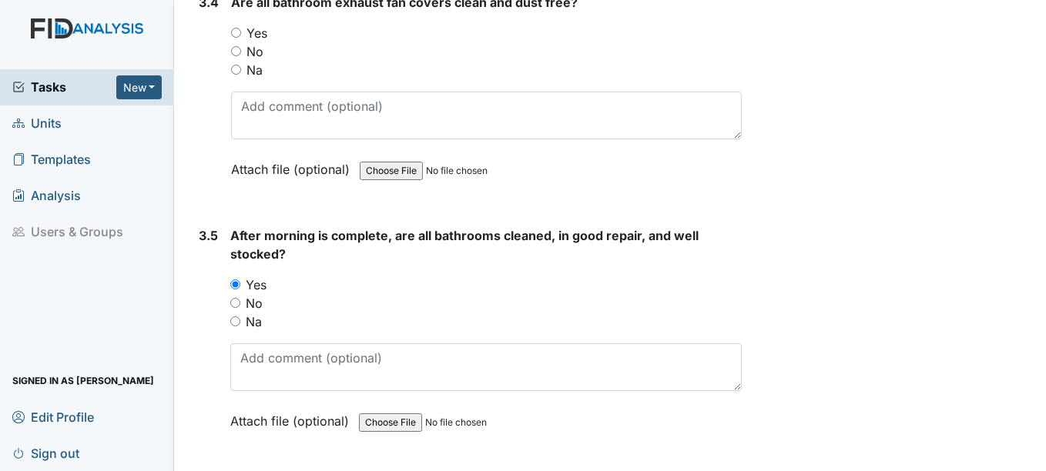
scroll to position [4888, 0]
click at [237, 36] on input "Yes" at bounding box center [236, 34] width 10 height 10
radio input "true"
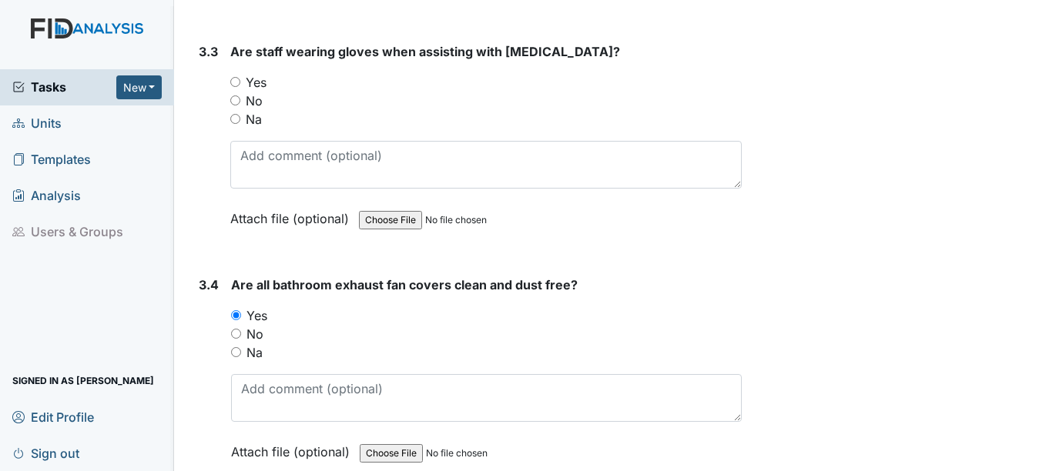
scroll to position [4580, 0]
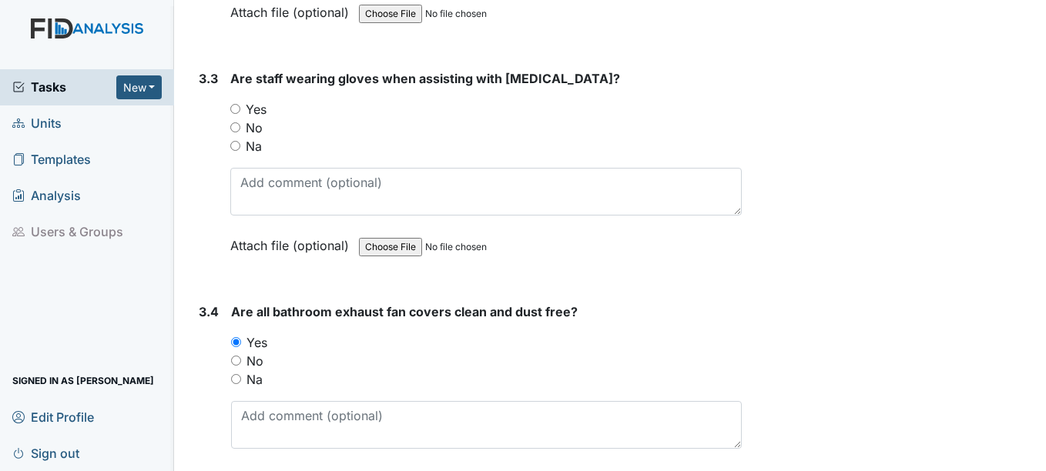
click at [236, 107] on input "Yes" at bounding box center [235, 109] width 10 height 10
radio input "true"
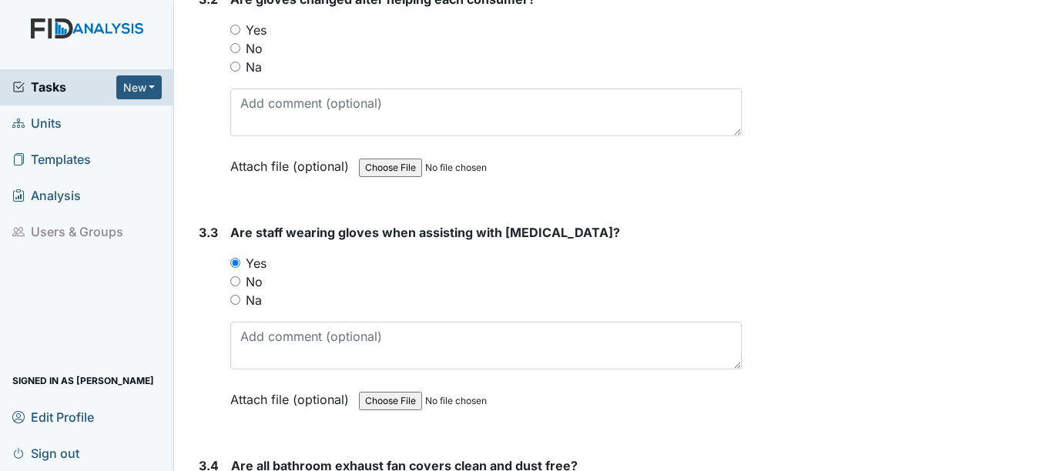
scroll to position [4349, 0]
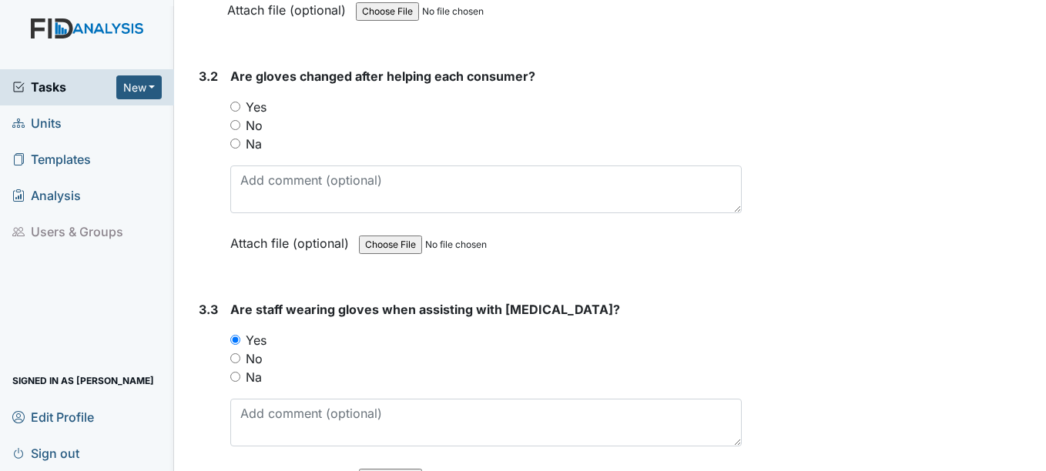
click at [236, 105] on input "Yes" at bounding box center [235, 107] width 10 height 10
radio input "true"
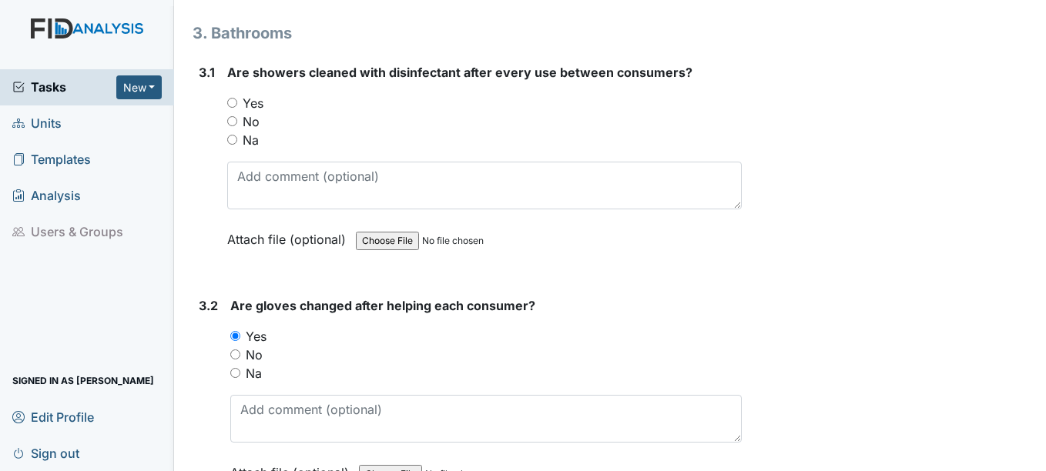
scroll to position [4118, 0]
click at [232, 102] on input "Yes" at bounding box center [232, 104] width 10 height 10
radio input "true"
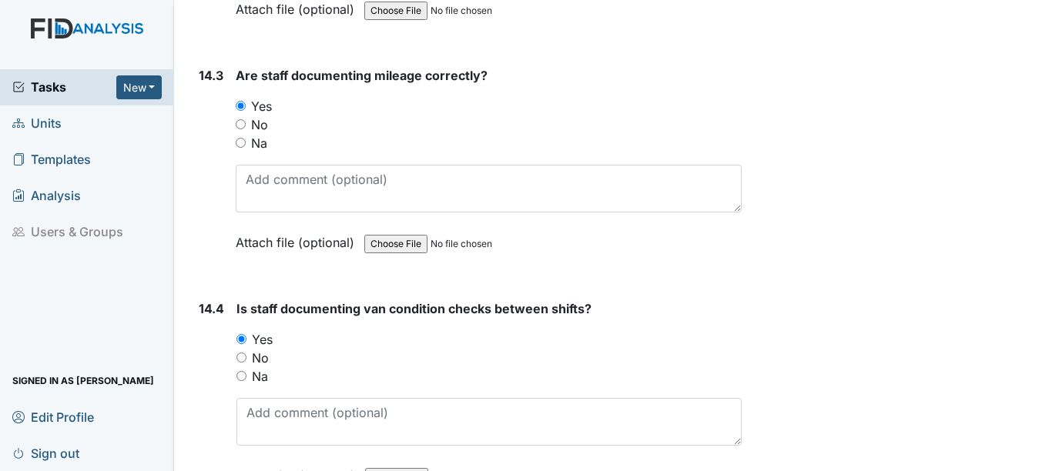
scroll to position [29684, 0]
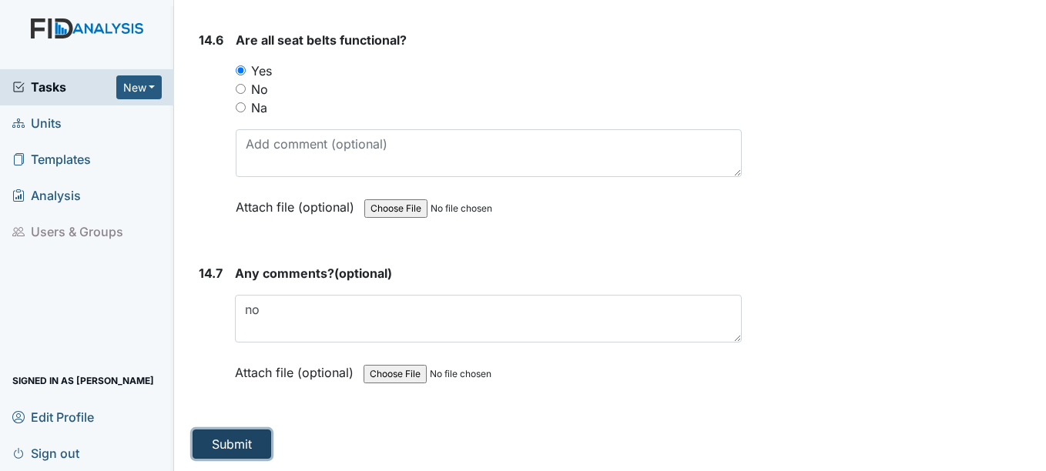
click at [227, 441] on button "Submit" at bounding box center [232, 444] width 79 height 29
